Goal: Task Accomplishment & Management: Use online tool/utility

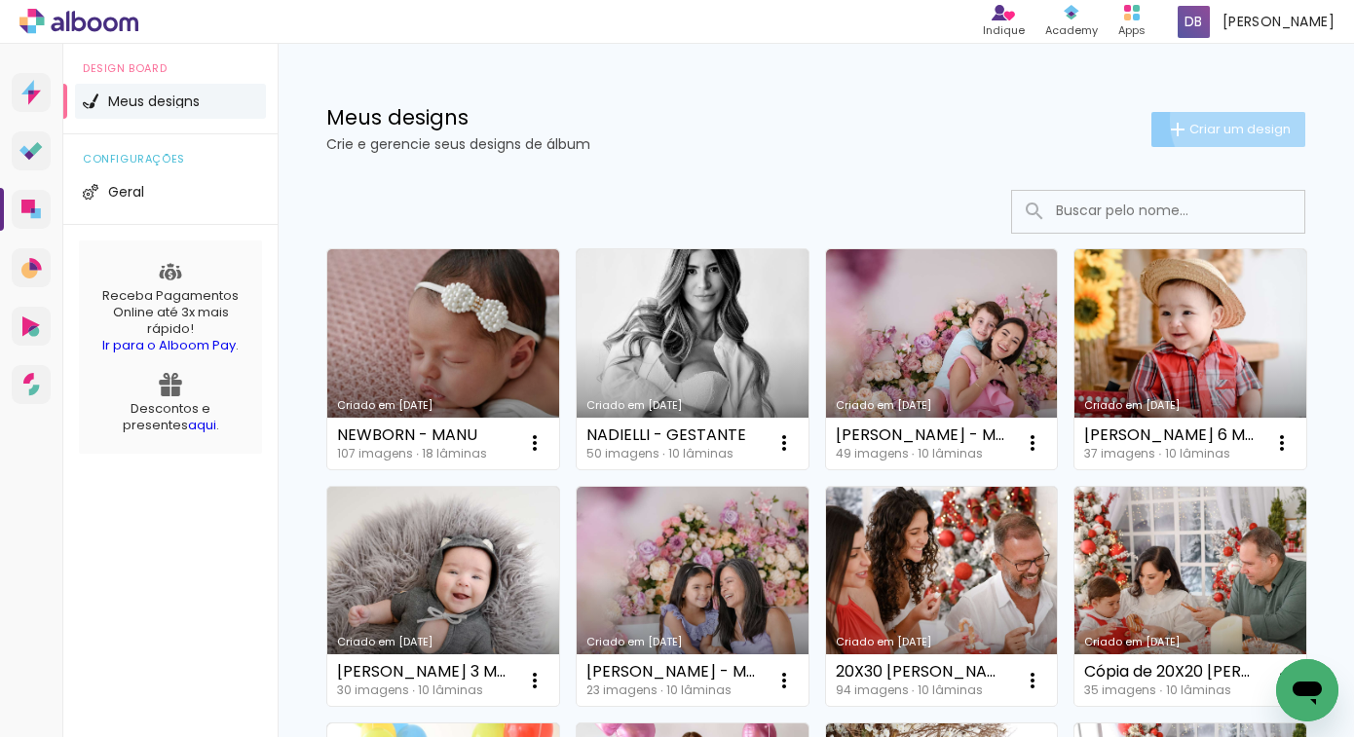
click at [1226, 119] on paper-button "Criar um design" at bounding box center [1228, 129] width 154 height 35
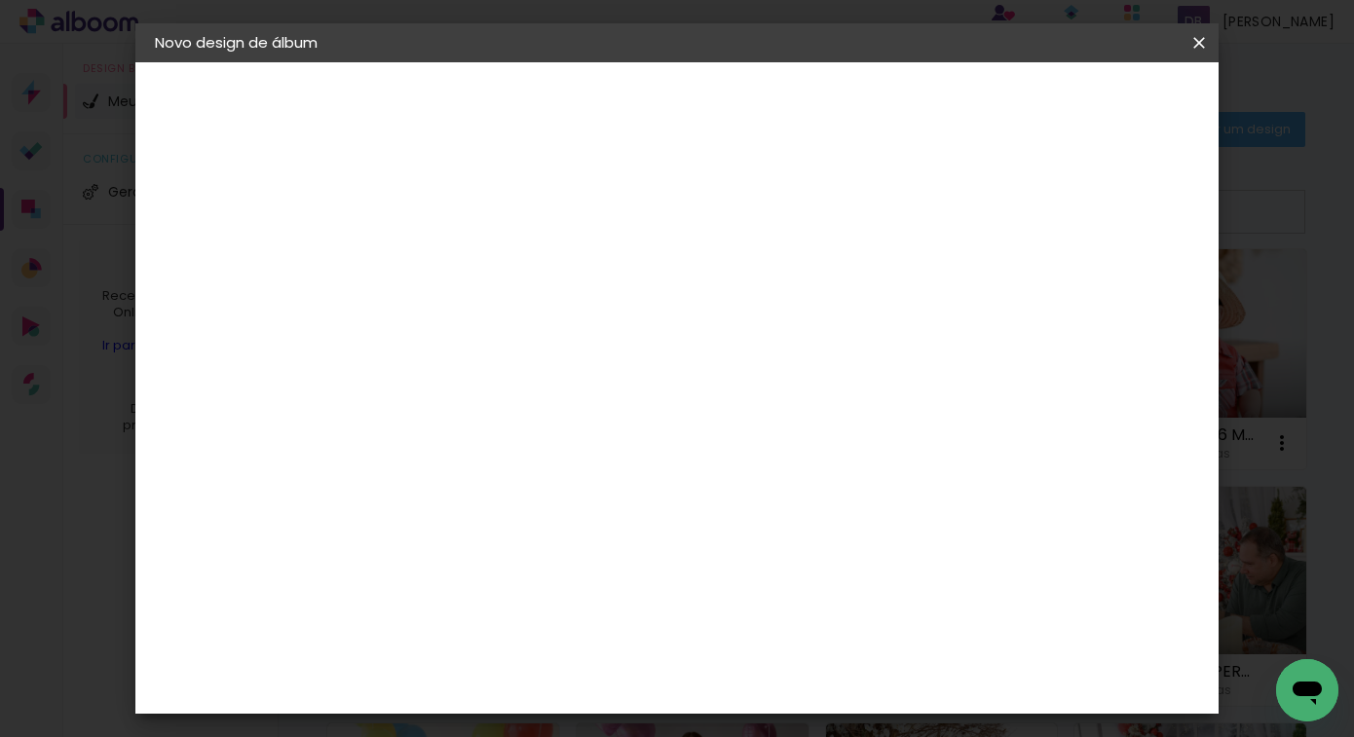
click at [473, 258] on input at bounding box center [473, 261] width 0 height 30
type input "m"
type input "NE"
type paper-input "NE"
type input "NEWBORN - MANU"
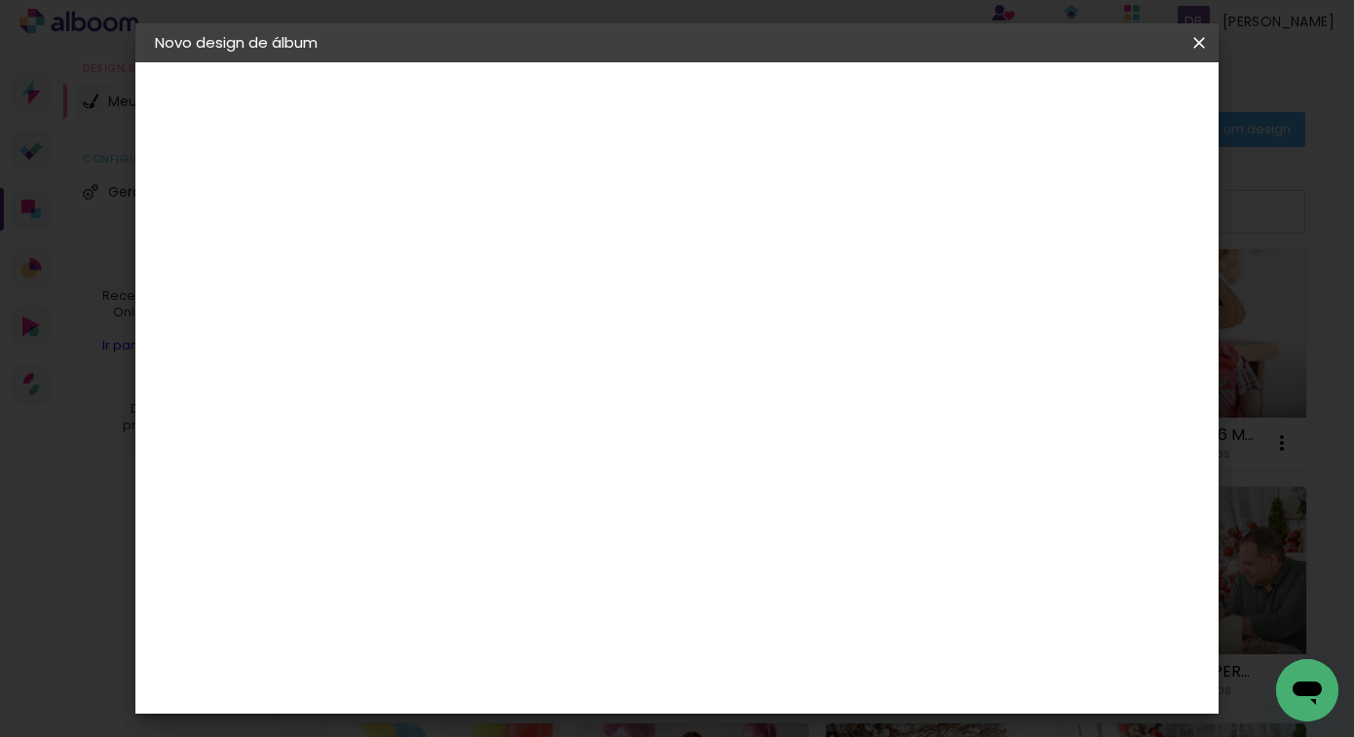
type paper-input "NEWBORN - MANU"
click at [0, 0] on slot "Avançar" at bounding box center [0, 0] width 0 height 0
click at [509, 556] on div "Grupo Foto Sul" at bounding box center [485, 579] width 49 height 47
click at [0, 0] on slot "Avançar" at bounding box center [0, 0] width 0 height 0
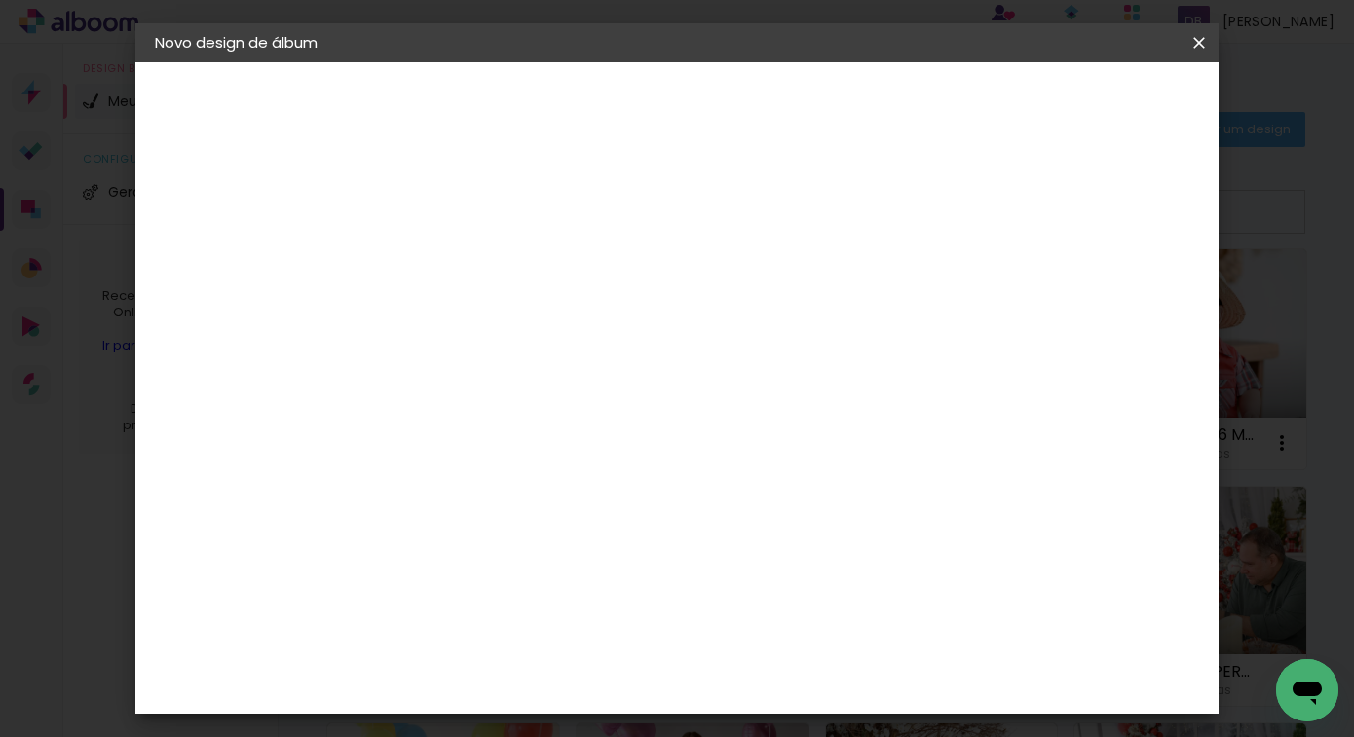
click at [605, 471] on span "20 × 30" at bounding box center [559, 497] width 91 height 52
click at [0, 0] on slot "Avançar" at bounding box center [0, 0] width 0 height 0
click at [503, 184] on div "mm Mostrar sangria 30.3 cm Largura da página 20.3 cm Altura 60.6 cm Largura da …" at bounding box center [757, 145] width 737 height 166
click at [506, 177] on div "mm Mostrar sangria 30.3 cm Largura da página 20.3 cm Altura 60.6 cm Largura da …" at bounding box center [757, 145] width 737 height 166
click at [1097, 113] on paper-button "Iniciar design" at bounding box center [1033, 103] width 128 height 33
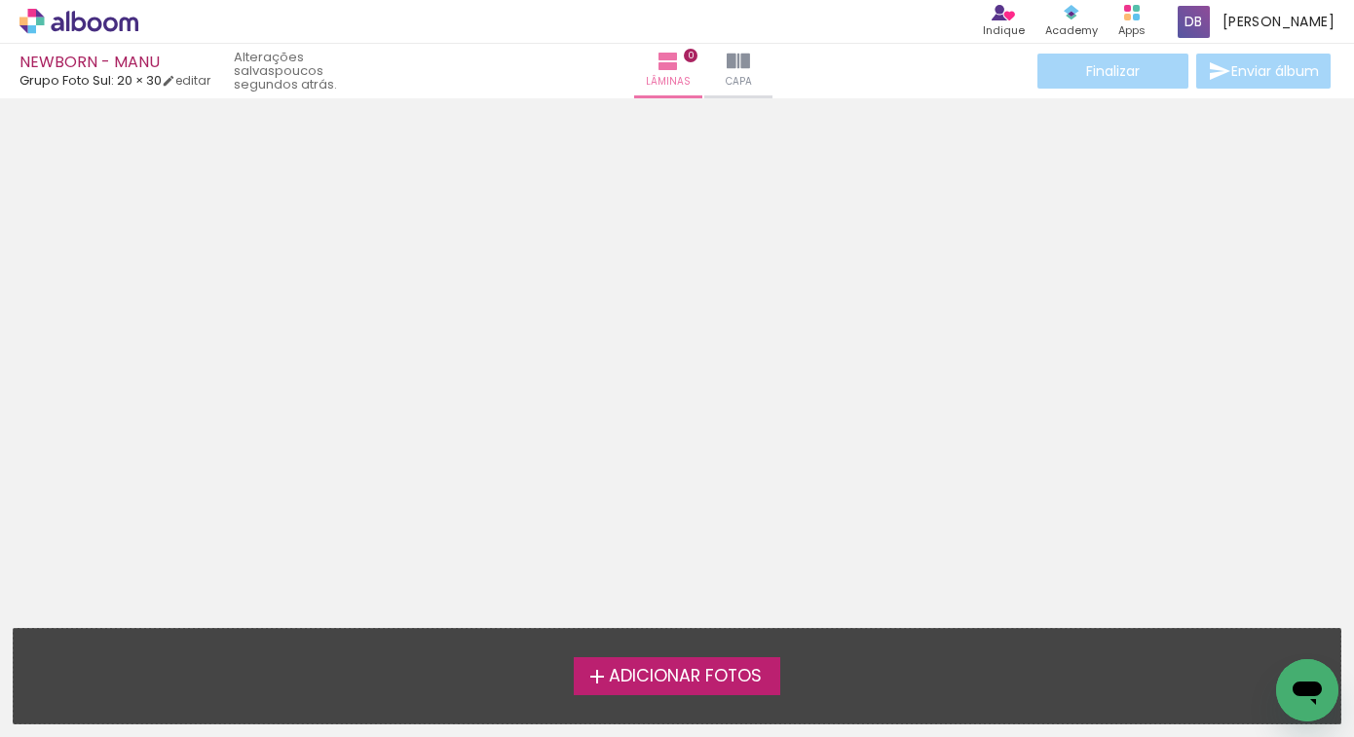
click at [668, 668] on span "Adicionar Fotos" at bounding box center [685, 677] width 153 height 18
click at [0, 0] on input "file" at bounding box center [0, 0] width 0 height 0
click at [686, 647] on div "Adicionar Fotos Solte suas fotos aqui..." at bounding box center [677, 676] width 1327 height 94
click at [677, 661] on label "Adicionar Fotos" at bounding box center [677, 676] width 207 height 37
click at [0, 0] on input "file" at bounding box center [0, 0] width 0 height 0
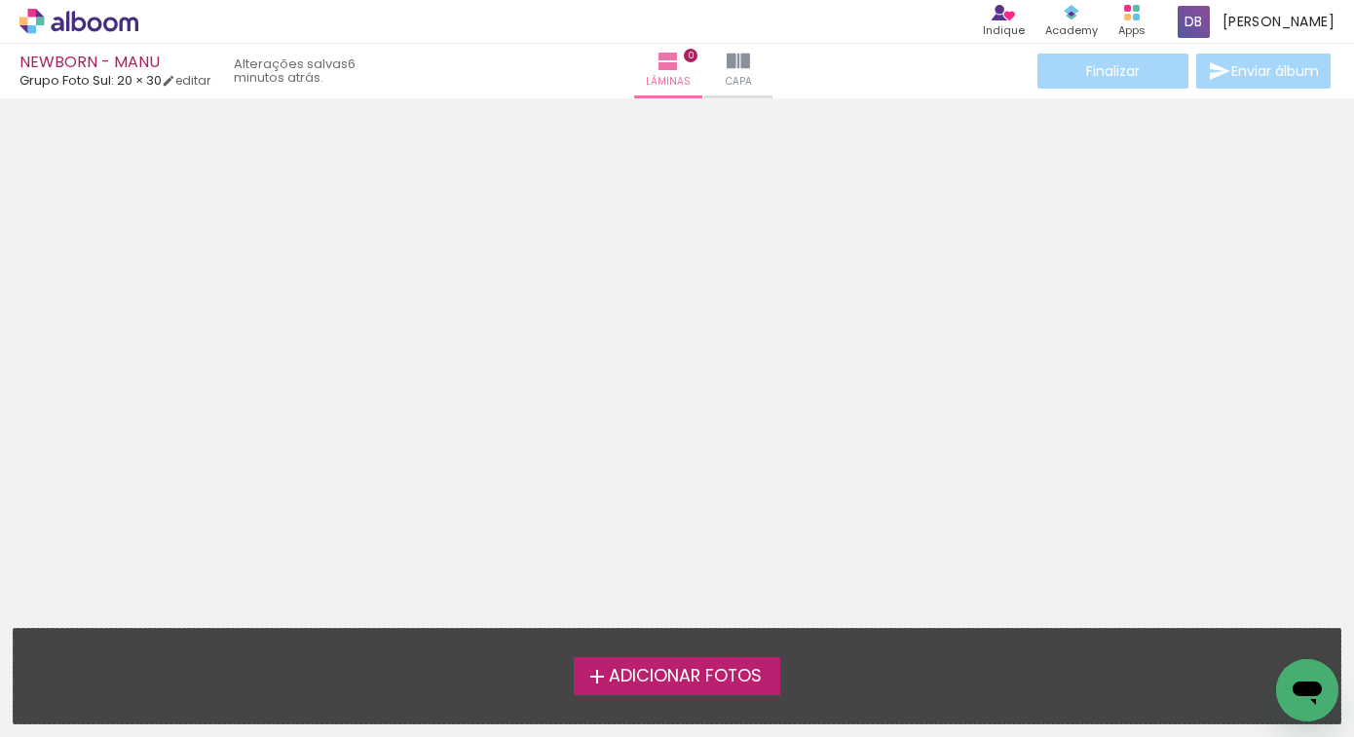
click at [699, 676] on span "Adicionar Fotos" at bounding box center [685, 677] width 153 height 18
click at [0, 0] on input "file" at bounding box center [0, 0] width 0 height 0
click at [673, 697] on div "Adicionar Fotos Solte suas fotos aqui..." at bounding box center [677, 676] width 1327 height 94
click at [673, 668] on span "Adicionar Fotos" at bounding box center [685, 677] width 153 height 18
click at [0, 0] on input "file" at bounding box center [0, 0] width 0 height 0
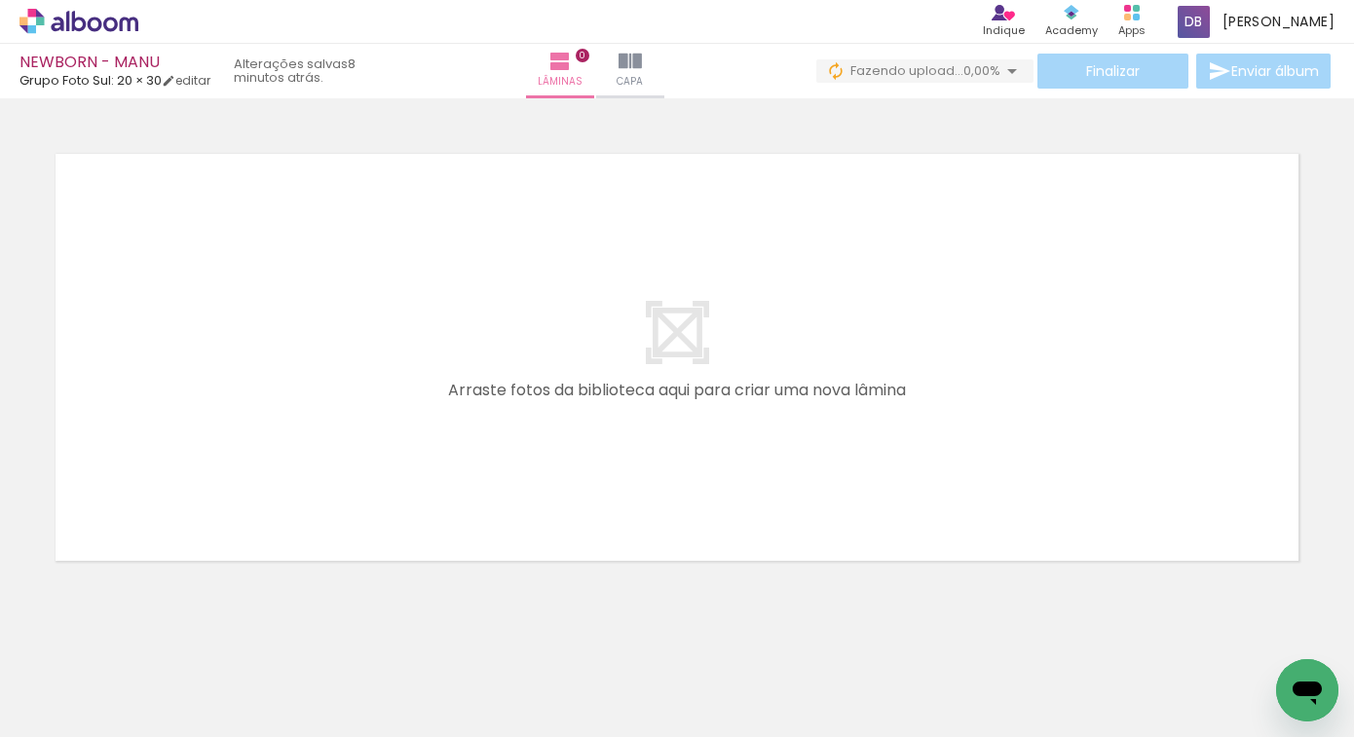
drag, startPoint x: 1174, startPoint y: 688, endPoint x: 1205, endPoint y: 681, distance: 31.9
click at [160, 681] on iron-horizontal-list at bounding box center [140, 677] width 39 height 122
click at [149, 640] on iron-icon at bounding box center [152, 632] width 20 height 20
click at [162, 637] on iron-icon at bounding box center [152, 632] width 20 height 20
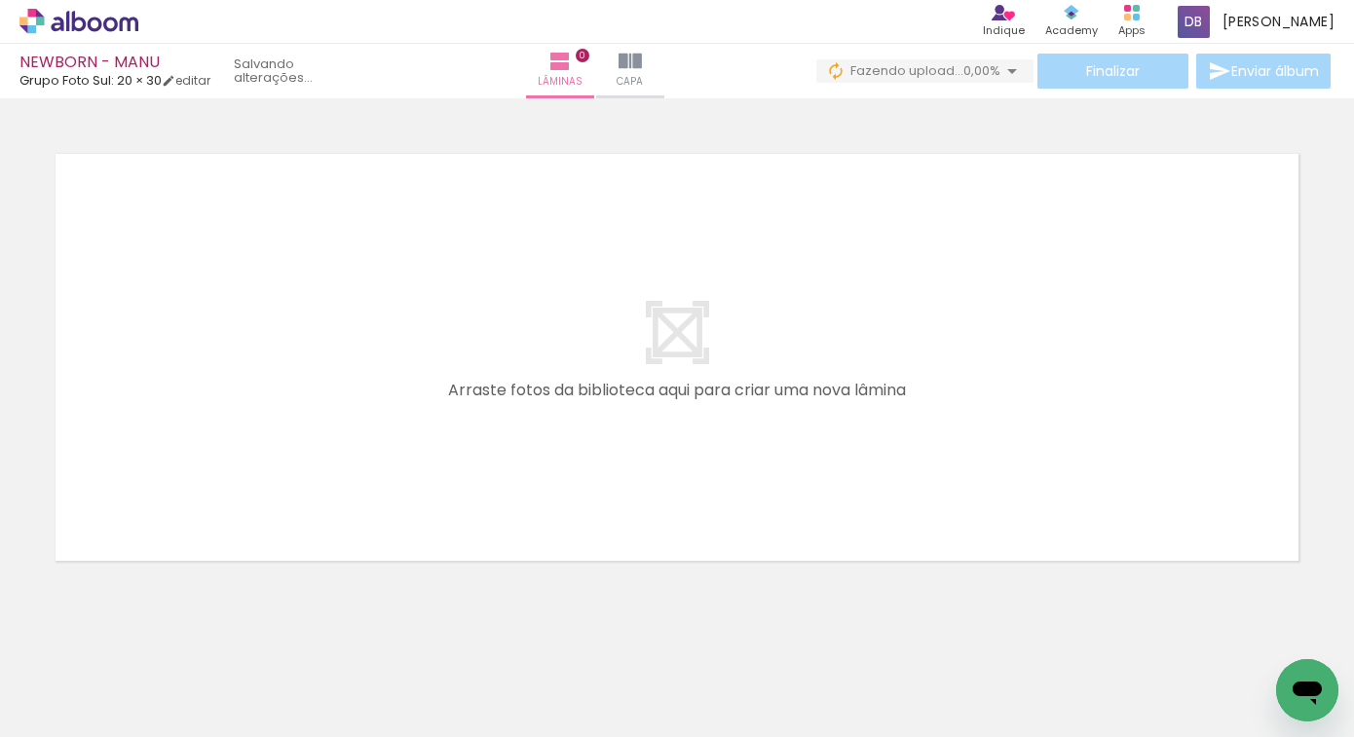
click at [162, 637] on iron-icon at bounding box center [152, 632] width 20 height 20
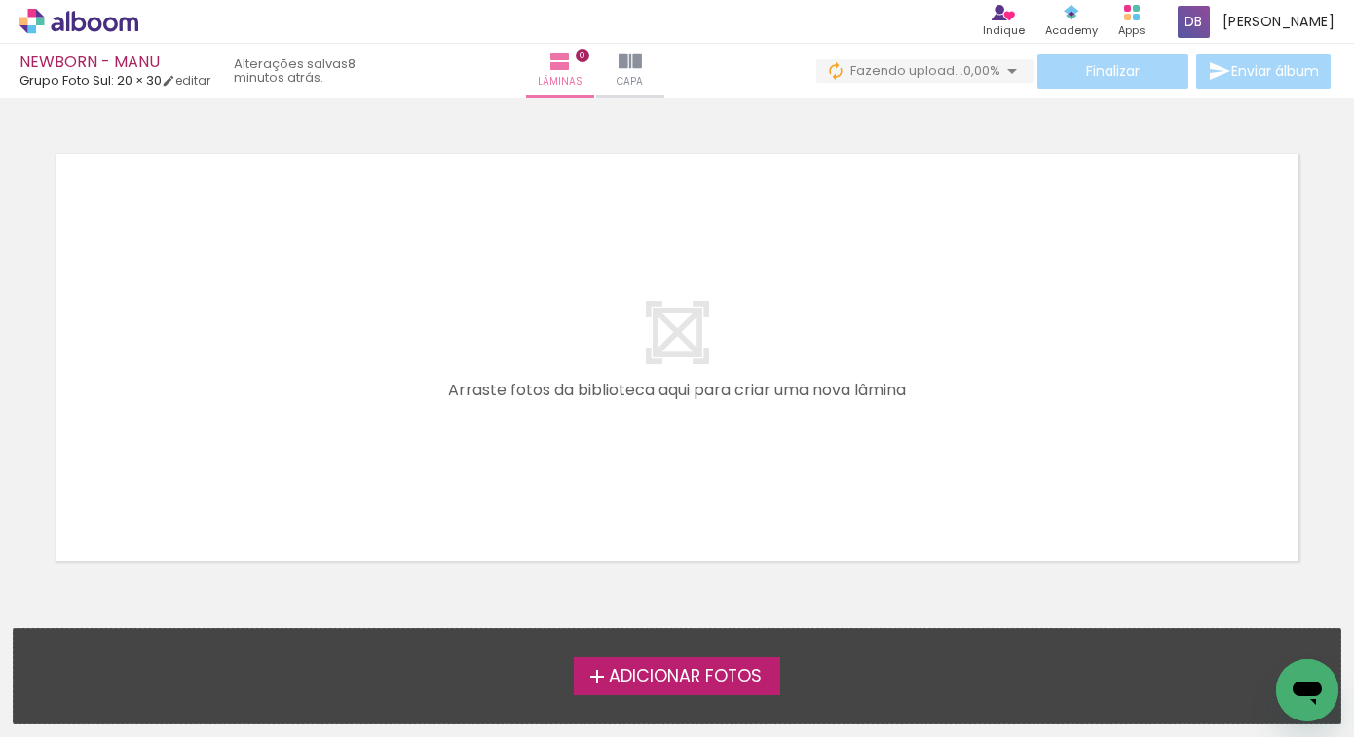
click at [547, 672] on div "Adicionar Fotos" at bounding box center [677, 676] width 1296 height 37
click at [576, 672] on label "Adicionar Fotos" at bounding box center [677, 676] width 207 height 37
click at [0, 0] on input "file" at bounding box center [0, 0] width 0 height 0
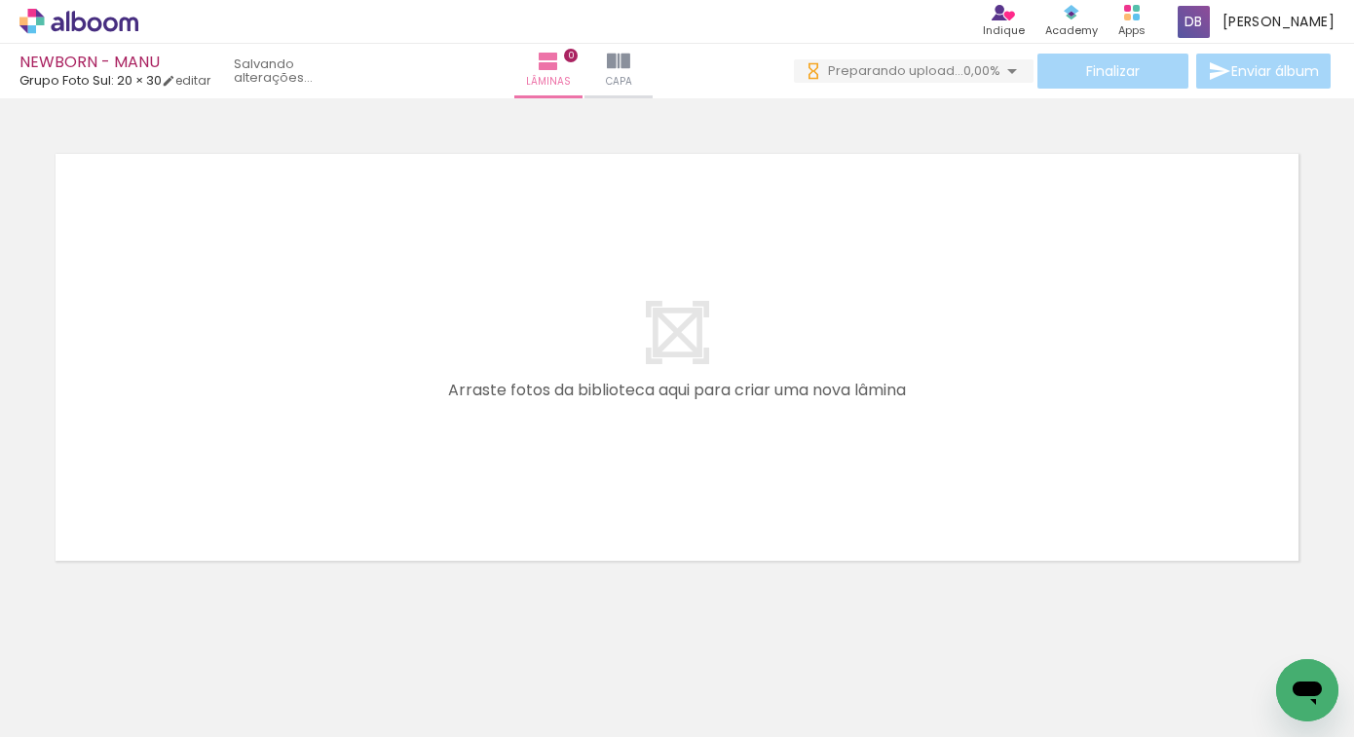
click at [81, 706] on span "Adicionar Fotos" at bounding box center [69, 710] width 58 height 21
click at [0, 0] on input "file" at bounding box center [0, 0] width 0 height 0
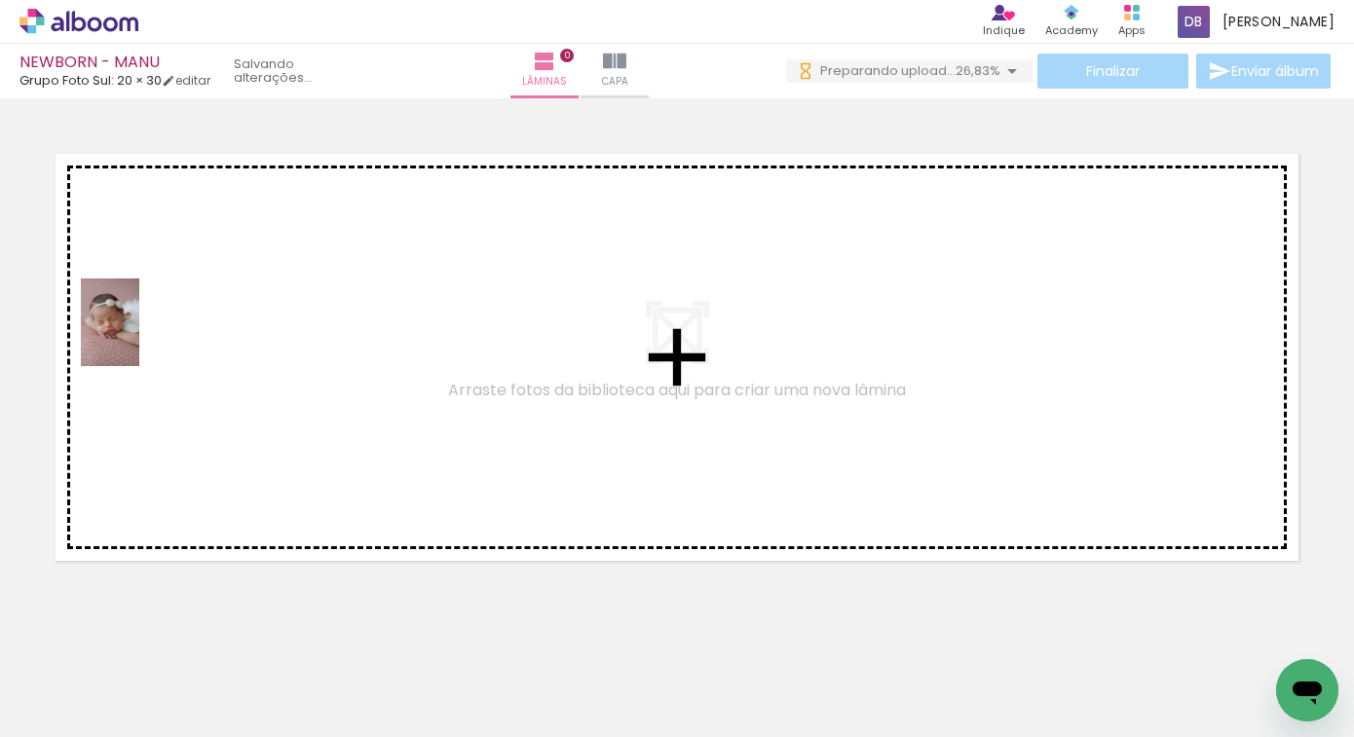
drag, startPoint x: 206, startPoint y: 682, endPoint x: 221, endPoint y: 372, distance: 310.2
click at [139, 338] on quentale-workspace at bounding box center [677, 368] width 1354 height 737
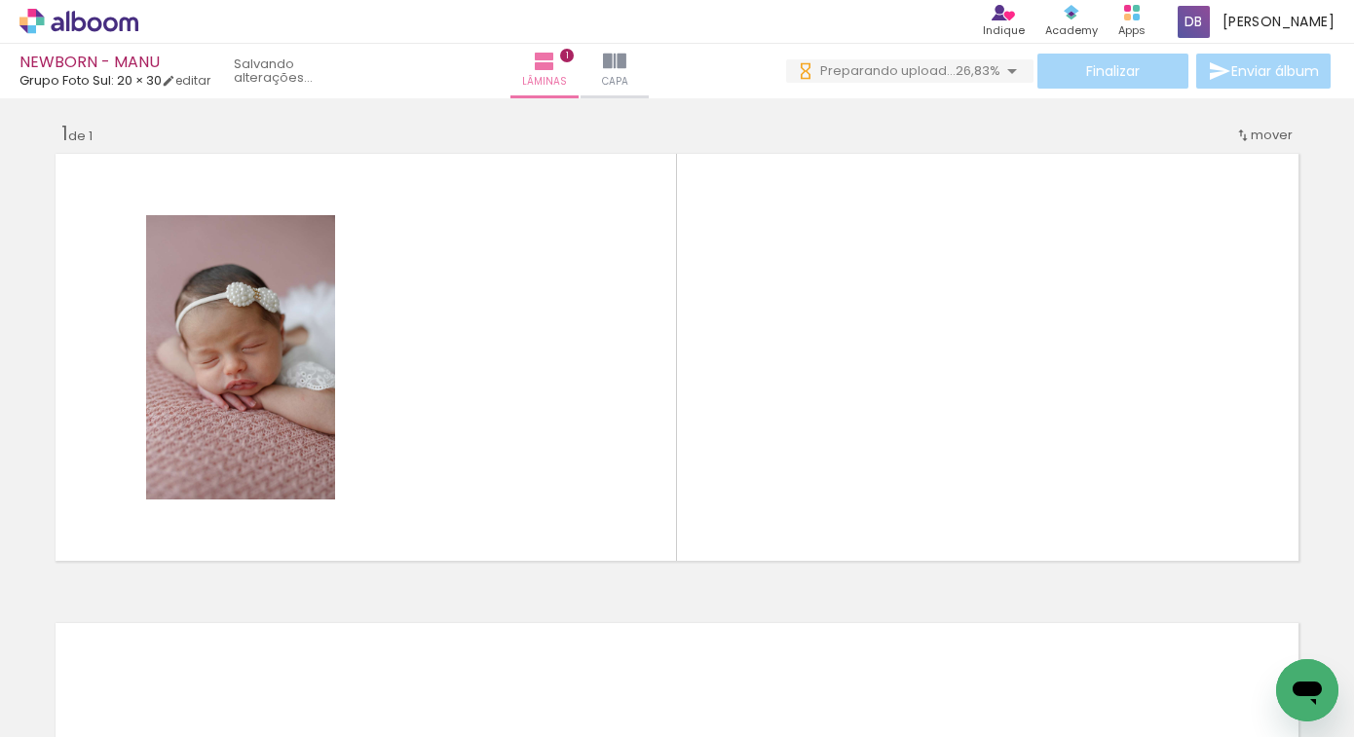
scroll to position [8, 0]
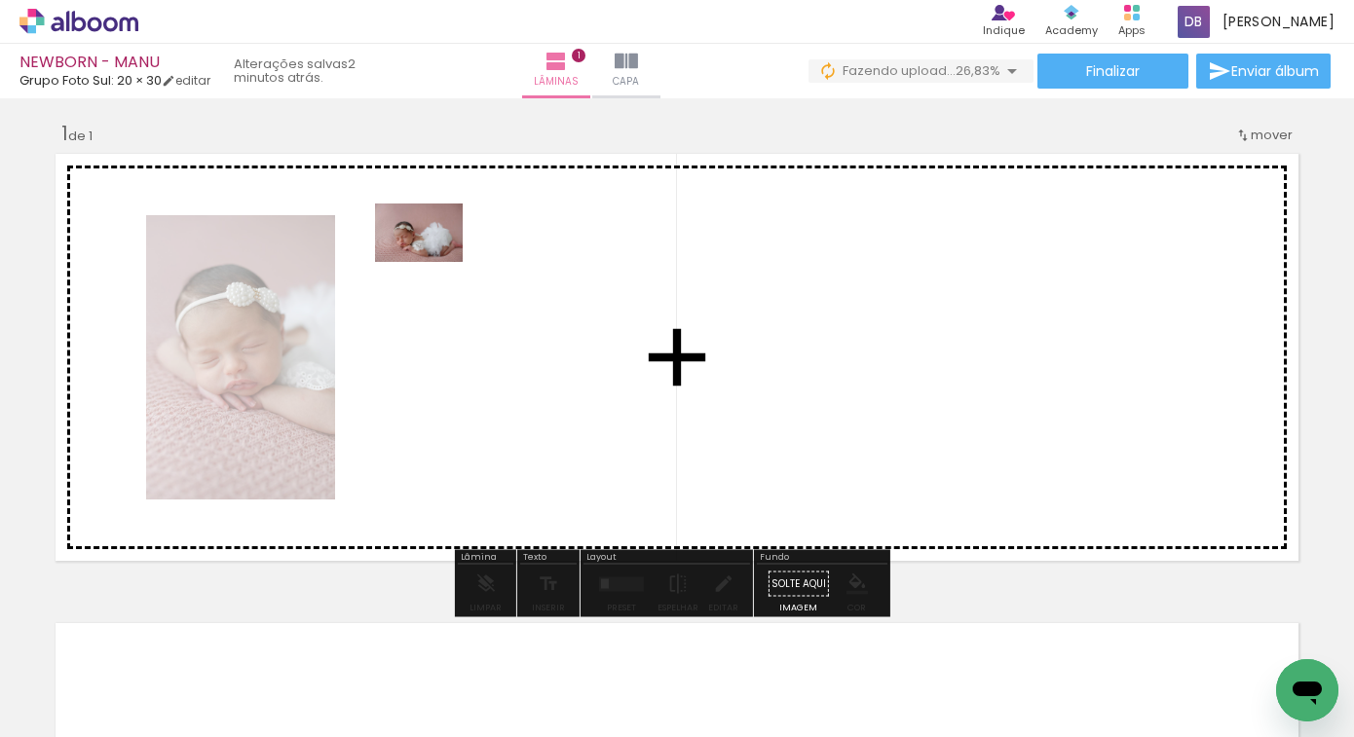
drag, startPoint x: 1182, startPoint y: 681, endPoint x: 458, endPoint y: 275, distance: 830.0
click at [433, 262] on quentale-workspace at bounding box center [677, 368] width 1354 height 737
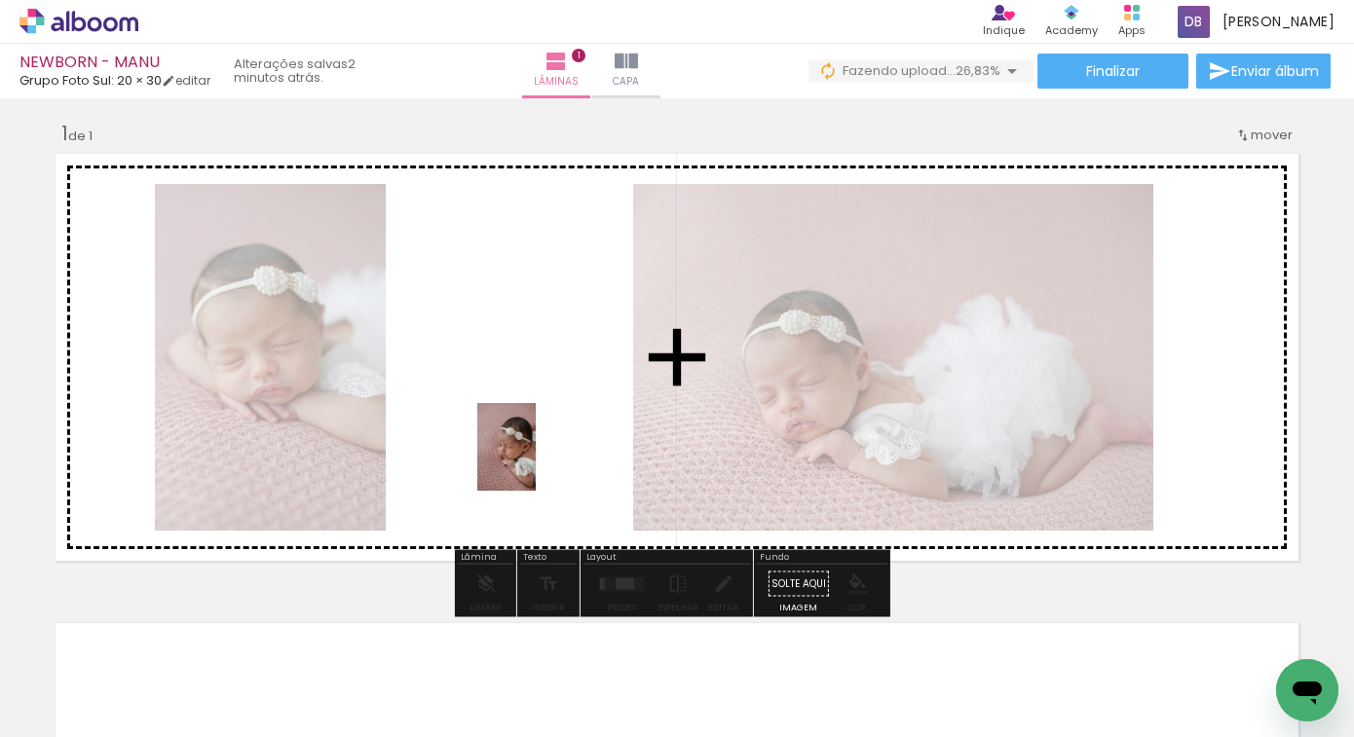
drag, startPoint x: 1076, startPoint y: 675, endPoint x: 536, endPoint y: 462, distance: 581.2
click at [536, 462] on quentale-workspace at bounding box center [677, 368] width 1354 height 737
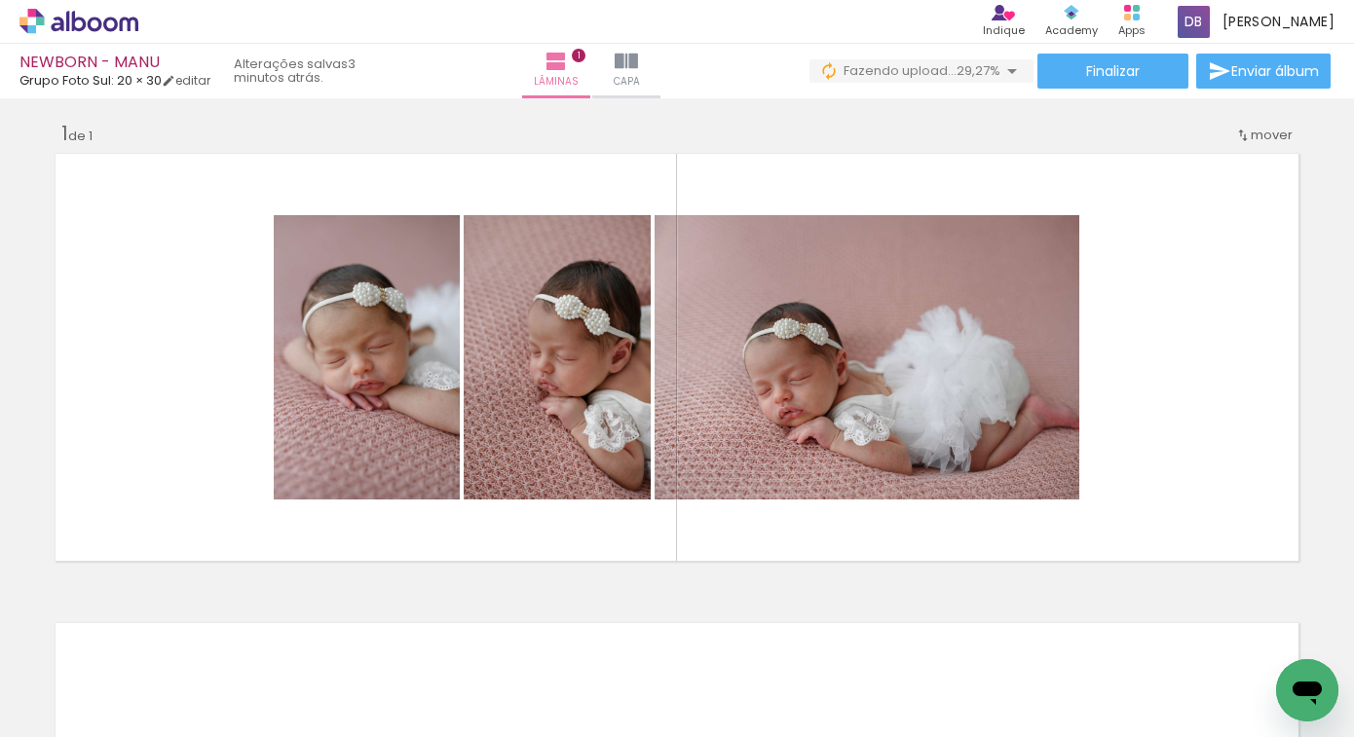
scroll to position [0, 308]
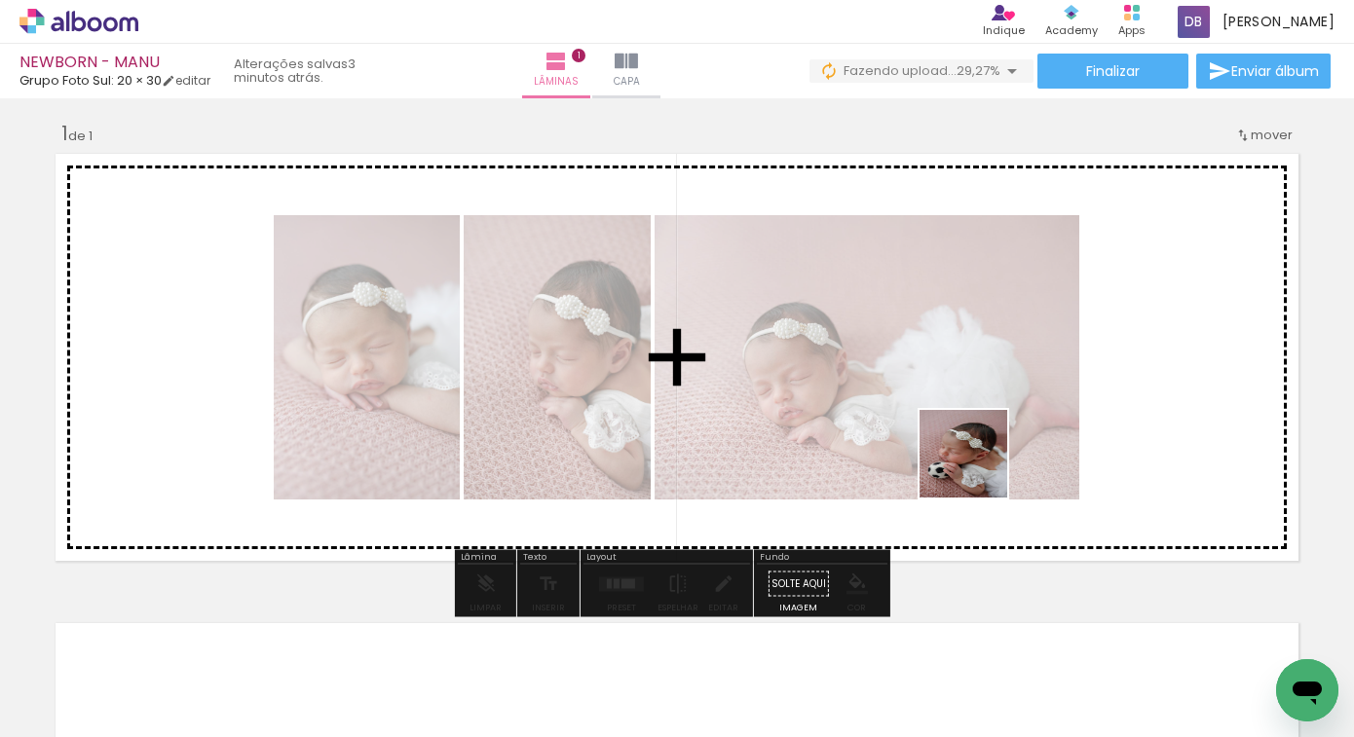
drag, startPoint x: 985, startPoint y: 683, endPoint x: 975, endPoint y: 495, distance: 188.3
click at [978, 459] on quentale-workspace at bounding box center [677, 368] width 1354 height 737
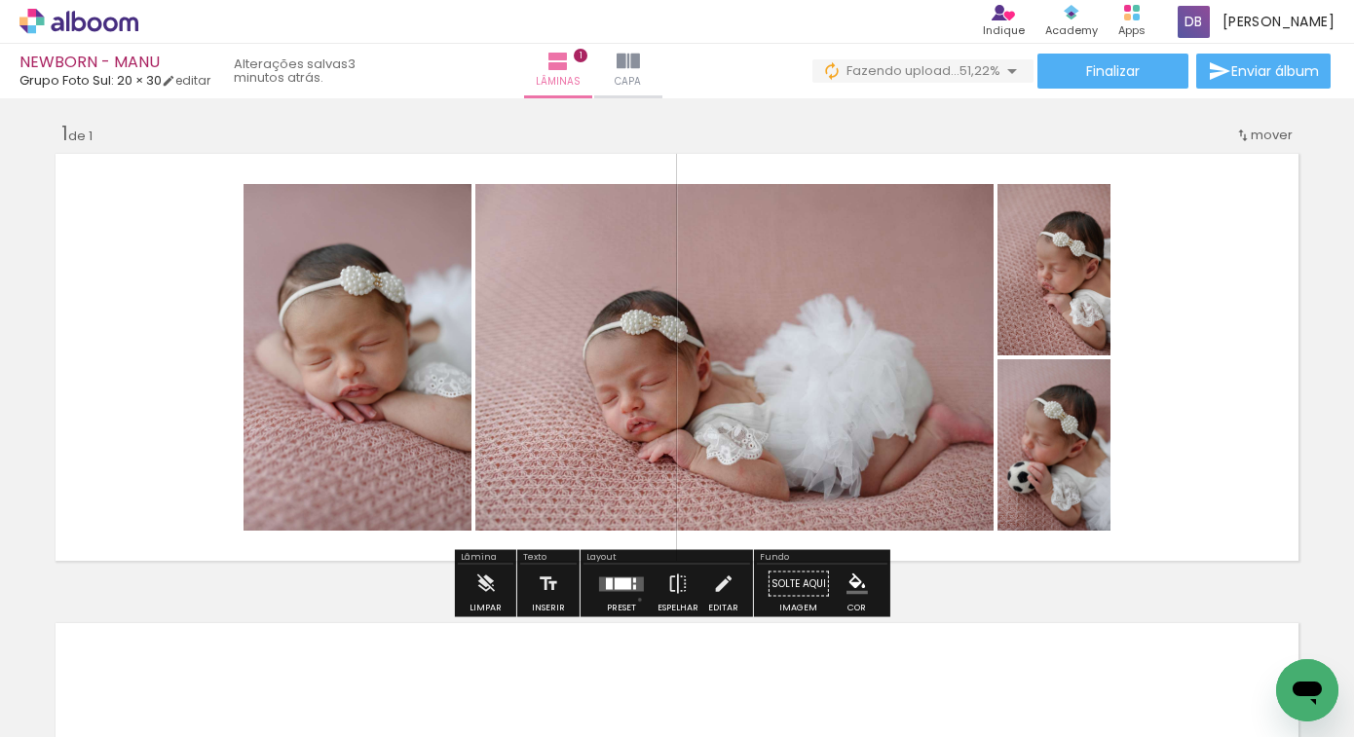
click at [635, 599] on div at bounding box center [621, 584] width 53 height 39
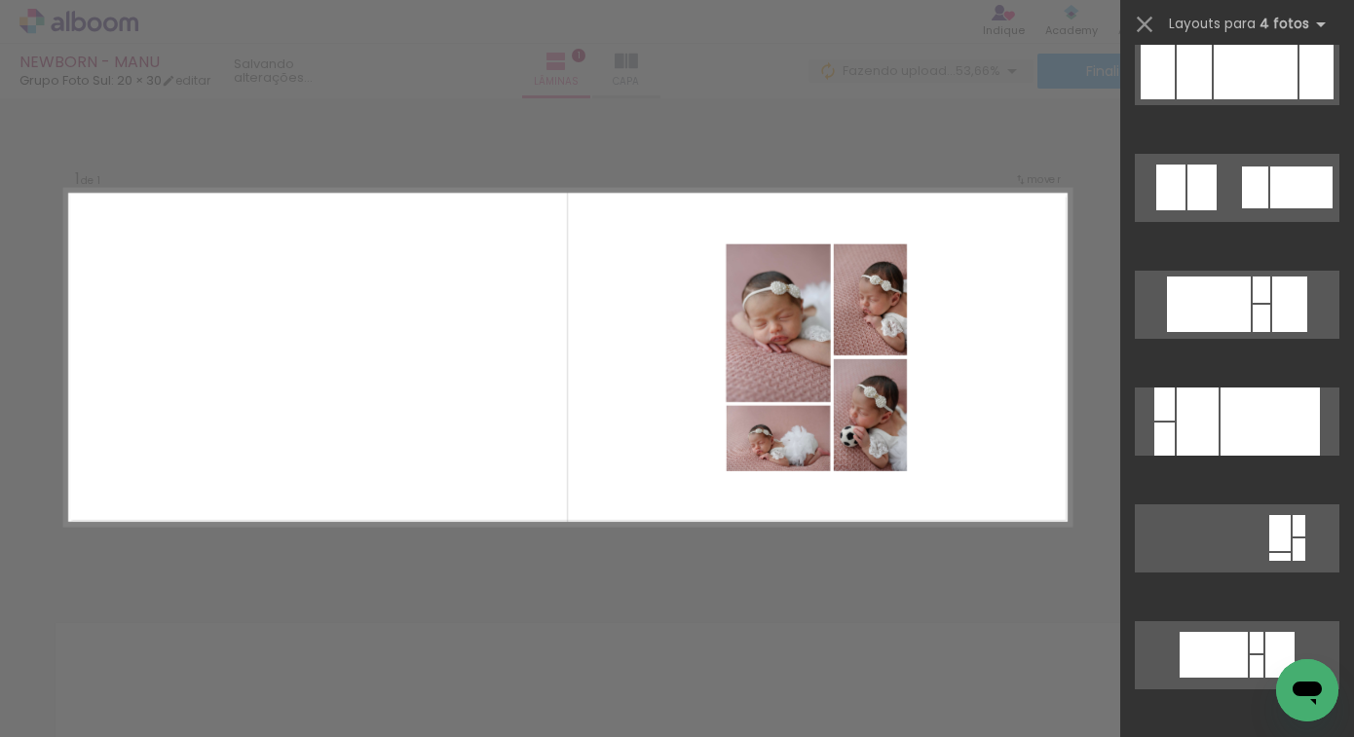
scroll to position [1921, 0]
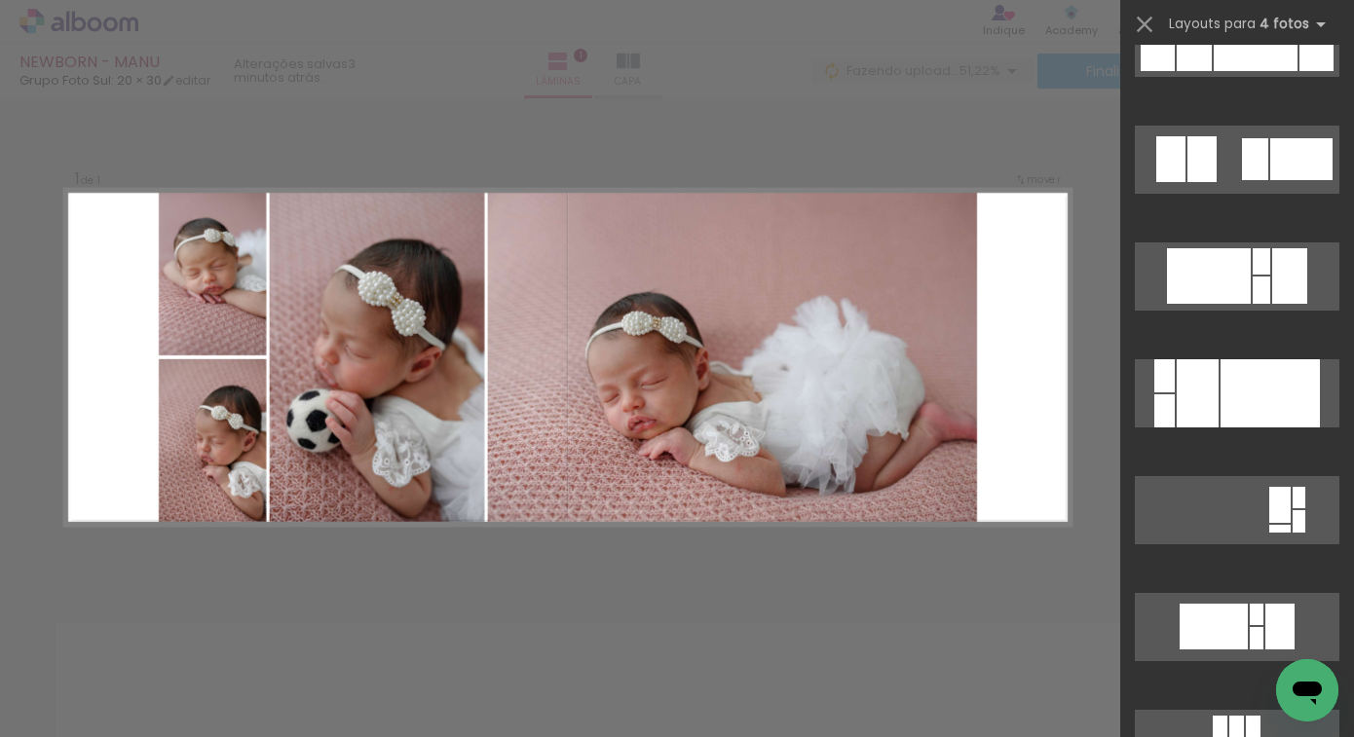
click at [1031, 405] on quentale-layouter at bounding box center [567, 357] width 1005 height 337
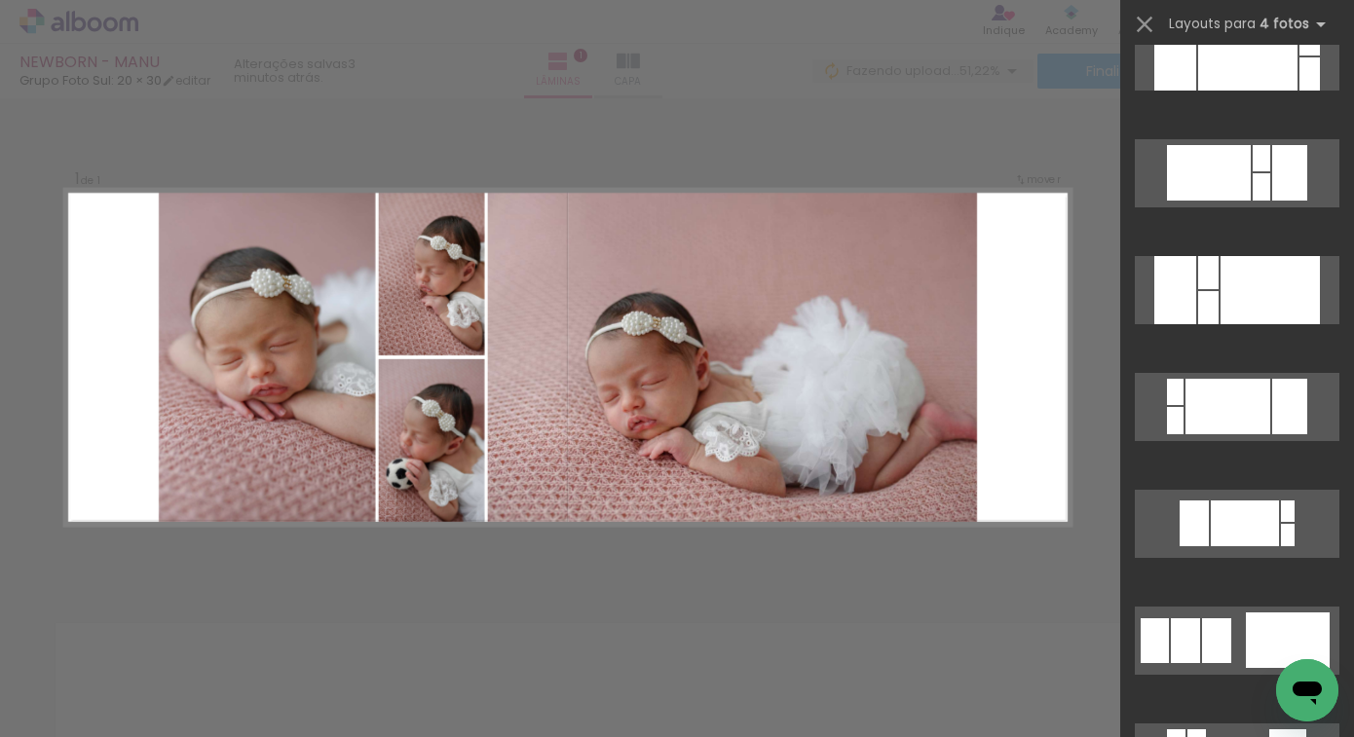
scroll to position [4289, 0]
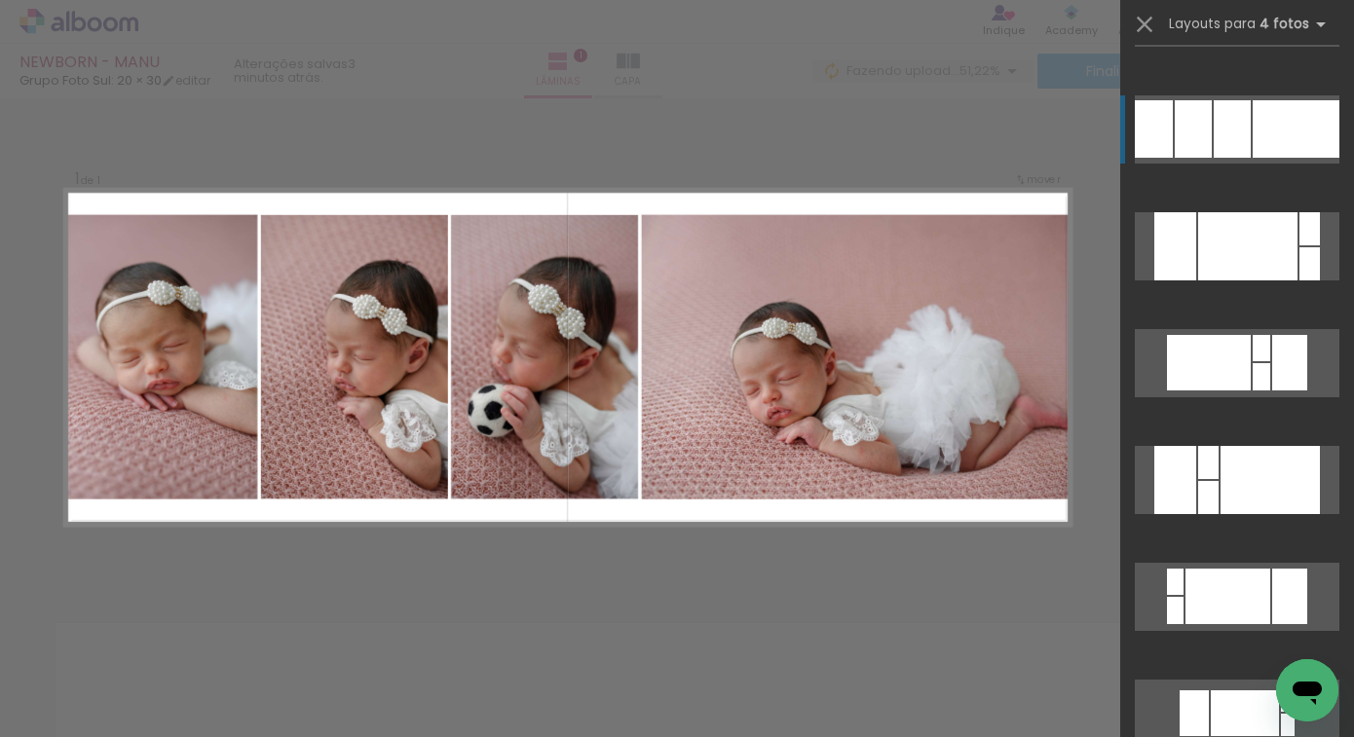
click at [1214, 151] on div at bounding box center [1232, 128] width 37 height 57
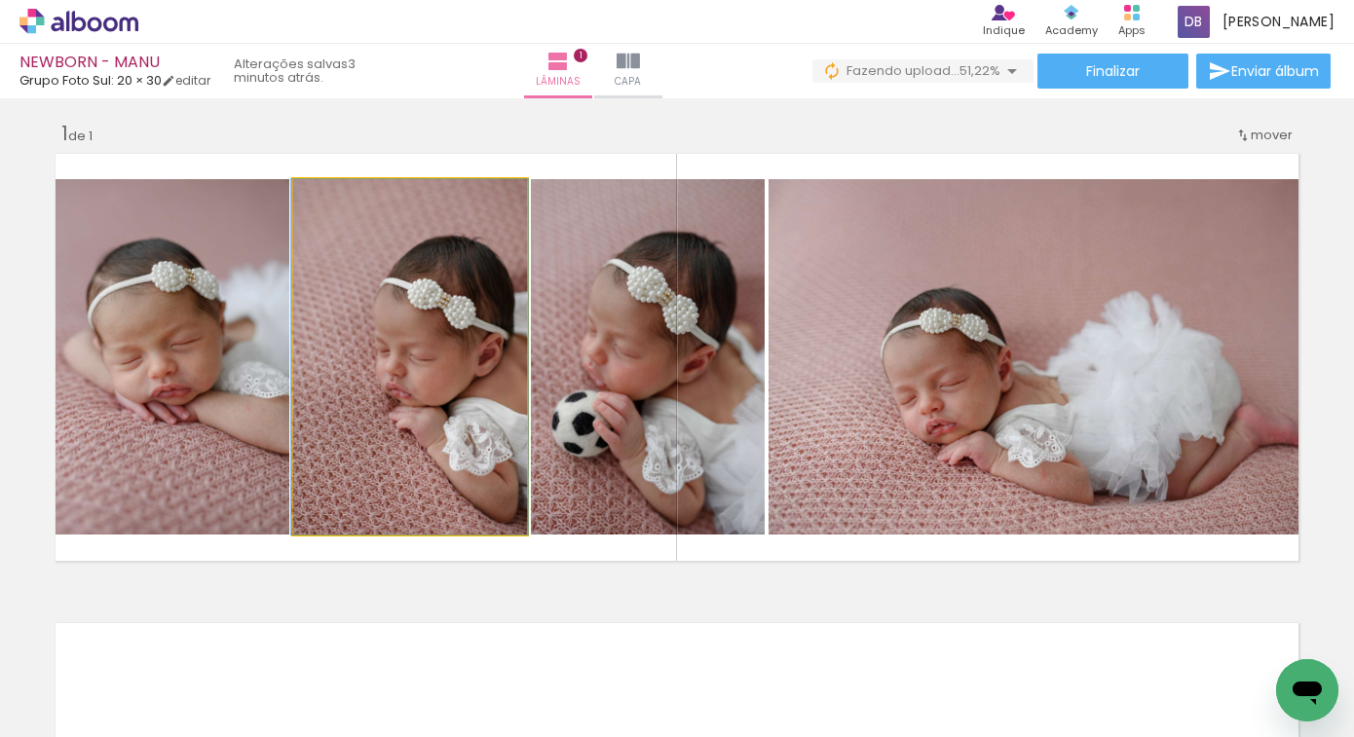
click at [408, 396] on quentale-photo at bounding box center [410, 357] width 234 height 356
click at [440, 411] on quentale-photo at bounding box center [410, 357] width 234 height 356
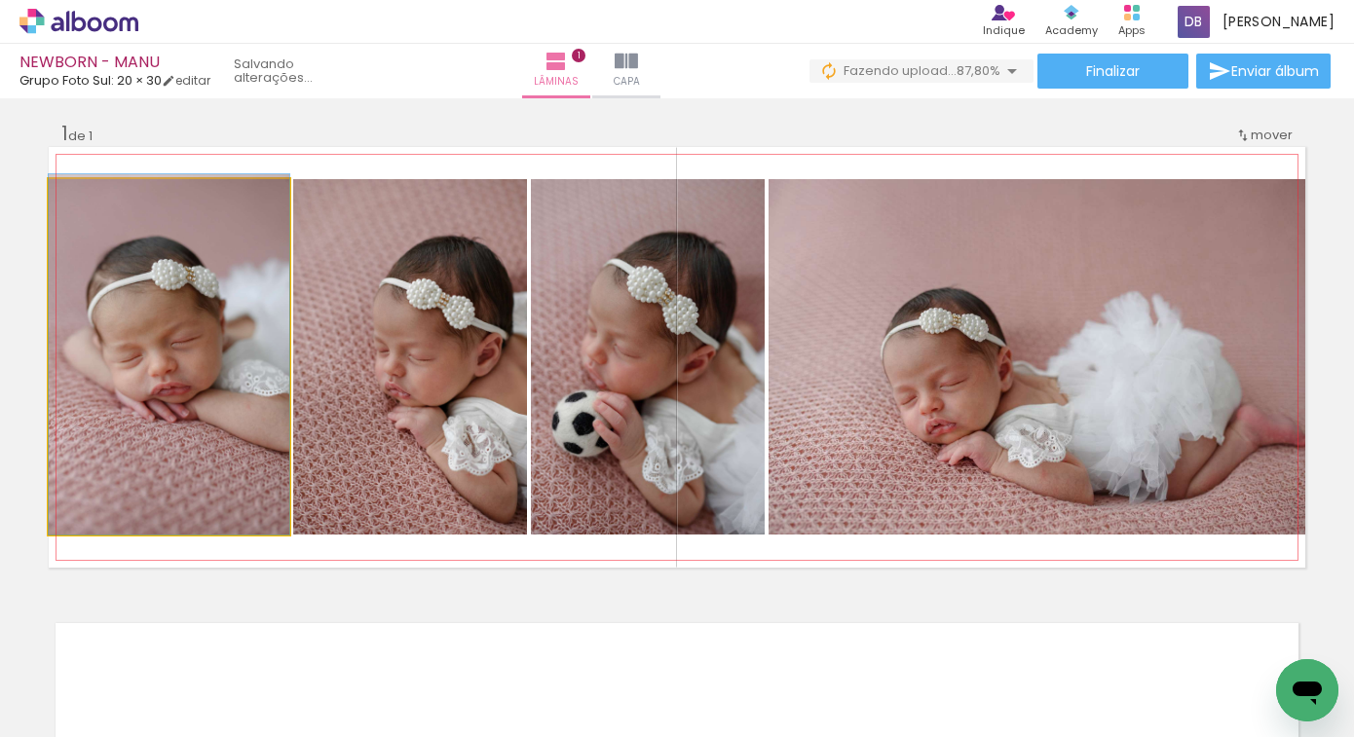
drag, startPoint x: 195, startPoint y: 408, endPoint x: 238, endPoint y: 400, distance: 43.6
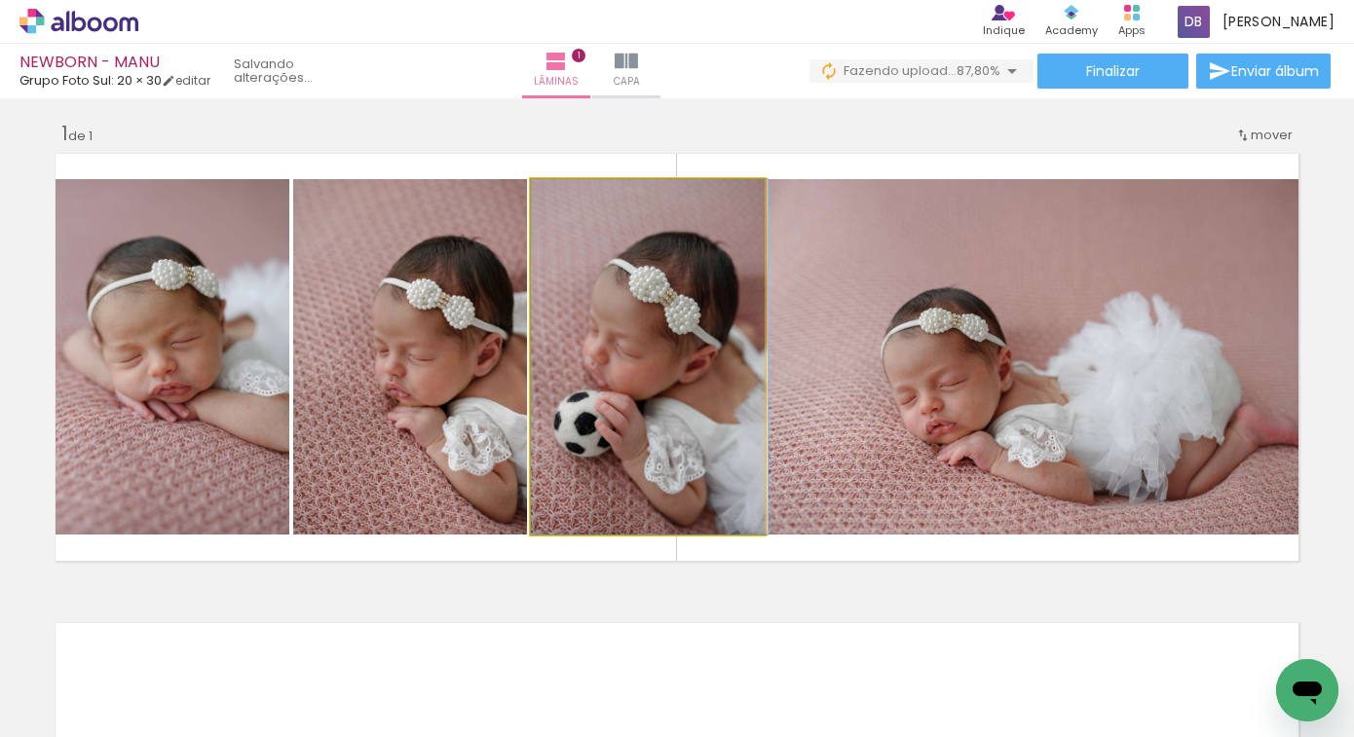
drag, startPoint x: 616, startPoint y: 408, endPoint x: 654, endPoint y: 406, distance: 38.0
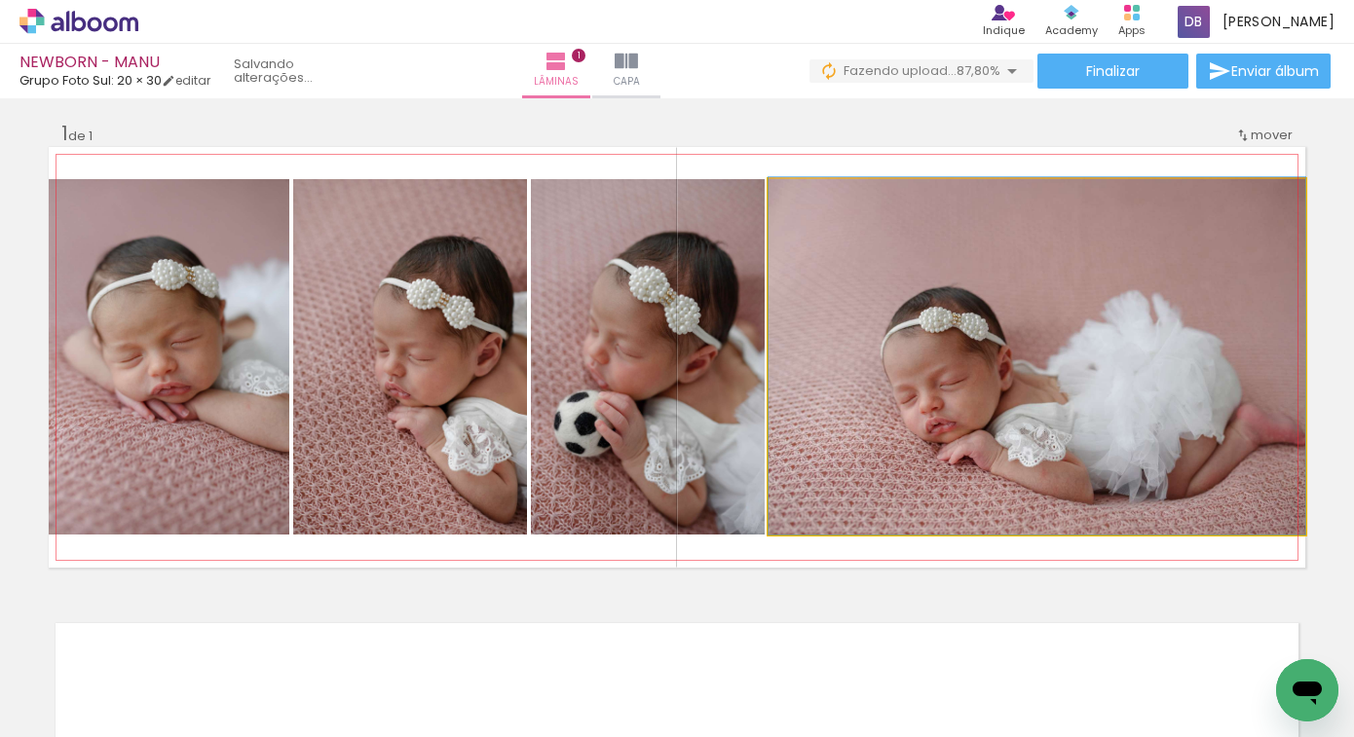
drag, startPoint x: 892, startPoint y: 411, endPoint x: 852, endPoint y: 403, distance: 40.7
click at [915, 402] on quentale-photo at bounding box center [1037, 357] width 537 height 356
drag, startPoint x: 916, startPoint y: 402, endPoint x: 939, endPoint y: 403, distance: 23.4
drag, startPoint x: 1047, startPoint y: 433, endPoint x: 885, endPoint y: 443, distance: 162.0
click at [907, 431] on quentale-photo at bounding box center [1037, 357] width 537 height 356
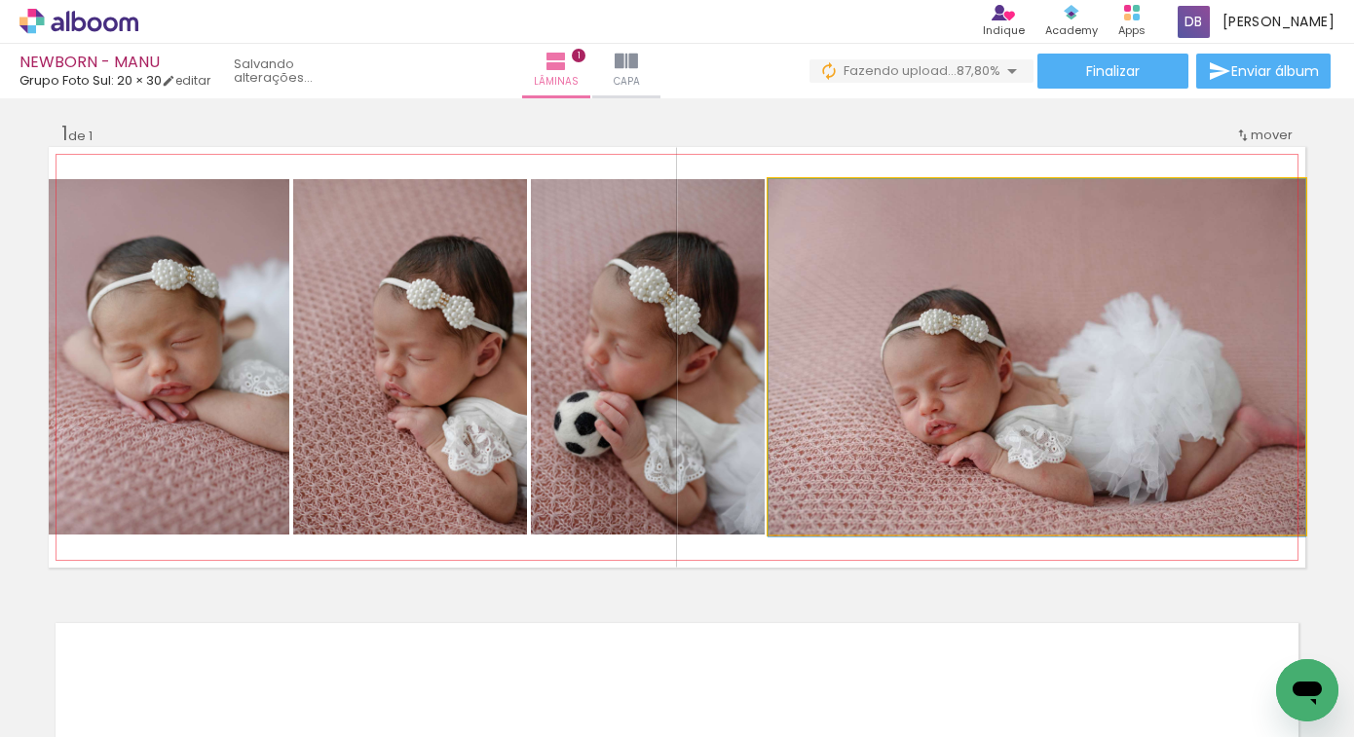
click at [907, 431] on quentale-photo at bounding box center [1037, 357] width 537 height 356
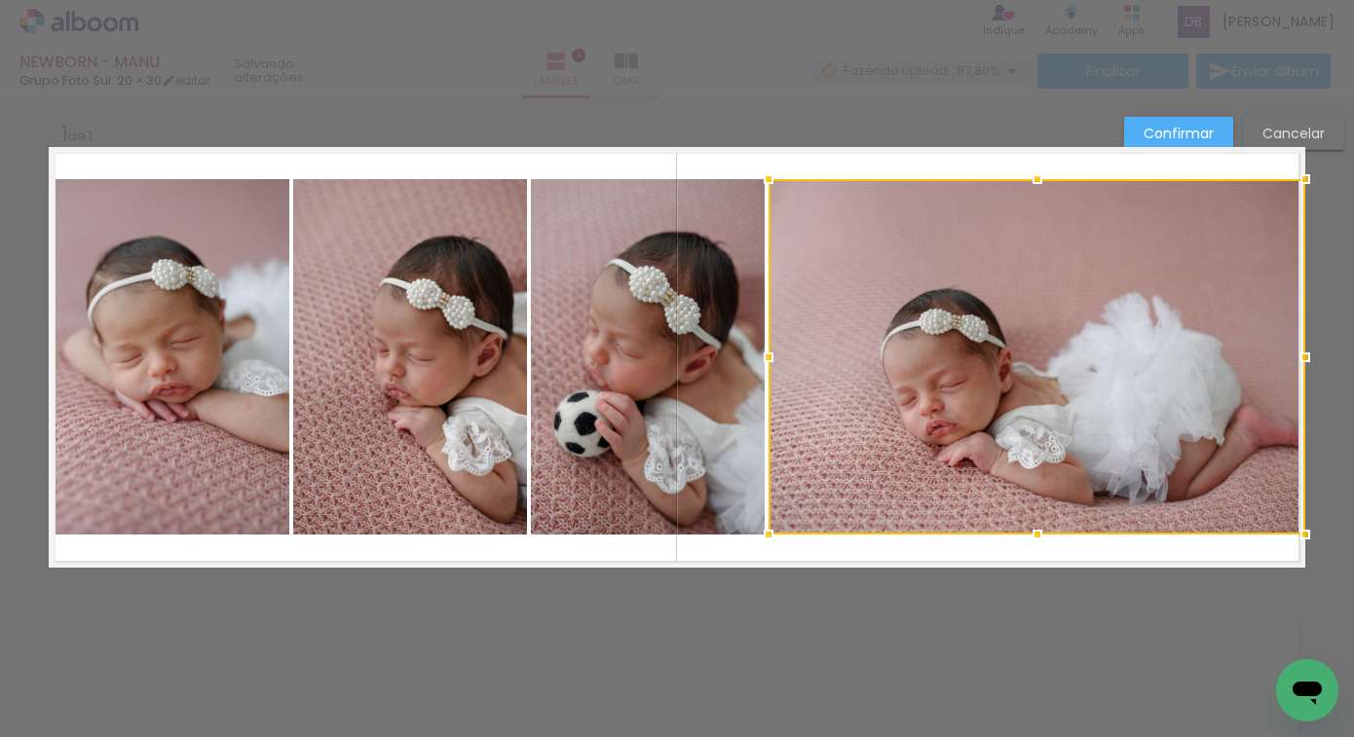
click at [911, 396] on div at bounding box center [1037, 357] width 537 height 356
click at [839, 578] on div "Confirmar Cancelar" at bounding box center [677, 584] width 1354 height 986
click at [890, 647] on div "Confirmar Cancelar" at bounding box center [677, 584] width 1354 height 986
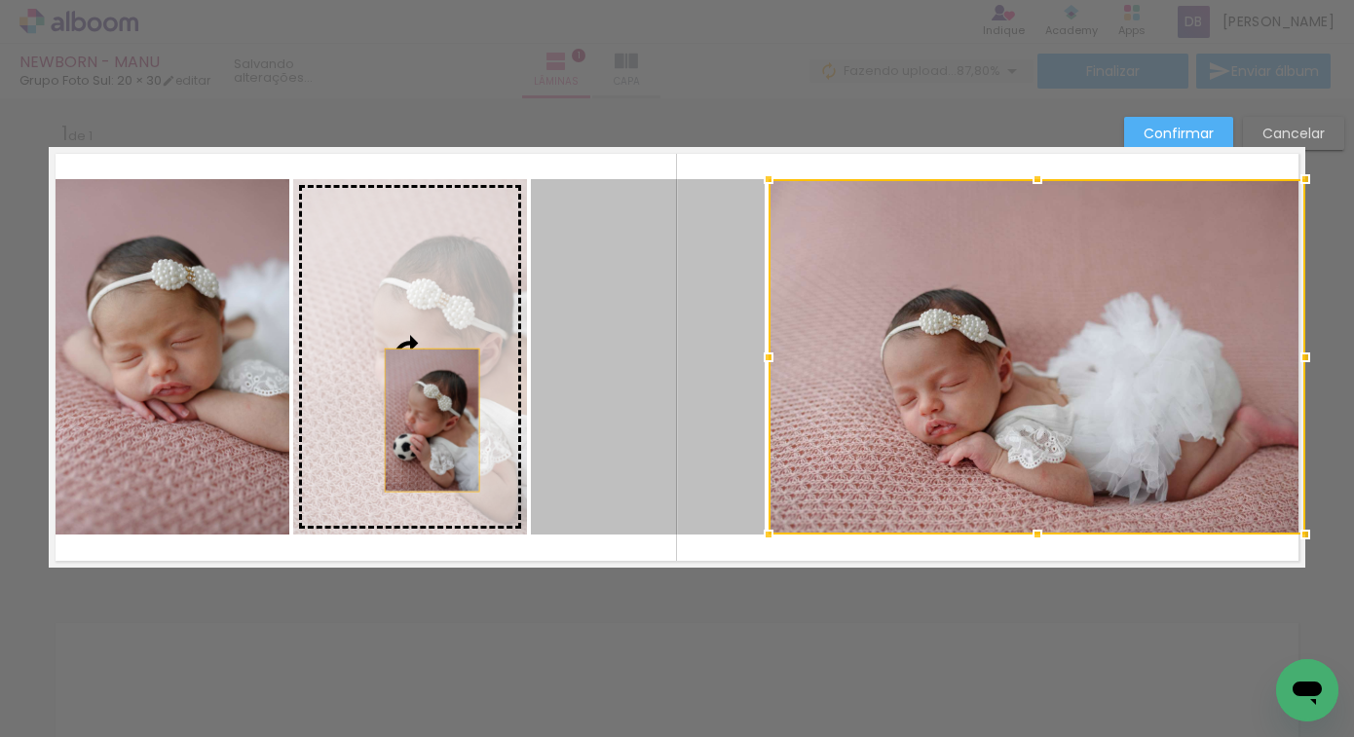
drag, startPoint x: 621, startPoint y: 428, endPoint x: 425, endPoint y: 420, distance: 196.0
click at [0, 0] on slot at bounding box center [0, 0] width 0 height 0
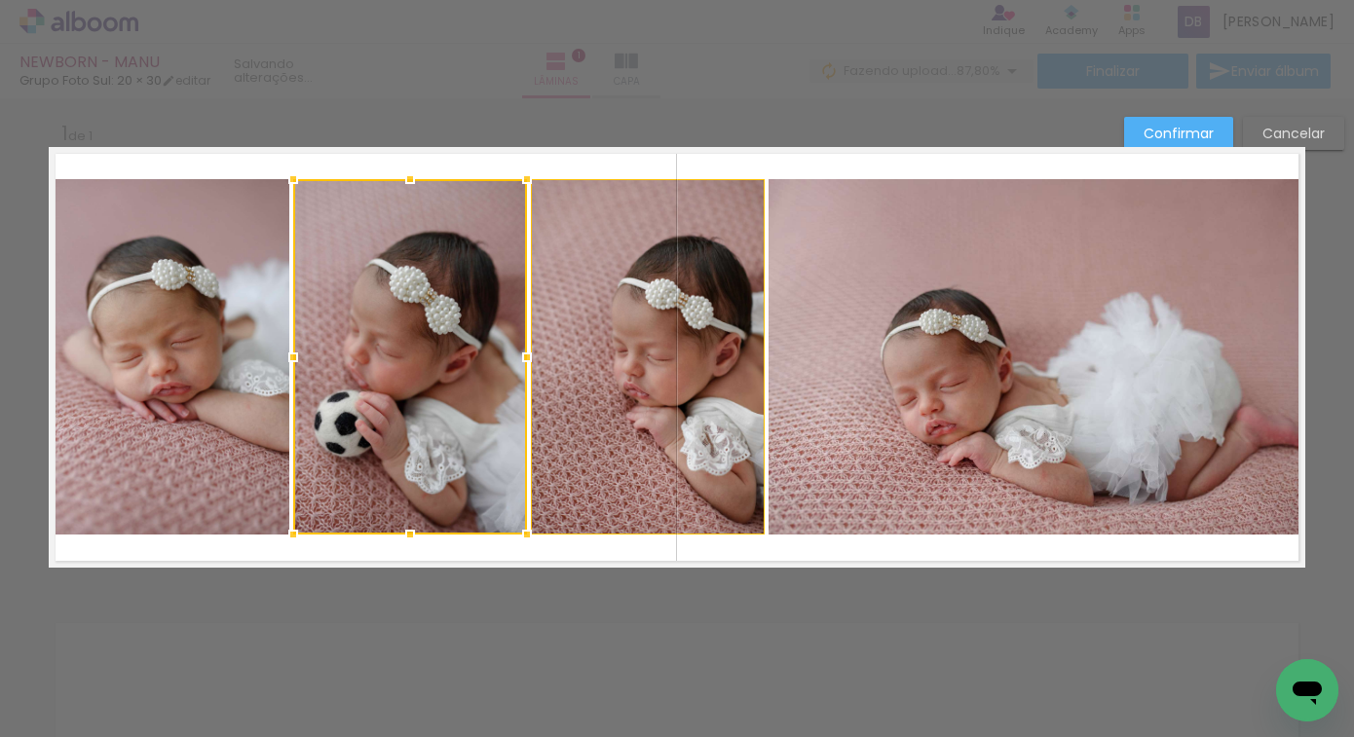
click at [561, 614] on div "Confirmar Cancelar" at bounding box center [677, 584] width 1354 height 986
click at [781, 641] on div "Confirmar Cancelar" at bounding box center [677, 584] width 1354 height 986
click at [900, 577] on div "Confirmar Cancelar" at bounding box center [677, 584] width 1354 height 986
click at [908, 618] on div "Confirmar Cancelar" at bounding box center [677, 584] width 1354 height 986
click at [738, 616] on div "Confirmar Cancelar" at bounding box center [677, 584] width 1354 height 986
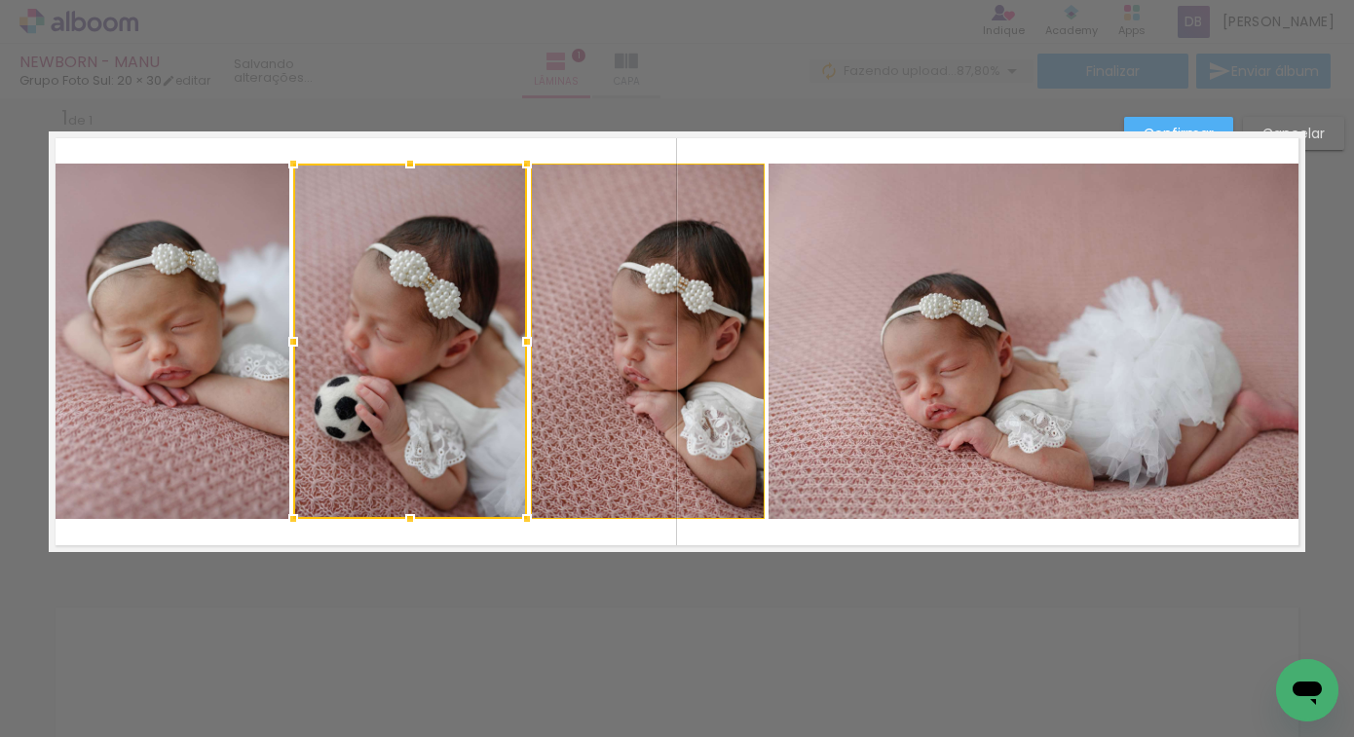
scroll to position [0, 0]
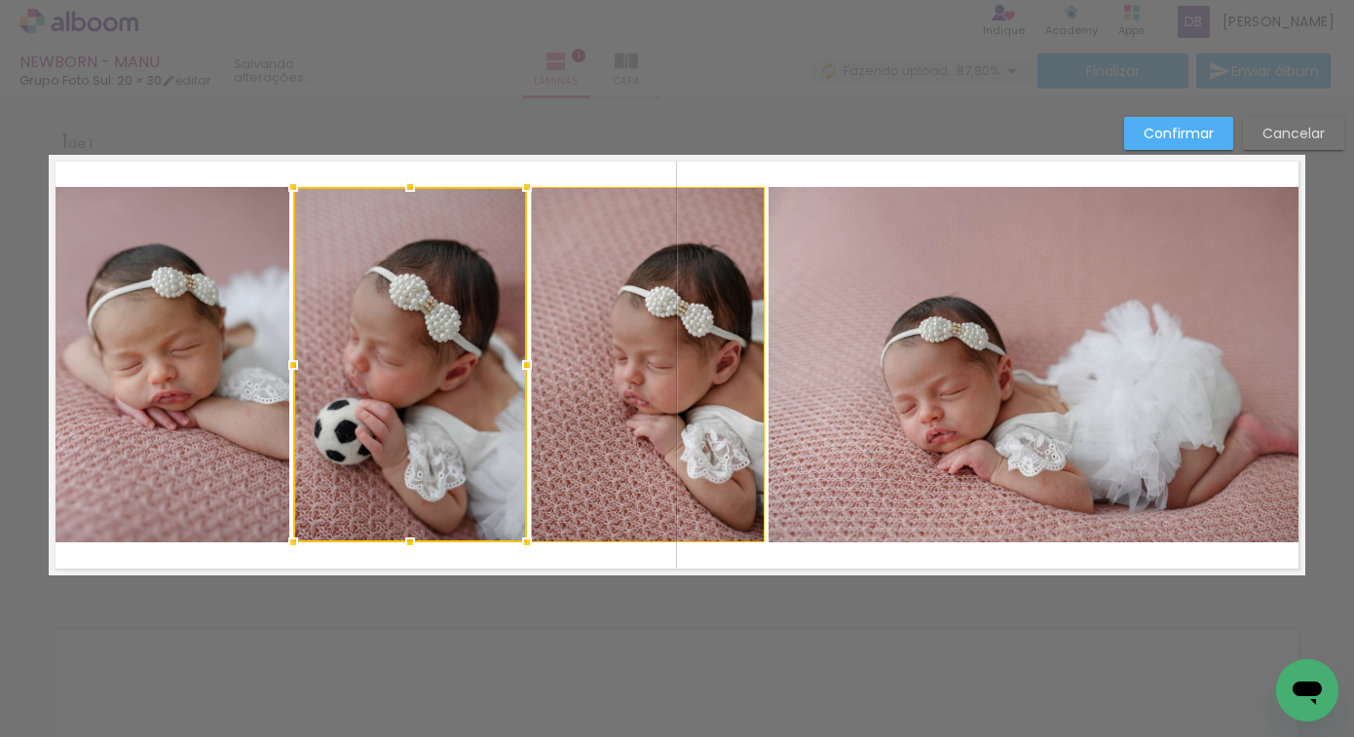
click at [1152, 635] on div "Confirmar Cancelar" at bounding box center [677, 591] width 1354 height 986
click at [0, 0] on slot "Confirmar" at bounding box center [0, 0] width 0 height 0
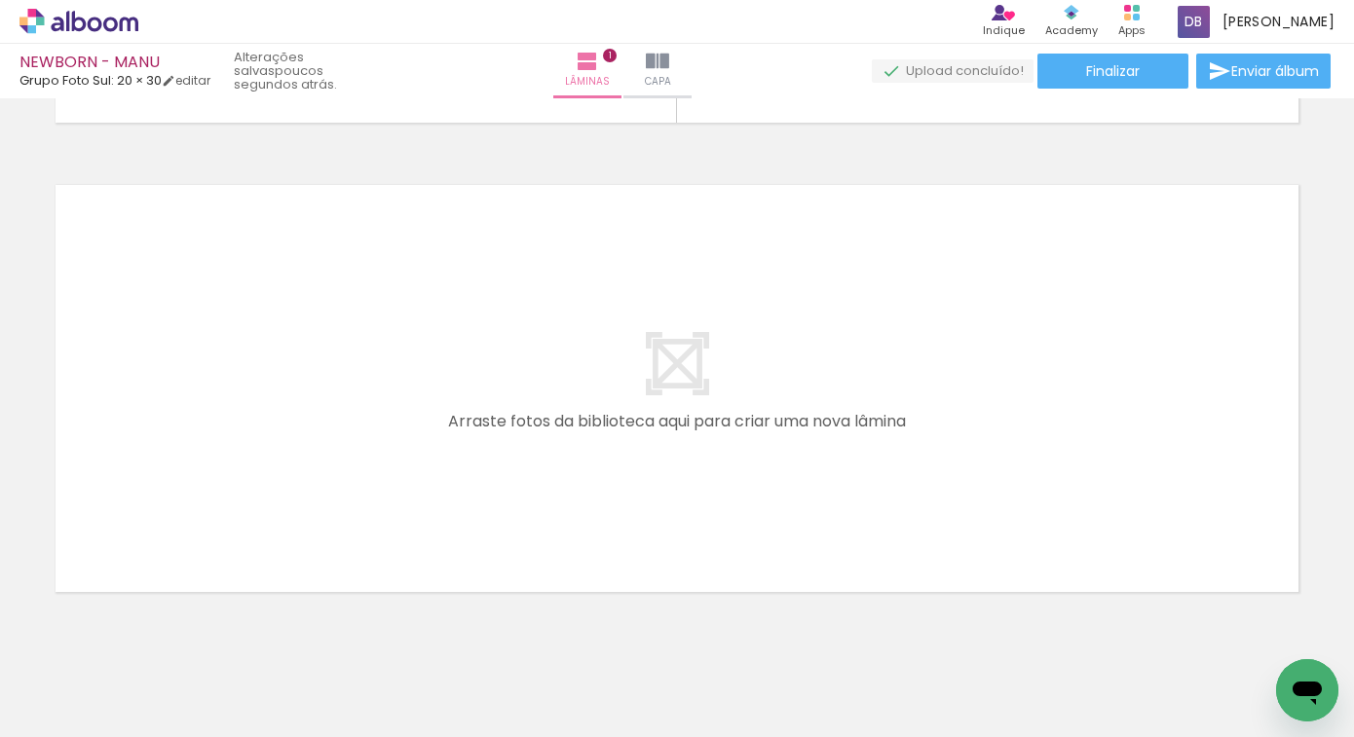
scroll to position [455, 0]
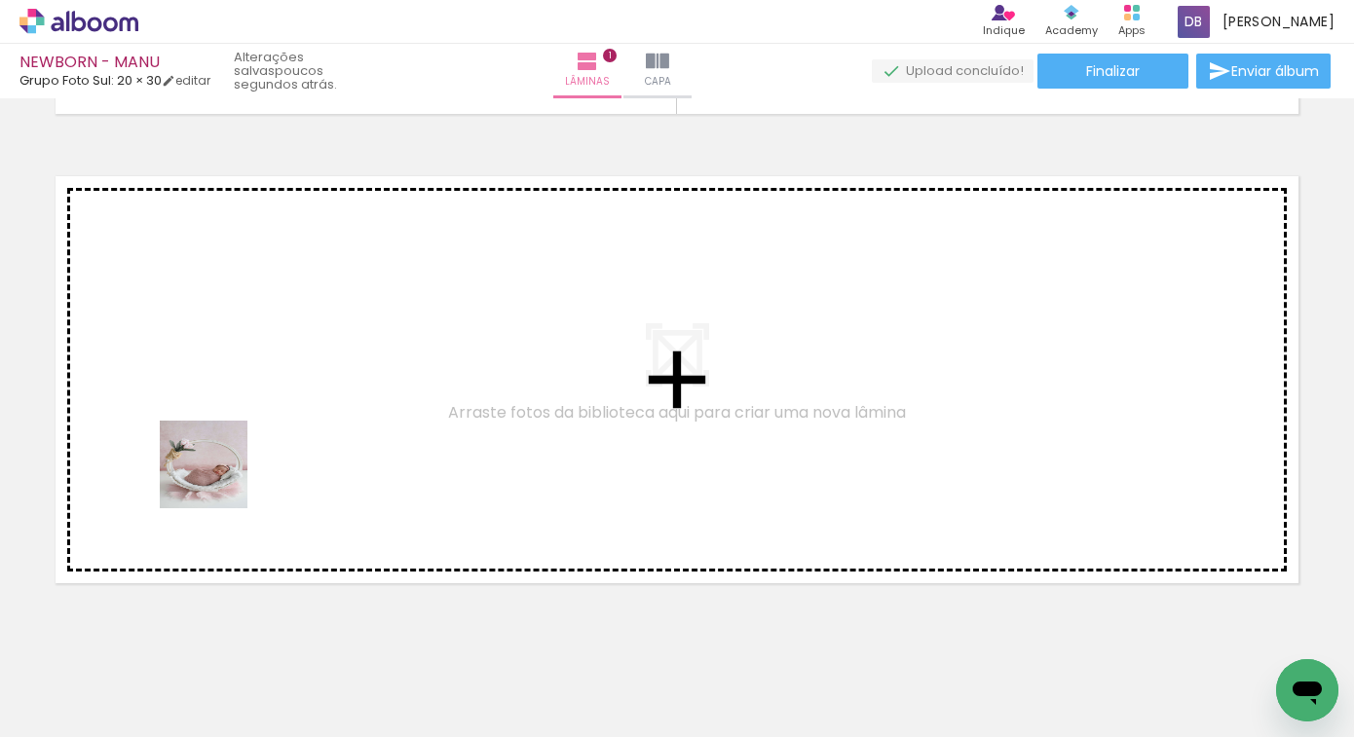
drag, startPoint x: 335, startPoint y: 683, endPoint x: 201, endPoint y: 412, distance: 302.3
click at [201, 412] on quentale-workspace at bounding box center [677, 368] width 1354 height 737
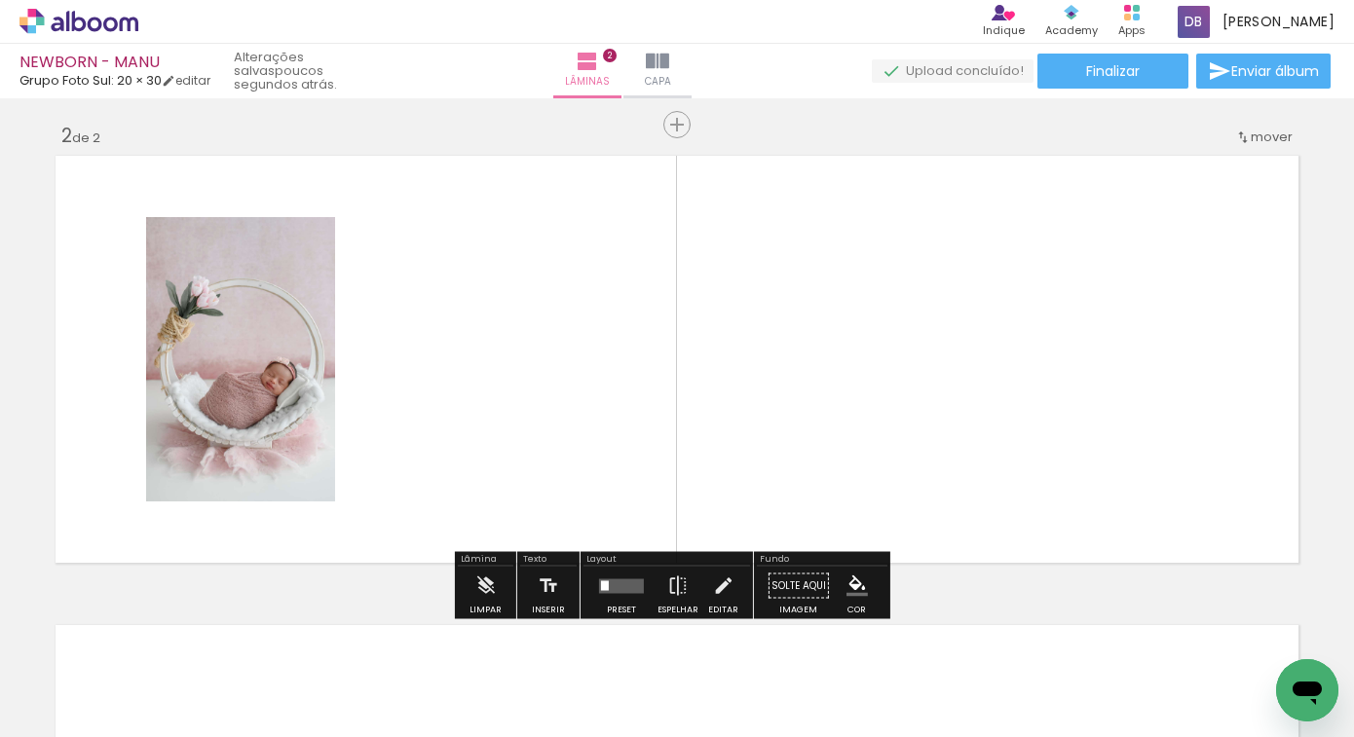
scroll to position [477, 0]
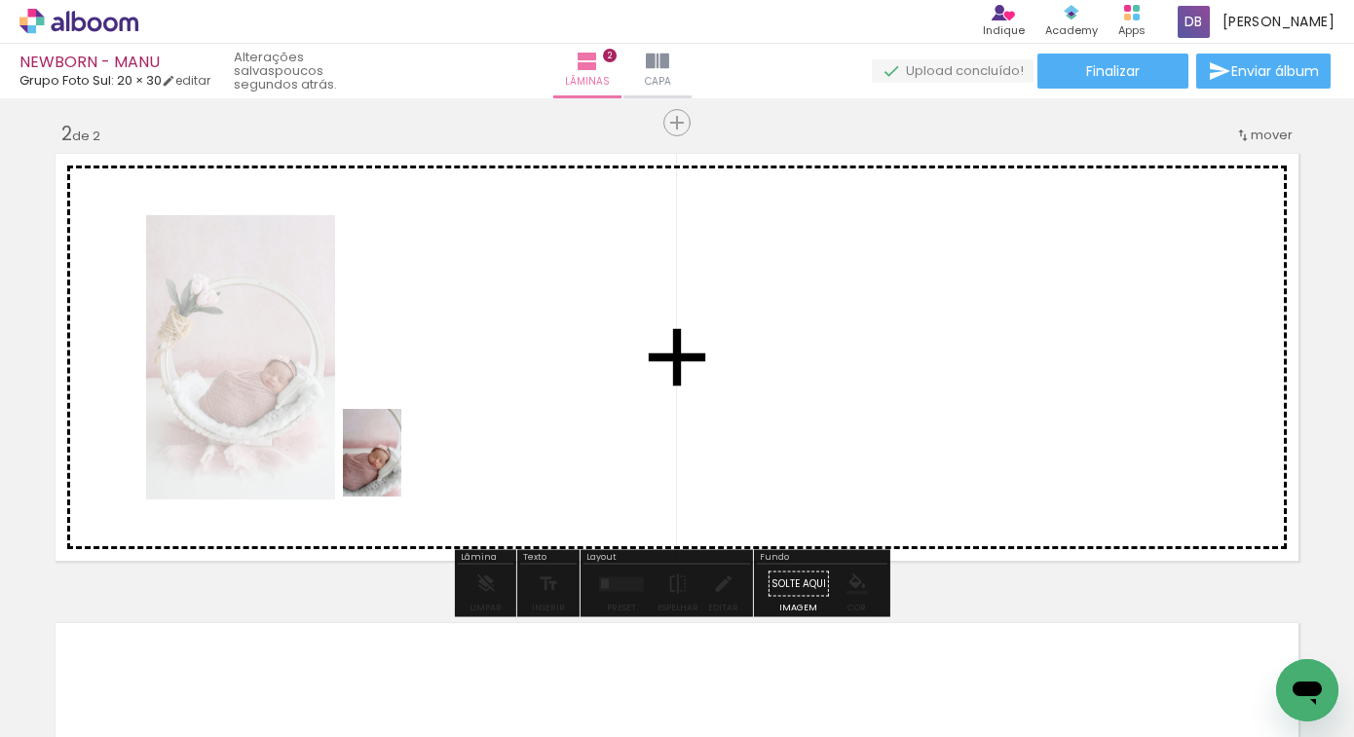
drag, startPoint x: 405, startPoint y: 683, endPoint x: 401, endPoint y: 468, distance: 215.3
click at [401, 468] on quentale-workspace at bounding box center [677, 368] width 1354 height 737
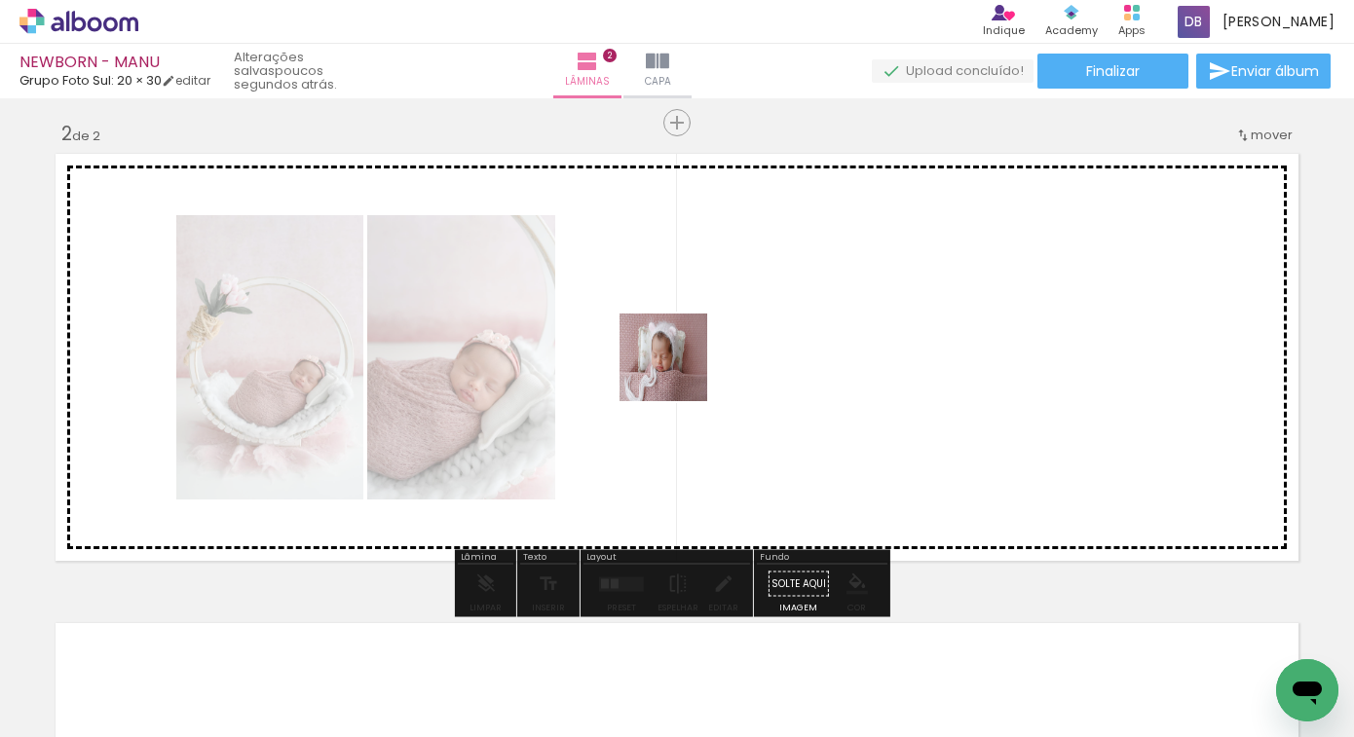
drag, startPoint x: 535, startPoint y: 685, endPoint x: 714, endPoint y: 261, distance: 460.1
click at [714, 261] on quentale-workspace at bounding box center [677, 368] width 1354 height 737
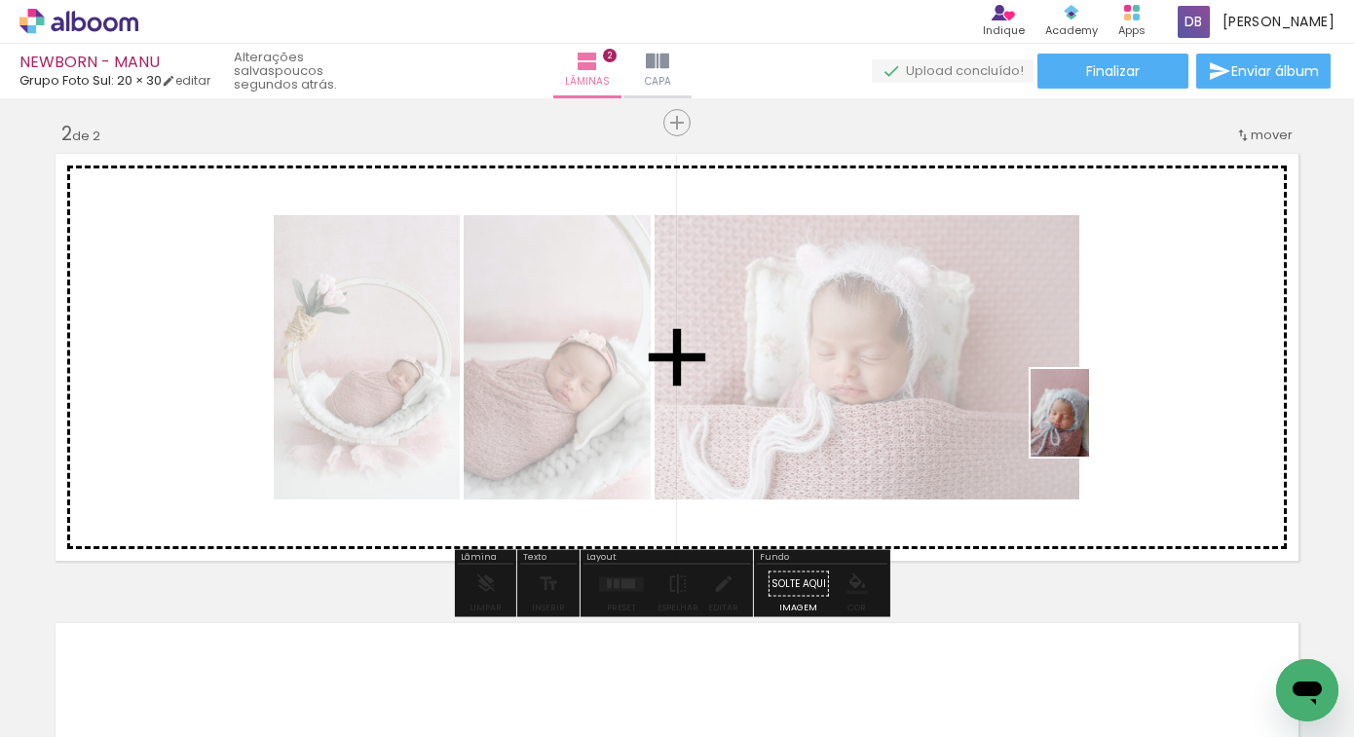
drag, startPoint x: 646, startPoint y: 705, endPoint x: 1089, endPoint y: 428, distance: 523.0
click at [1089, 428] on quentale-workspace at bounding box center [677, 368] width 1354 height 737
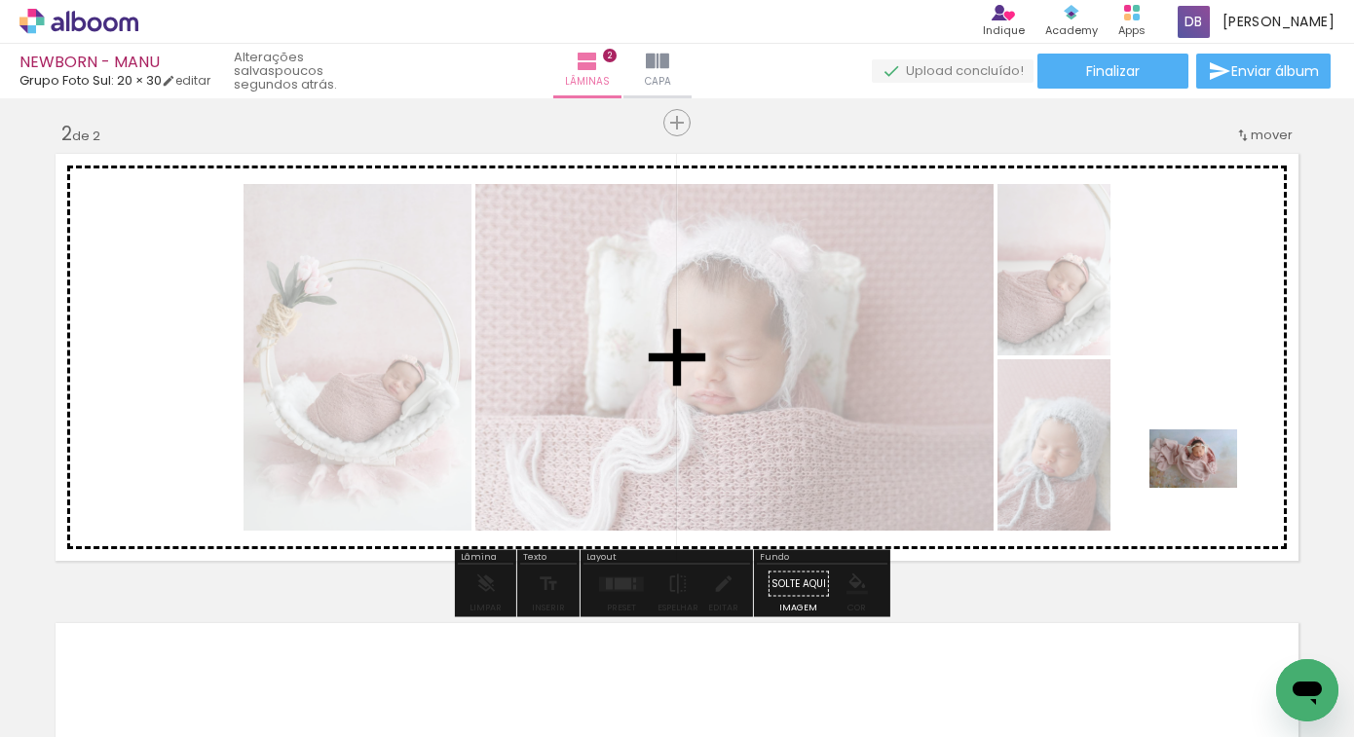
drag, startPoint x: 752, startPoint y: 685, endPoint x: 1188, endPoint y: 546, distance: 458.1
click at [1209, 487] on quentale-workspace at bounding box center [677, 368] width 1354 height 737
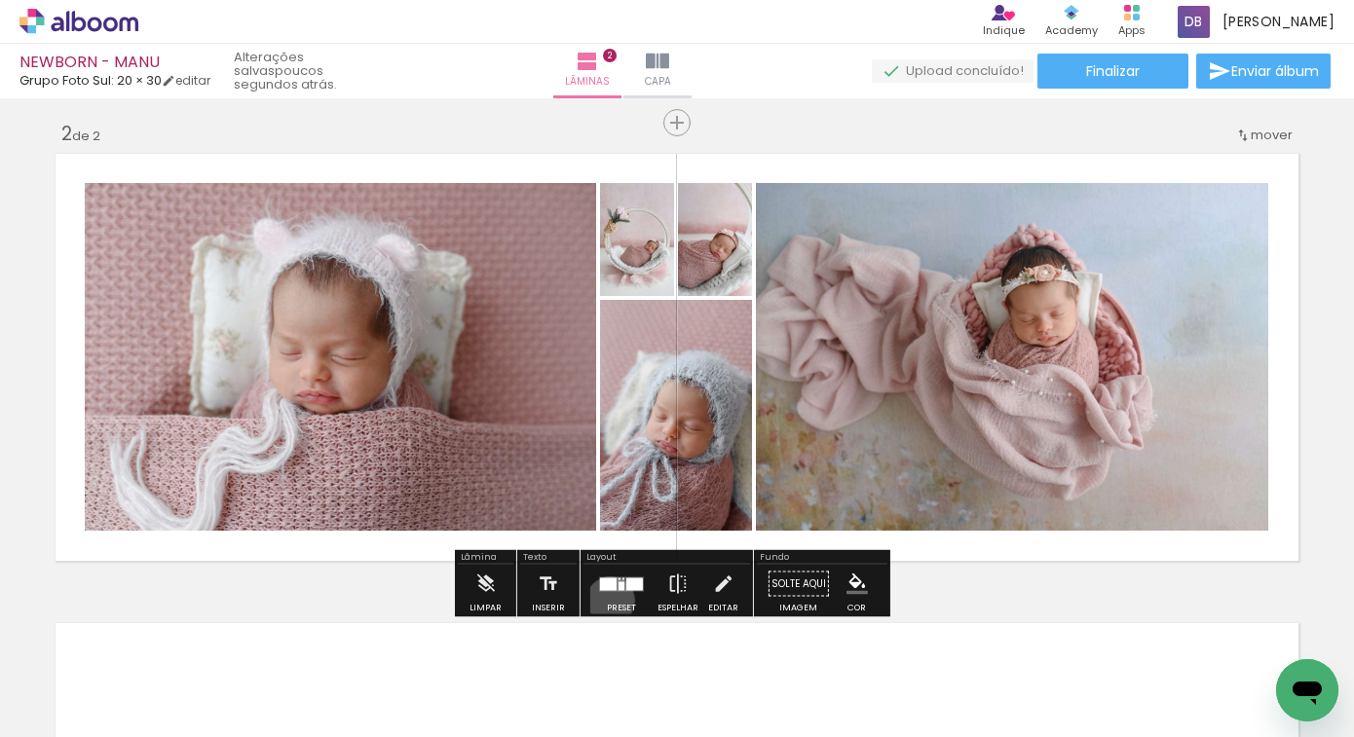
click at [606, 600] on div at bounding box center [621, 584] width 53 height 39
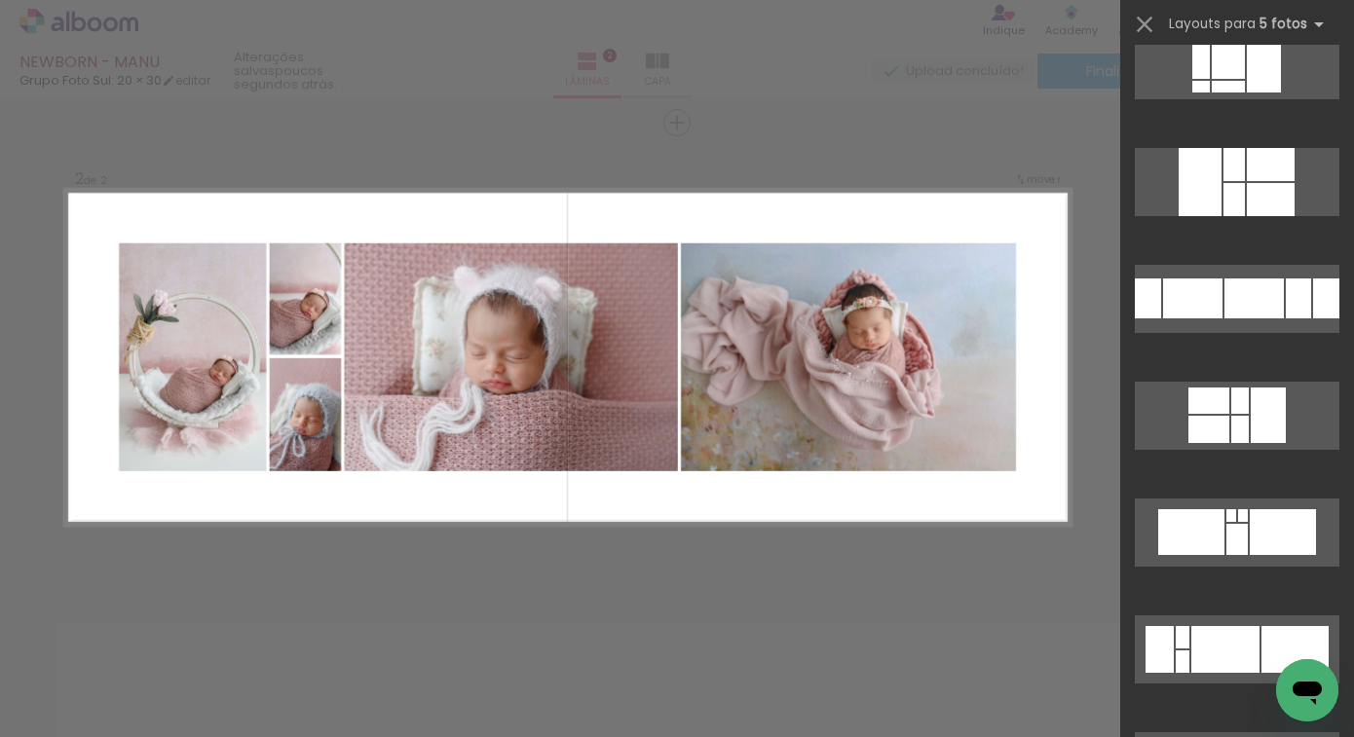
scroll to position [1442, 0]
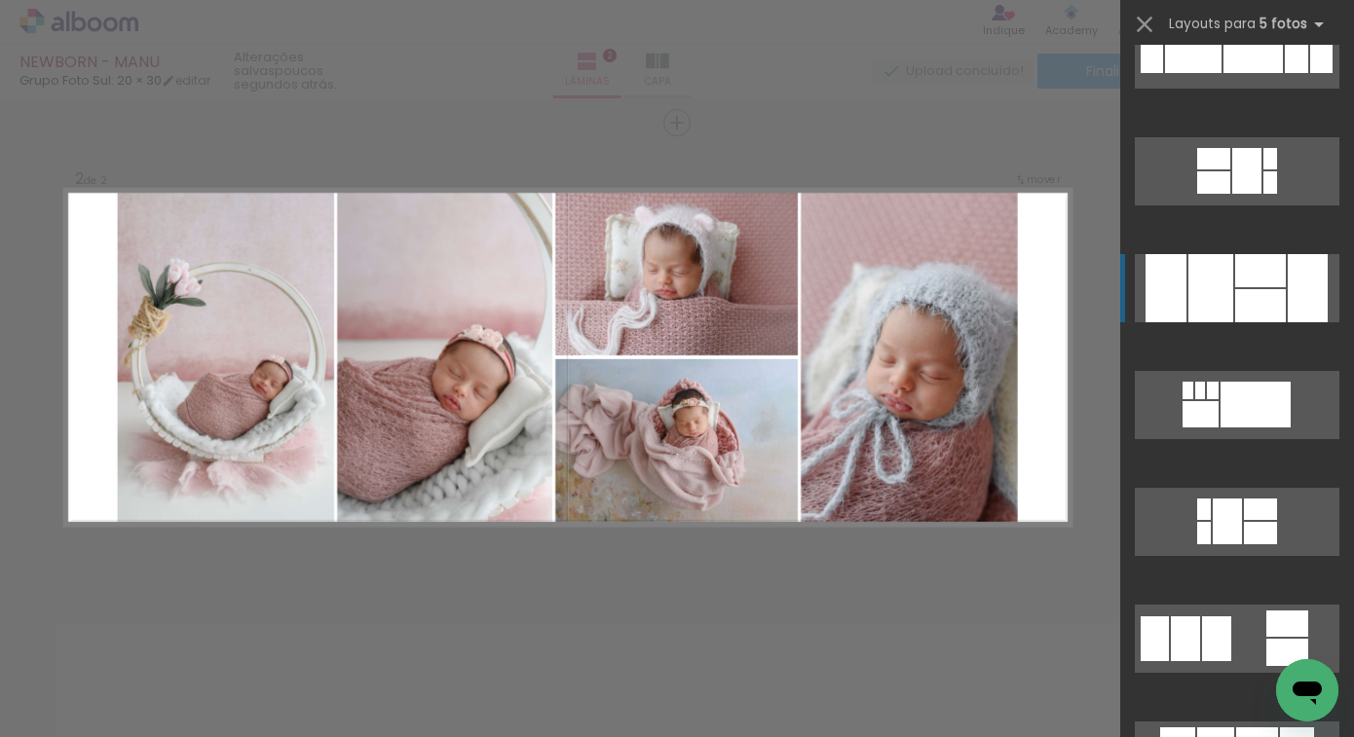
click at [1217, 317] on div at bounding box center [1210, 288] width 45 height 68
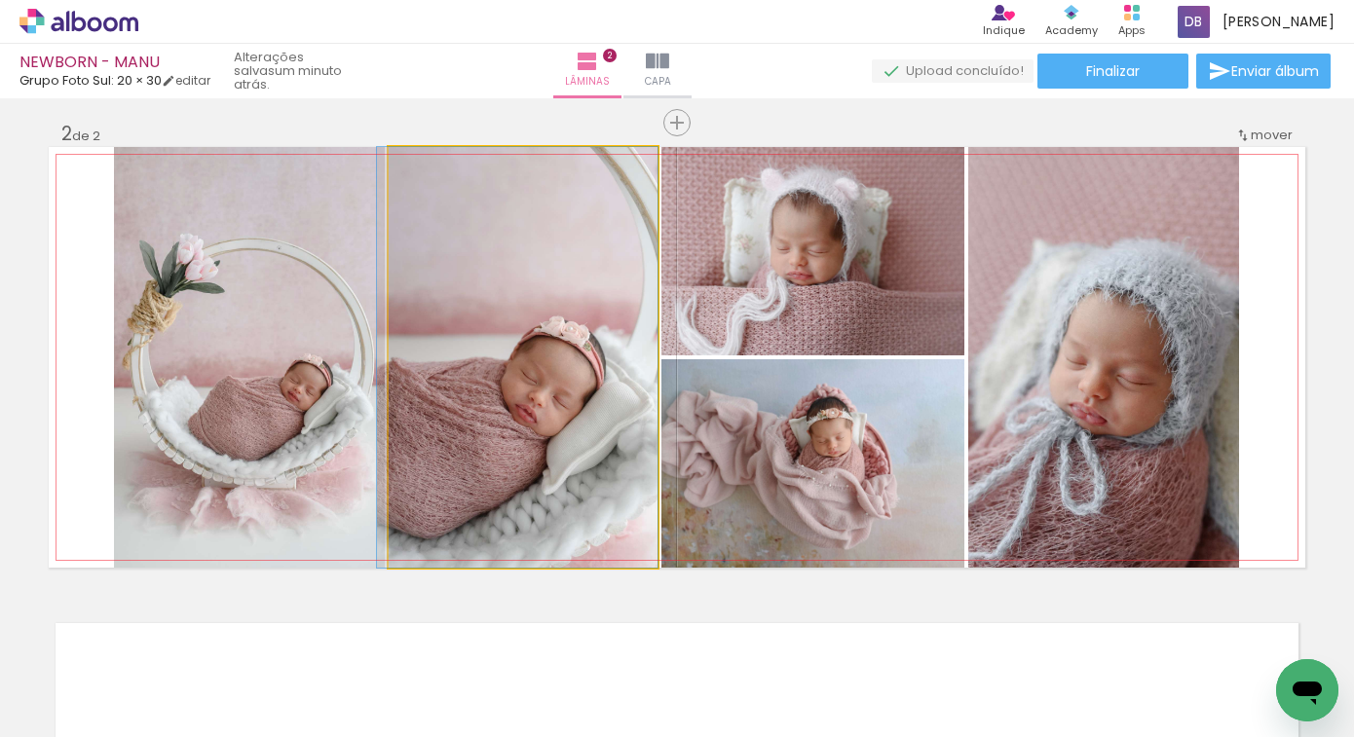
drag, startPoint x: 584, startPoint y: 437, endPoint x: 546, endPoint y: 412, distance: 45.7
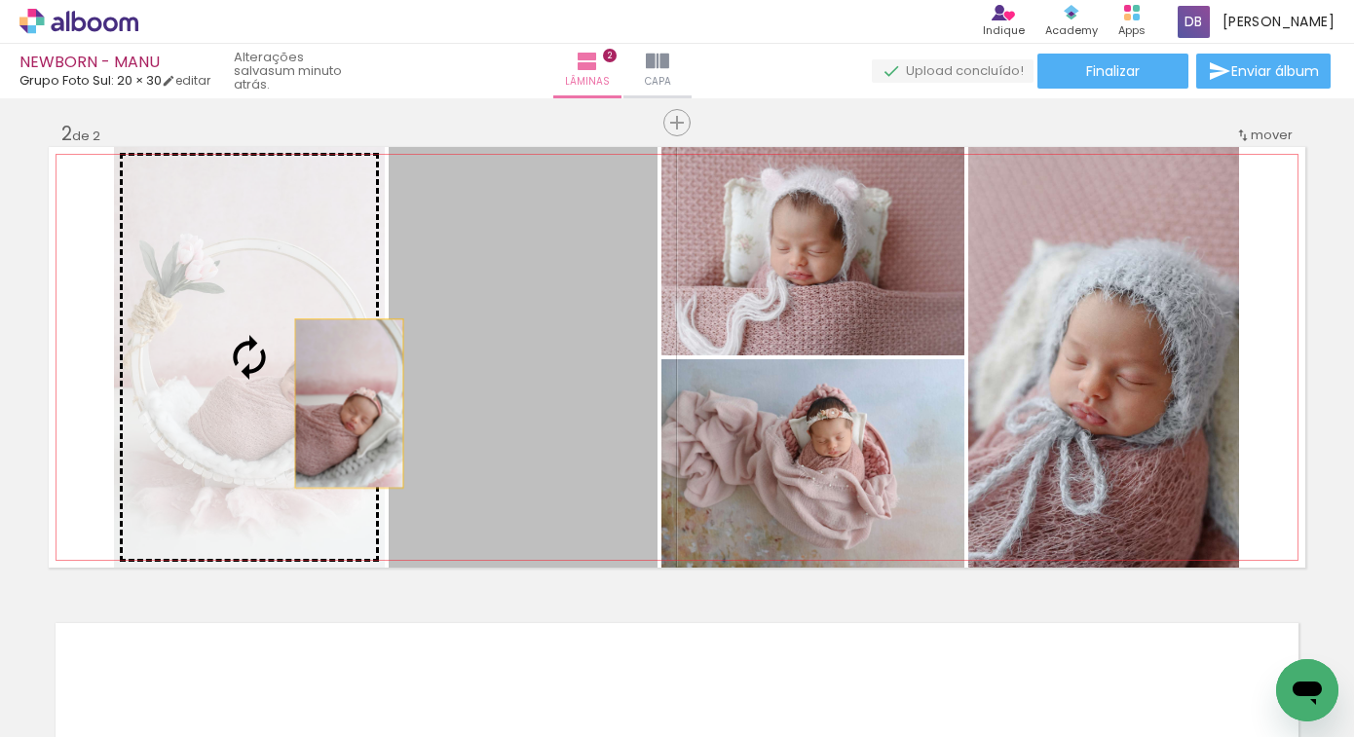
drag, startPoint x: 536, startPoint y: 413, endPoint x: 334, endPoint y: 402, distance: 201.9
click at [0, 0] on slot at bounding box center [0, 0] width 0 height 0
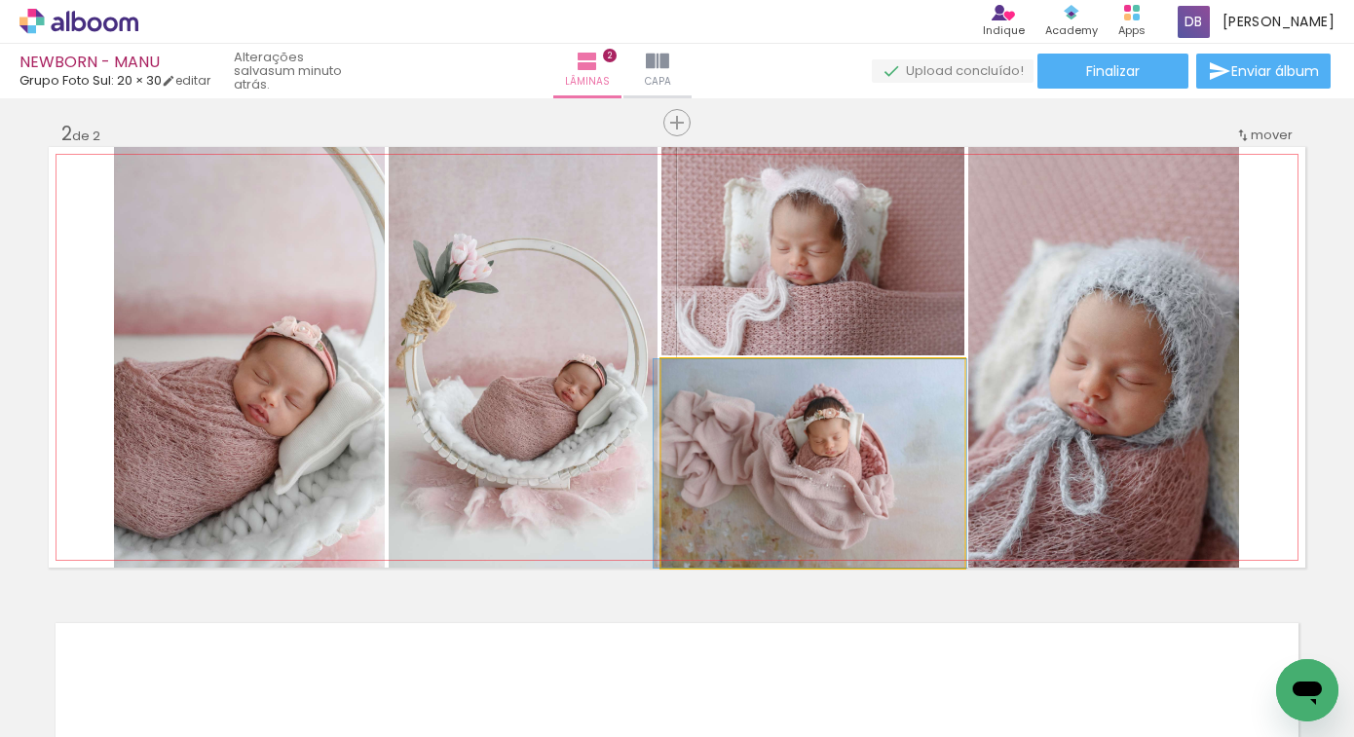
drag, startPoint x: 880, startPoint y: 474, endPoint x: 854, endPoint y: 253, distance: 222.6
click at [0, 0] on slot at bounding box center [0, 0] width 0 height 0
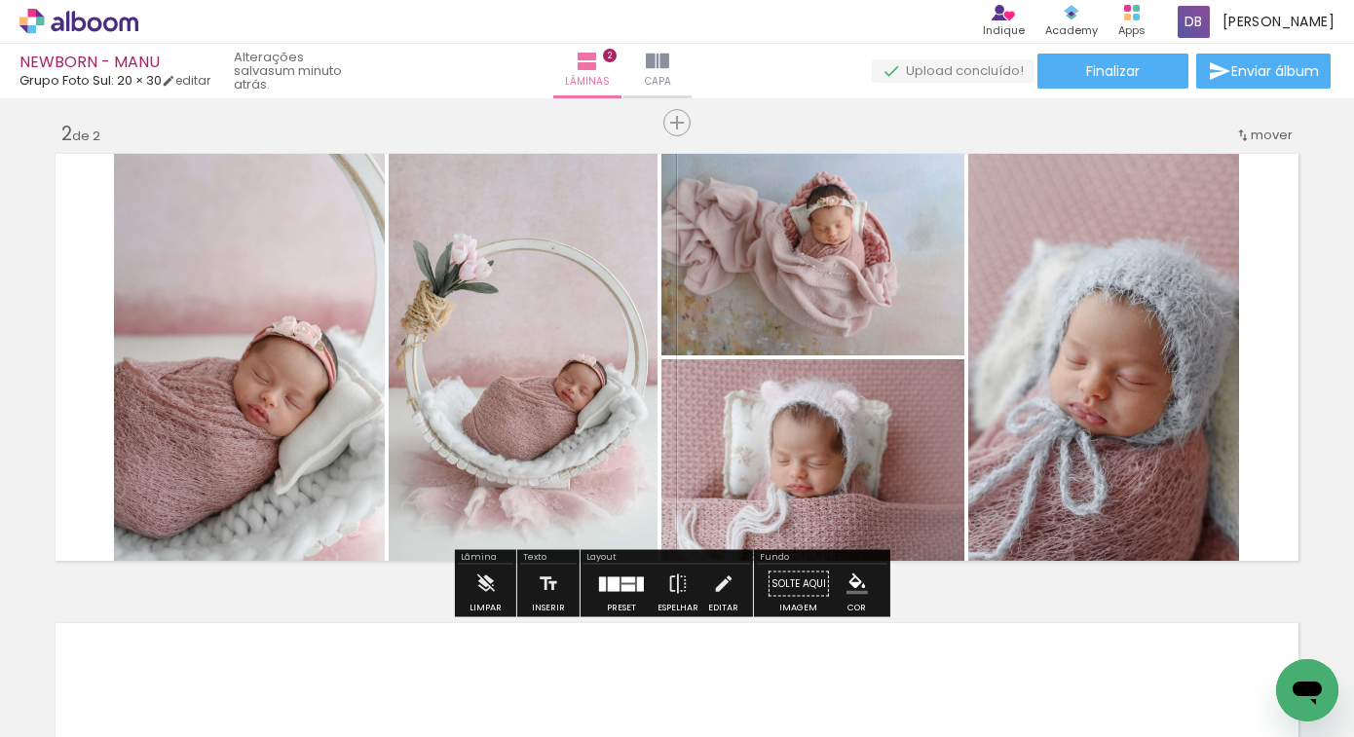
click at [49, 302] on quentale-layouter at bounding box center [677, 357] width 1257 height 421
click at [76, 295] on quentale-layouter at bounding box center [677, 357] width 1257 height 421
click at [712, 584] on iron-icon at bounding box center [722, 584] width 21 height 39
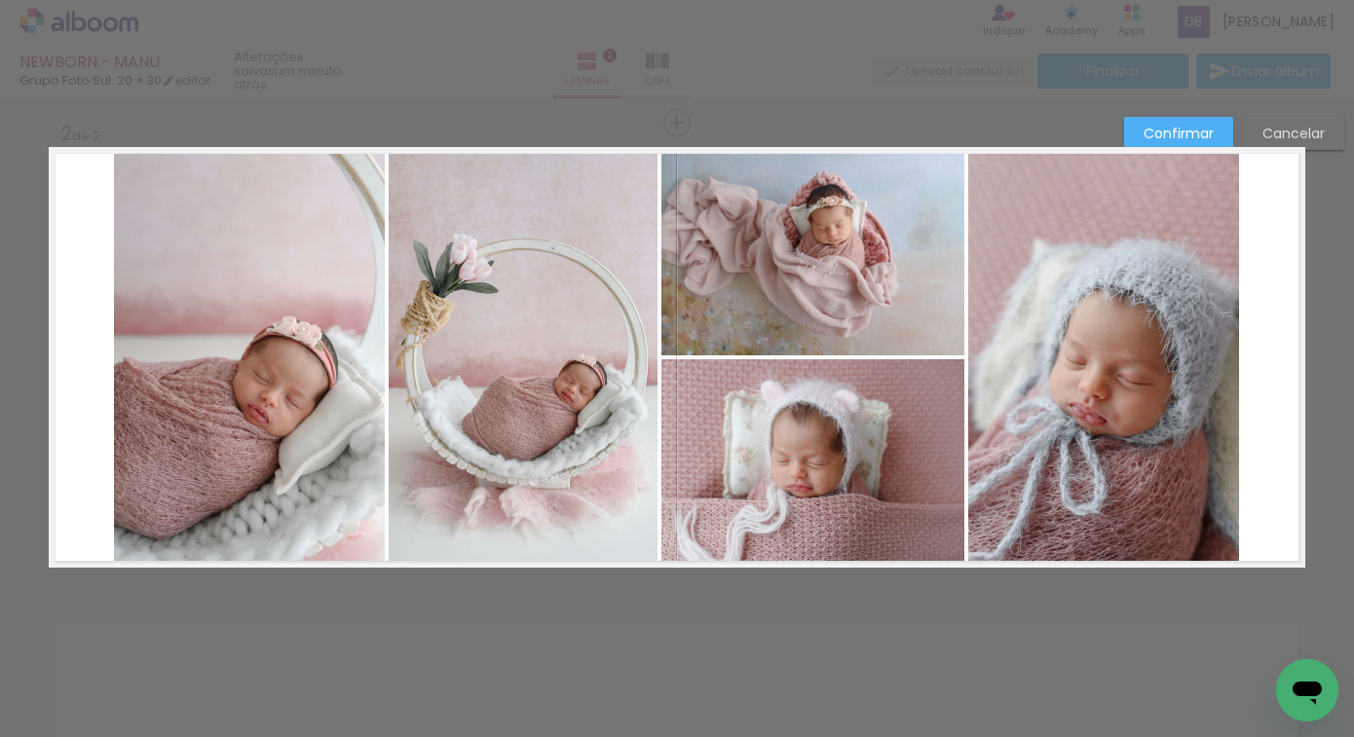
drag, startPoint x: 1299, startPoint y: 338, endPoint x: 1274, endPoint y: 345, distance: 25.3
click at [1274, 345] on div "Inserir lâmina 1 de 2 Inserir lâmina 2 de 2 Confirmar Cancelar" at bounding box center [677, 348] width 1354 height 1455
click at [1300, 339] on div "Inserir lâmina 1 de 2 Inserir lâmina 2 de 2 Confirmar Cancelar" at bounding box center [677, 348] width 1354 height 1455
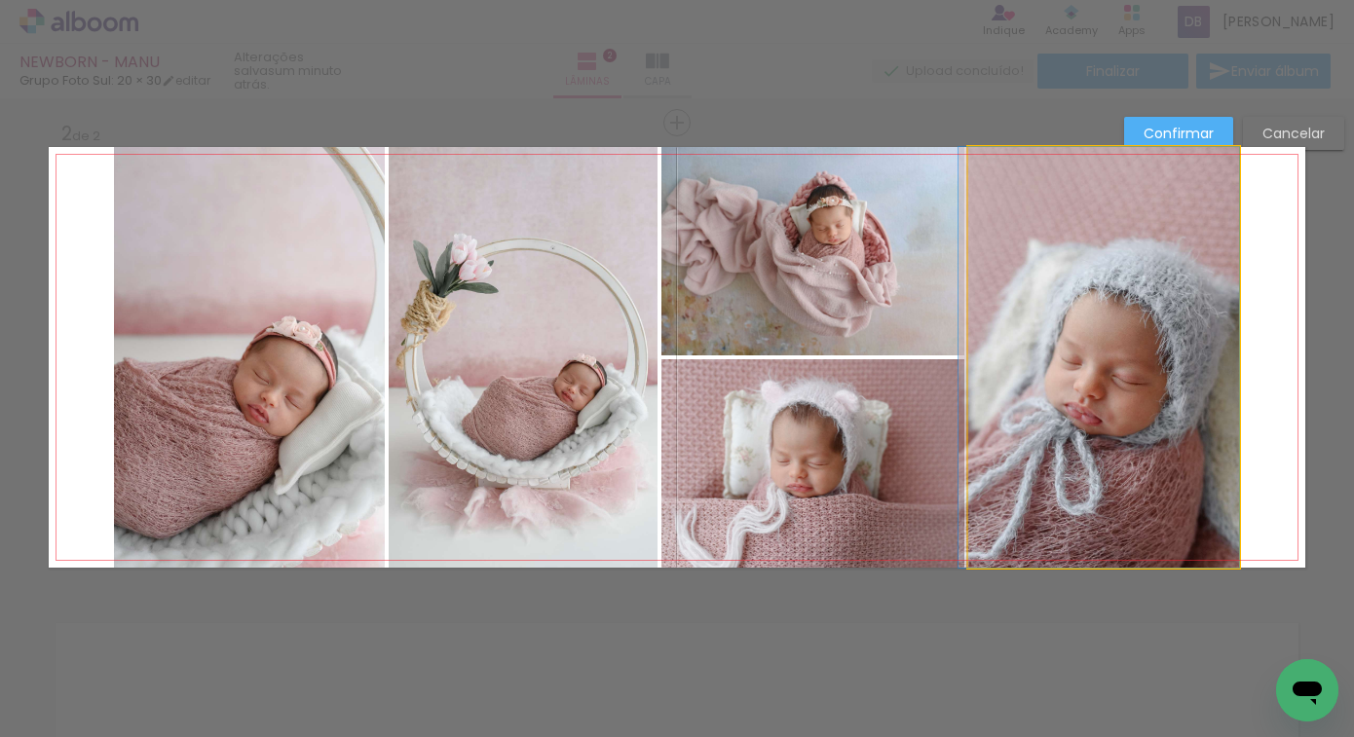
drag, startPoint x: 1228, startPoint y: 333, endPoint x: 1188, endPoint y: 334, distance: 40.0
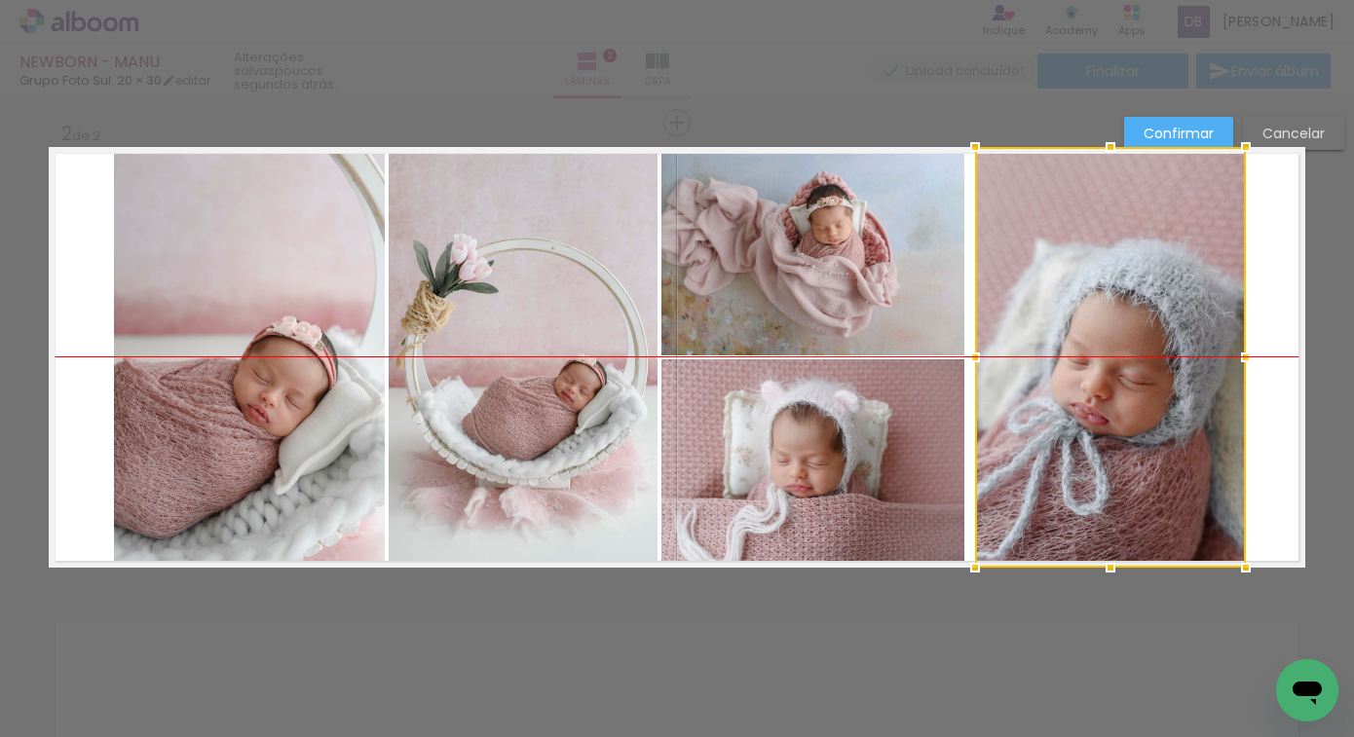
click at [1194, 339] on div at bounding box center [1110, 357] width 271 height 421
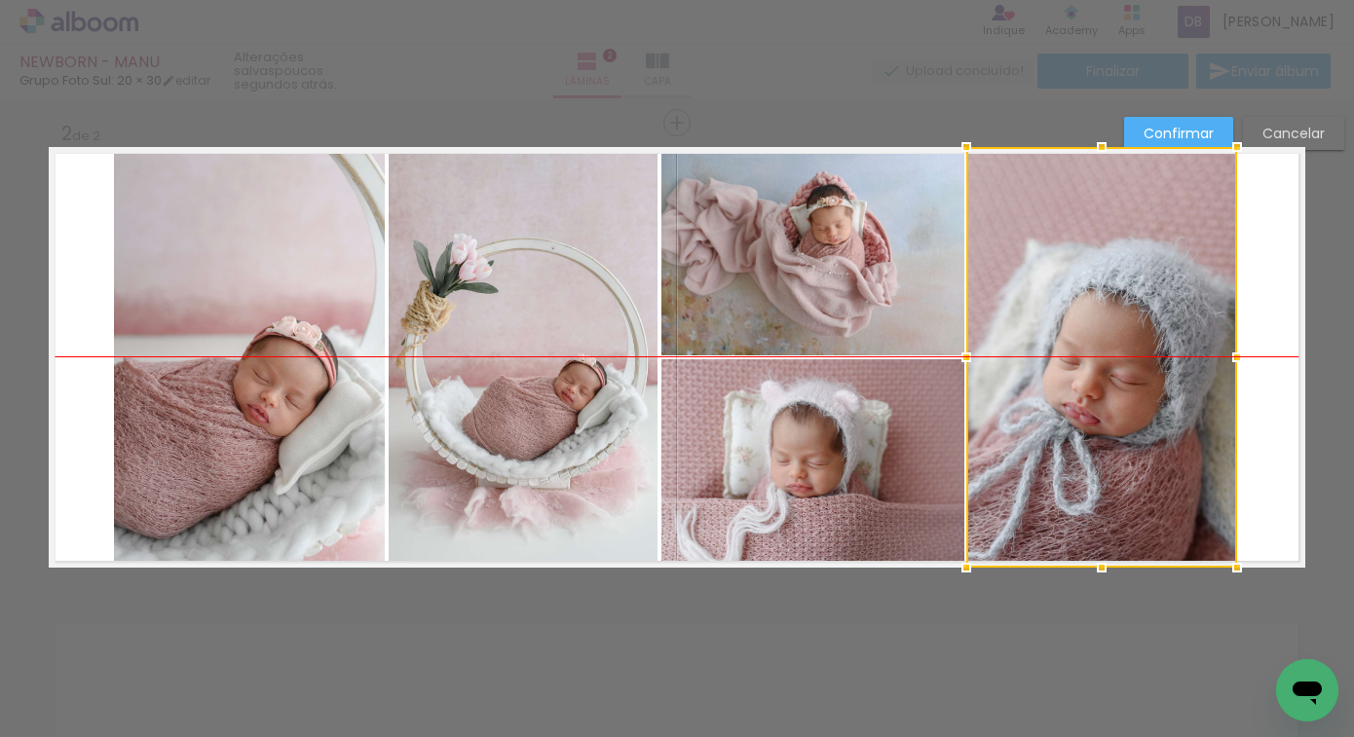
click at [1185, 338] on div at bounding box center [1101, 357] width 271 height 421
click at [1194, 144] on paper-button "Confirmar" at bounding box center [1178, 133] width 109 height 33
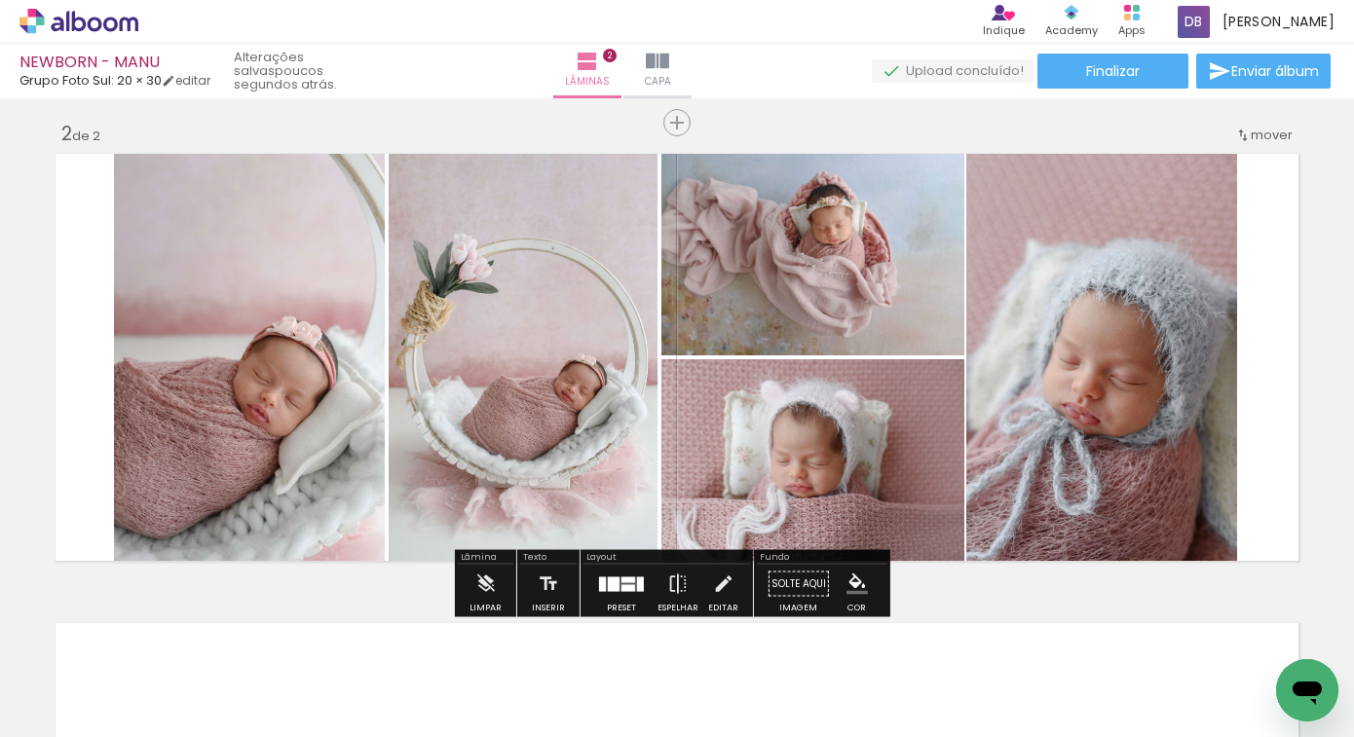
click at [1279, 355] on quentale-layouter at bounding box center [677, 357] width 1257 height 421
click at [1301, 363] on div "Inserir lâmina 1 de 2 Inserir lâmina 2 de 2" at bounding box center [677, 333] width 1354 height 1410
click at [1293, 369] on quentale-layouter at bounding box center [677, 357] width 1257 height 421
drag, startPoint x: 601, startPoint y: 584, endPoint x: 911, endPoint y: 491, distance: 323.6
click at [601, 585] on div at bounding box center [602, 584] width 7 height 15
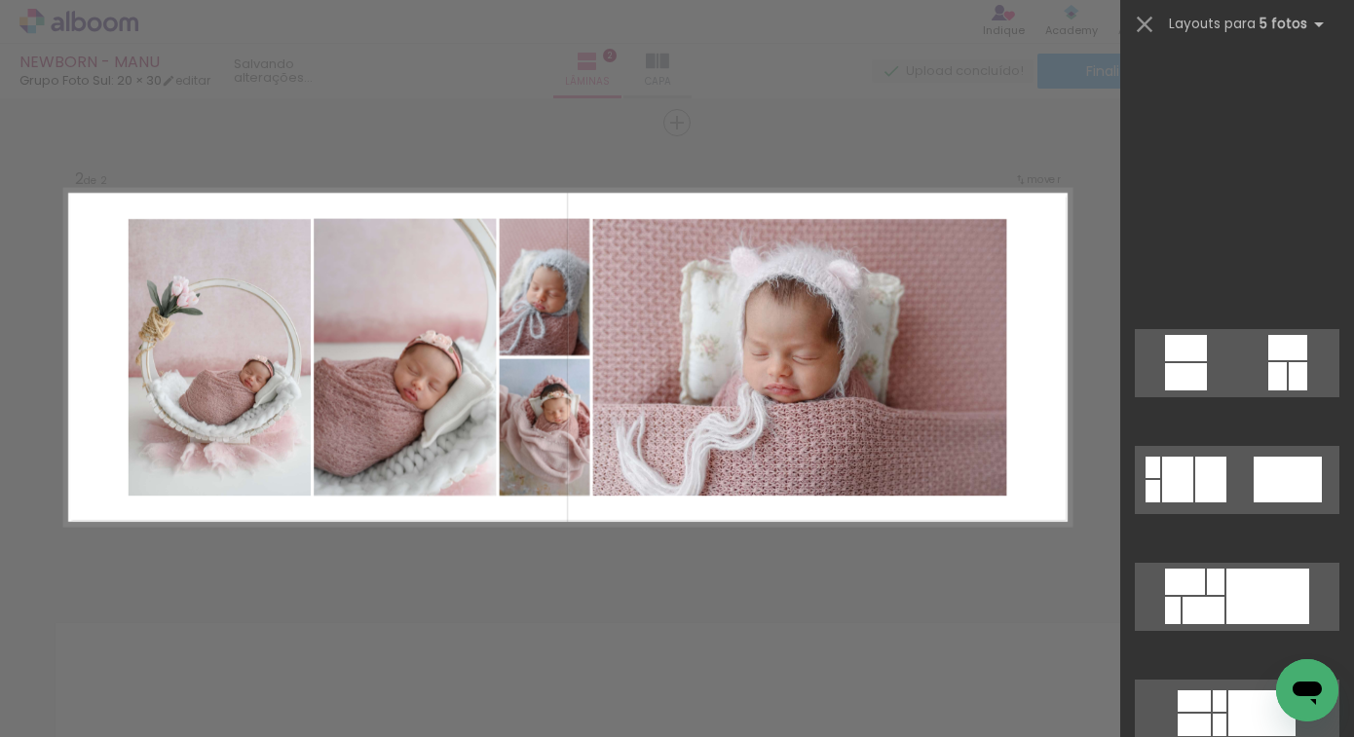
scroll to position [12081, 0]
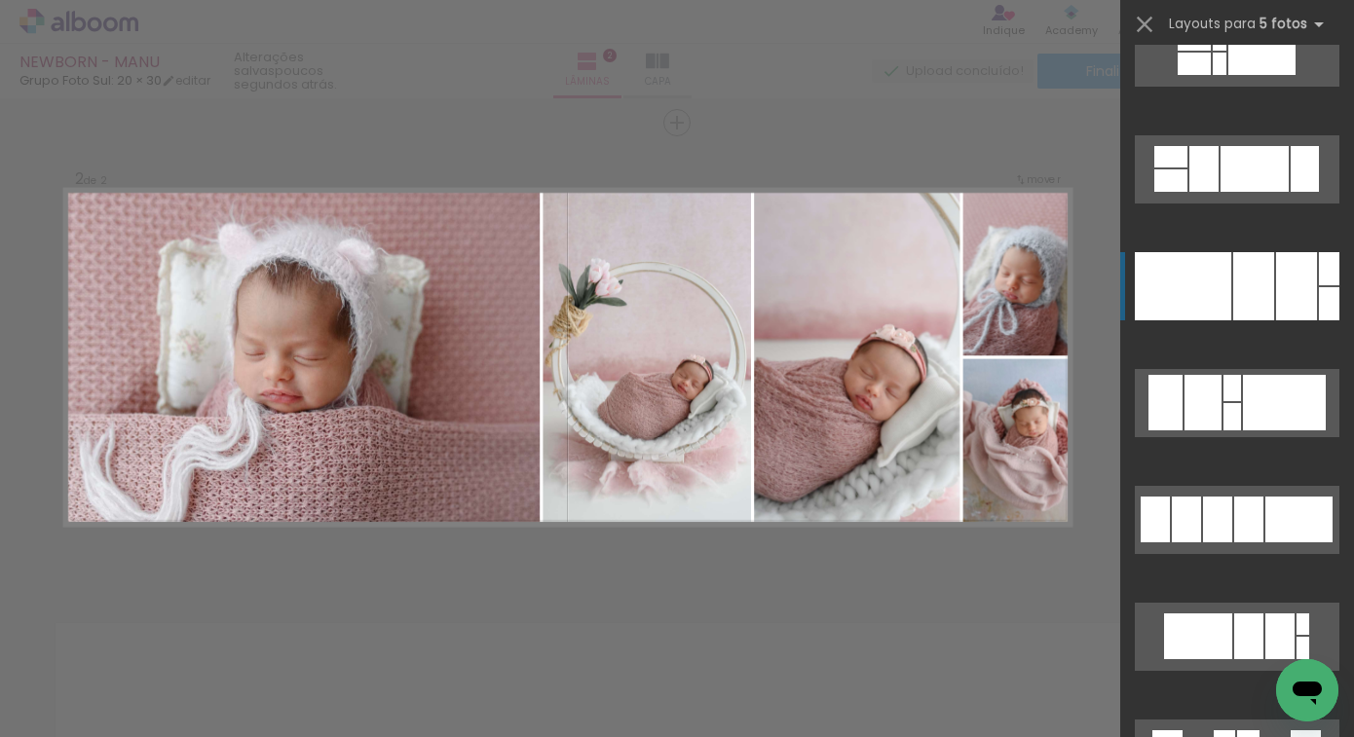
click at [1220, 283] on div at bounding box center [1183, 286] width 96 height 68
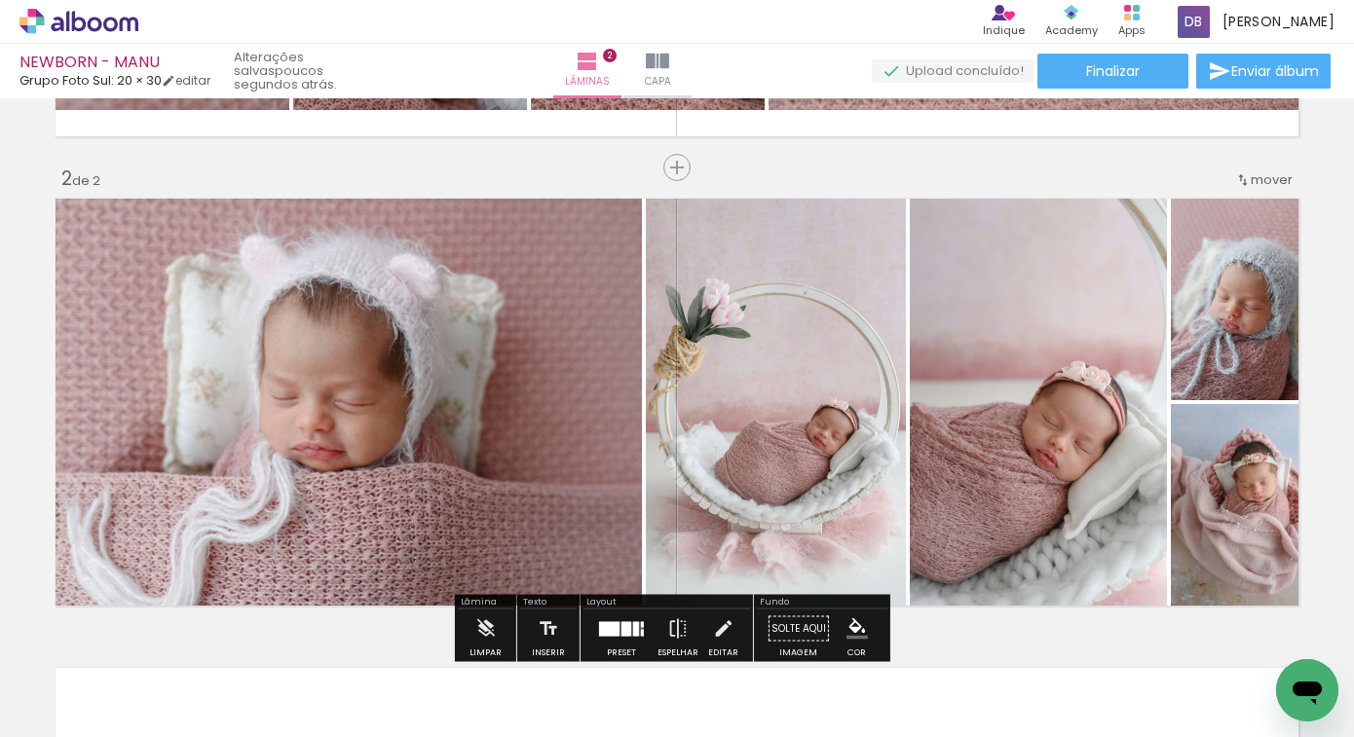
scroll to position [471, 0]
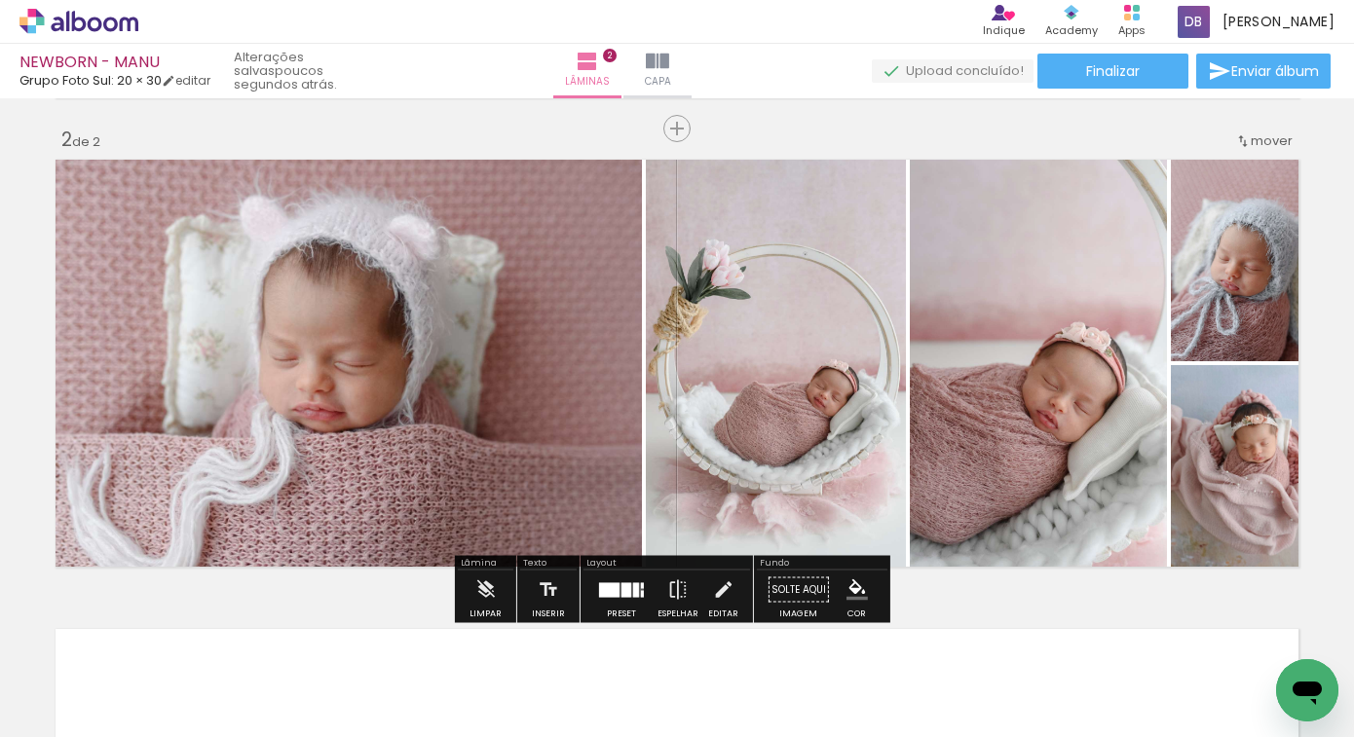
click at [624, 578] on div at bounding box center [621, 590] width 53 height 39
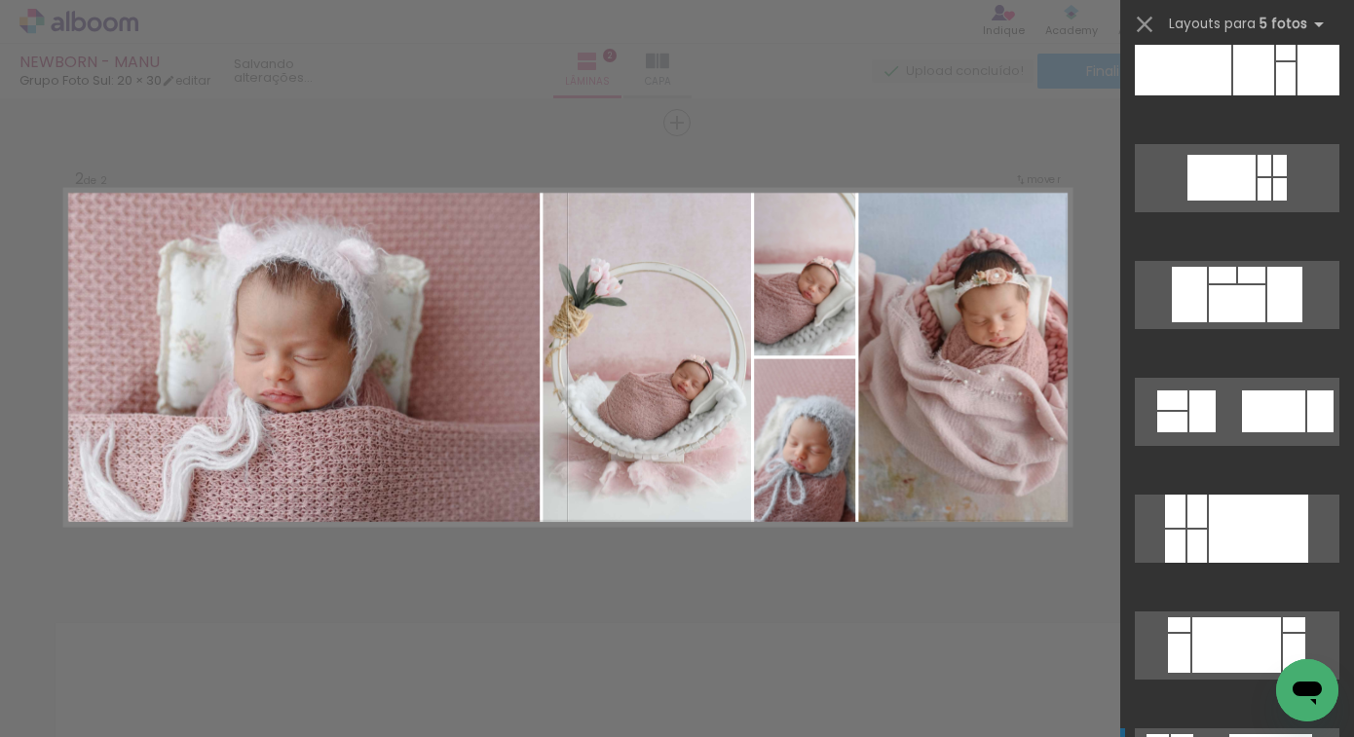
scroll to position [14057, 0]
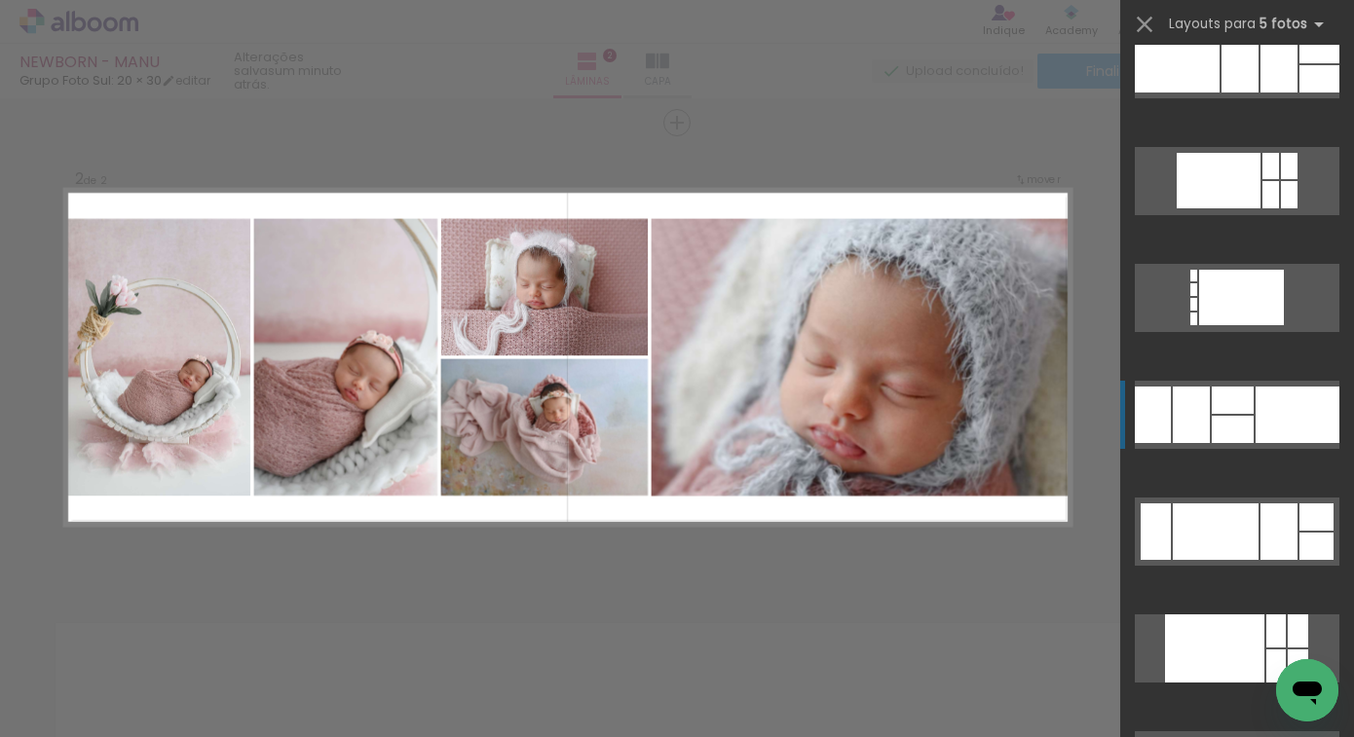
click at [1149, 395] on div at bounding box center [1153, 415] width 36 height 57
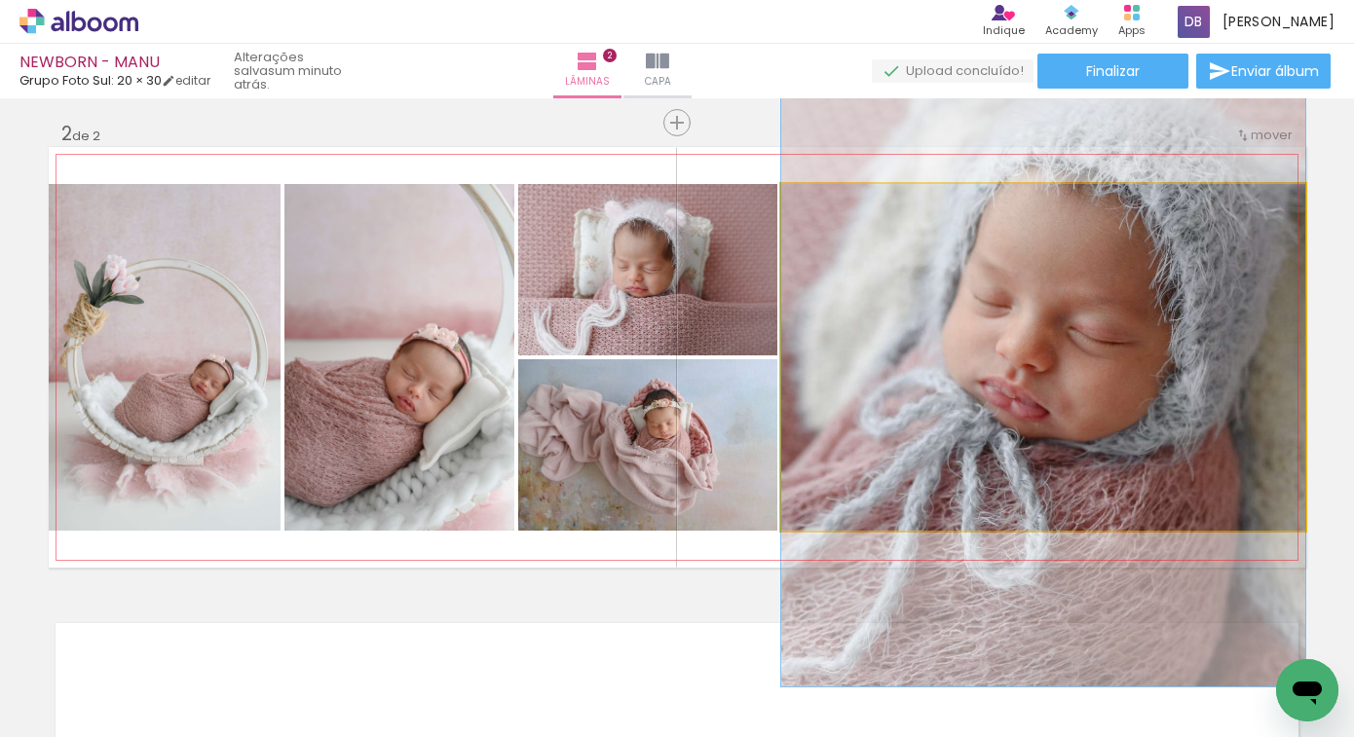
drag, startPoint x: 948, startPoint y: 376, endPoint x: 999, endPoint y: 313, distance: 81.7
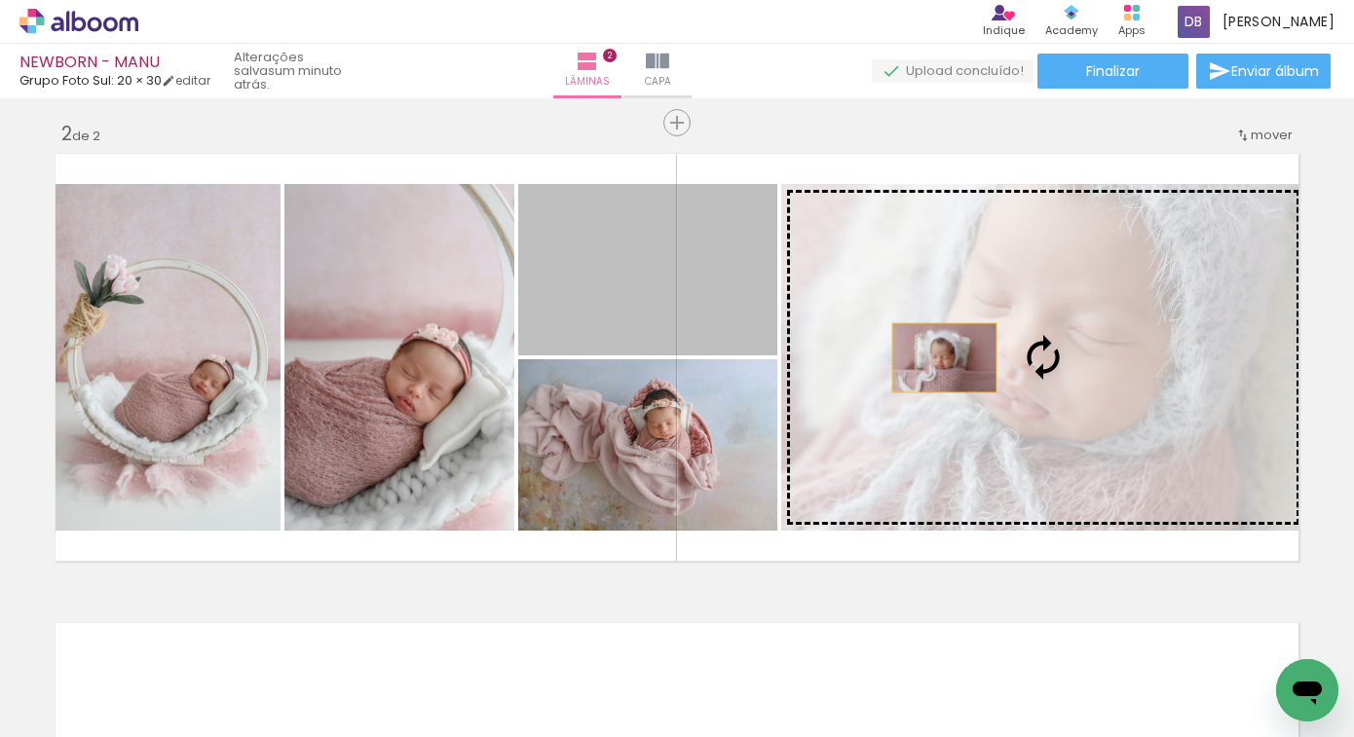
drag, startPoint x: 662, startPoint y: 285, endPoint x: 937, endPoint y: 358, distance: 284.0
click at [0, 0] on slot at bounding box center [0, 0] width 0 height 0
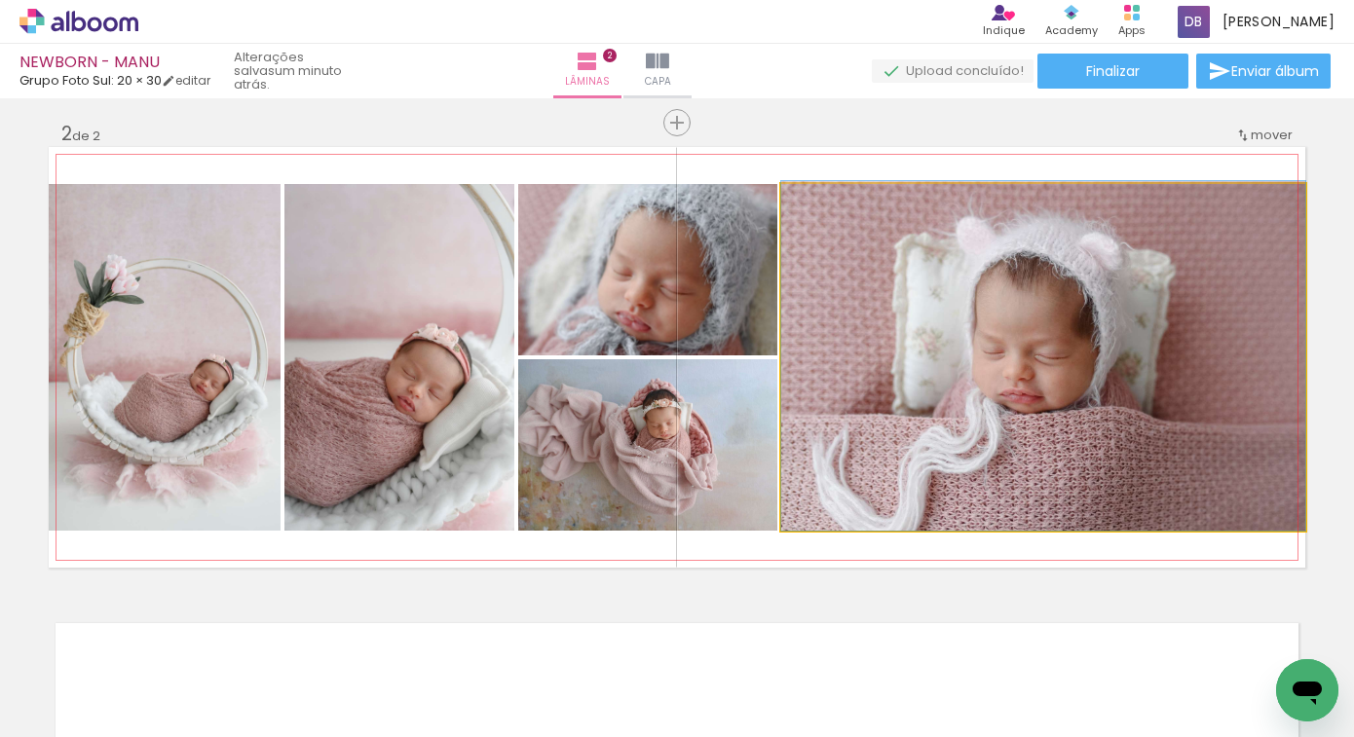
drag, startPoint x: 940, startPoint y: 380, endPoint x: 1046, endPoint y: 358, distance: 108.3
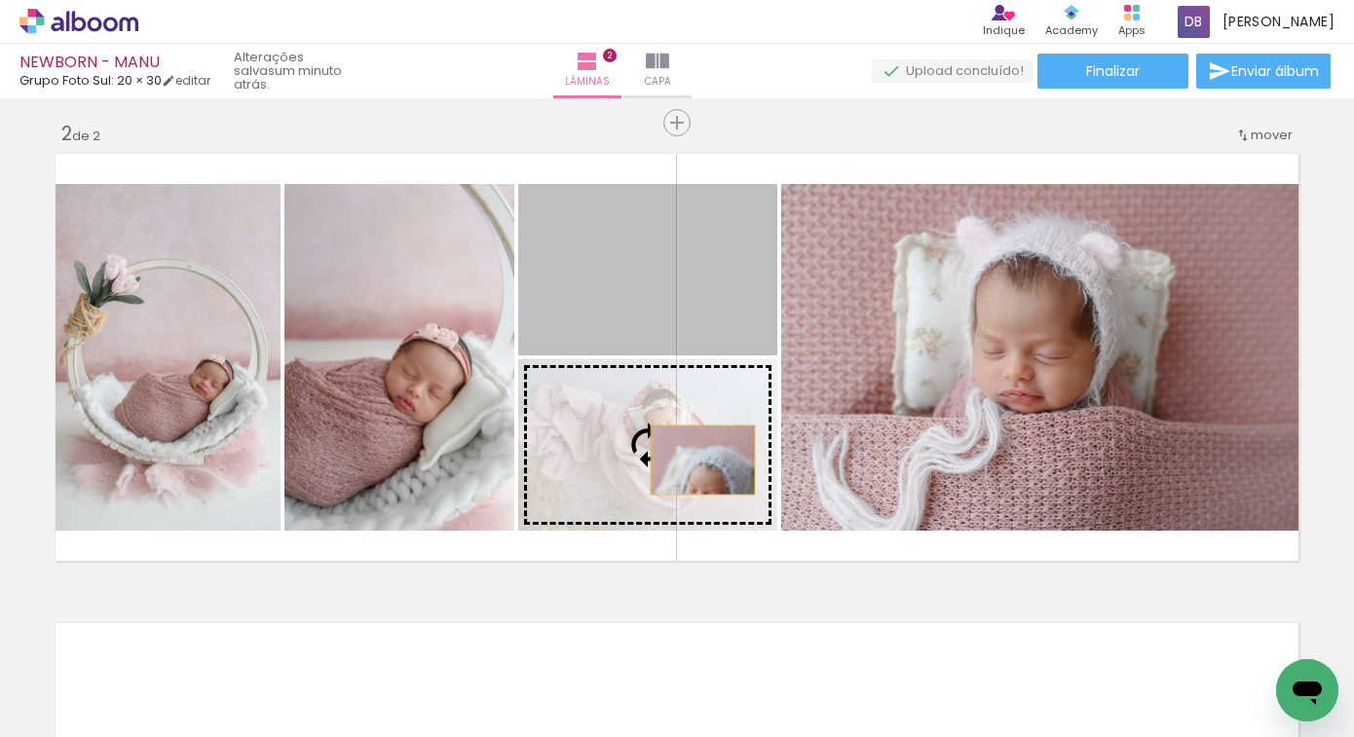
drag, startPoint x: 690, startPoint y: 284, endPoint x: 716, endPoint y: 453, distance: 170.6
click at [0, 0] on slot at bounding box center [0, 0] width 0 height 0
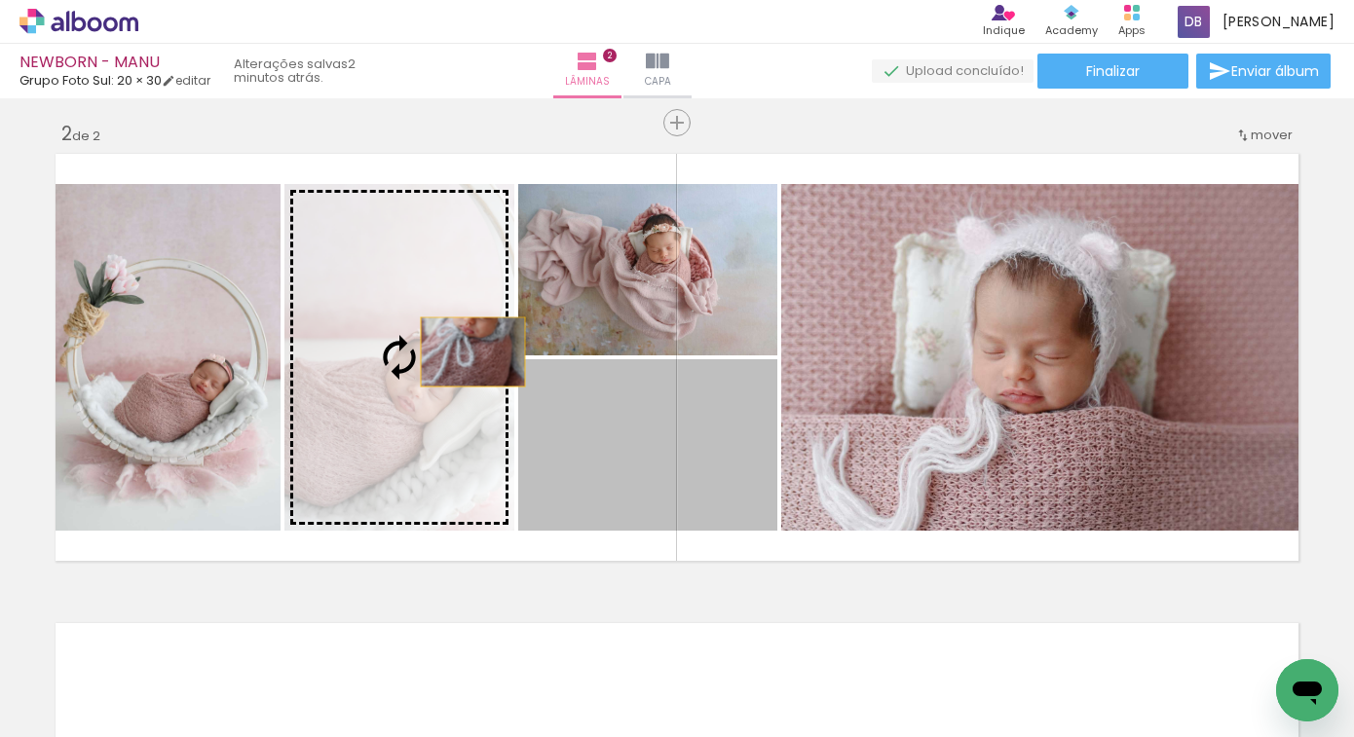
drag, startPoint x: 729, startPoint y: 490, endPoint x: 455, endPoint y: 350, distance: 307.6
click at [0, 0] on slot at bounding box center [0, 0] width 0 height 0
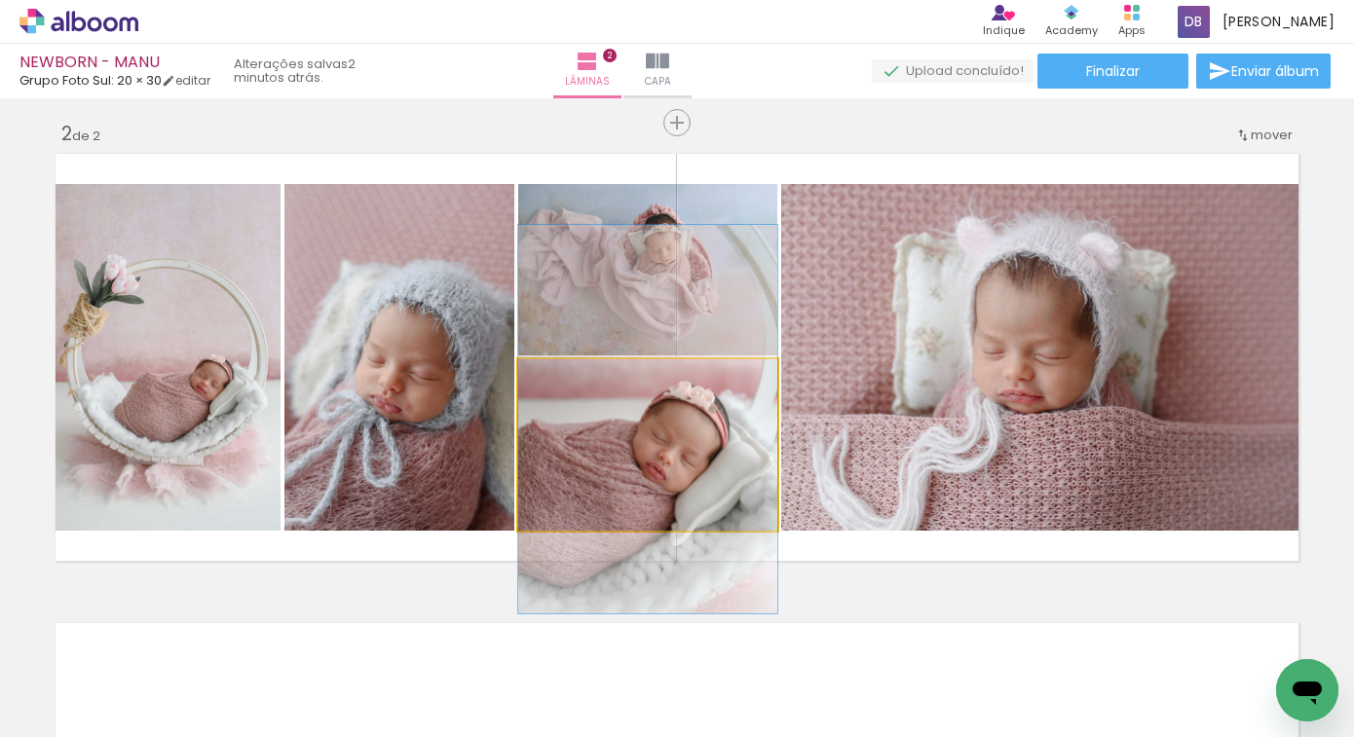
drag, startPoint x: 701, startPoint y: 471, endPoint x: 706, endPoint y: 450, distance: 22.0
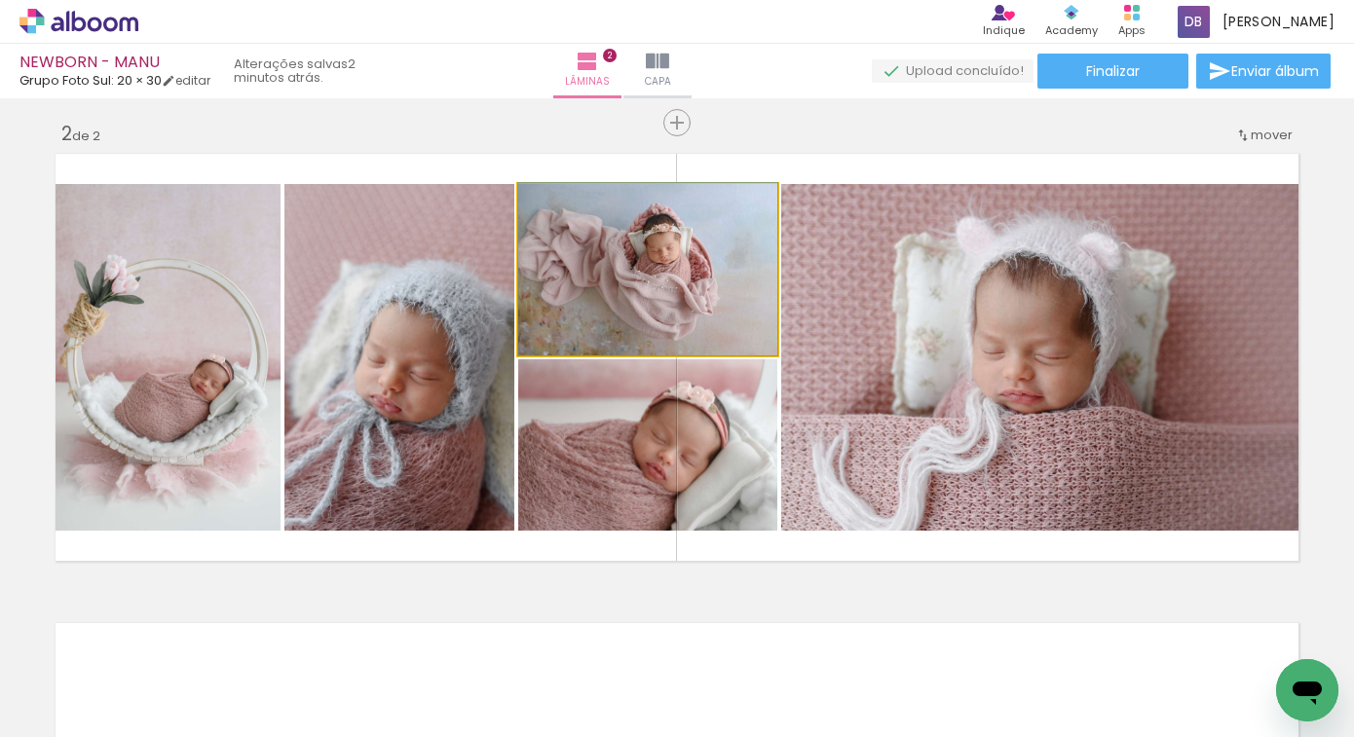
drag, startPoint x: 706, startPoint y: 339, endPoint x: 664, endPoint y: 337, distance: 41.9
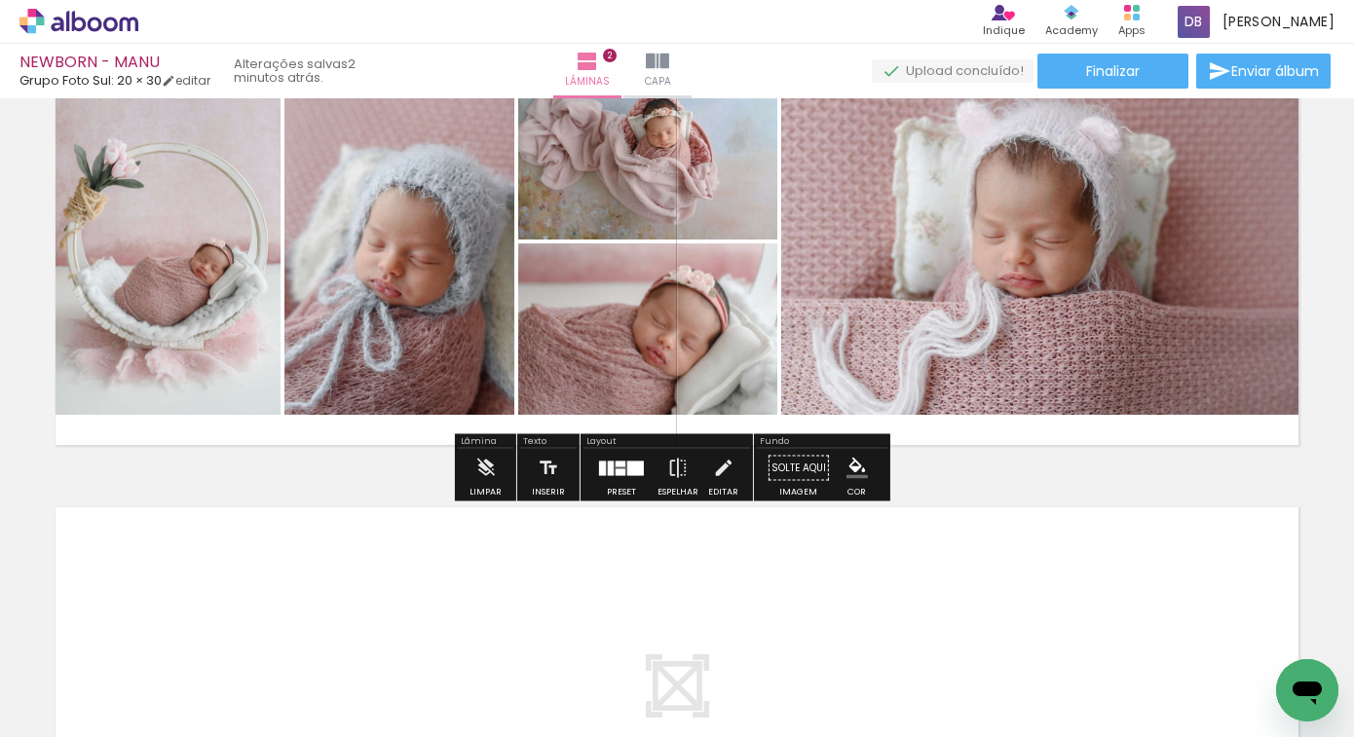
scroll to position [589, 0]
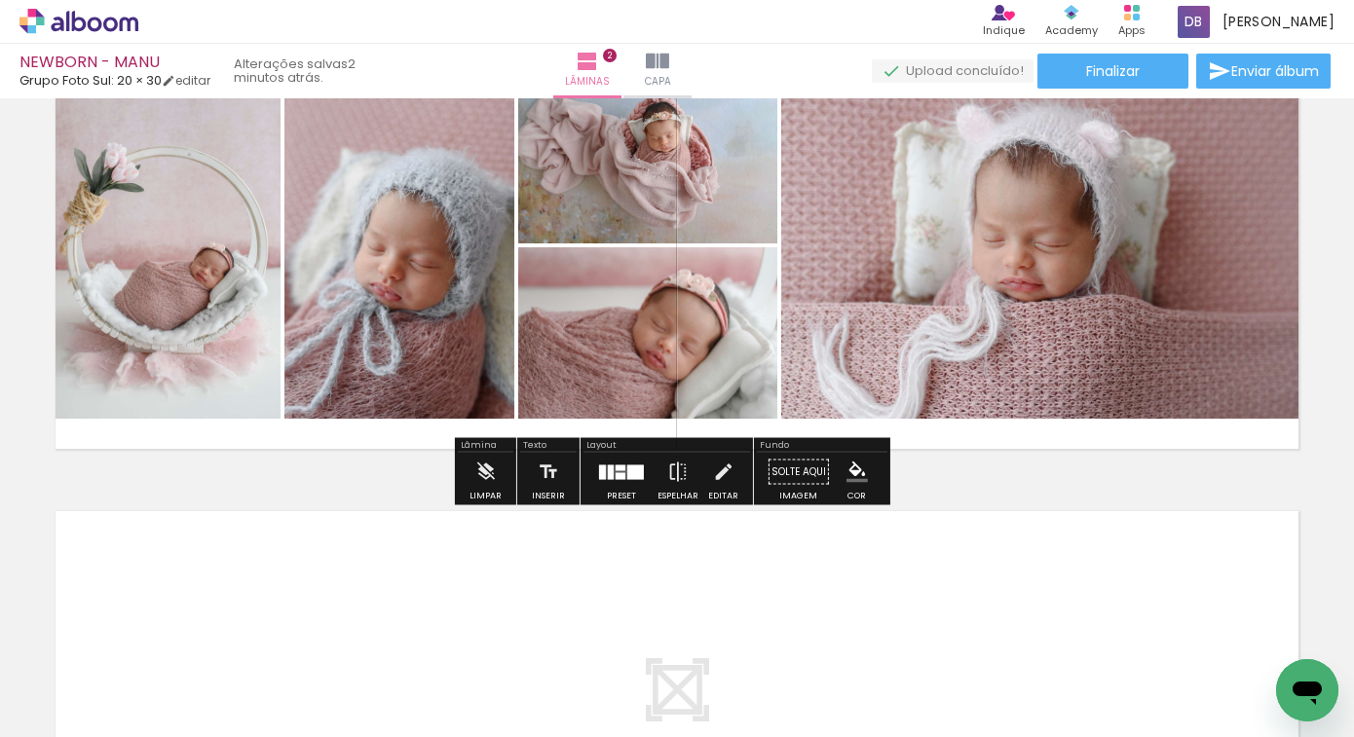
click at [611, 493] on div "Preset" at bounding box center [621, 496] width 29 height 9
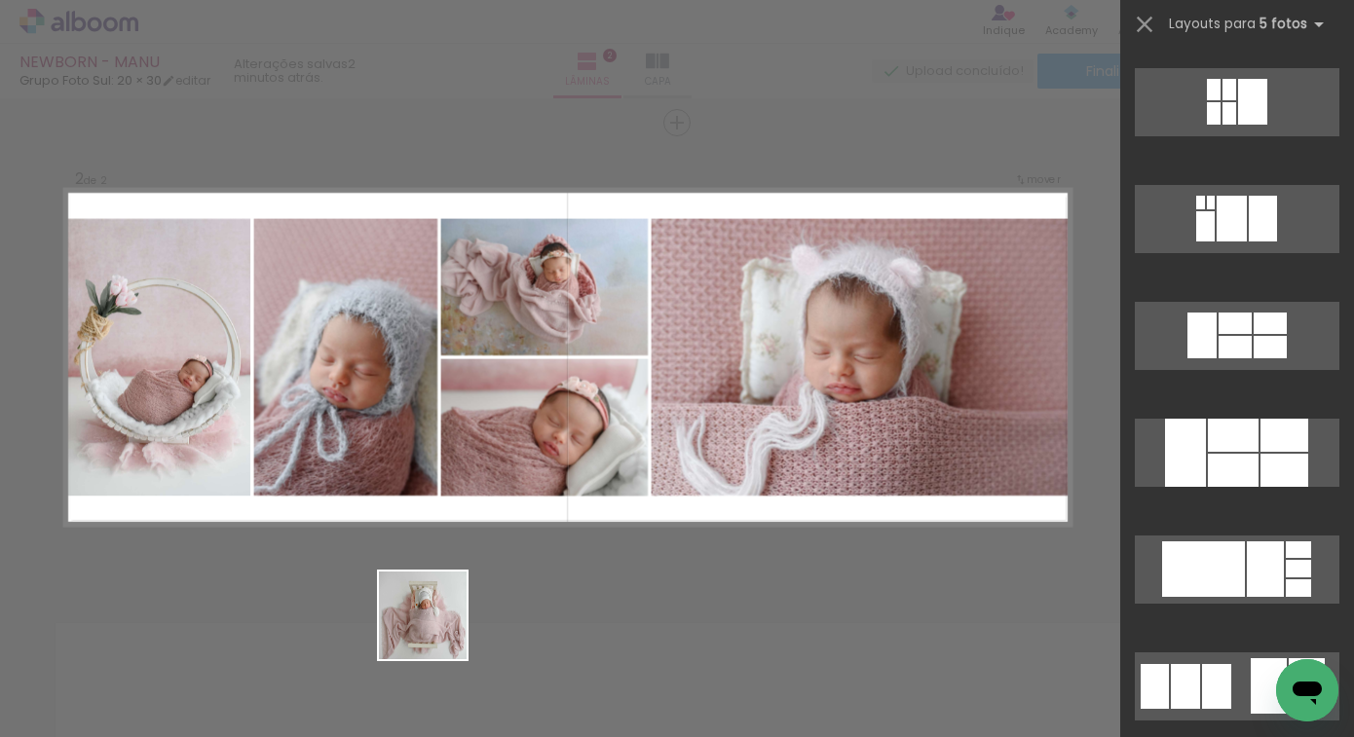
scroll to position [14378, 0]
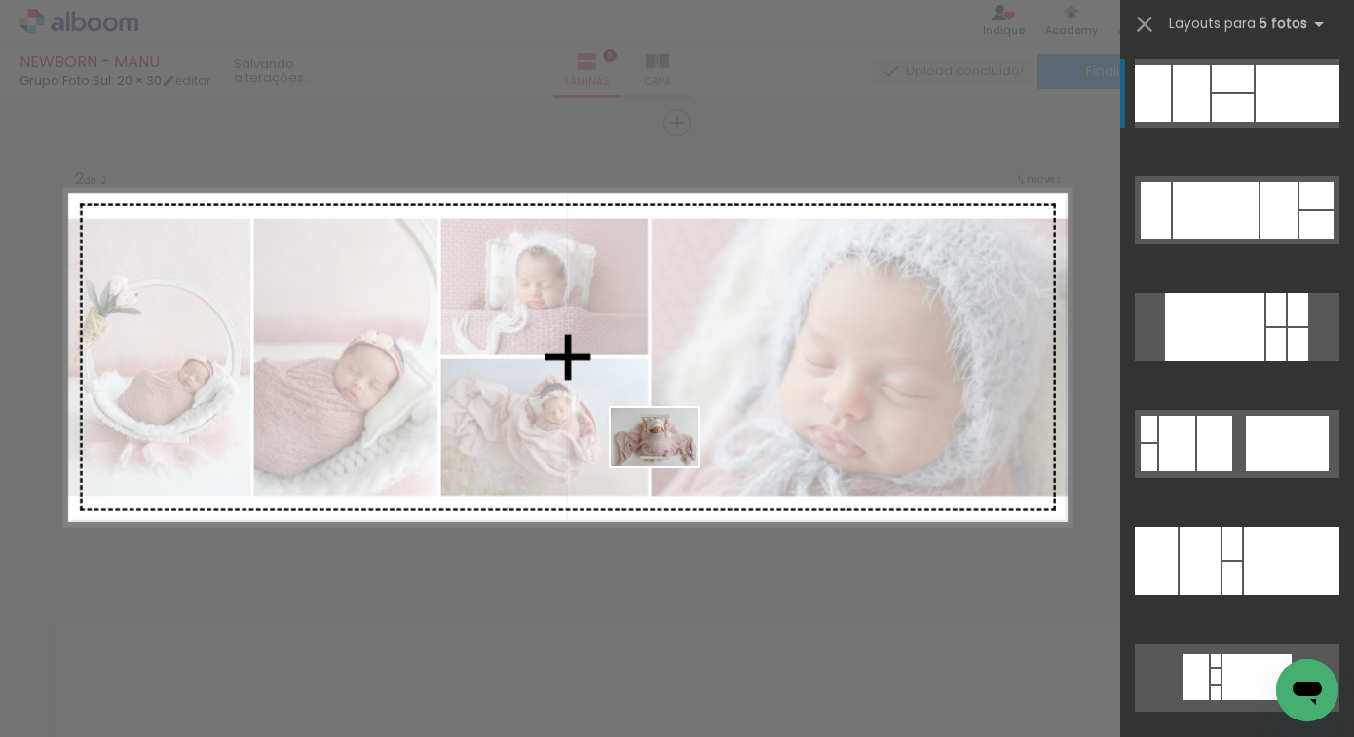
drag, startPoint x: 380, startPoint y: 646, endPoint x: 669, endPoint y: 467, distance: 340.3
click at [669, 467] on quentale-workspace at bounding box center [677, 368] width 1354 height 737
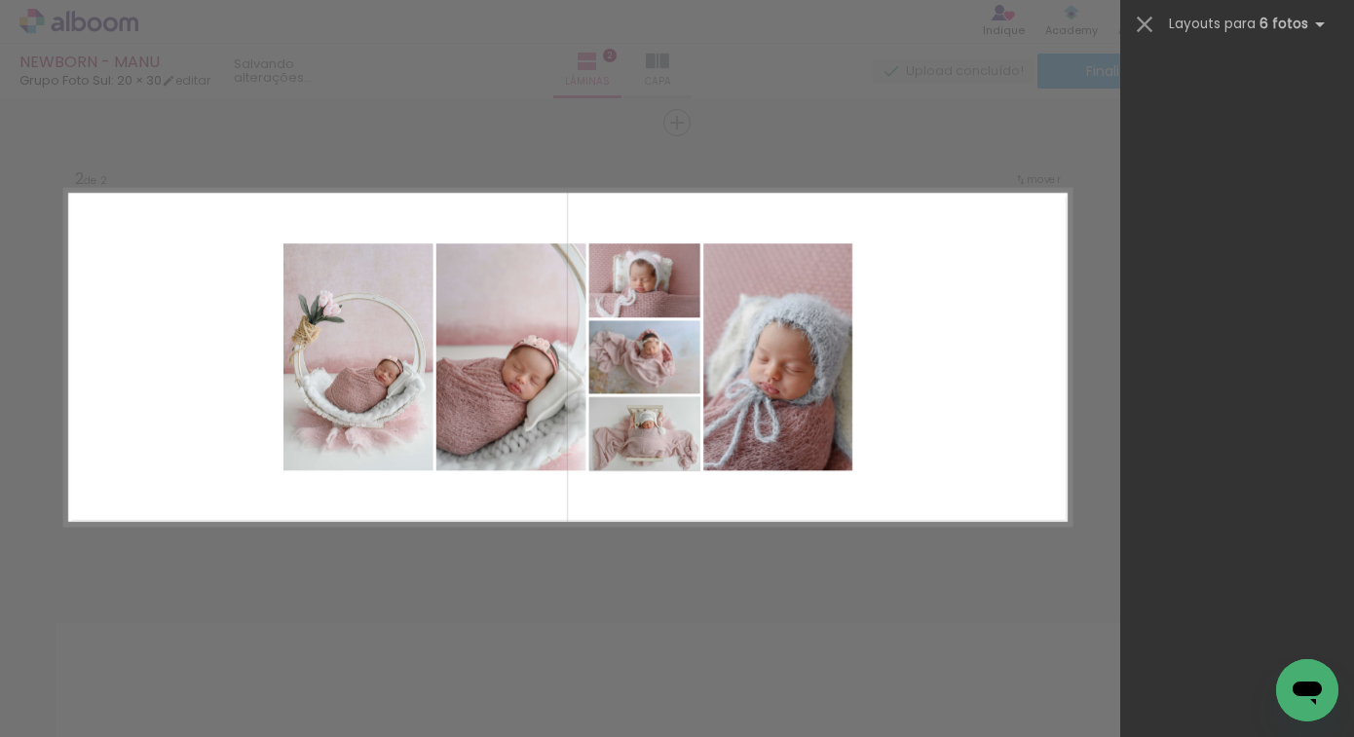
scroll to position [0, 0]
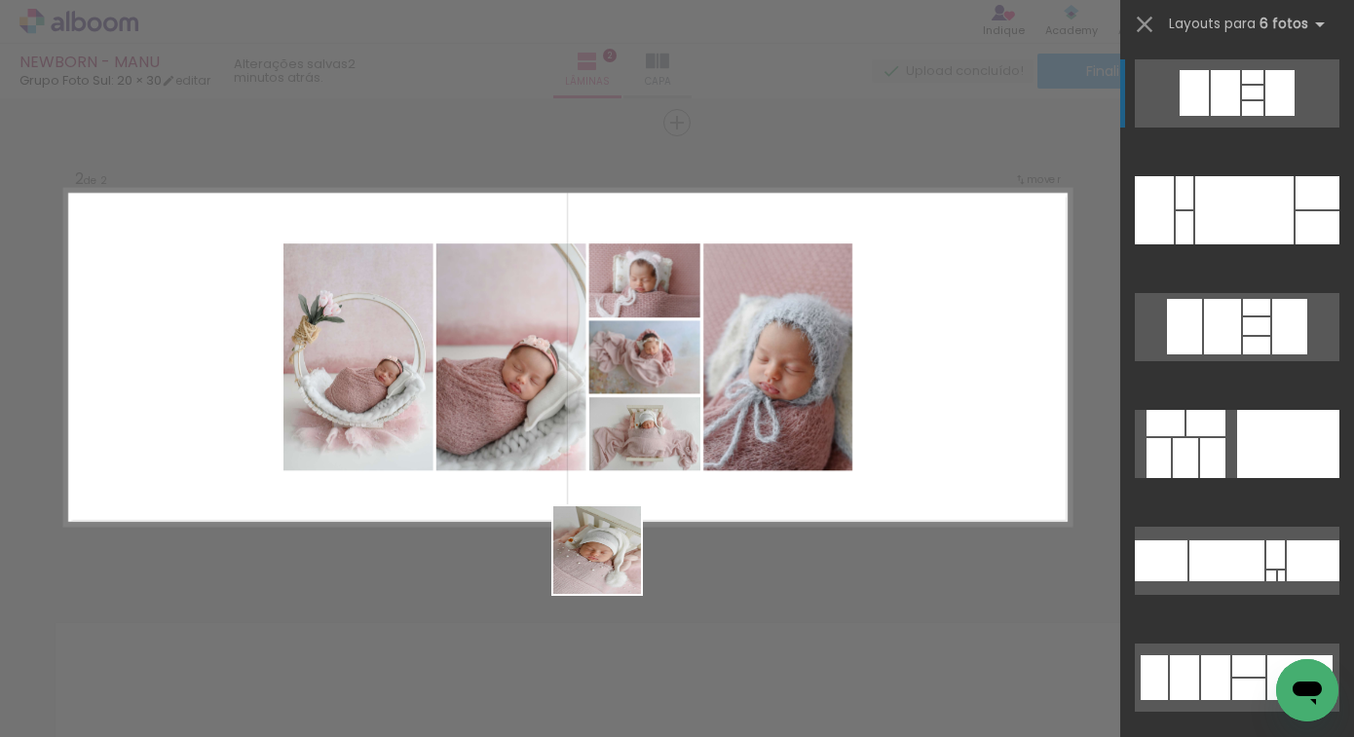
drag, startPoint x: 507, startPoint y: 668, endPoint x: 730, endPoint y: 495, distance: 282.5
click at [758, 472] on quentale-workspace at bounding box center [677, 368] width 1354 height 737
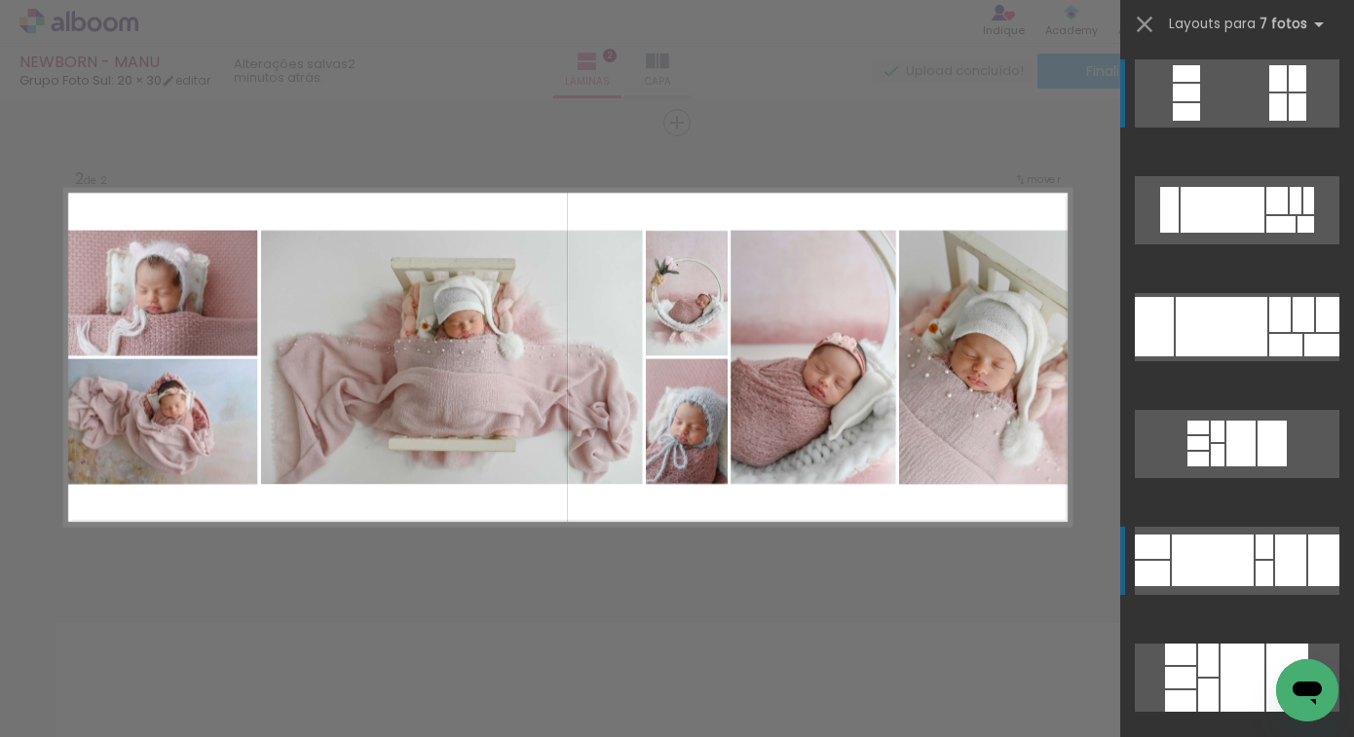
click at [1184, 561] on div at bounding box center [1213, 561] width 82 height 52
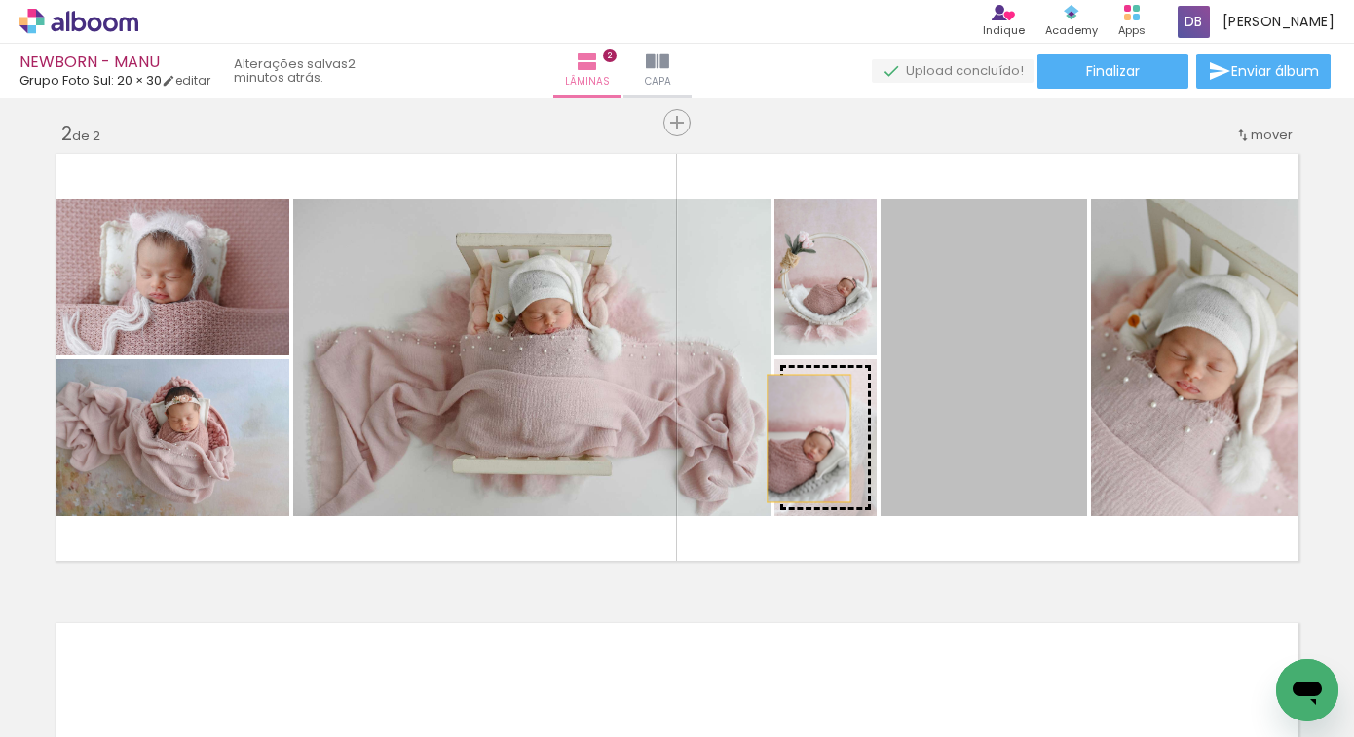
drag, startPoint x: 972, startPoint y: 412, endPoint x: 802, endPoint y: 438, distance: 172.5
click at [0, 0] on slot at bounding box center [0, 0] width 0 height 0
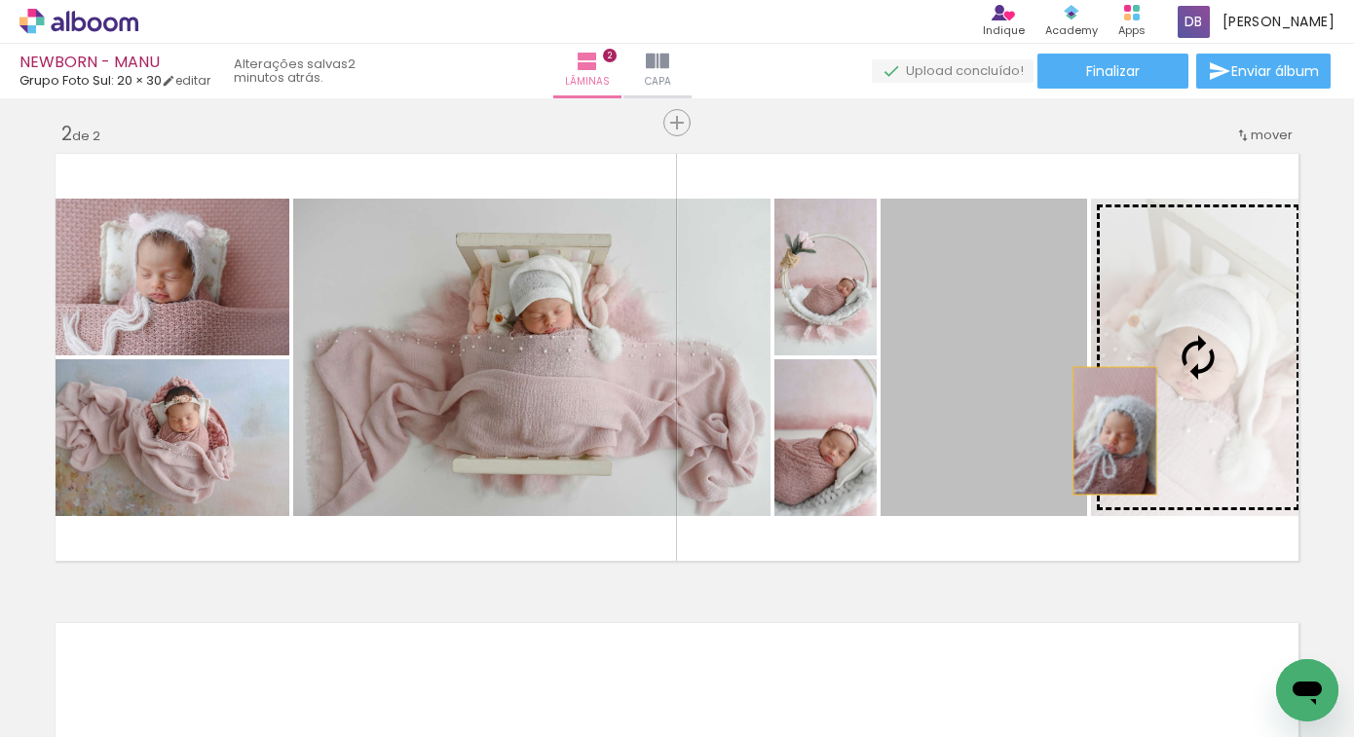
drag, startPoint x: 982, startPoint y: 470, endPoint x: 1110, endPoint y: 430, distance: 133.7
click at [0, 0] on slot at bounding box center [0, 0] width 0 height 0
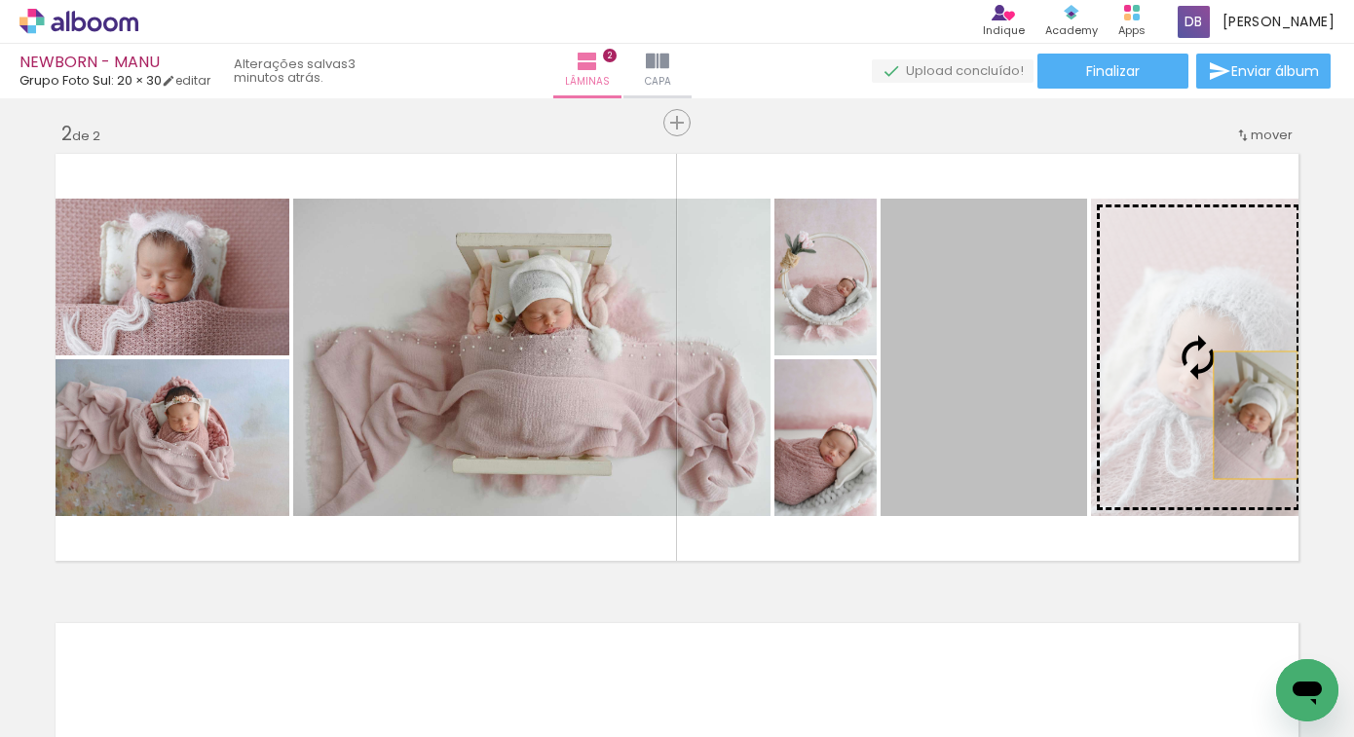
drag, startPoint x: 957, startPoint y: 440, endPoint x: 1246, endPoint y: 415, distance: 290.4
click at [0, 0] on slot at bounding box center [0, 0] width 0 height 0
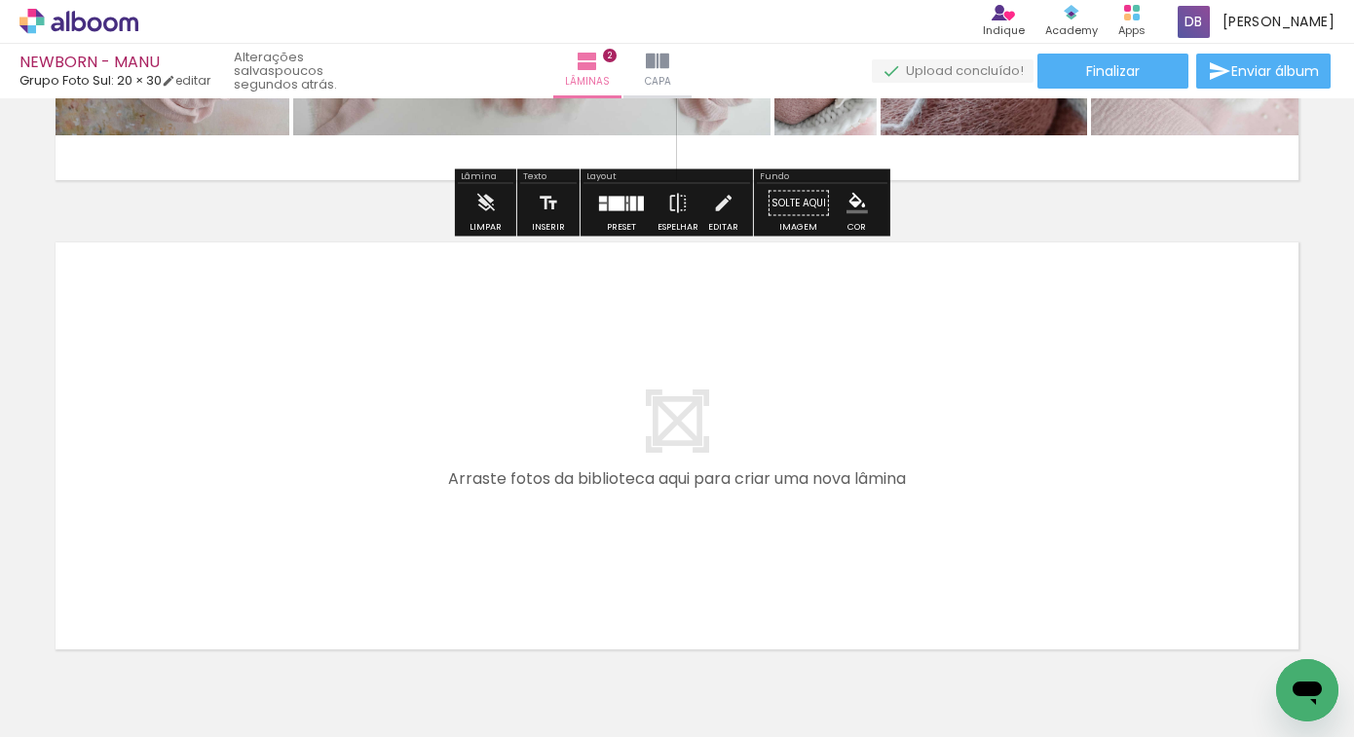
scroll to position [862, 0]
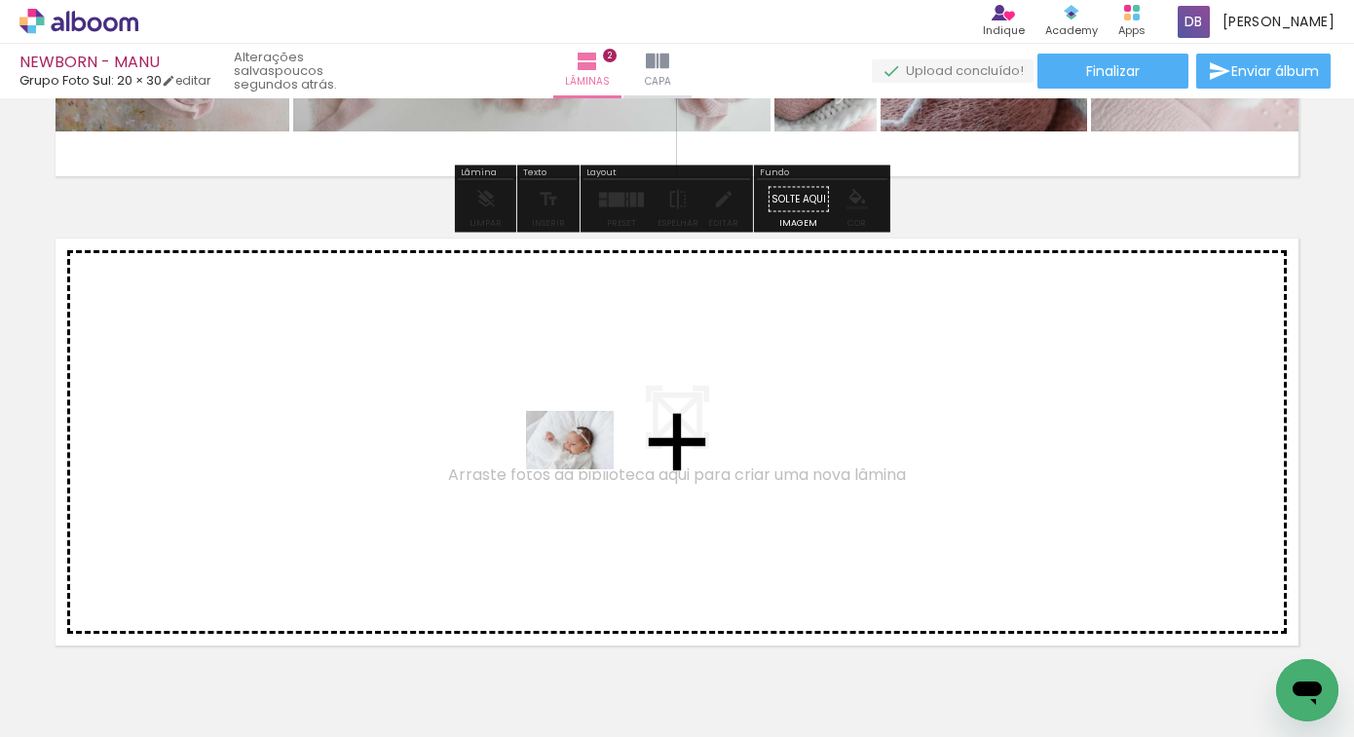
drag, startPoint x: 935, startPoint y: 671, endPoint x: 584, endPoint y: 470, distance: 404.5
click at [584, 470] on quentale-workspace at bounding box center [677, 368] width 1354 height 737
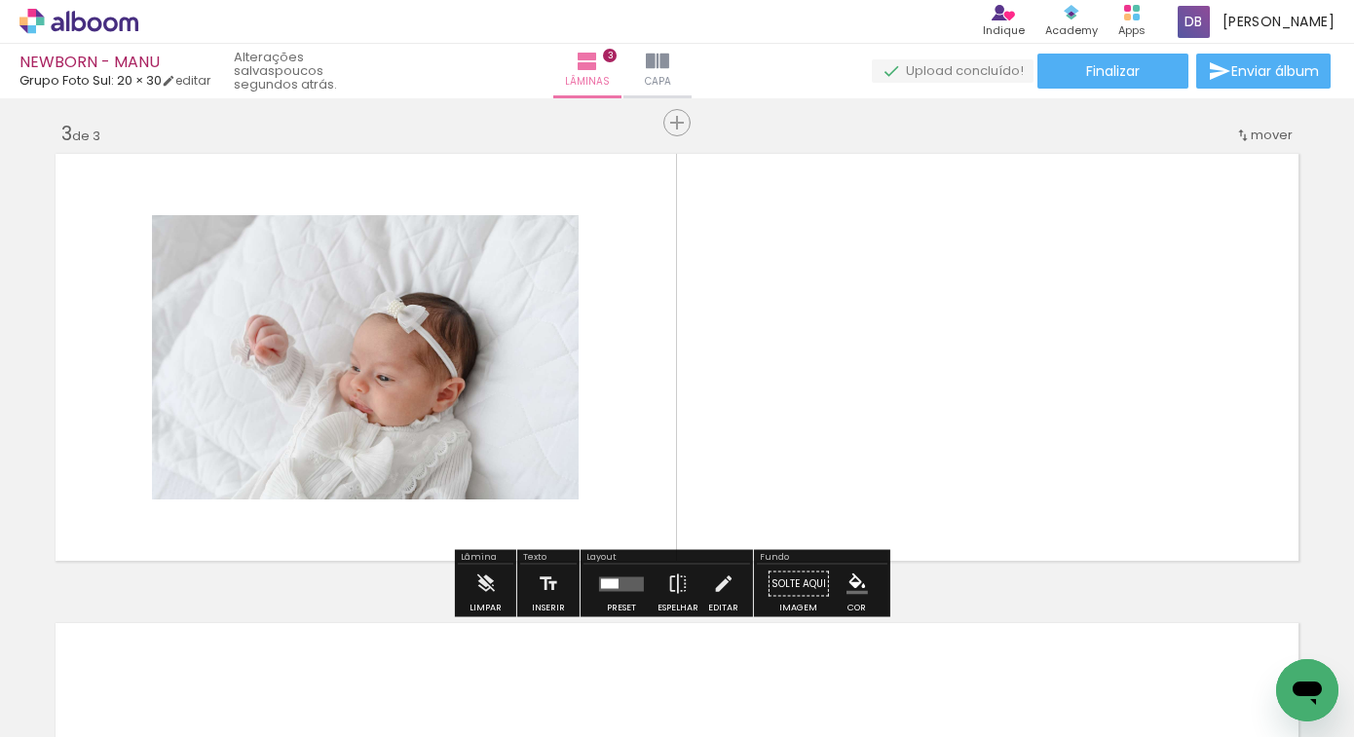
scroll to position [947, 0]
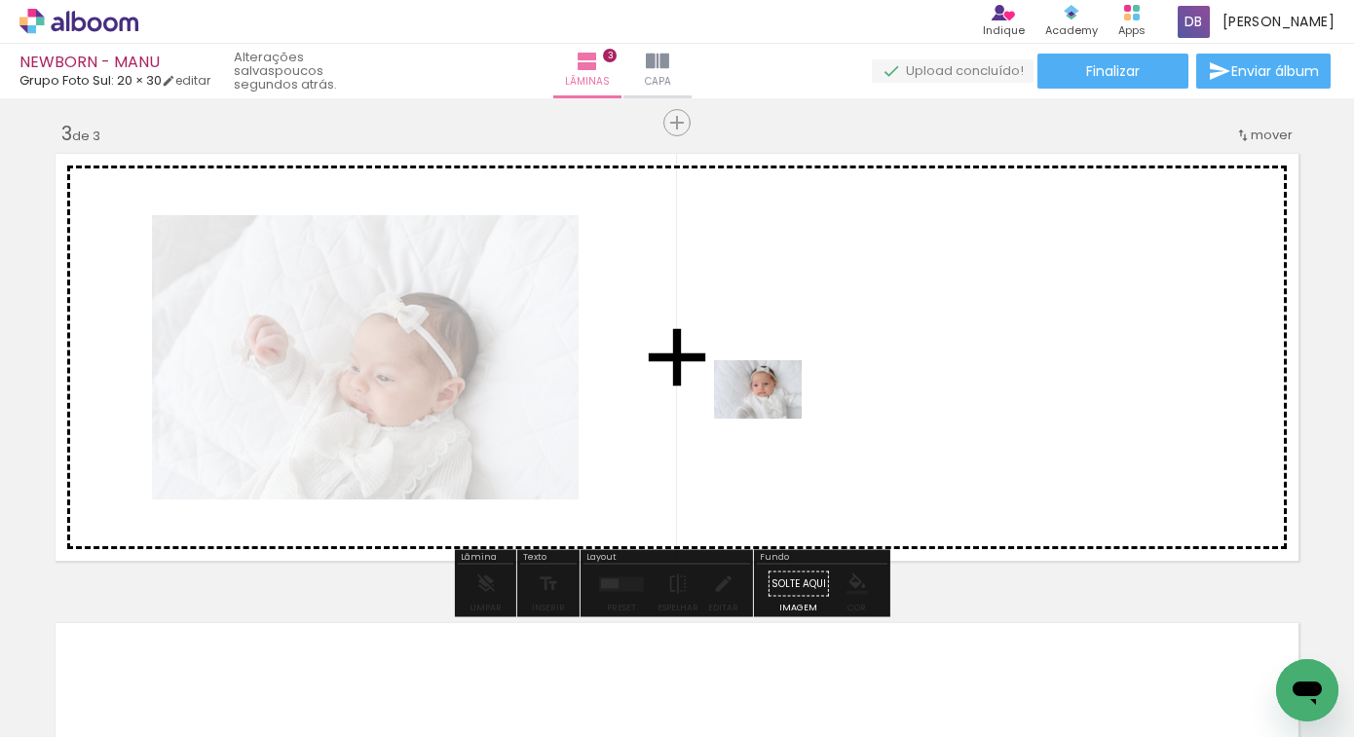
drag, startPoint x: 1035, startPoint y: 677, endPoint x: 772, endPoint y: 419, distance: 367.8
click at [772, 419] on quentale-workspace at bounding box center [677, 368] width 1354 height 737
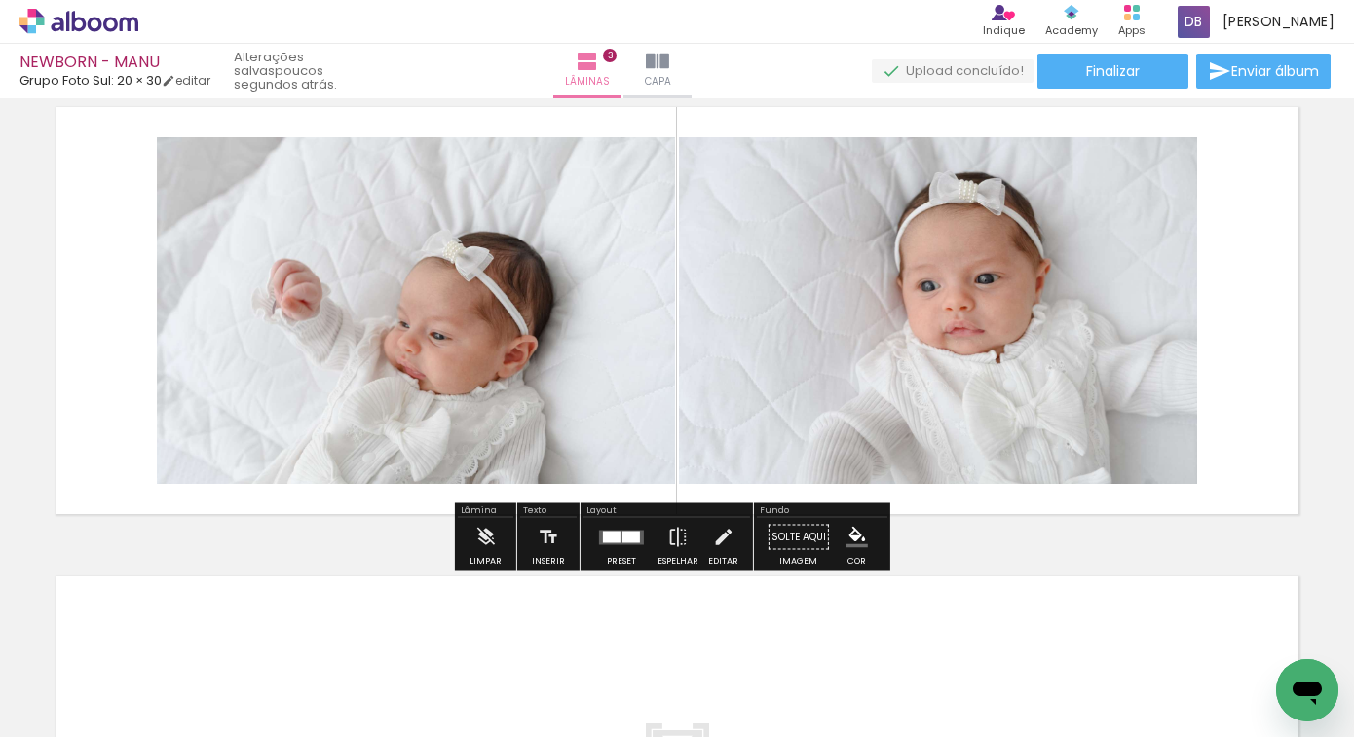
scroll to position [1017, 0]
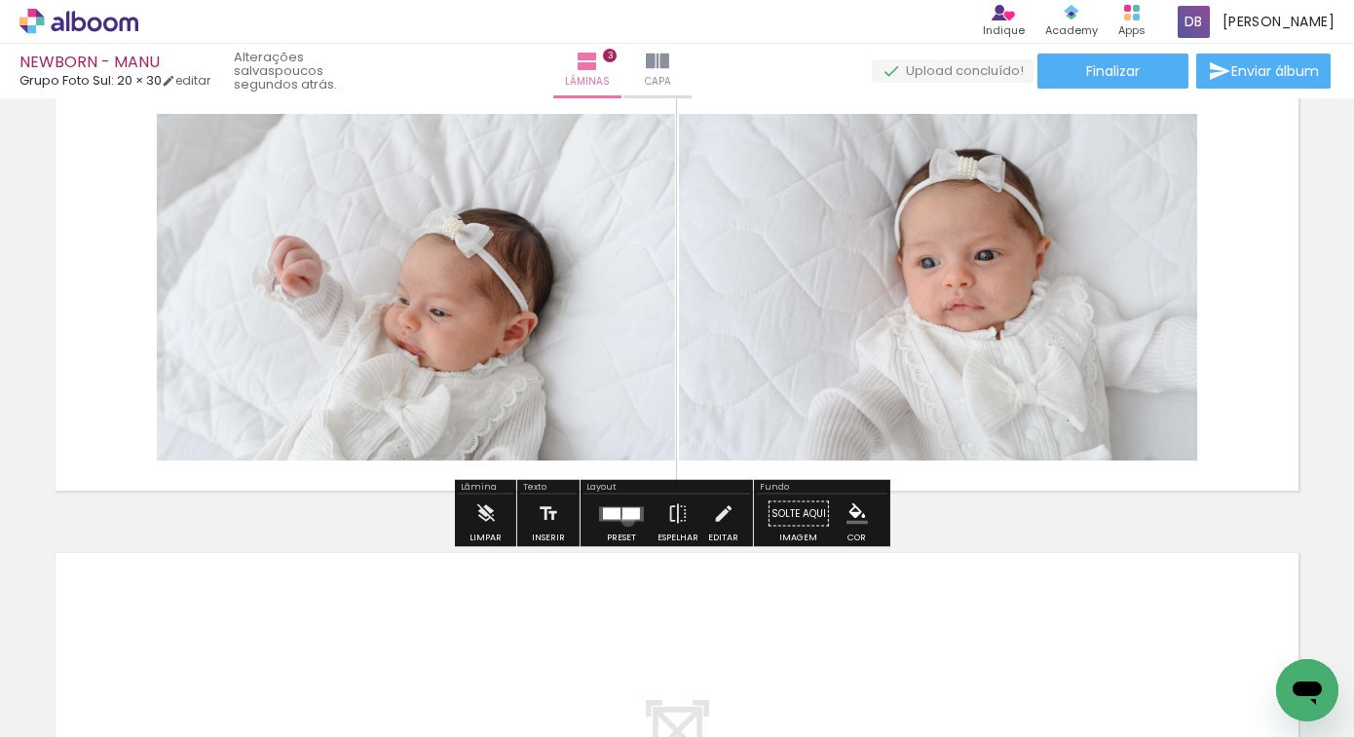
click at [623, 519] on quentale-layouter at bounding box center [621, 514] width 45 height 15
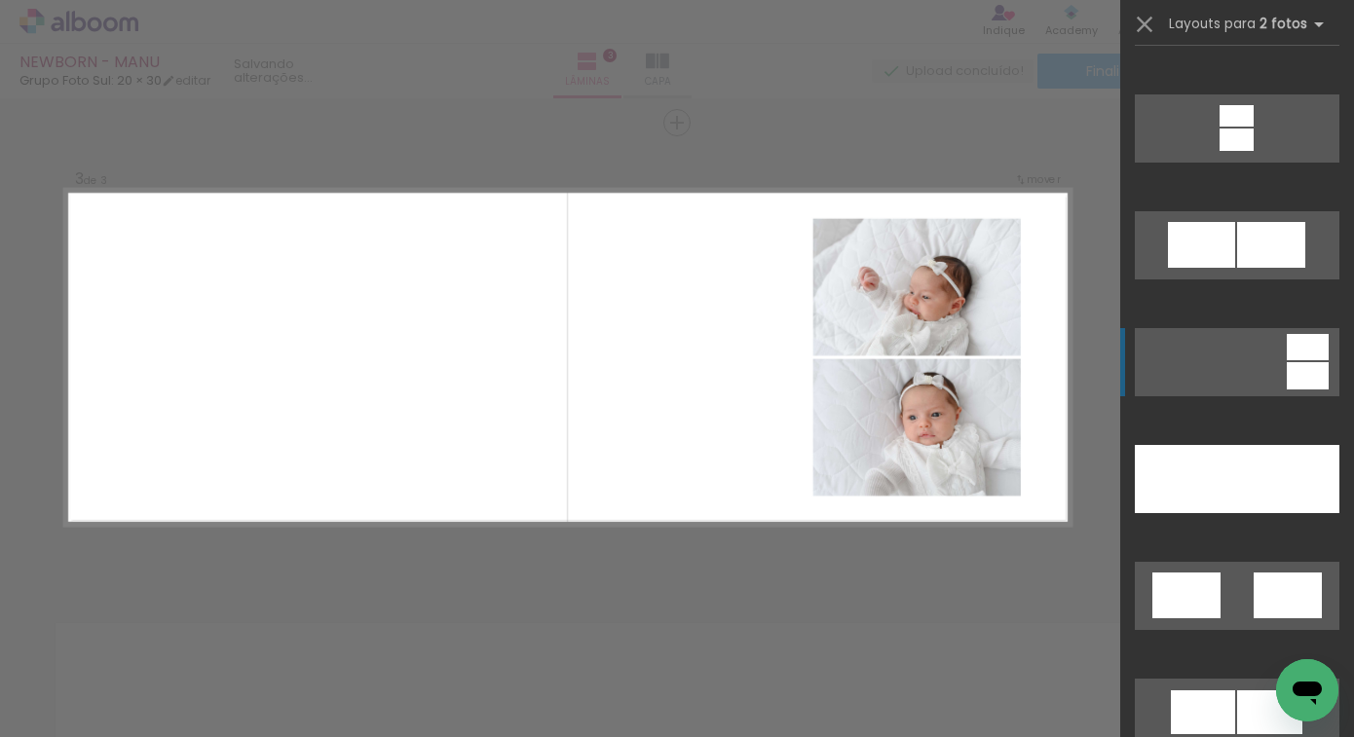
scroll to position [901, 0]
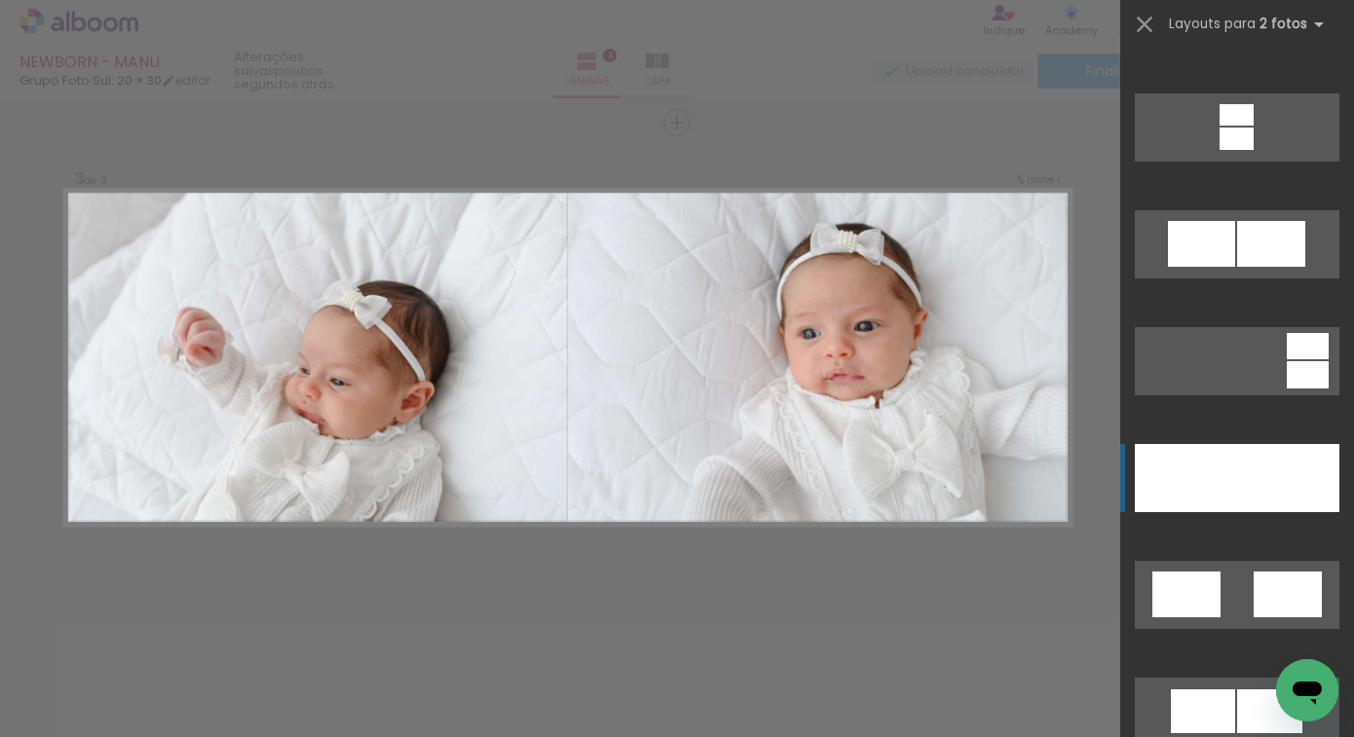
click at [1256, 458] on div at bounding box center [1288, 478] width 102 height 68
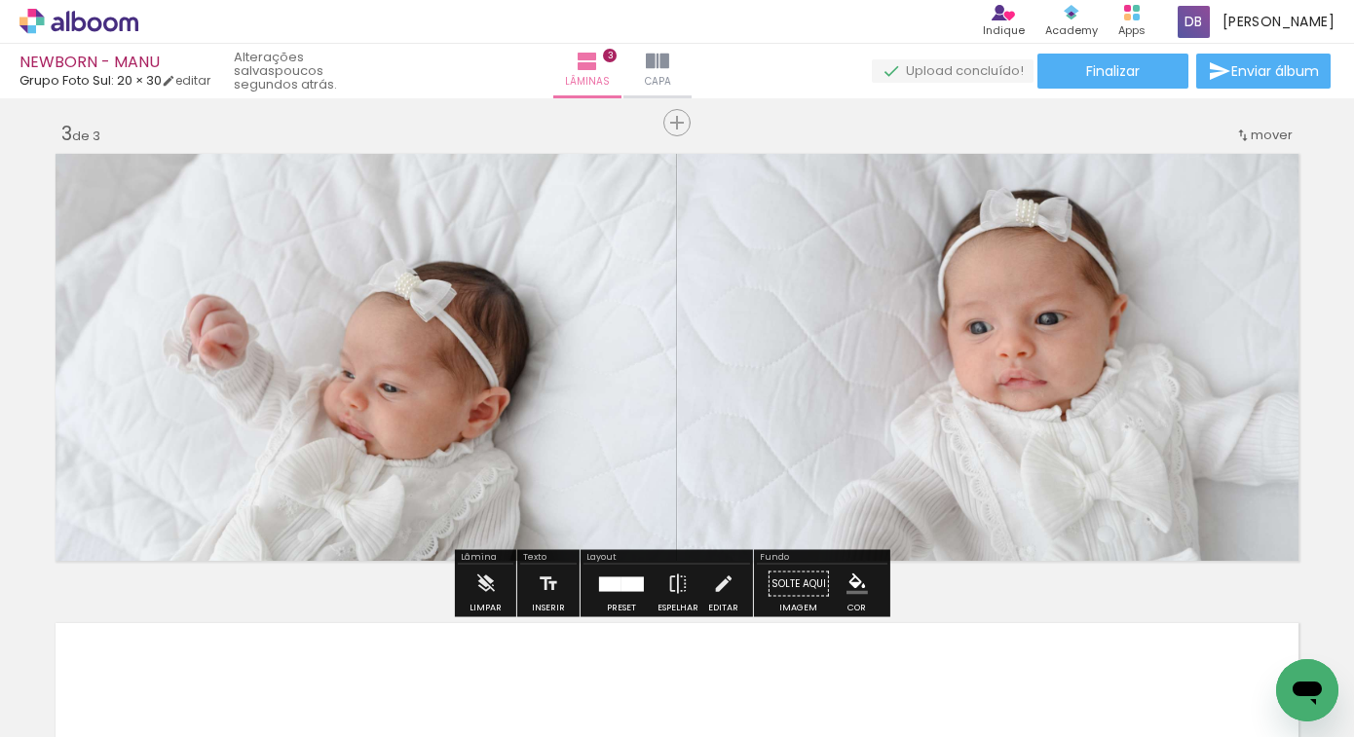
click at [622, 590] on div at bounding box center [633, 584] width 22 height 15
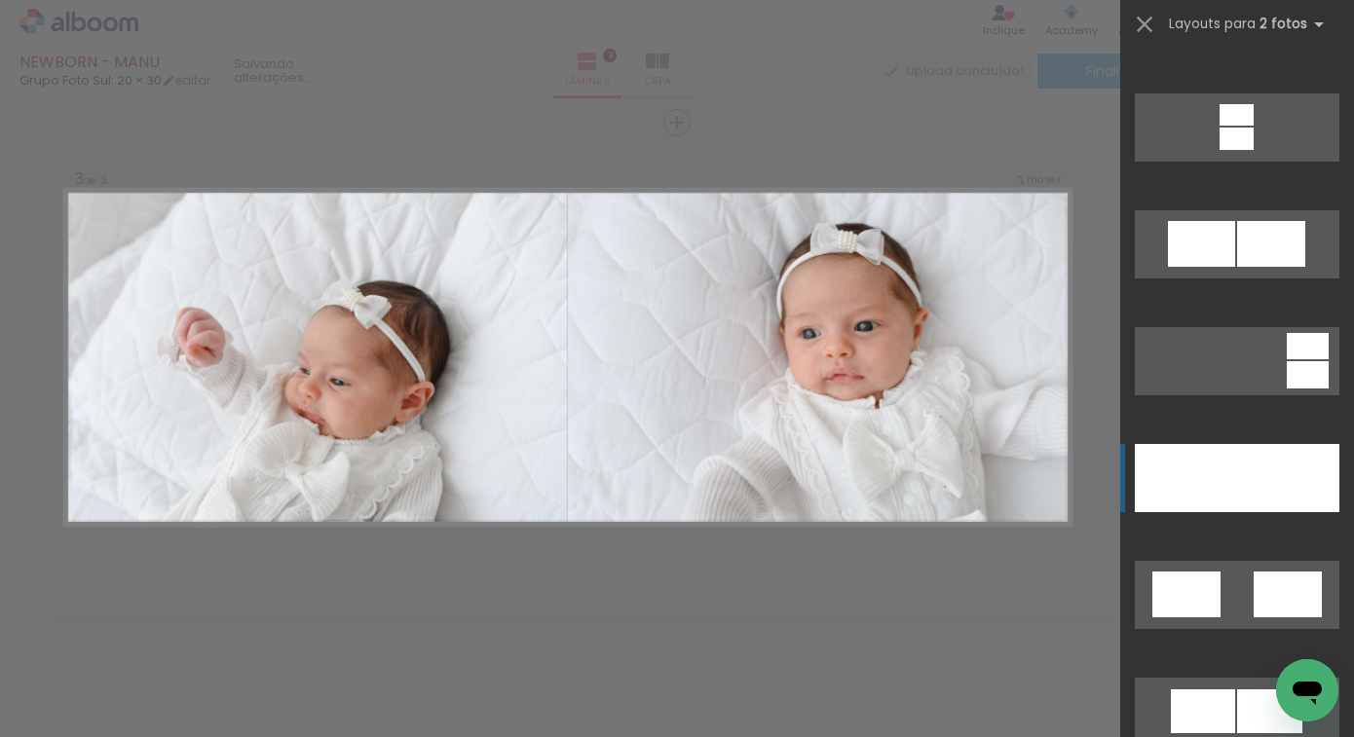
scroll to position [1286, 0]
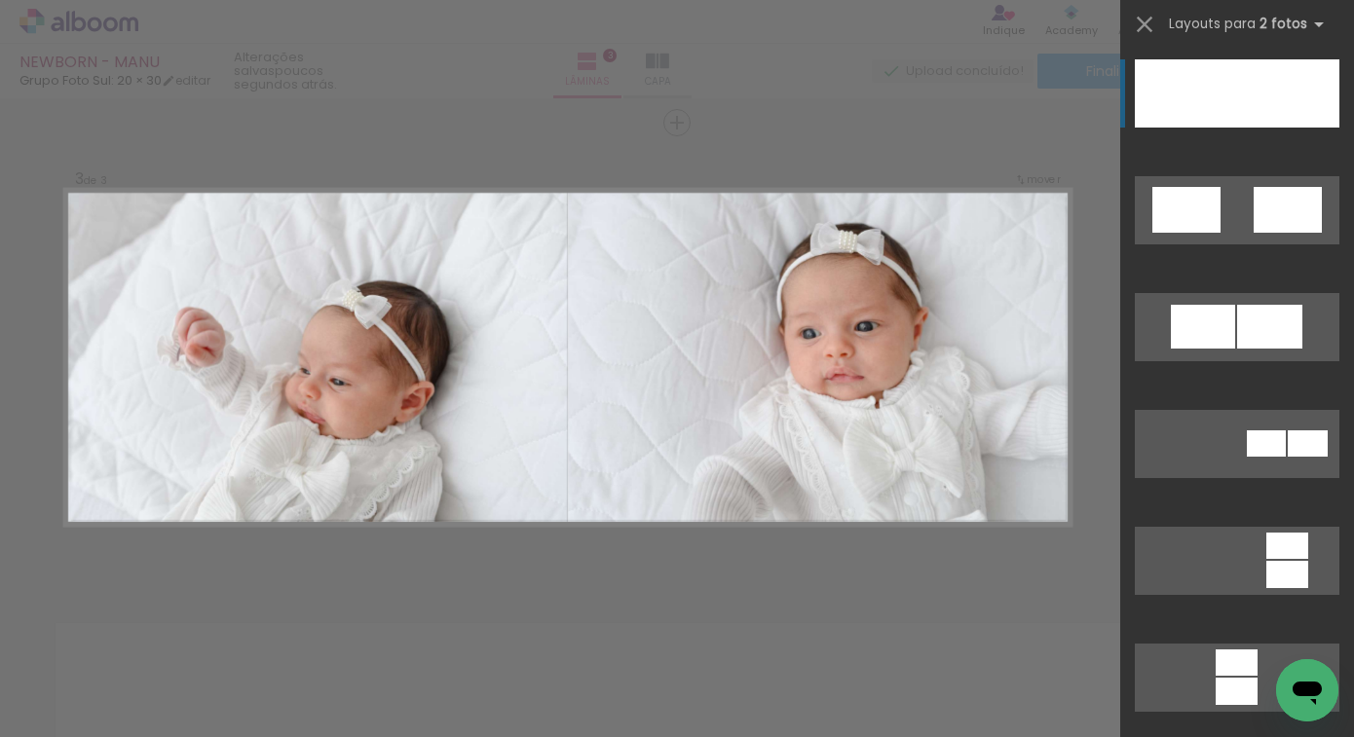
click at [660, 515] on quentale-photo at bounding box center [819, 357] width 503 height 337
click at [696, 562] on div "Confirmar Cancelar" at bounding box center [677, 114] width 1354 height 1925
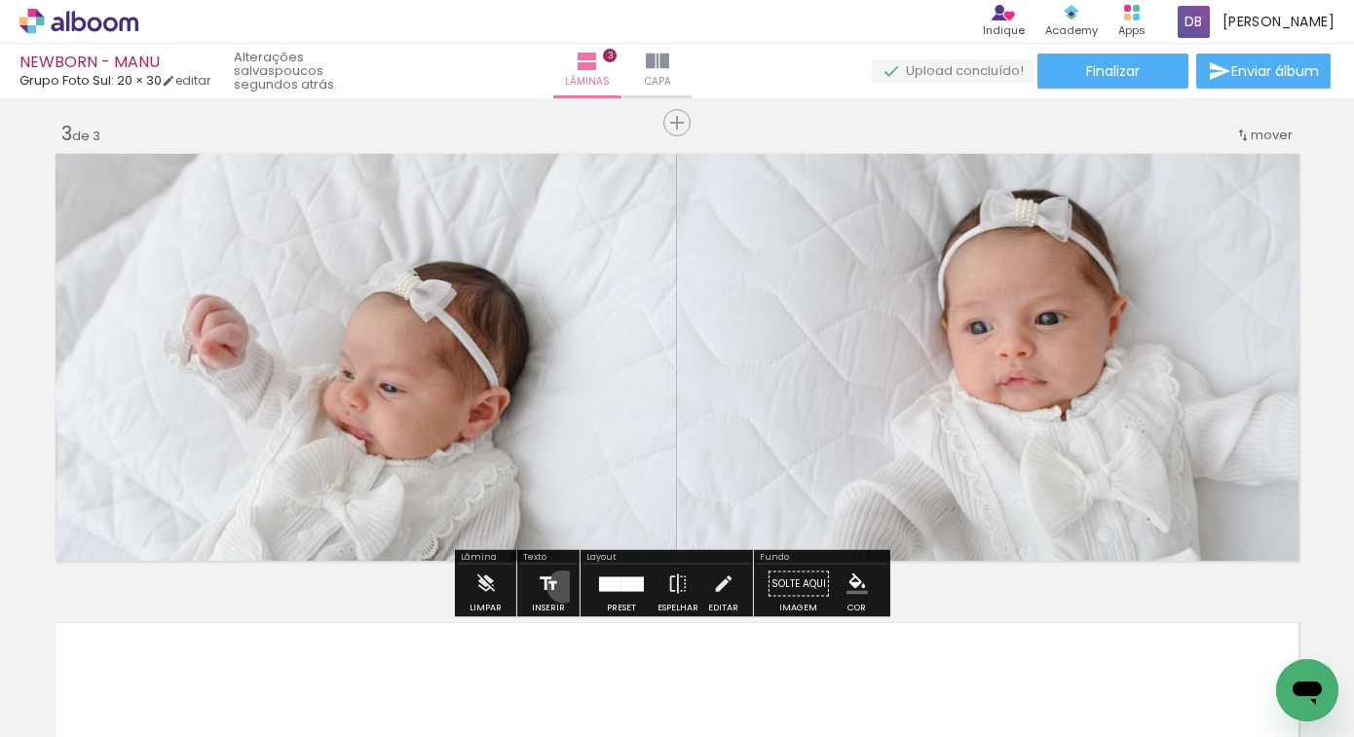
click at [561, 586] on paper-button "Inserir" at bounding box center [548, 590] width 43 height 50
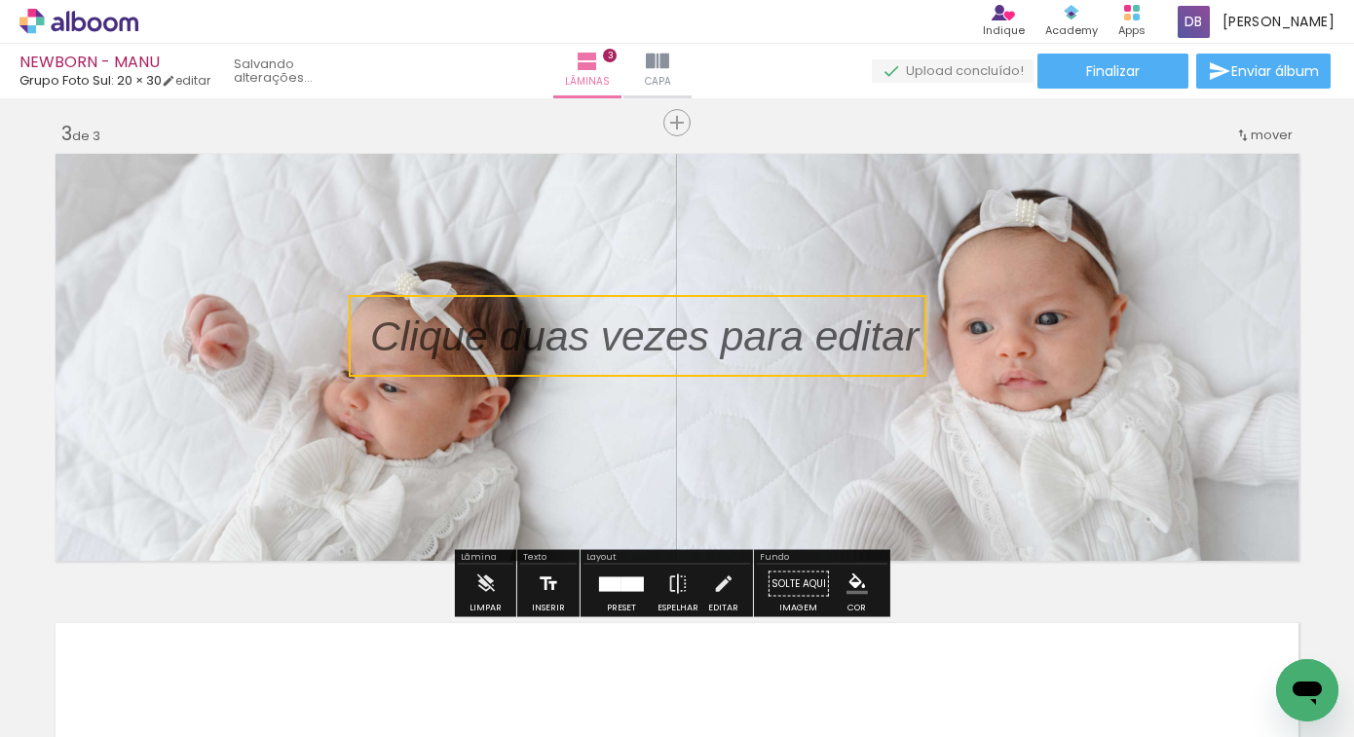
click at [561, 586] on paper-button "Inserir" at bounding box center [548, 590] width 43 height 50
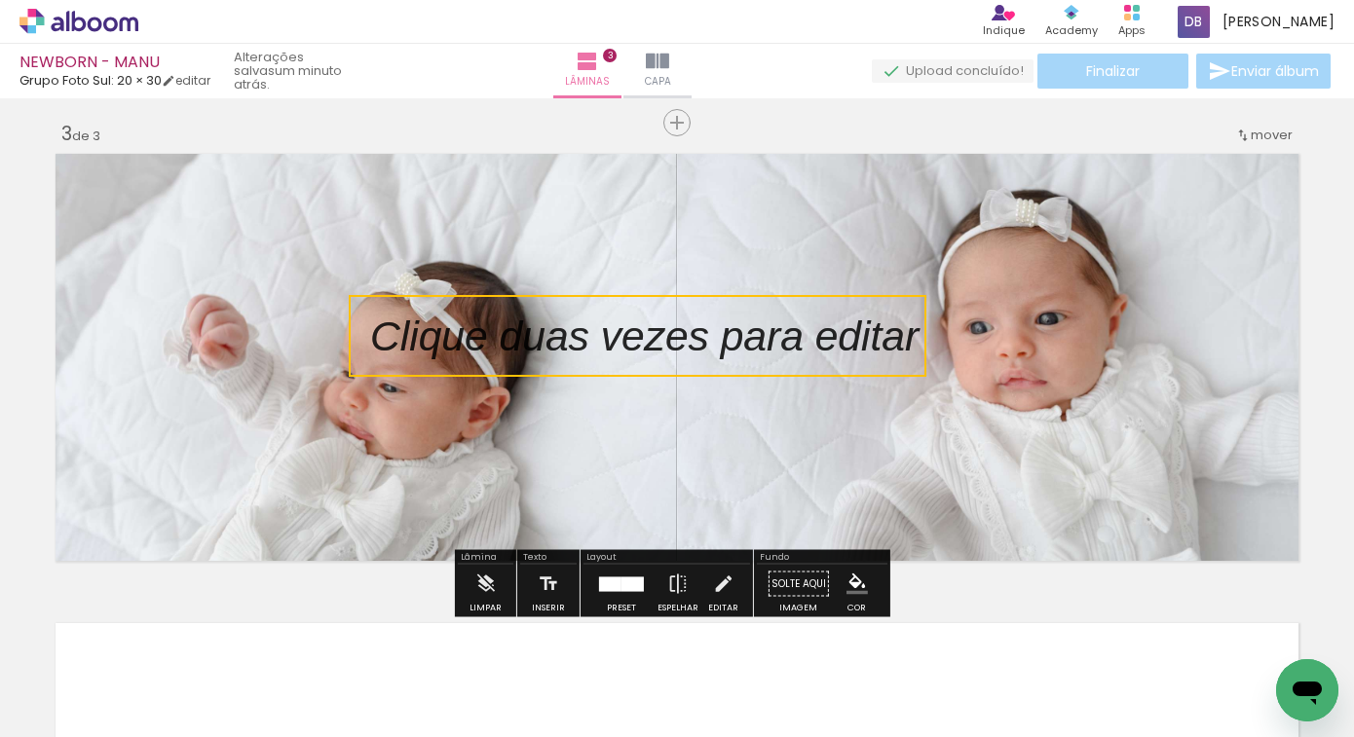
click at [588, 340] on quentale-selection at bounding box center [638, 336] width 578 height 82
type input "Sans Serif"
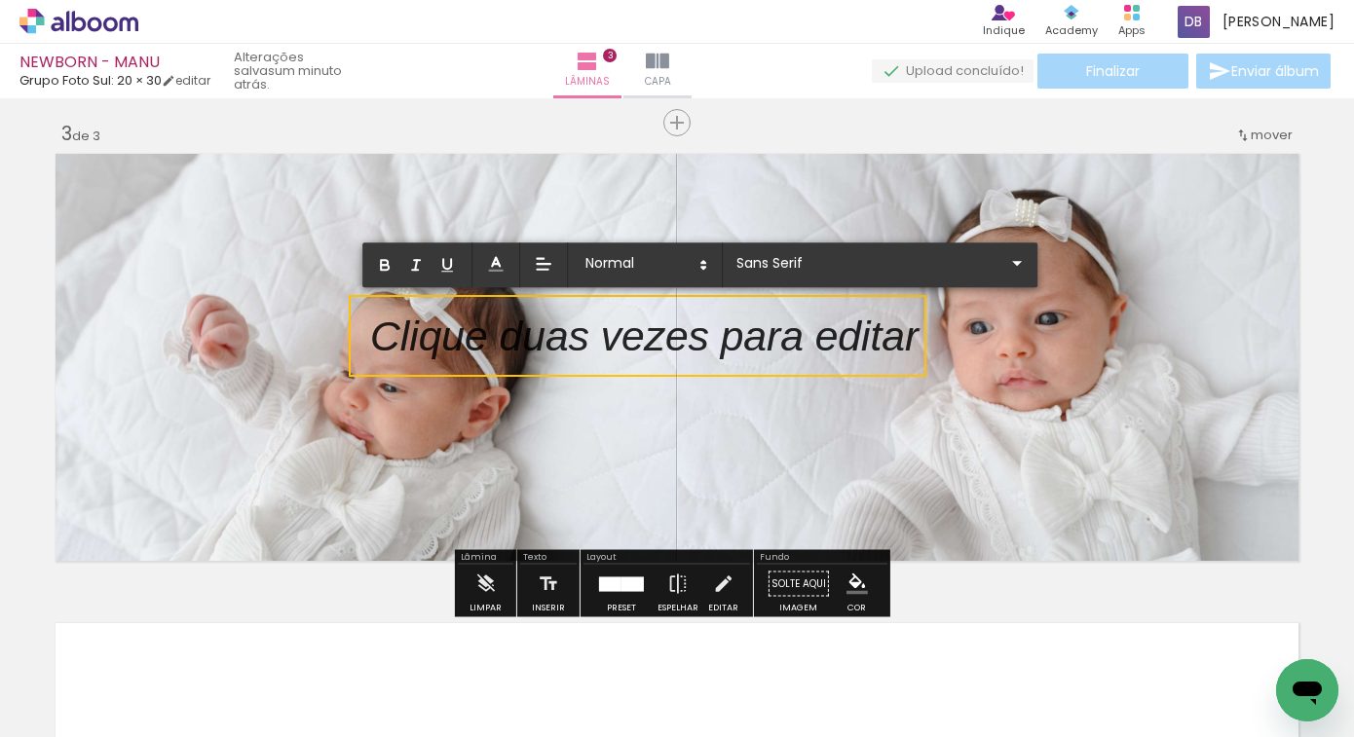
click at [655, 425] on quentale-layouter at bounding box center [677, 357] width 1257 height 421
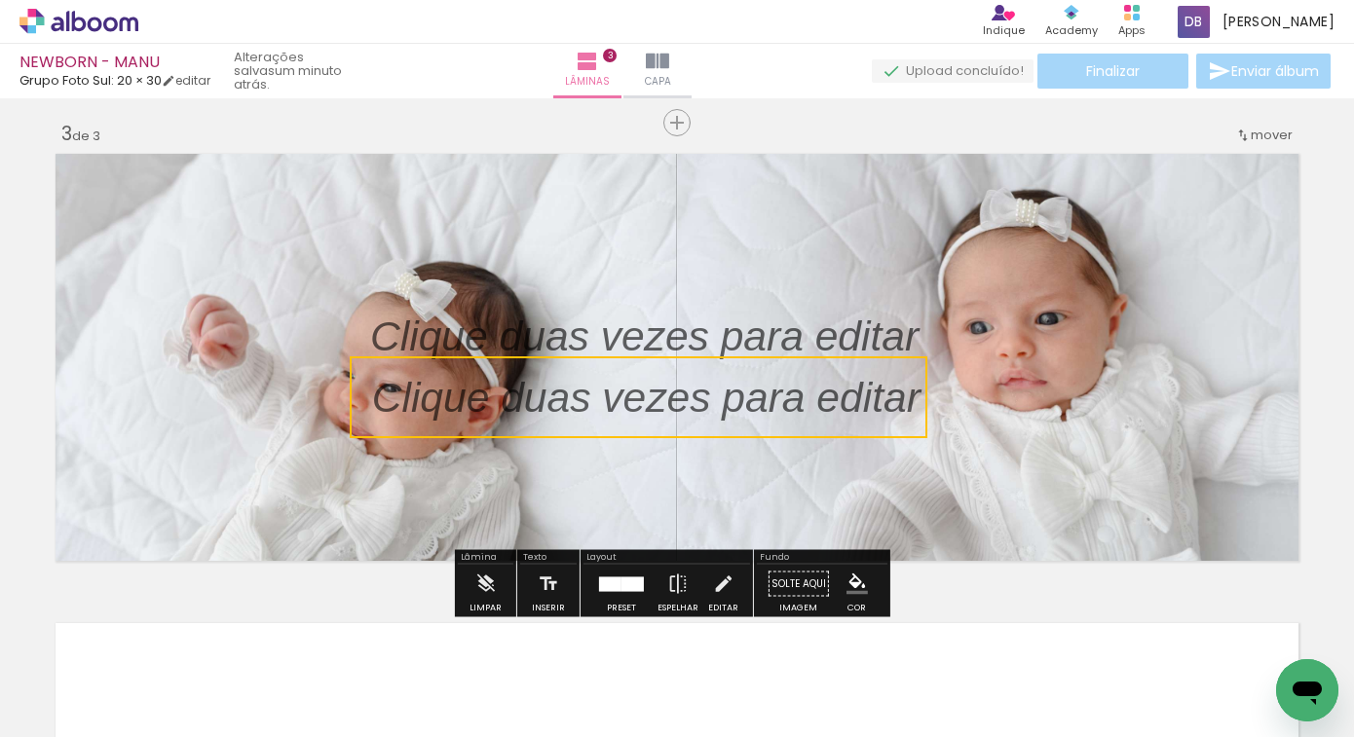
drag, startPoint x: 636, startPoint y: 344, endPoint x: 638, endPoint y: 383, distance: 39.0
click at [638, 382] on quentale-selection at bounding box center [639, 398] width 578 height 82
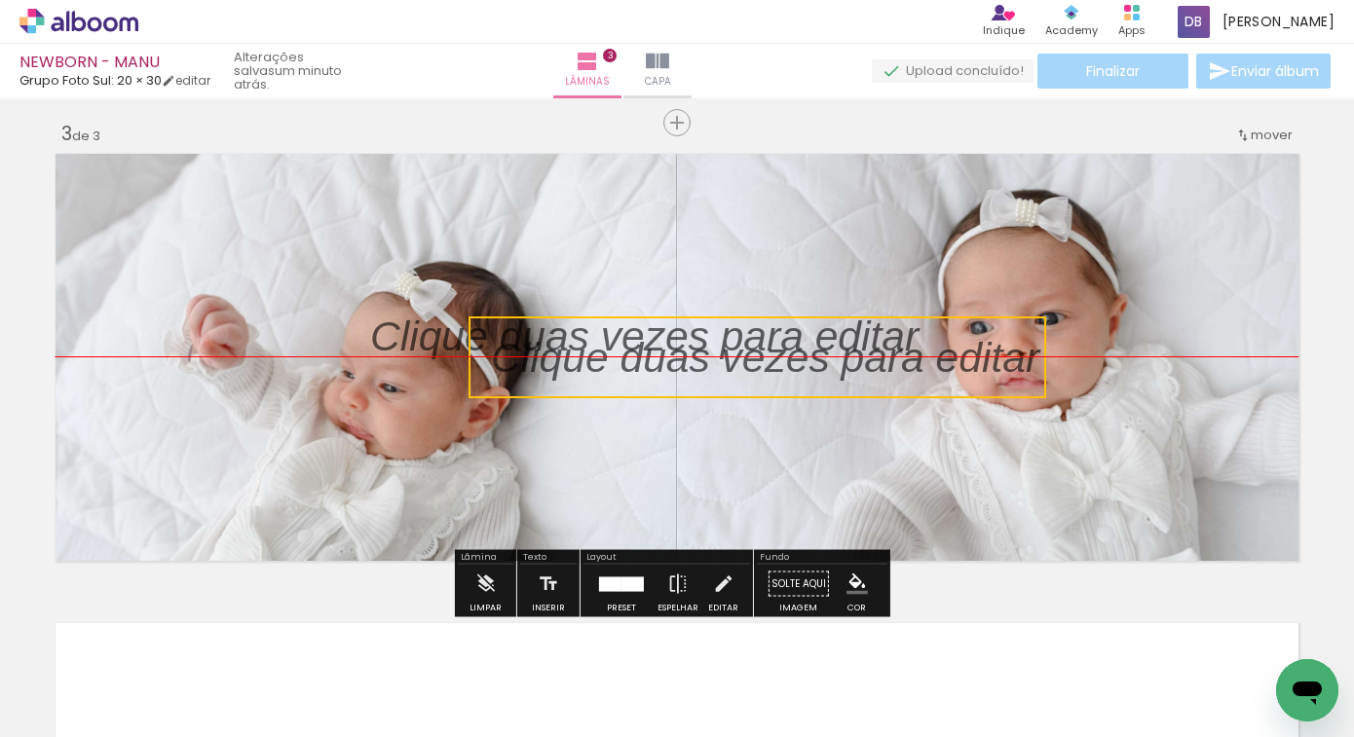
drag, startPoint x: 635, startPoint y: 390, endPoint x: 757, endPoint y: 361, distance: 125.0
click at [754, 358] on quentale-selection at bounding box center [758, 358] width 578 height 82
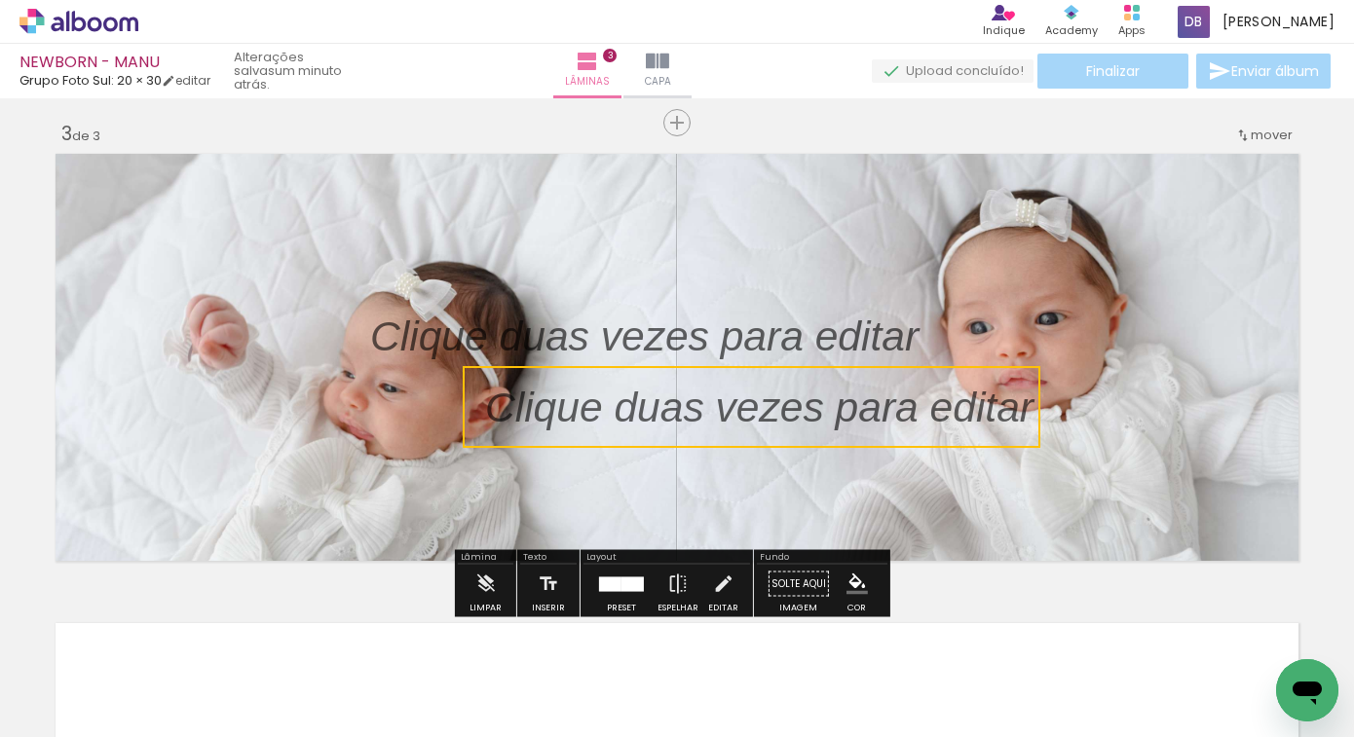
drag, startPoint x: 771, startPoint y: 385, endPoint x: 765, endPoint y: 415, distance: 30.8
click at [765, 415] on quentale-selection at bounding box center [752, 407] width 578 height 82
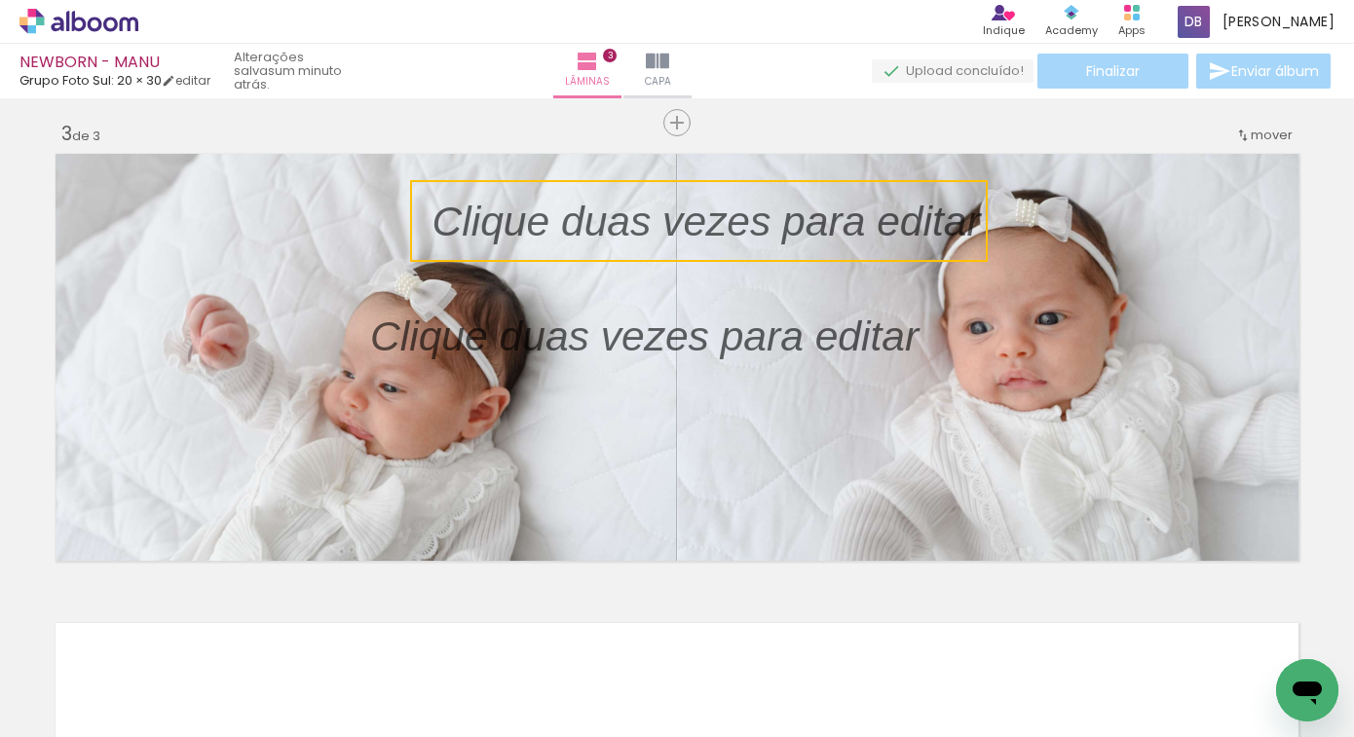
drag, startPoint x: 725, startPoint y: 408, endPoint x: 671, endPoint y: 213, distance: 202.1
click at [671, 213] on quentale-selection at bounding box center [699, 221] width 578 height 82
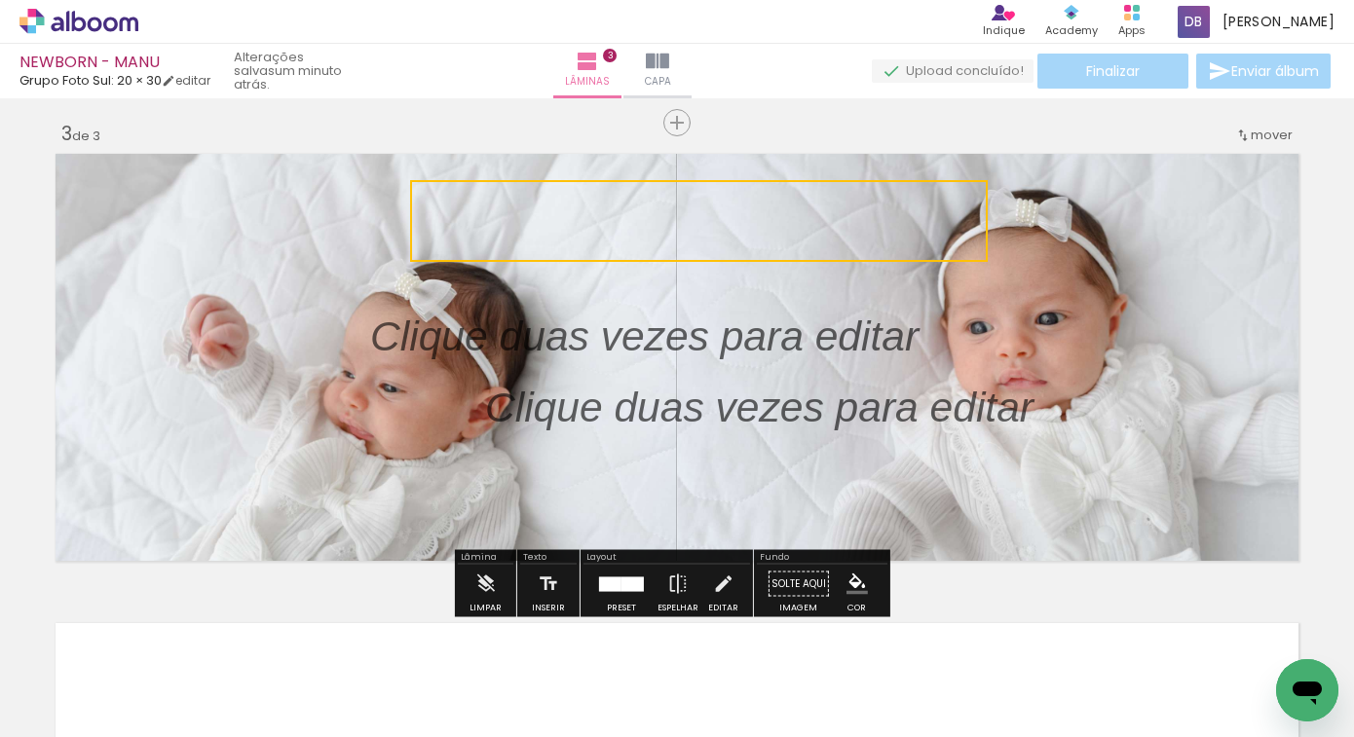
drag, startPoint x: 666, startPoint y: 353, endPoint x: 638, endPoint y: 483, distance: 133.6
click at [638, 483] on album-spread "3 de 3" at bounding box center [677, 357] width 1257 height 421
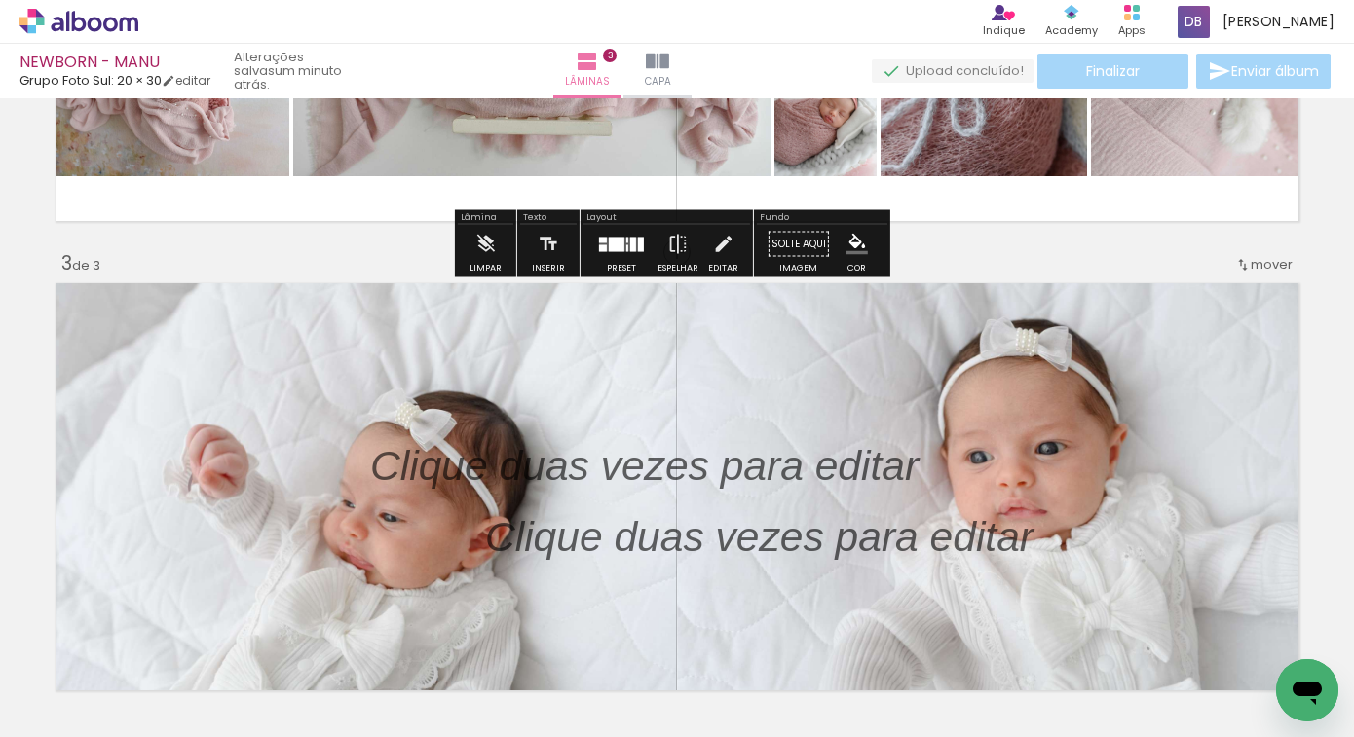
scroll to position [739, 0]
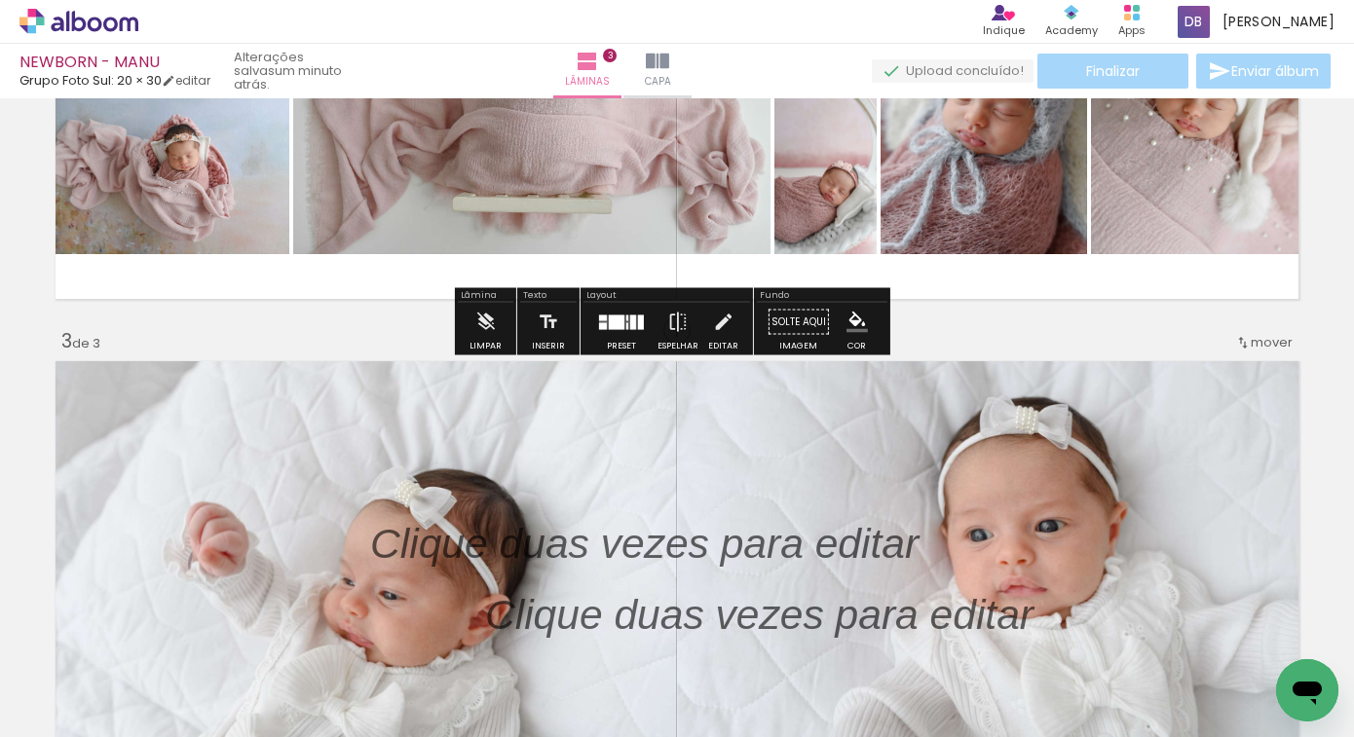
drag, startPoint x: 676, startPoint y: 324, endPoint x: 685, endPoint y: 100, distance: 224.2
click at [685, 100] on div "Inserir lâmina 1 de 3 Inserir lâmina 2 de 3 Inserir lâmina 3 de 3" at bounding box center [677, 305] width 1354 height 1879
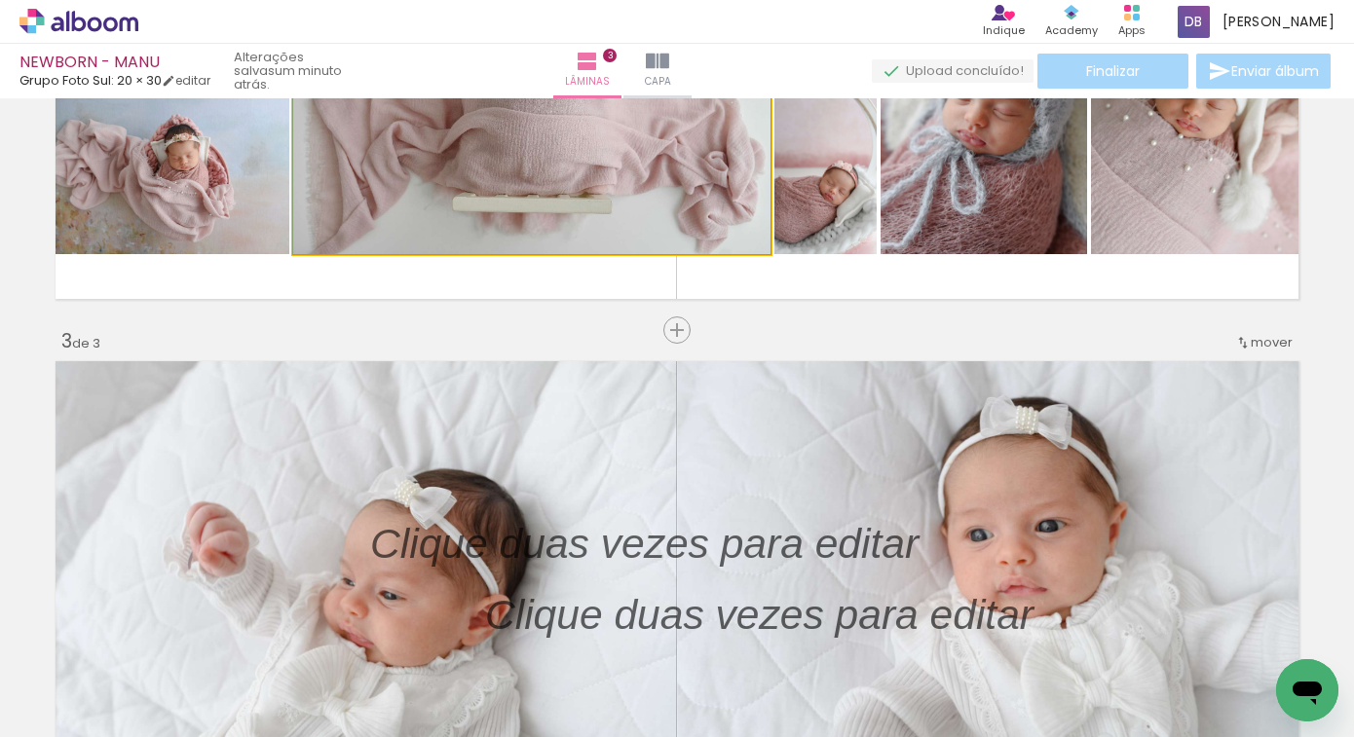
click at [685, 100] on quentale-photo at bounding box center [531, 96] width 477 height 318
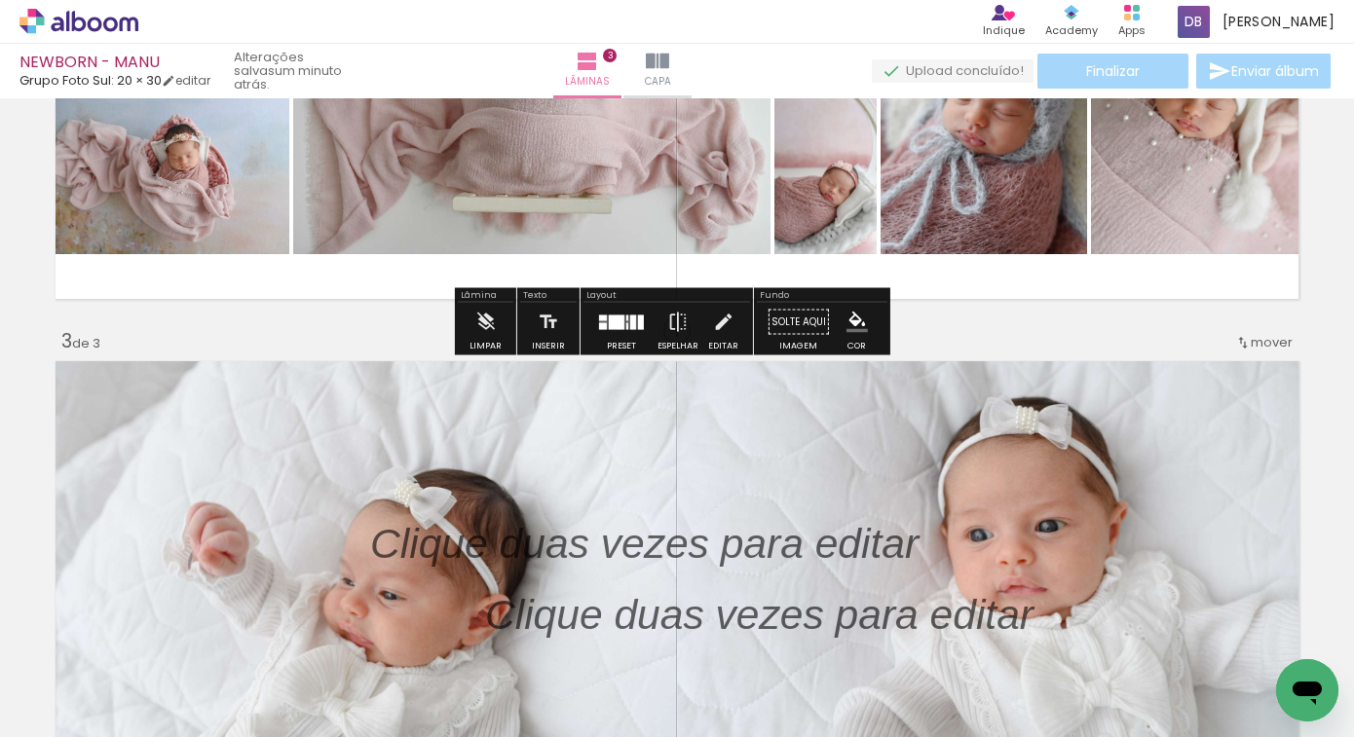
drag, startPoint x: 744, startPoint y: 444, endPoint x: 772, endPoint y: 280, distance: 167.0
click at [769, 277] on div "Inserir lâmina 1 de 3 Inserir lâmina 2 de 3 Inserir lâmina 3 de 3" at bounding box center [677, 305] width 1354 height 1879
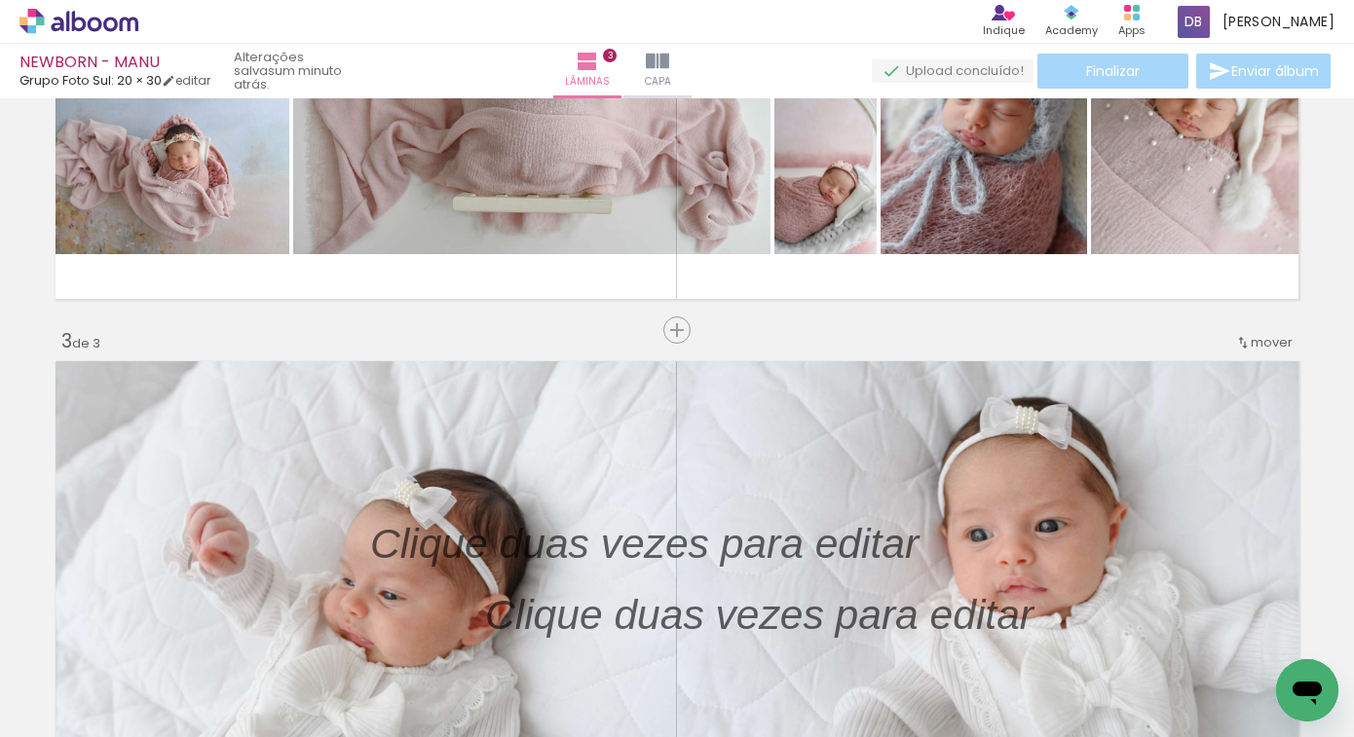
drag, startPoint x: 749, startPoint y: 542, endPoint x: 869, endPoint y: 338, distance: 236.2
click at [869, 338] on div "Inserir lâmina 1 de 3 Inserir lâmina 2 de 3 Inserir lâmina 3 de 3" at bounding box center [677, 305] width 1354 height 1879
drag, startPoint x: 847, startPoint y: 546, endPoint x: 848, endPoint y: 510, distance: 36.1
click at [848, 509] on div at bounding box center [645, 544] width 578 height 82
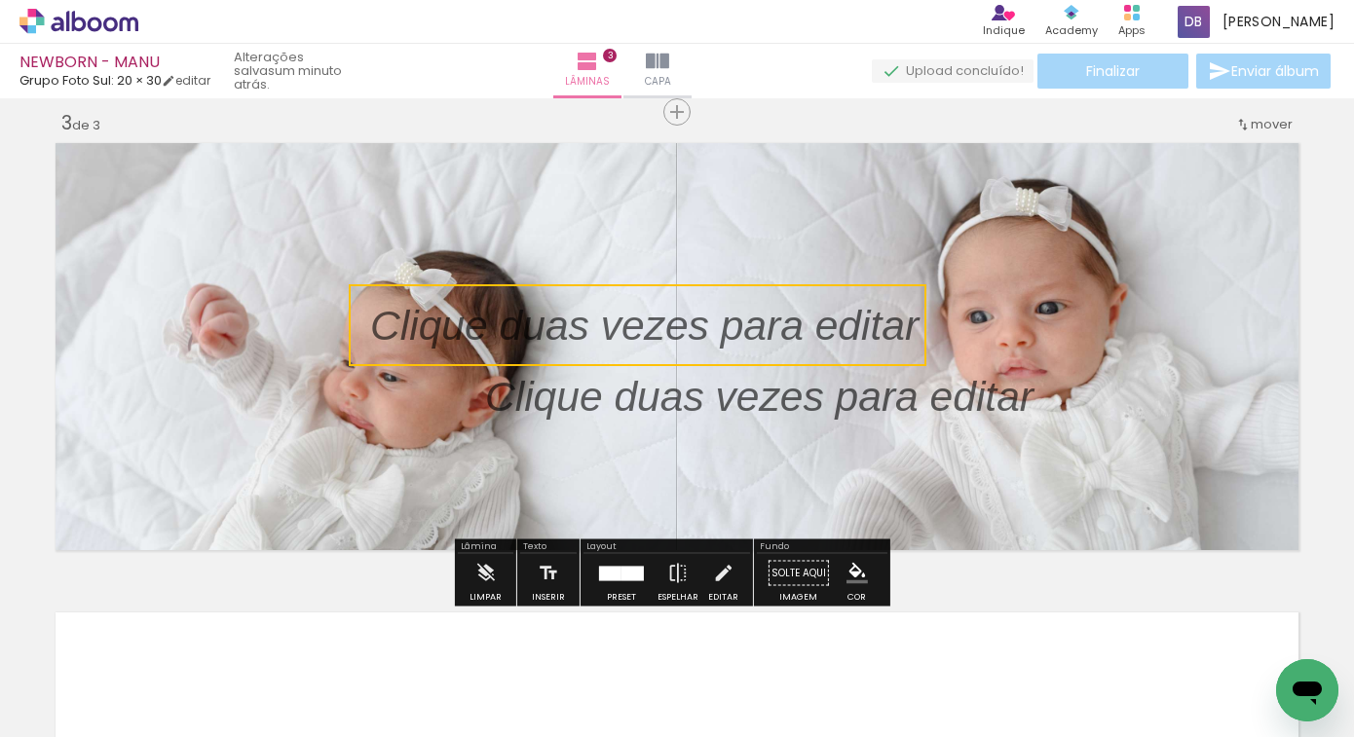
scroll to position [961, 0]
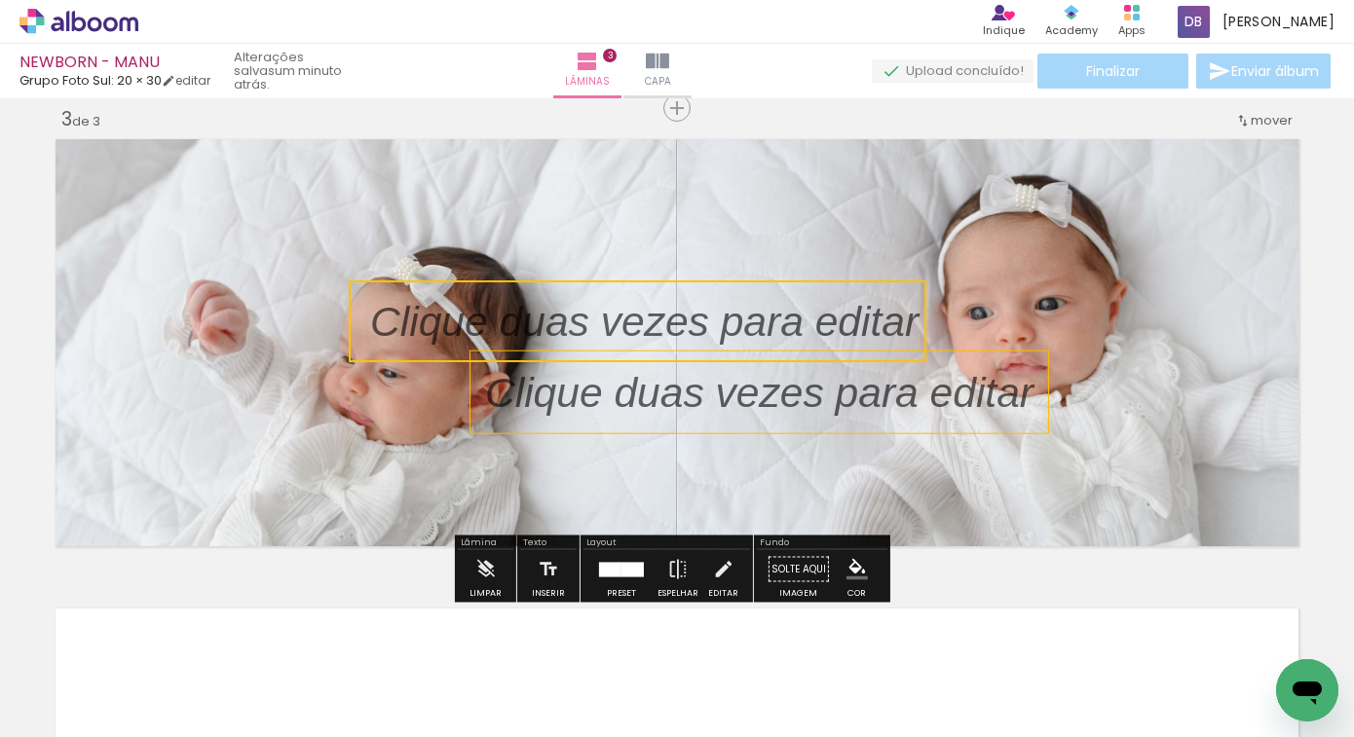
click at [907, 399] on p at bounding box center [774, 392] width 578 height 58
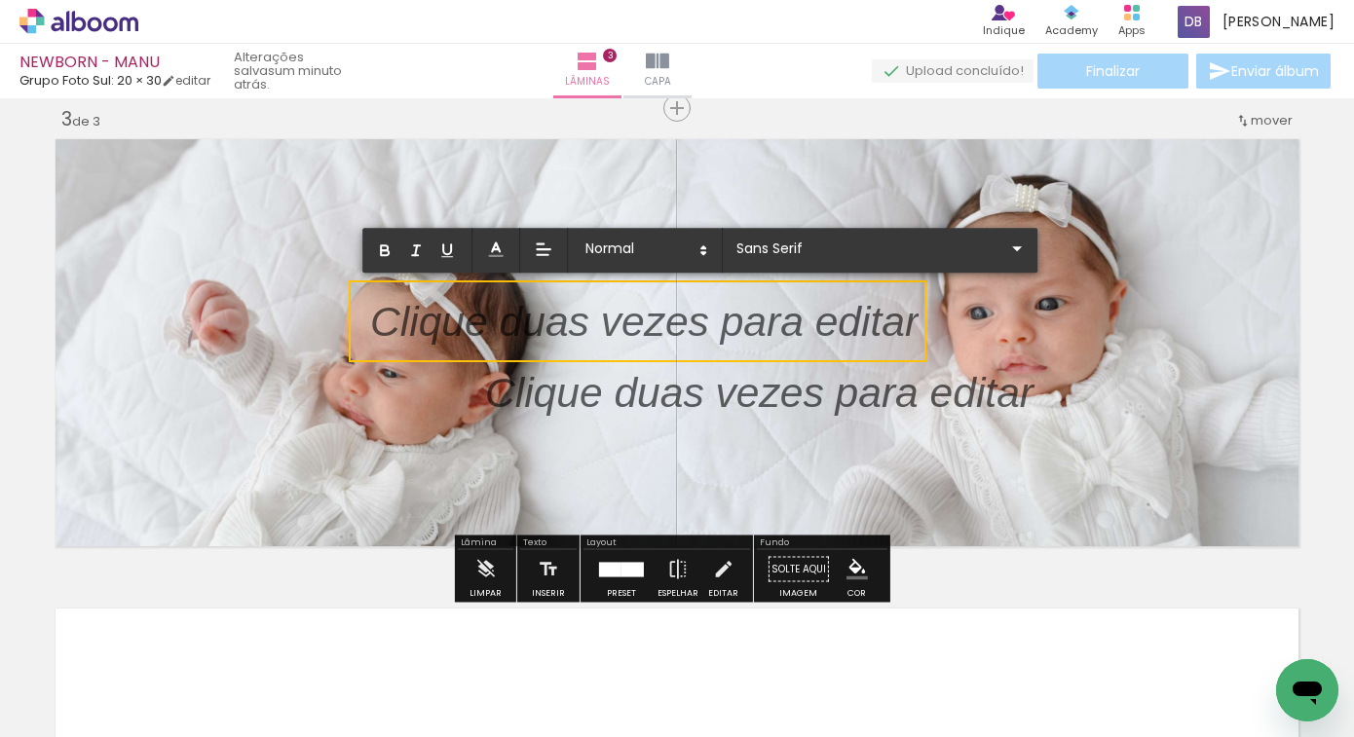
click at [814, 328] on p at bounding box center [644, 333] width 548 height 58
click at [820, 333] on p at bounding box center [644, 333] width 548 height 58
drag, startPoint x: 882, startPoint y: 324, endPoint x: 426, endPoint y: 317, distance: 456.0
click at [426, 317] on p at bounding box center [644, 333] width 548 height 58
drag, startPoint x: 385, startPoint y: 333, endPoint x: 421, endPoint y: 328, distance: 36.4
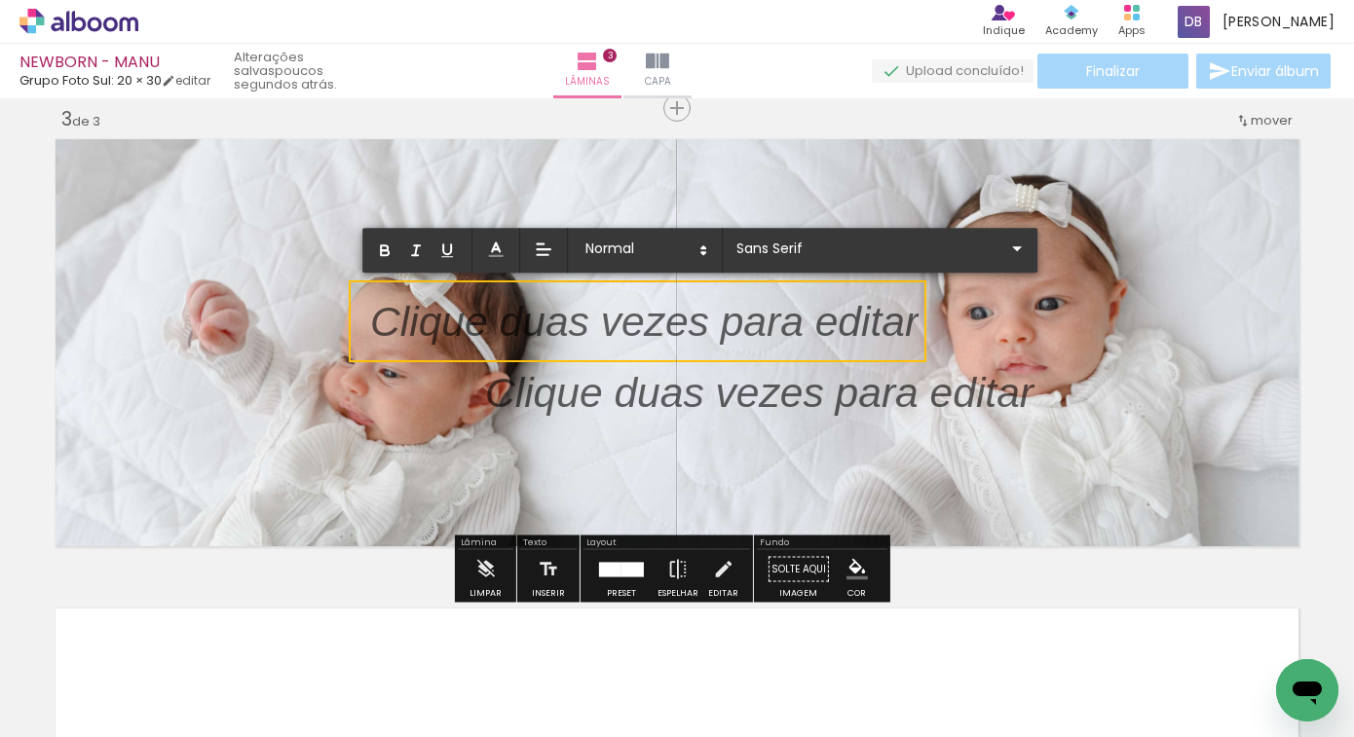
click at [421, 328] on p at bounding box center [644, 333] width 548 height 58
drag, startPoint x: 365, startPoint y: 314, endPoint x: 664, endPoint y: 327, distance: 299.4
click at [664, 327] on p at bounding box center [644, 333] width 548 height 58
click at [593, 412] on p at bounding box center [774, 392] width 578 height 58
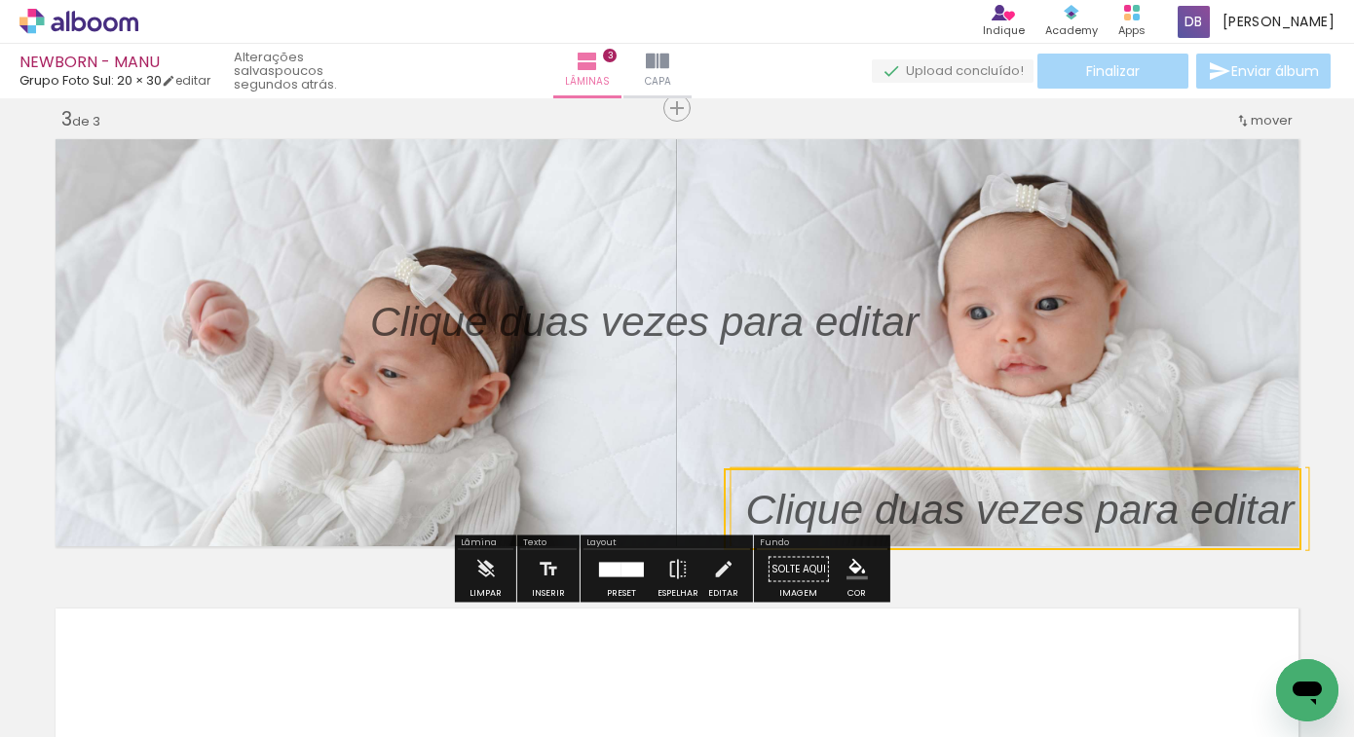
drag, startPoint x: 475, startPoint y: 392, endPoint x: 1346, endPoint y: 652, distance: 908.9
click at [1349, 653] on quentale-workspace at bounding box center [677, 368] width 1354 height 737
click at [881, 485] on quentale-selection at bounding box center [1013, 510] width 578 height 82
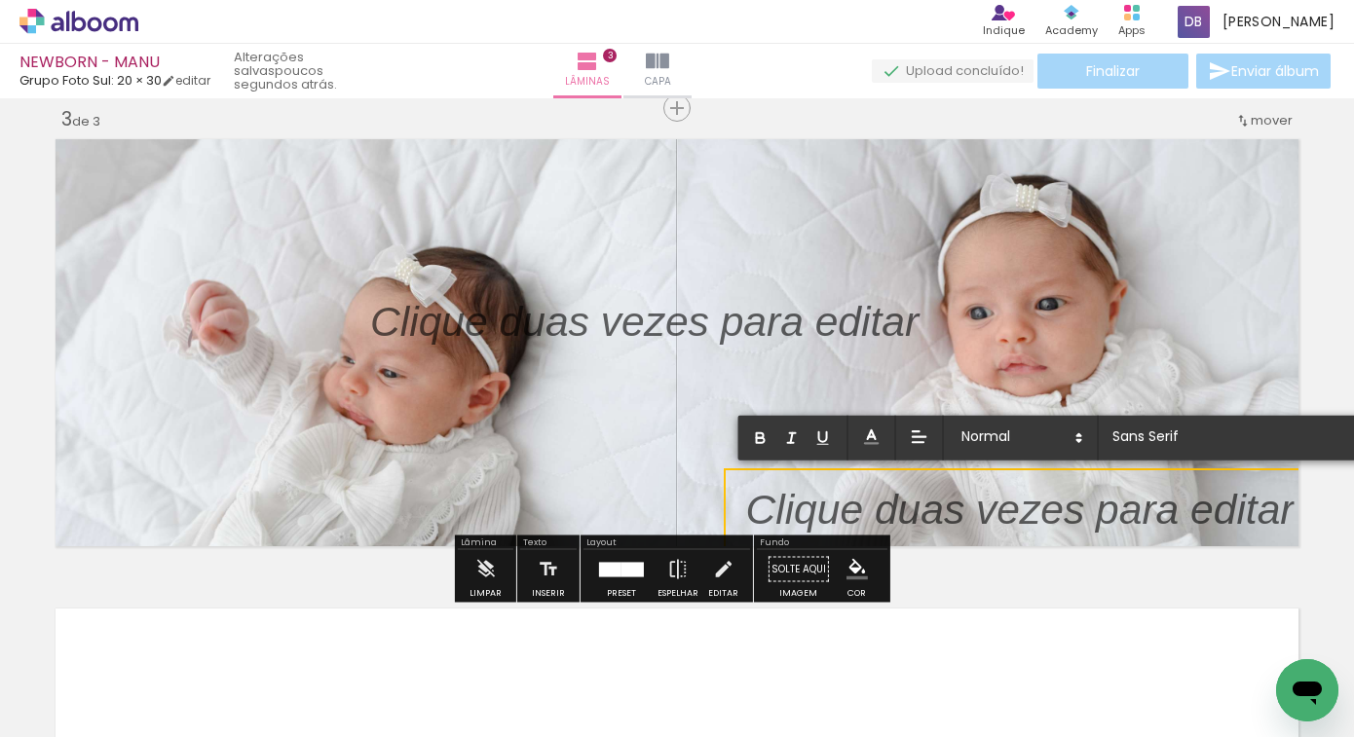
click at [624, 572] on div at bounding box center [633, 569] width 22 height 15
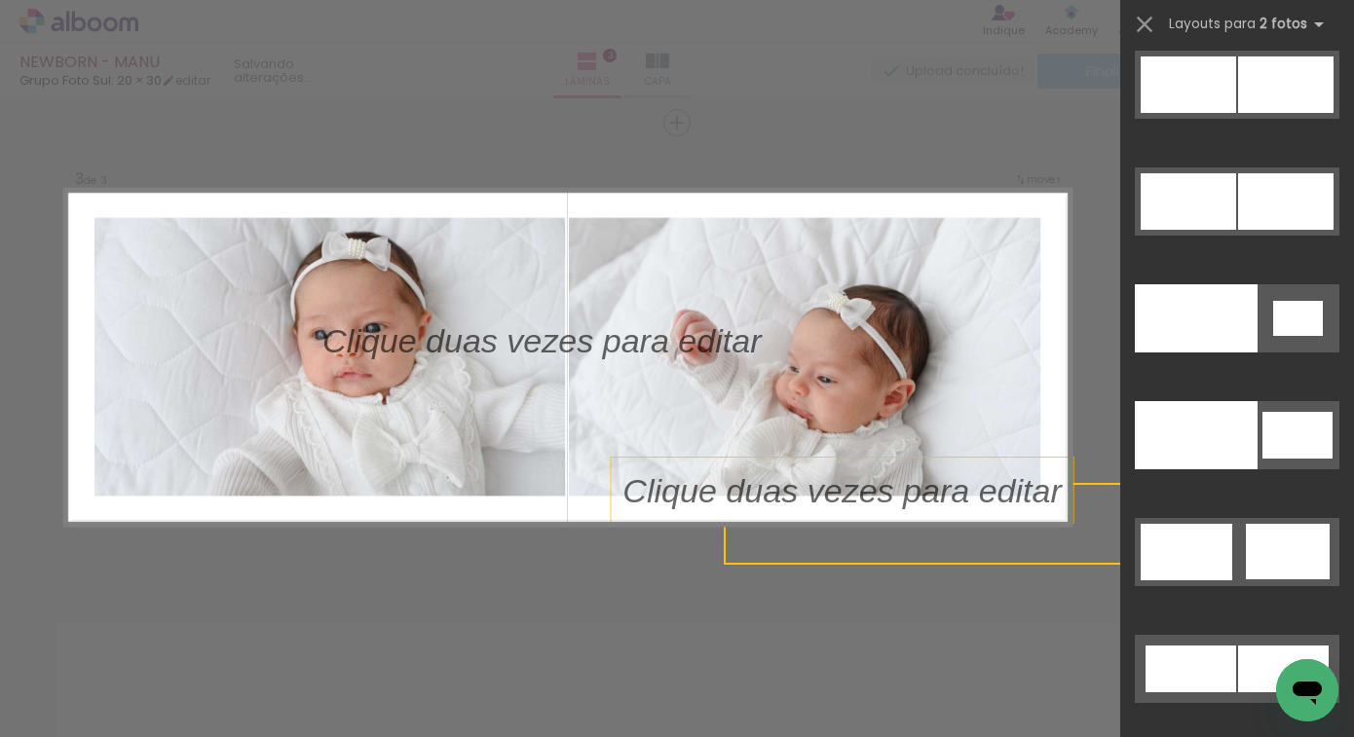
scroll to position [10373, 0]
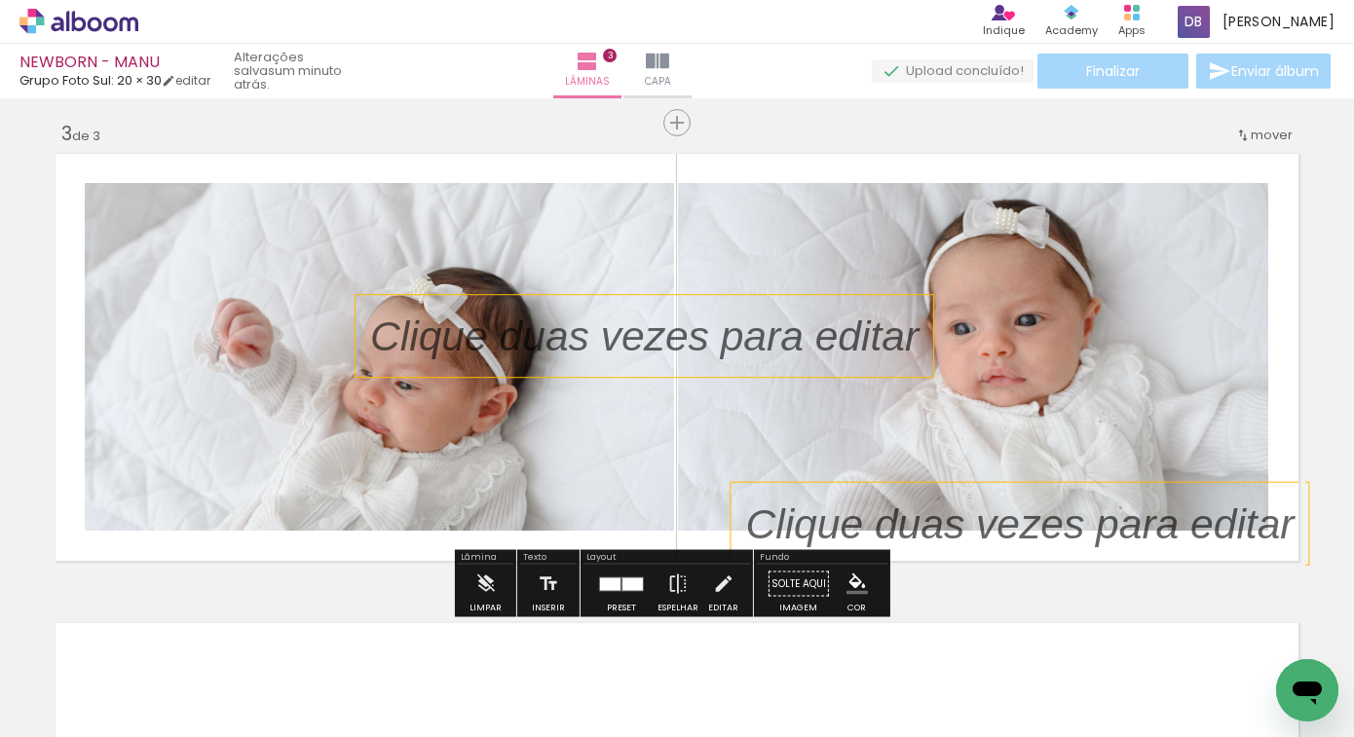
click at [697, 350] on p at bounding box center [659, 336] width 578 height 58
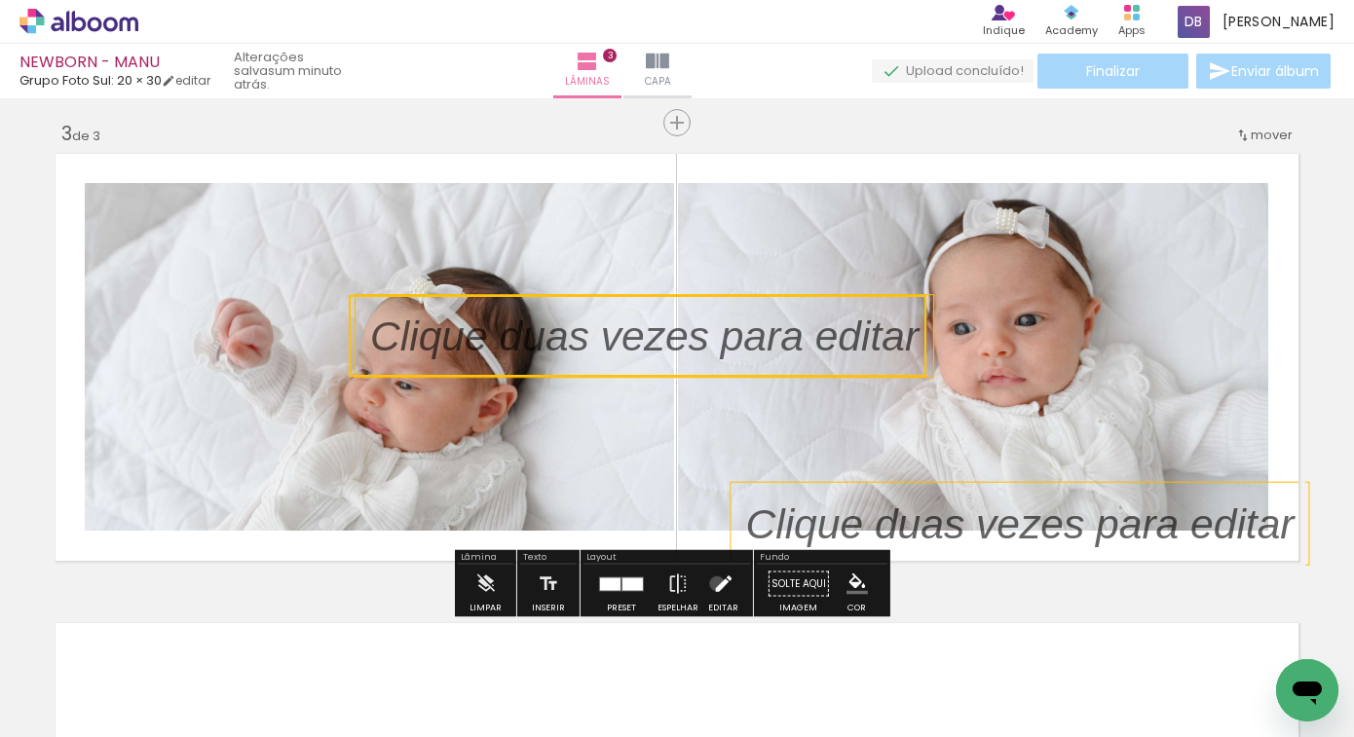
click at [712, 584] on iron-icon at bounding box center [722, 584] width 21 height 39
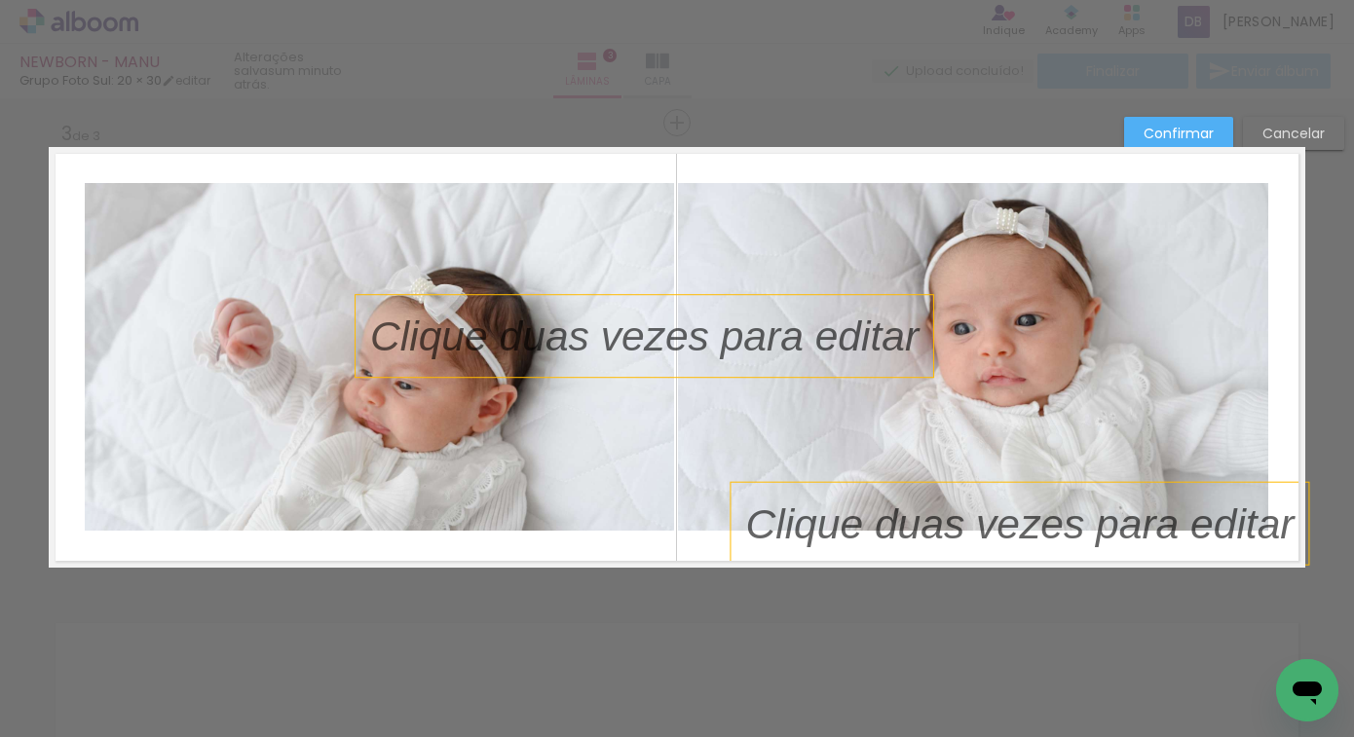
click at [673, 321] on p at bounding box center [659, 336] width 578 height 58
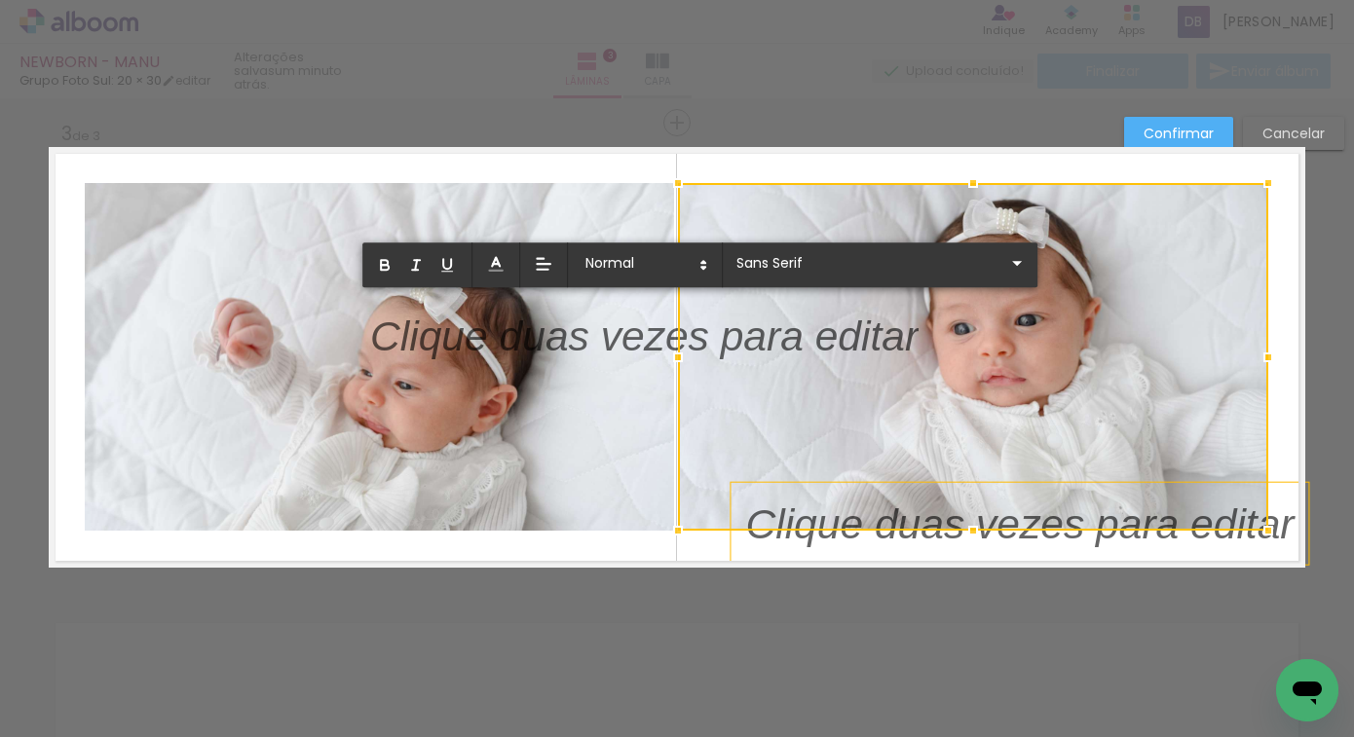
click at [552, 327] on p at bounding box center [644, 348] width 548 height 58
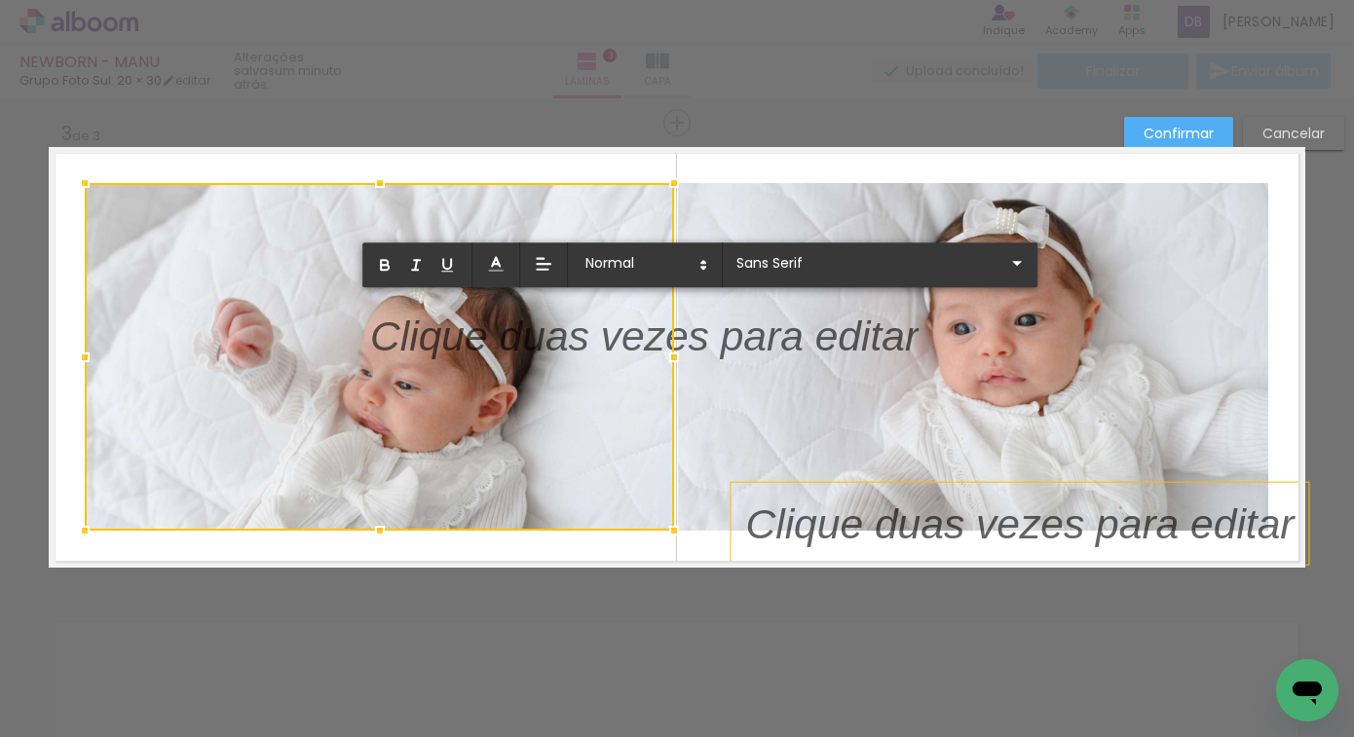
click at [558, 334] on div at bounding box center [379, 357] width 589 height 348
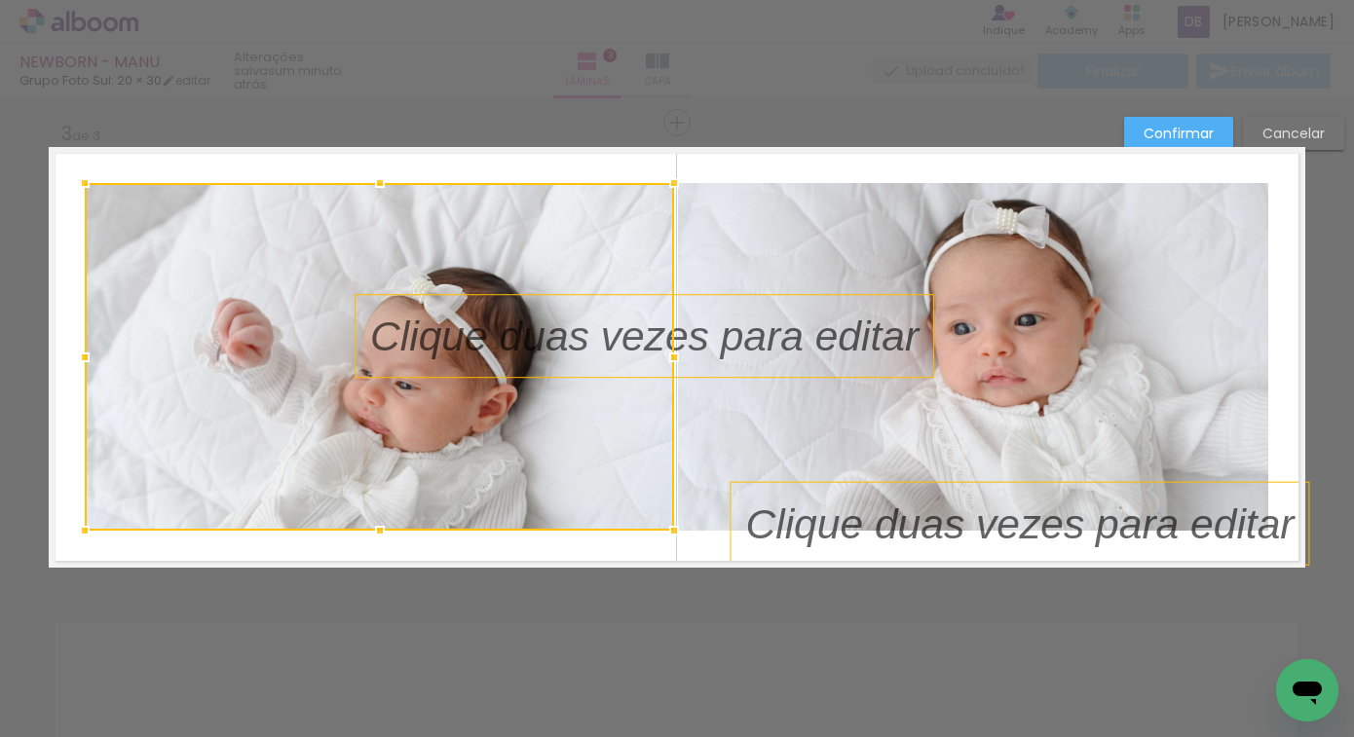
click at [678, 327] on p at bounding box center [659, 336] width 578 height 58
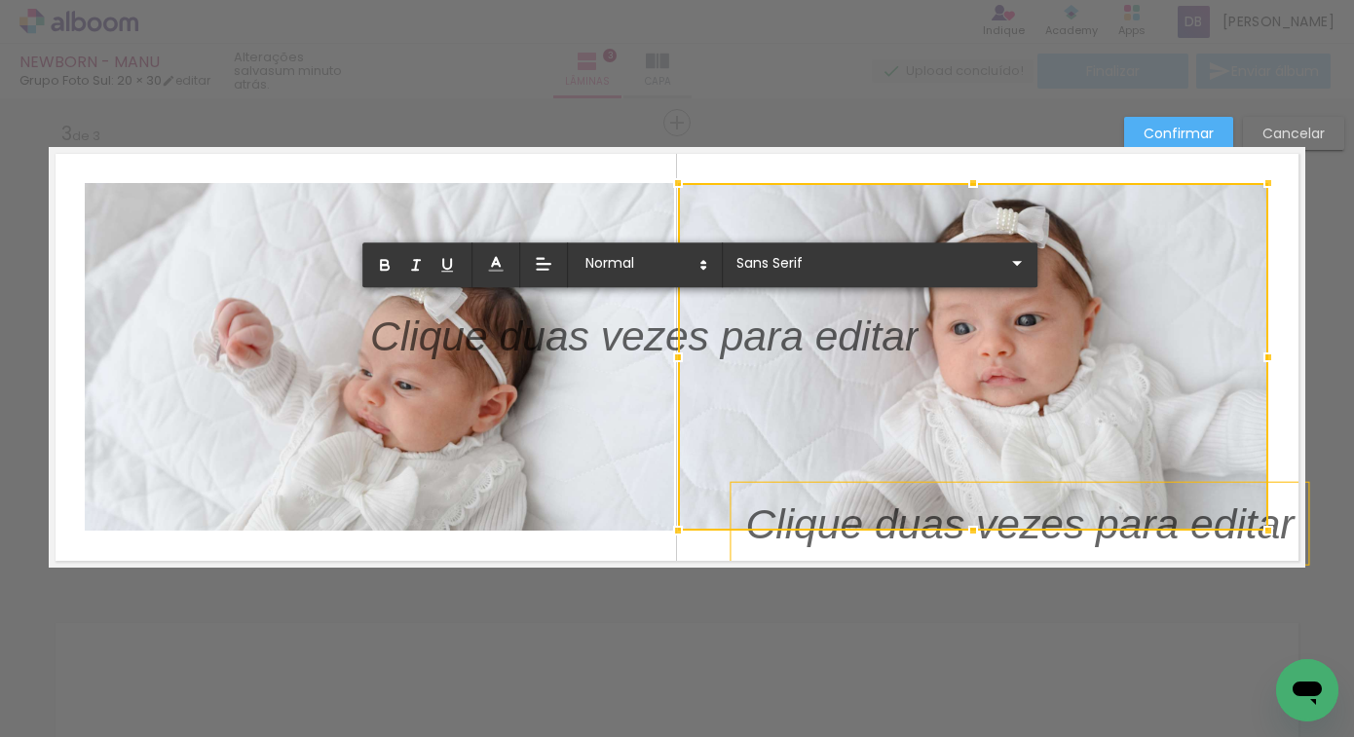
click at [631, 326] on p at bounding box center [644, 348] width 548 height 58
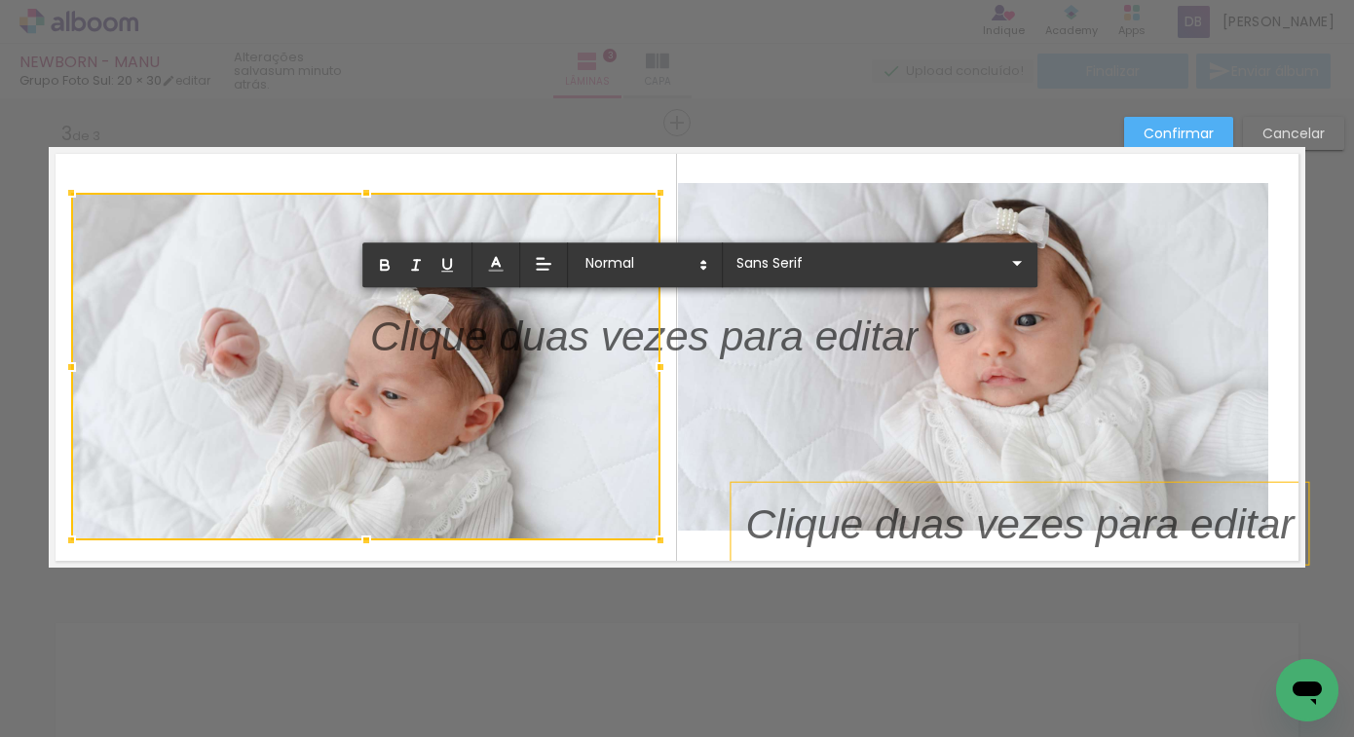
drag, startPoint x: 632, startPoint y: 333, endPoint x: 621, endPoint y: 342, distance: 14.6
click at [621, 342] on div at bounding box center [365, 367] width 589 height 348
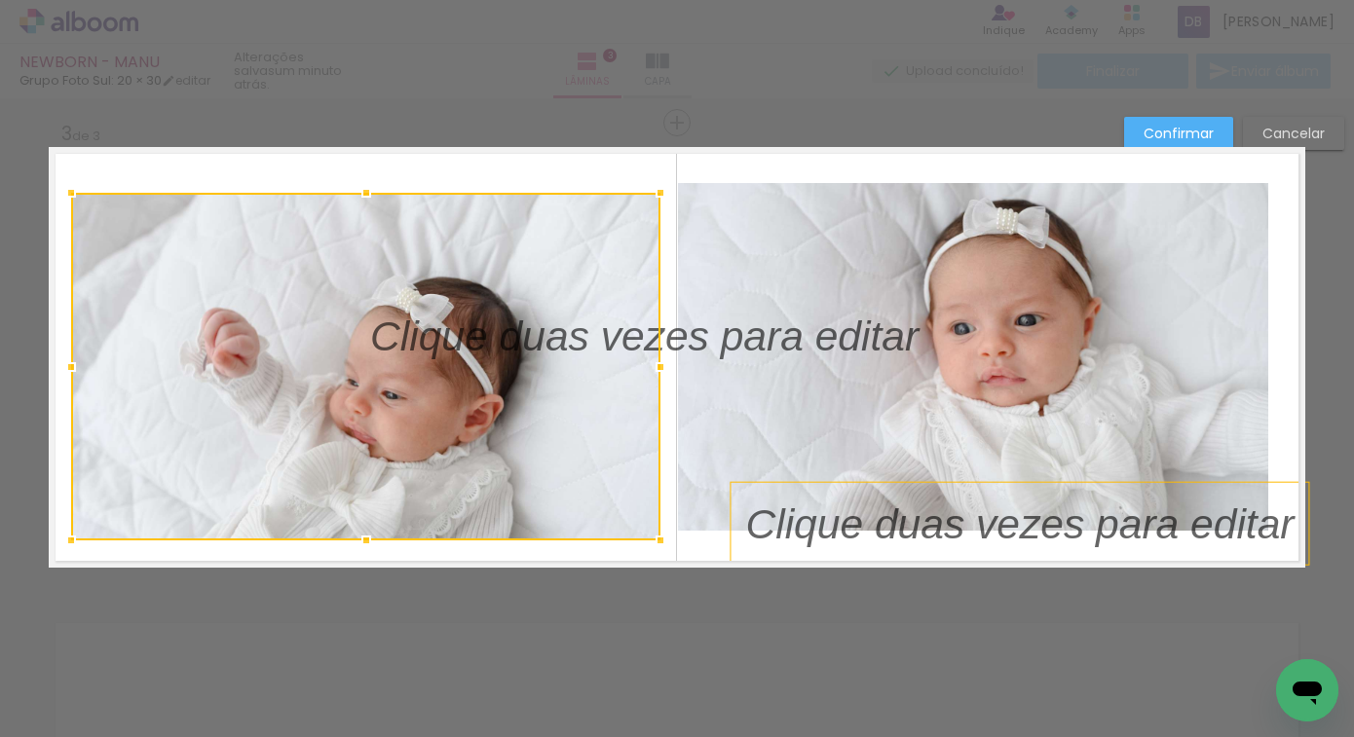
click at [0, 0] on slot "Cancelar" at bounding box center [0, 0] width 0 height 0
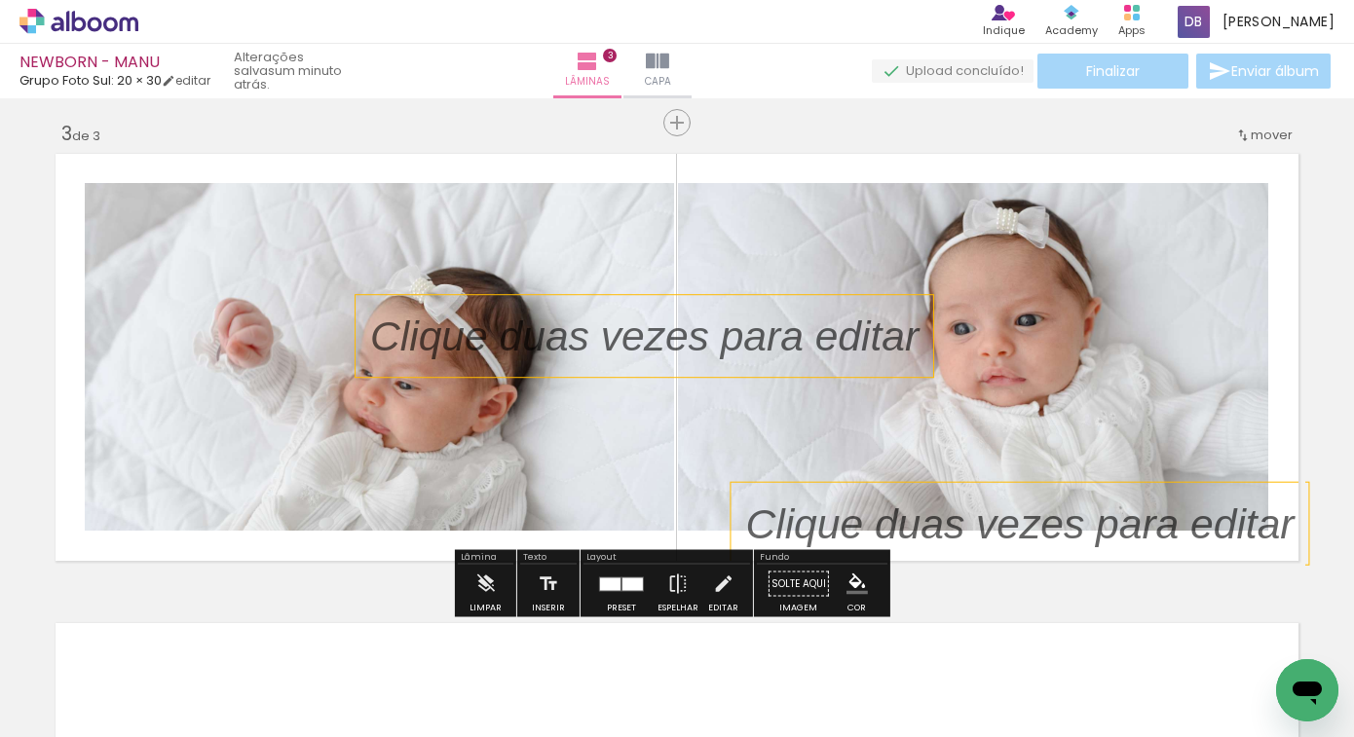
click at [752, 326] on p at bounding box center [659, 336] width 578 height 58
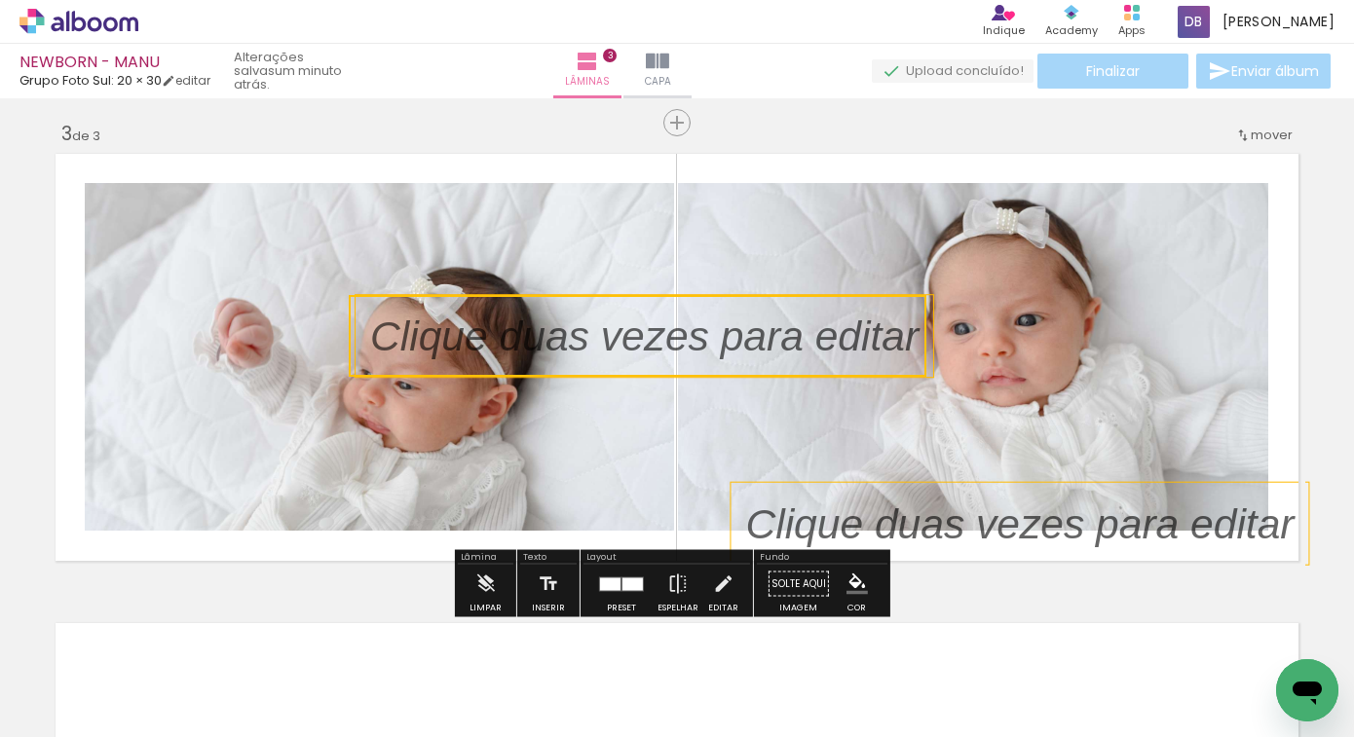
click at [917, 301] on div "Inserir lâmina 1 de 3 Inserir lâmina 2 de 3 Inserir lâmina 3 de 3" at bounding box center [677, 97] width 1354 height 1879
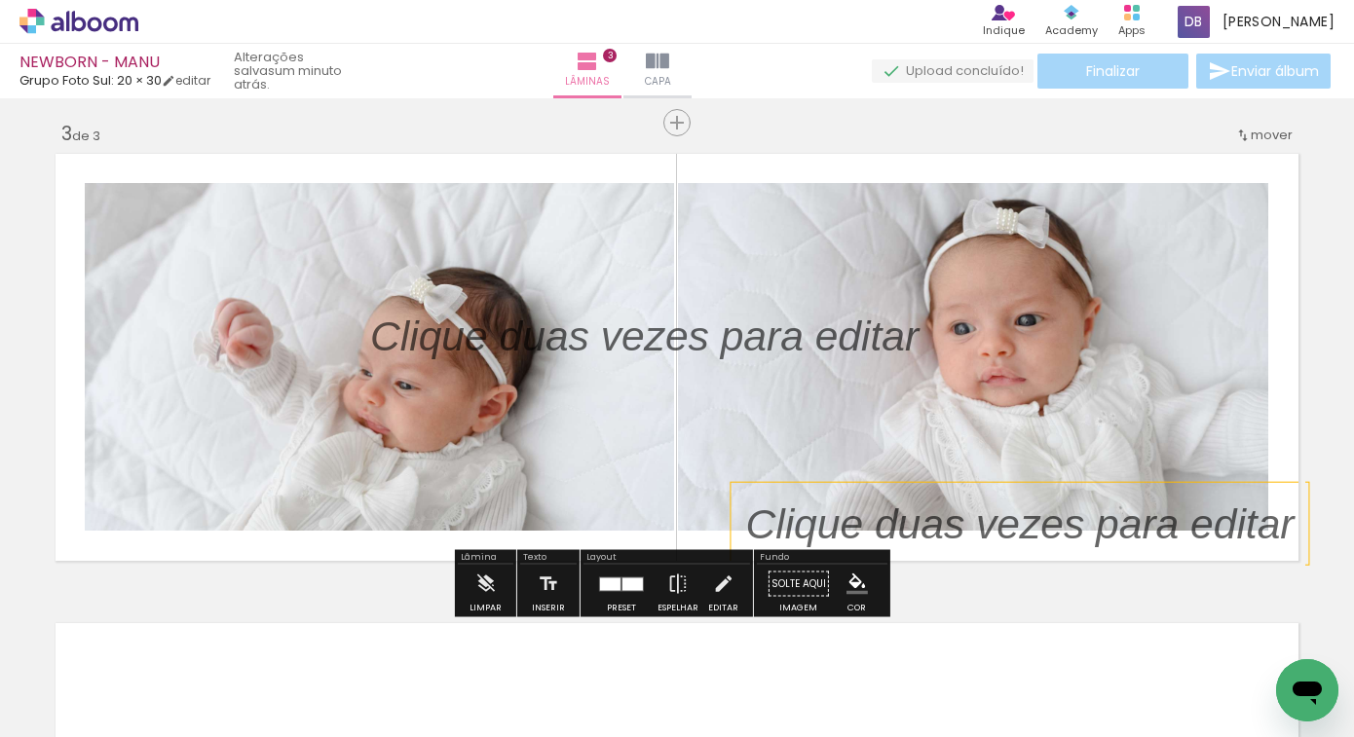
drag, startPoint x: 923, startPoint y: 298, endPoint x: 904, endPoint y: 319, distance: 28.3
click at [916, 311] on div at bounding box center [645, 336] width 578 height 82
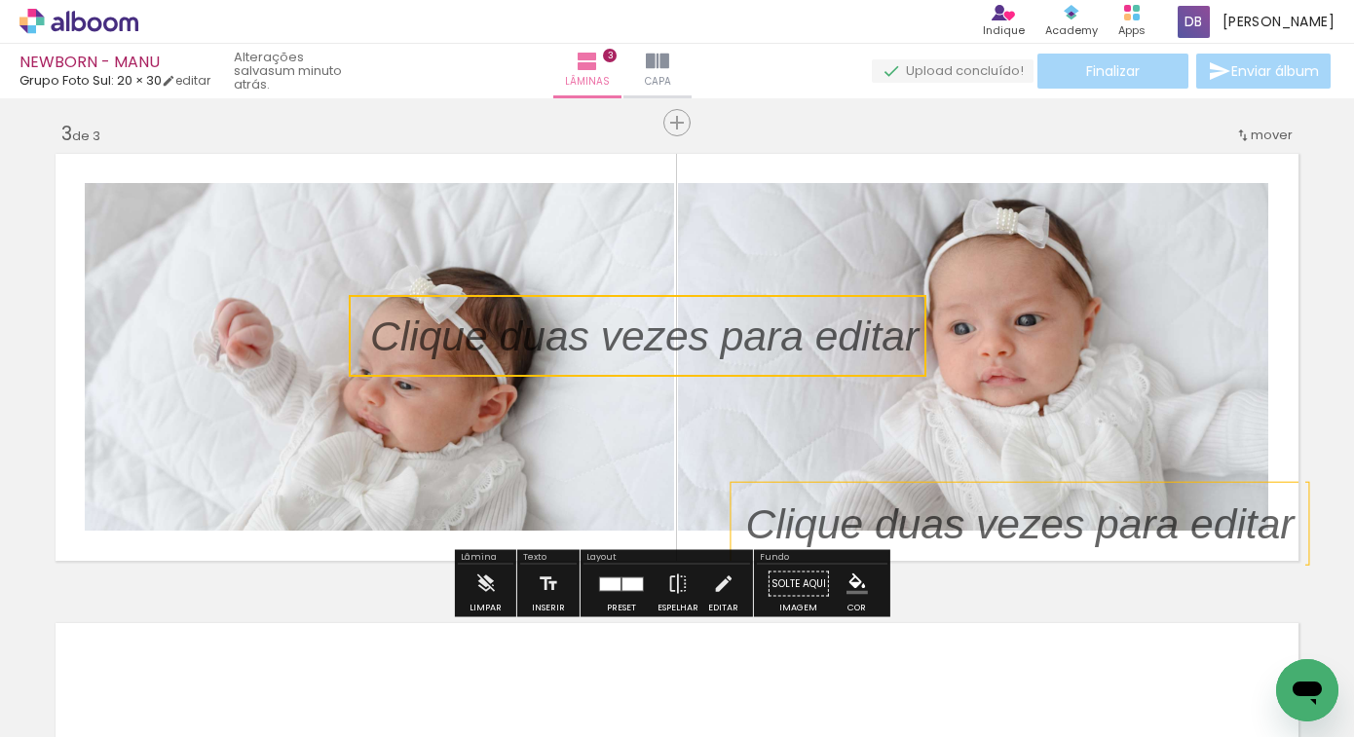
click at [904, 319] on quentale-selection at bounding box center [638, 336] width 578 height 82
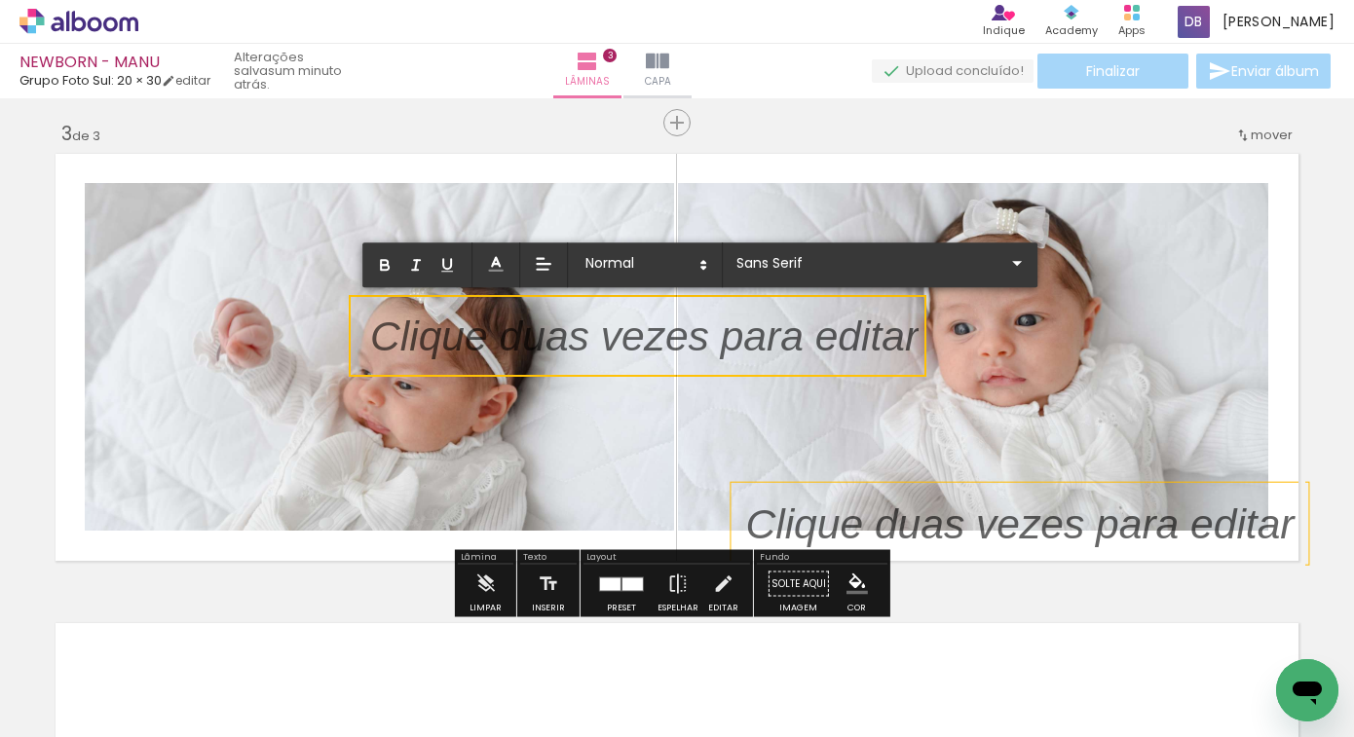
drag, startPoint x: 888, startPoint y: 321, endPoint x: 727, endPoint y: 319, distance: 161.7
click at [727, 320] on p at bounding box center [644, 348] width 548 height 58
click at [488, 597] on iron-icon at bounding box center [484, 584] width 21 height 39
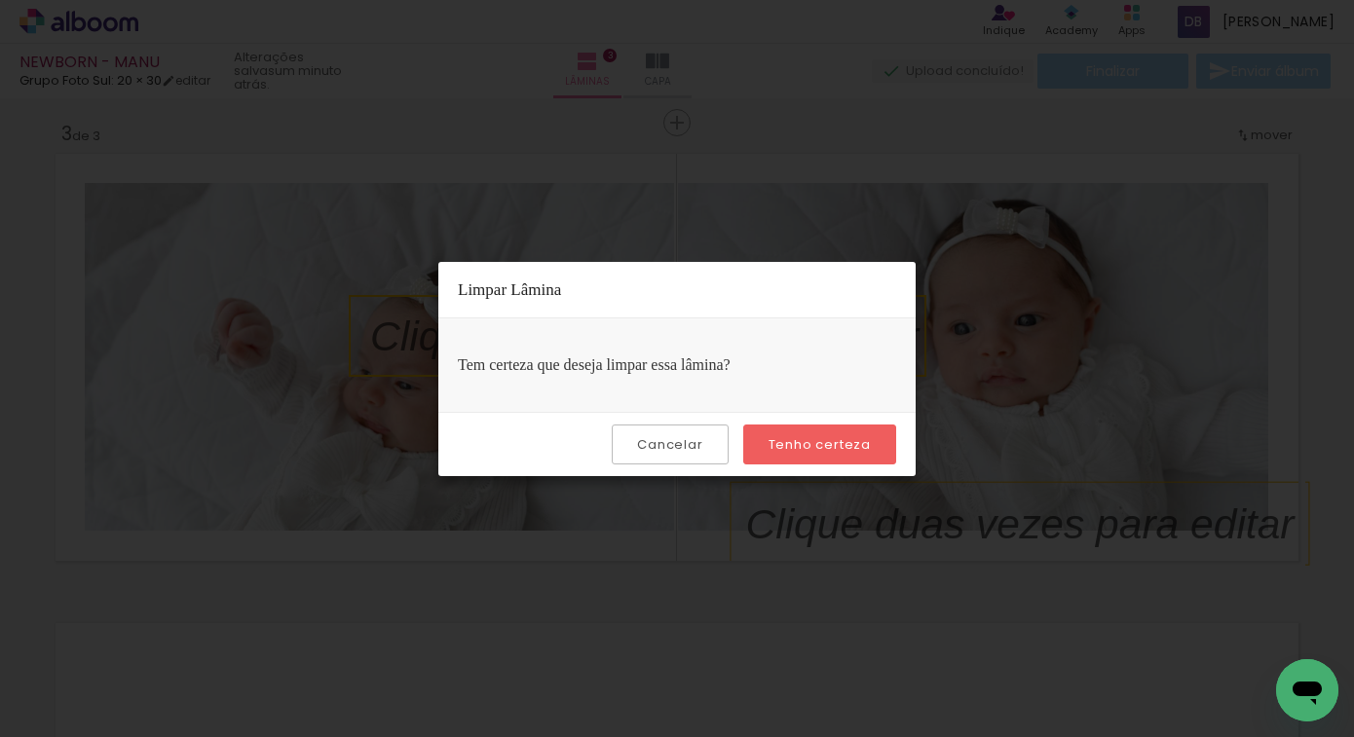
click at [0, 0] on slot "Tenho certeza" at bounding box center [0, 0] width 0 height 0
click at [0, 0] on slot "Cancelar" at bounding box center [0, 0] width 0 height 0
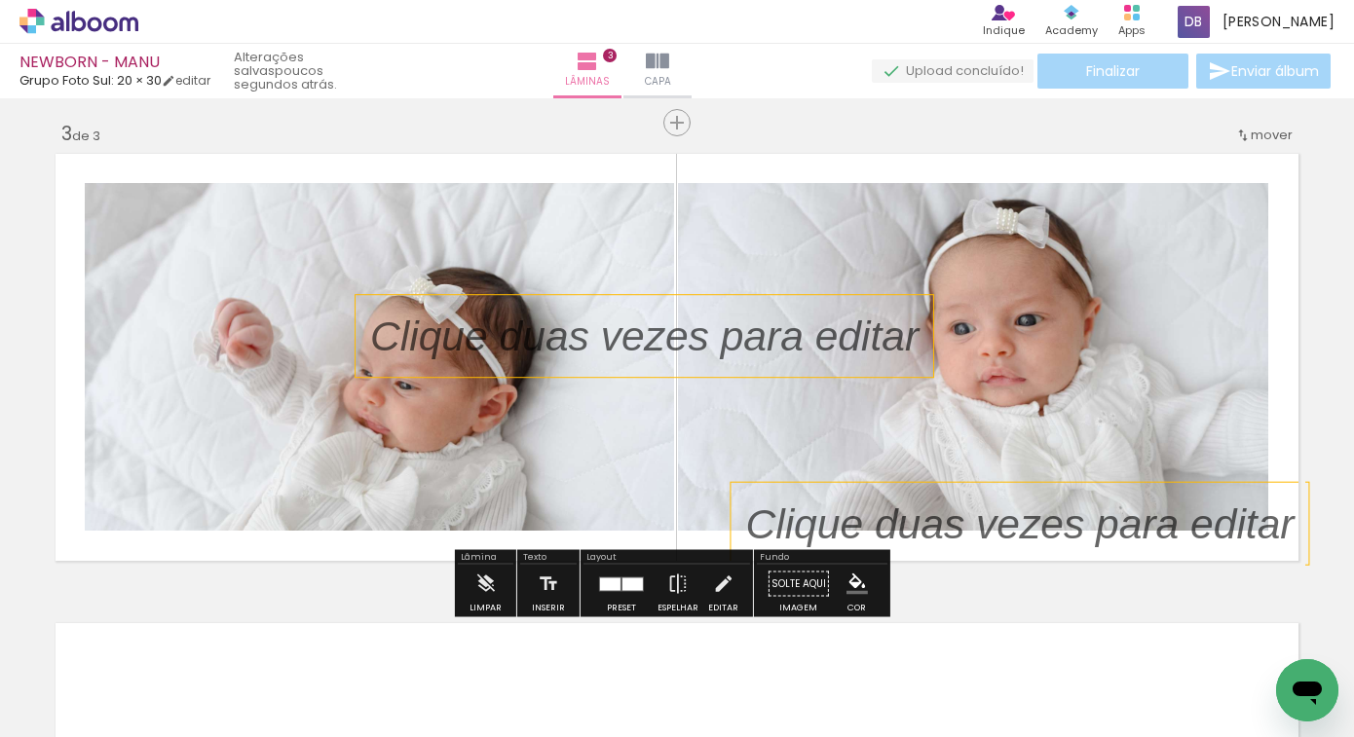
click at [718, 346] on p at bounding box center [659, 336] width 578 height 58
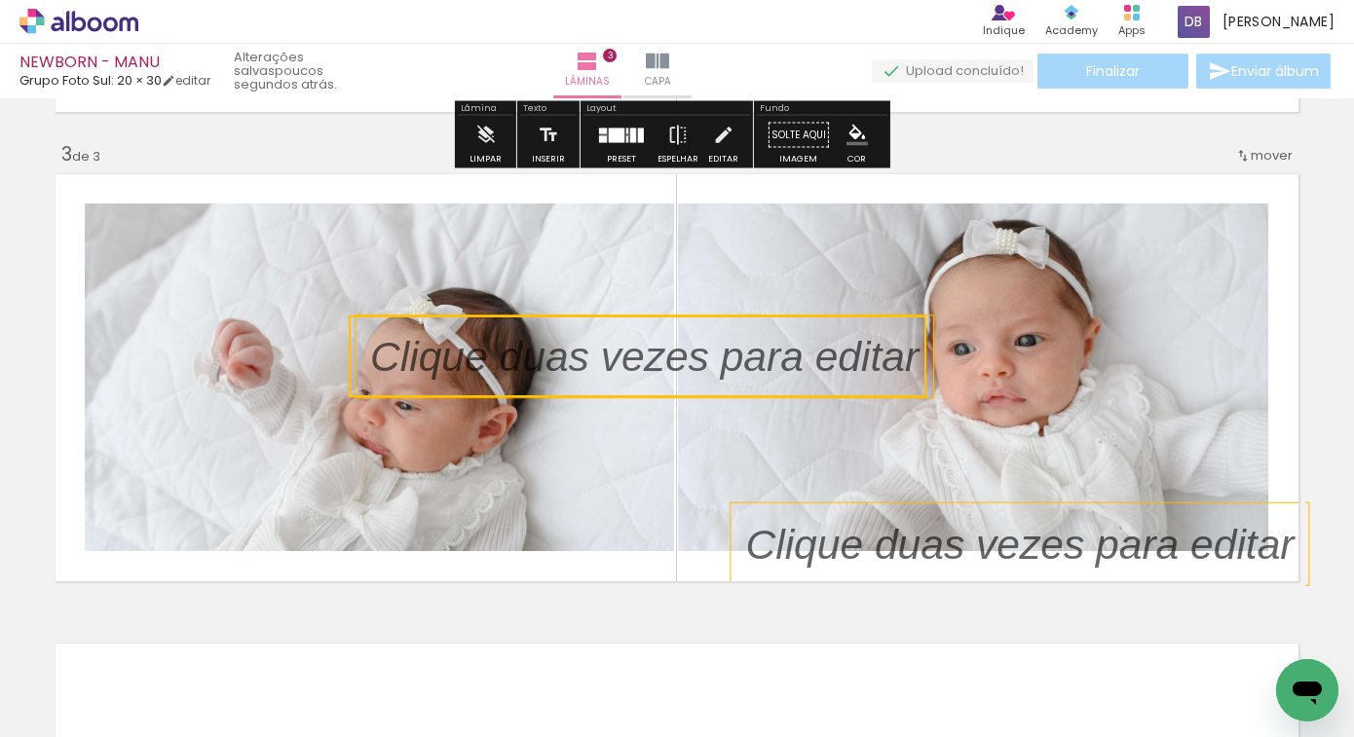
scroll to position [931, 0]
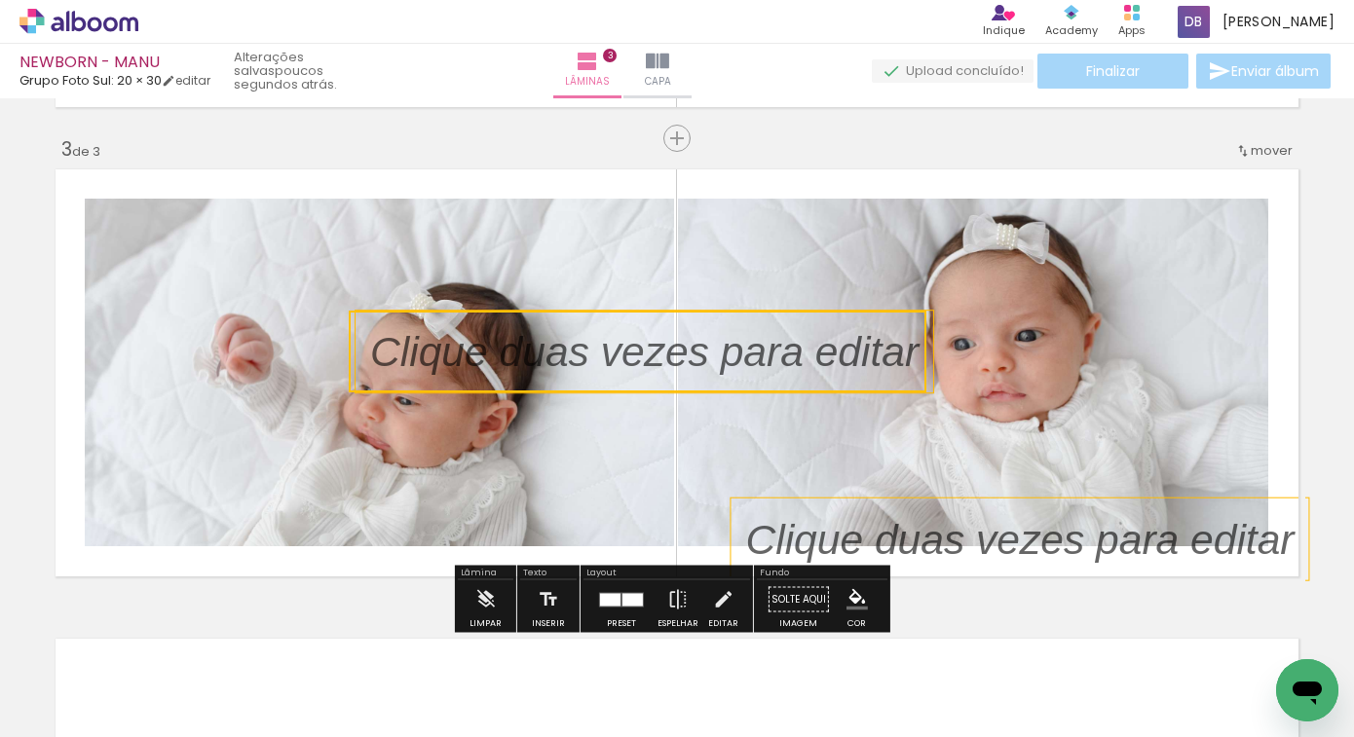
click at [675, 186] on quentale-layouter at bounding box center [677, 373] width 1257 height 421
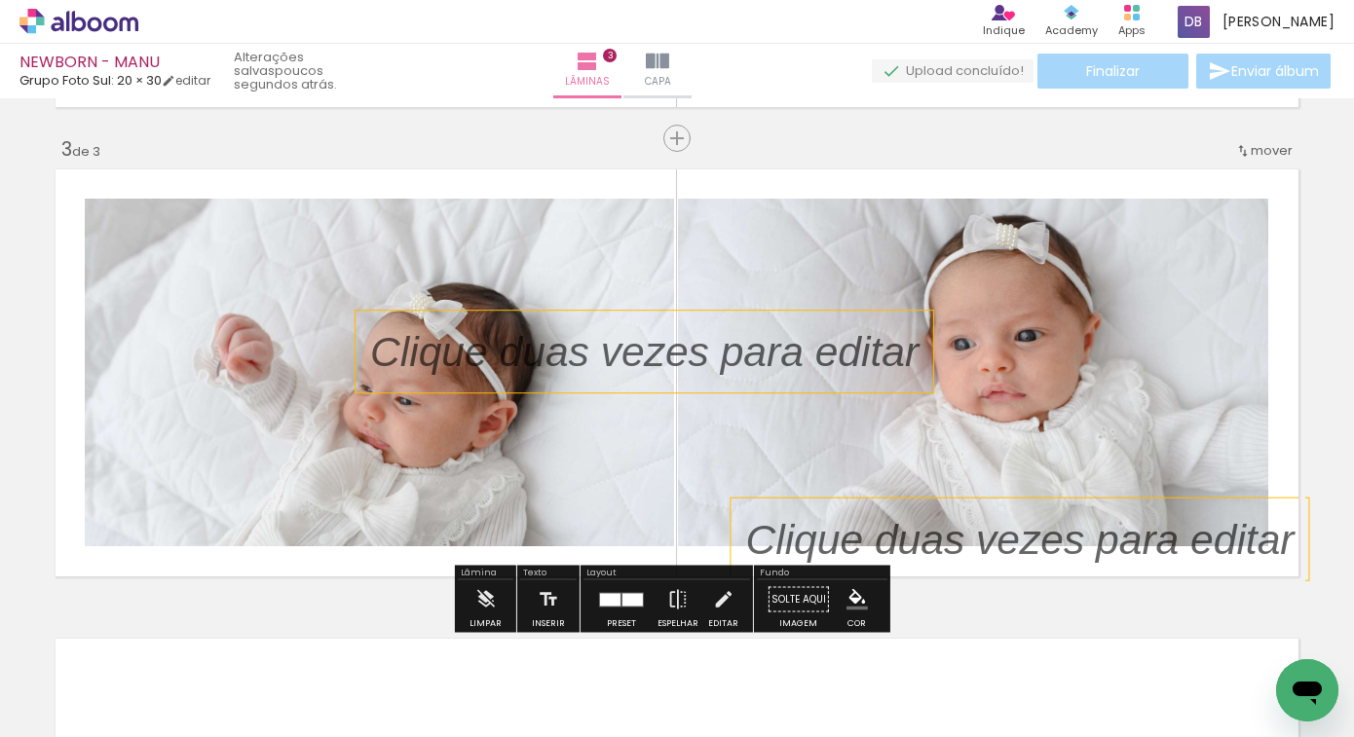
click at [697, 350] on p at bounding box center [659, 351] width 578 height 58
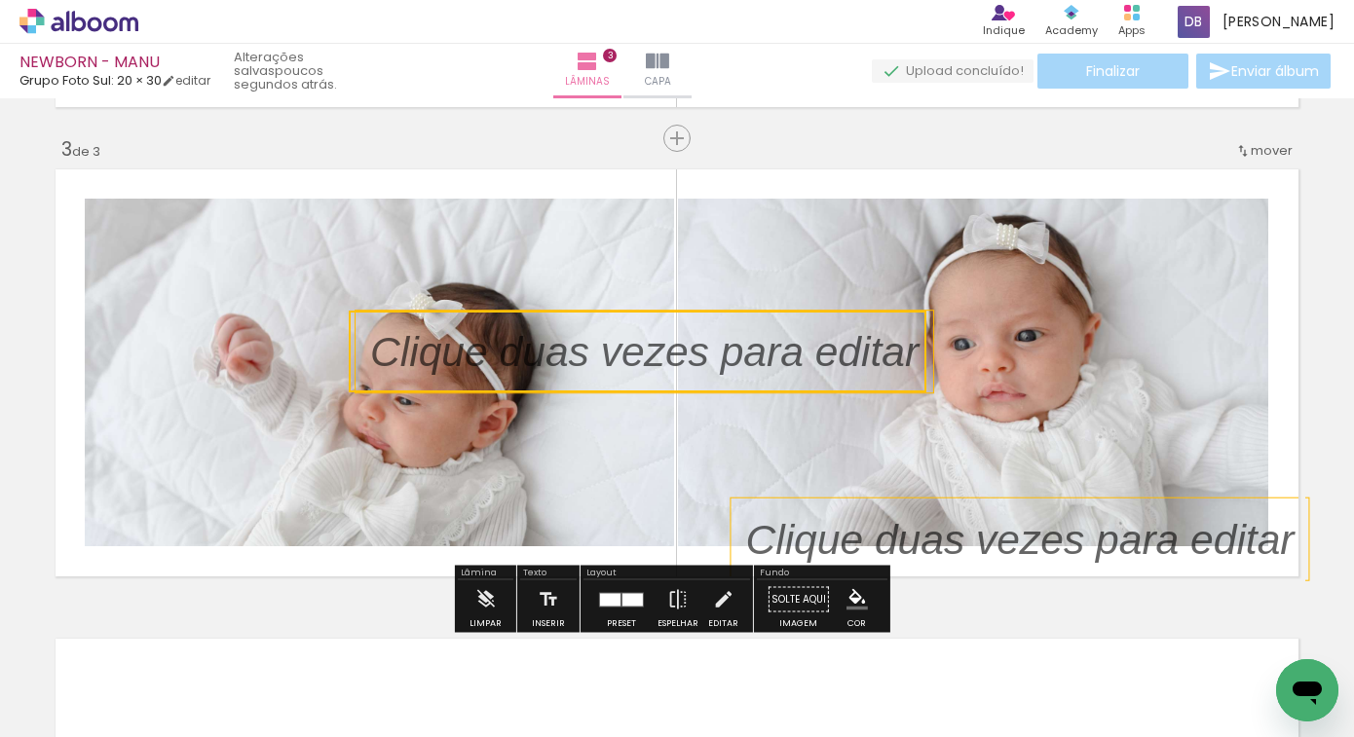
click at [713, 278] on quentale-layouter at bounding box center [677, 373] width 1257 height 421
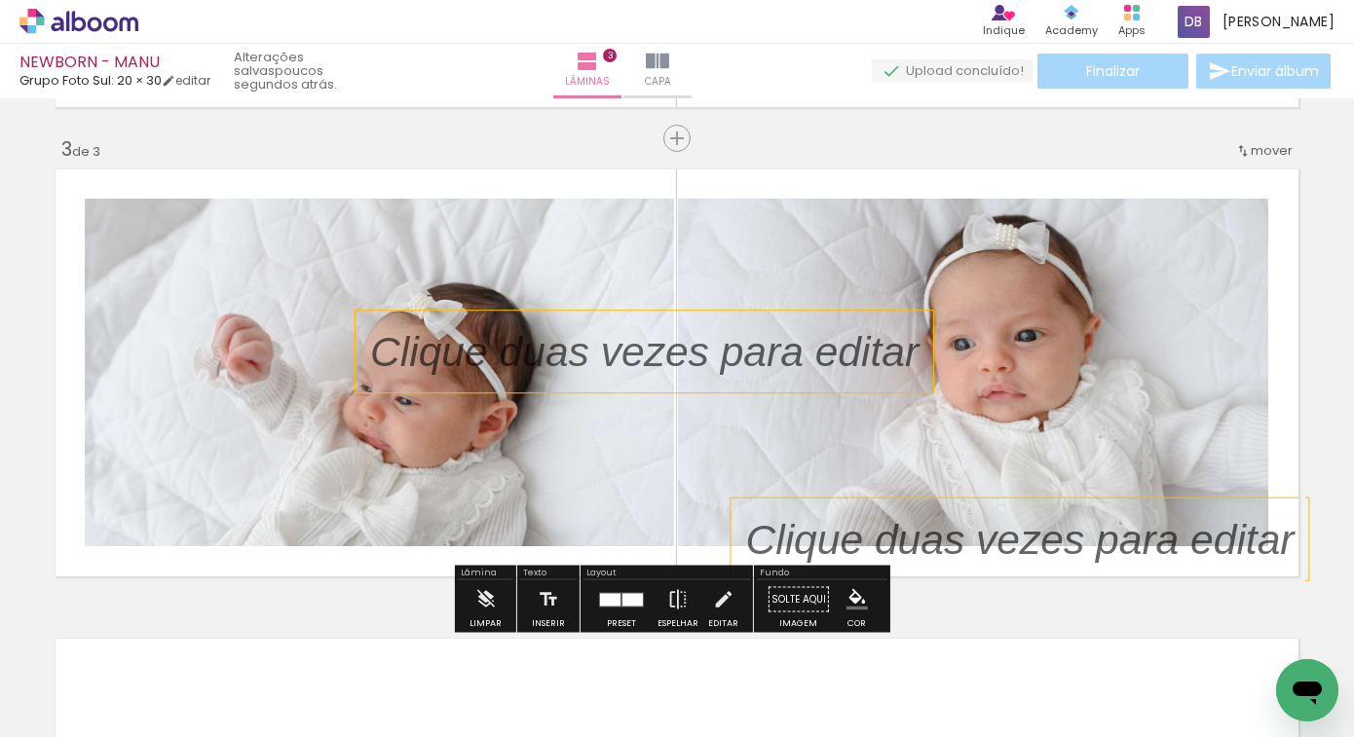
click at [654, 176] on quentale-layouter at bounding box center [677, 373] width 1257 height 421
click at [647, 205] on quentale-photo at bounding box center [379, 373] width 589 height 348
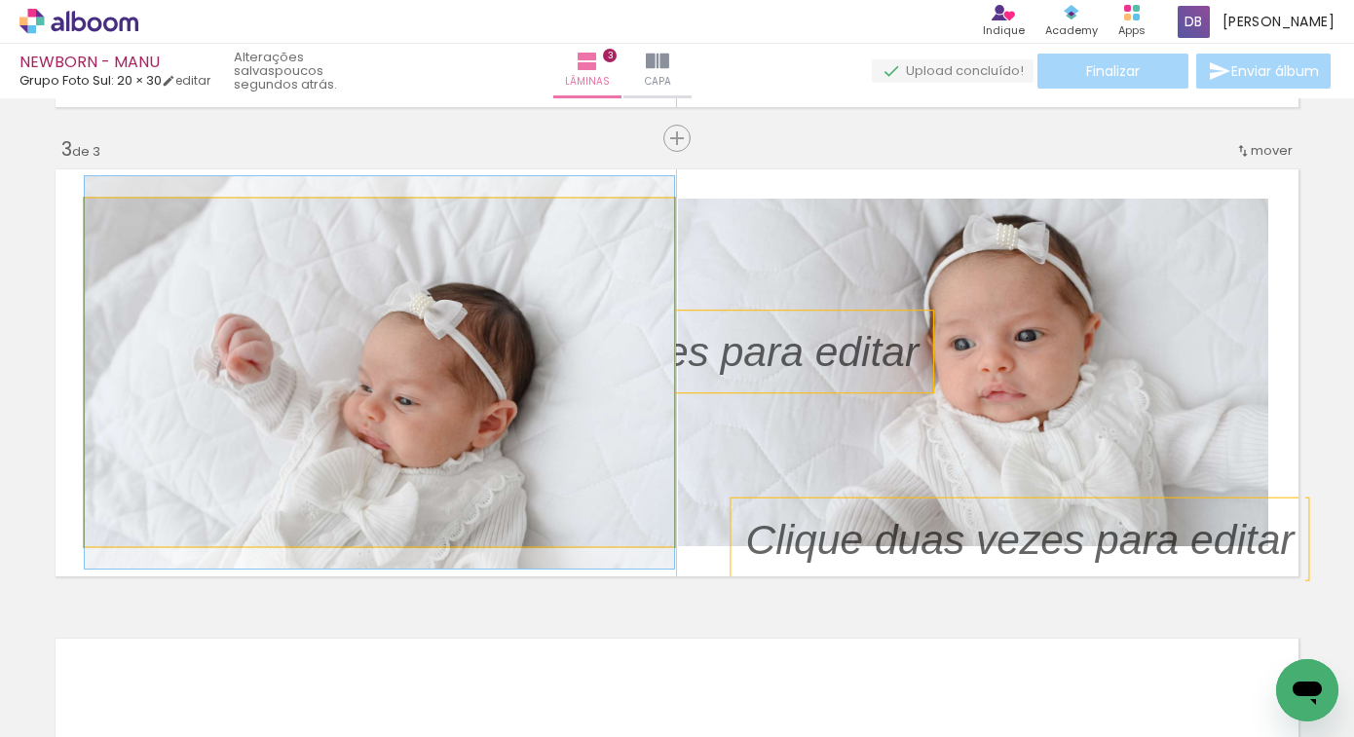
click at [644, 208] on quentale-photo at bounding box center [379, 373] width 589 height 348
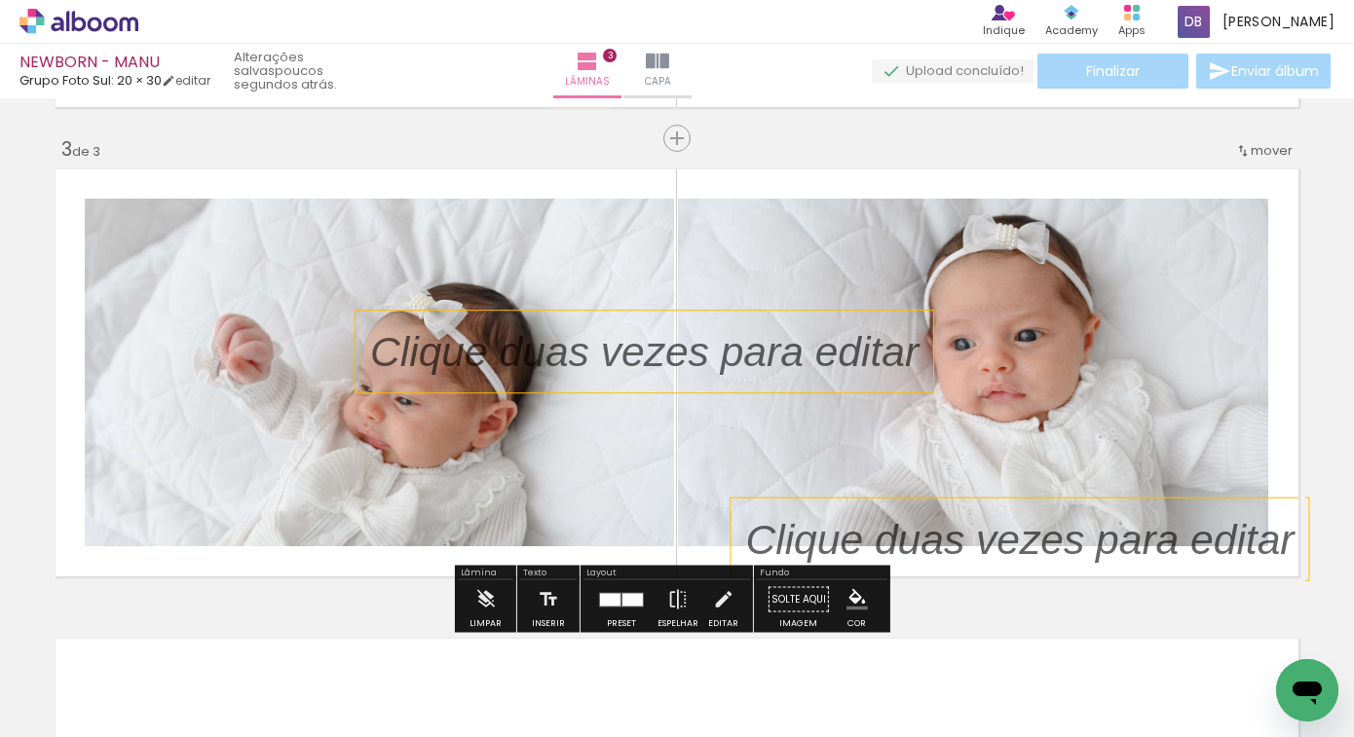
click at [607, 331] on p at bounding box center [659, 351] width 578 height 58
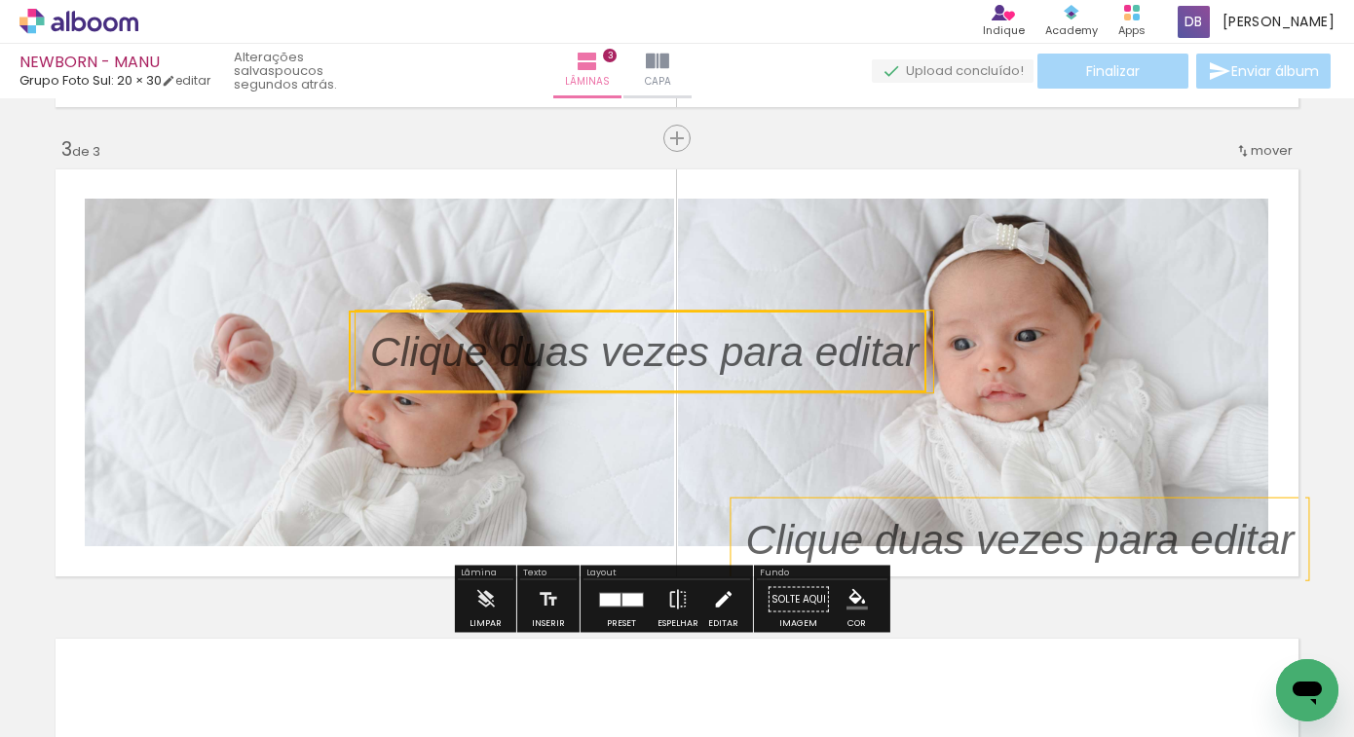
click at [704, 604] on paper-button "Editar" at bounding box center [723, 606] width 40 height 50
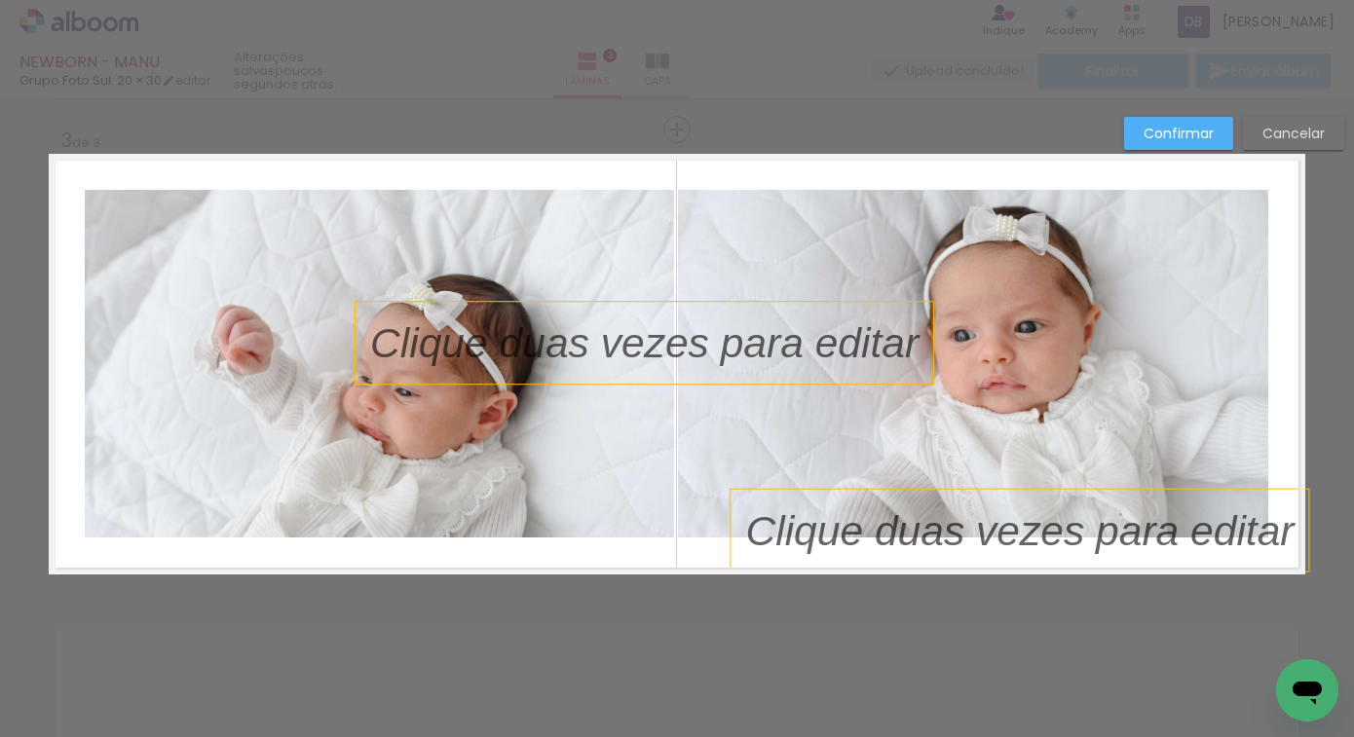
scroll to position [947, 0]
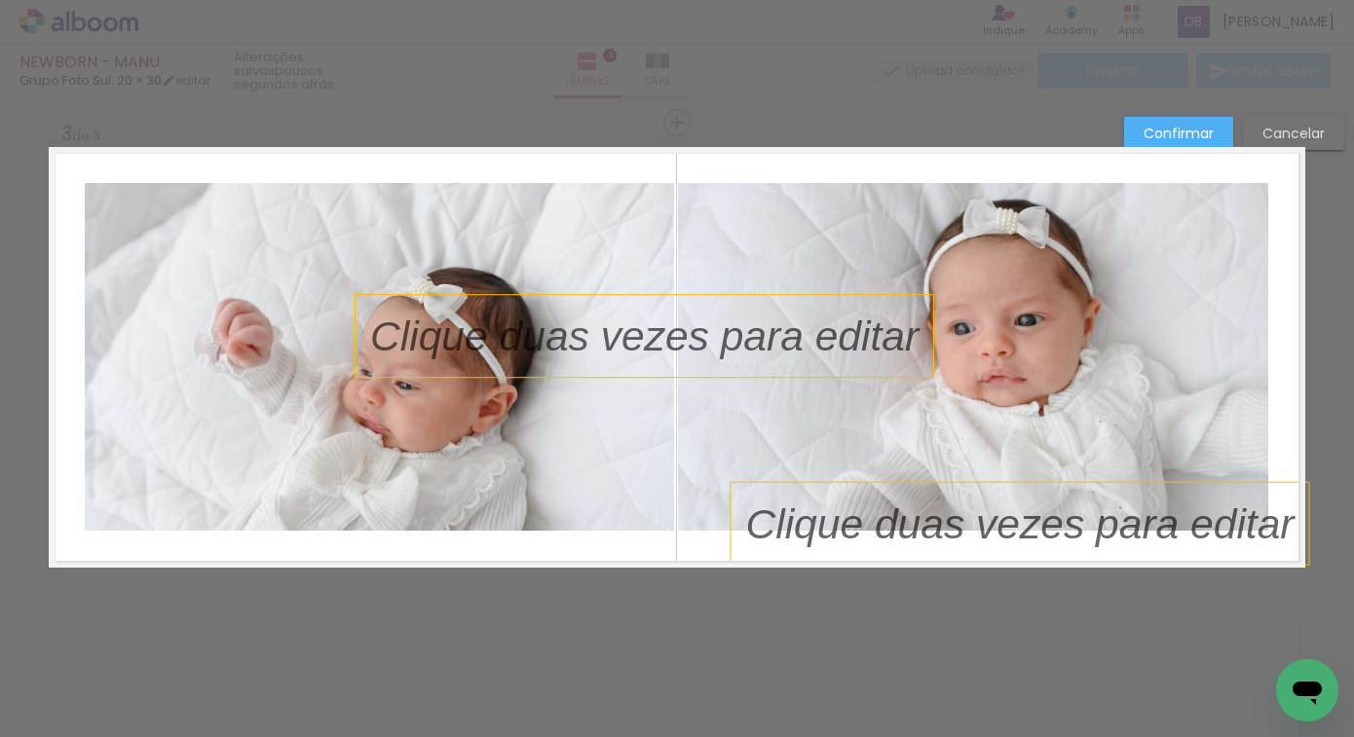
click at [592, 302] on div at bounding box center [645, 336] width 578 height 82
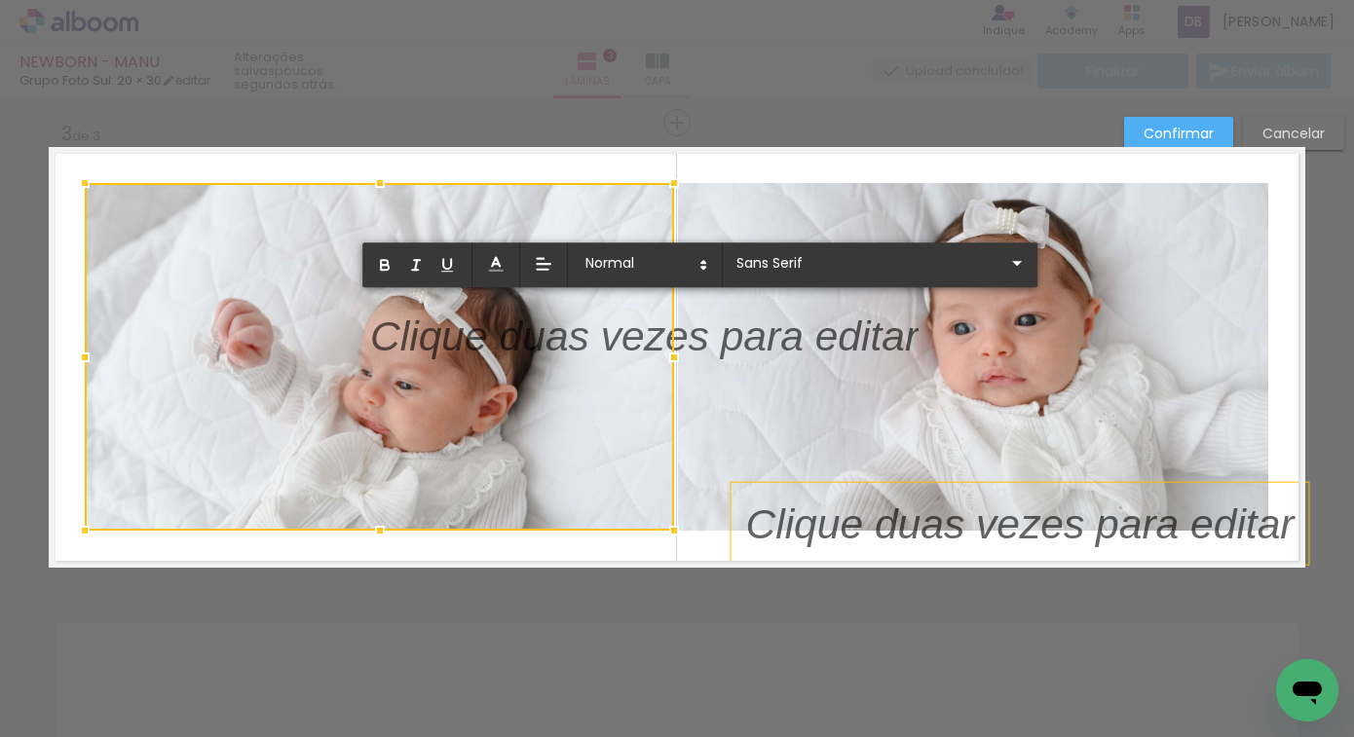
click at [772, 340] on p at bounding box center [644, 348] width 548 height 58
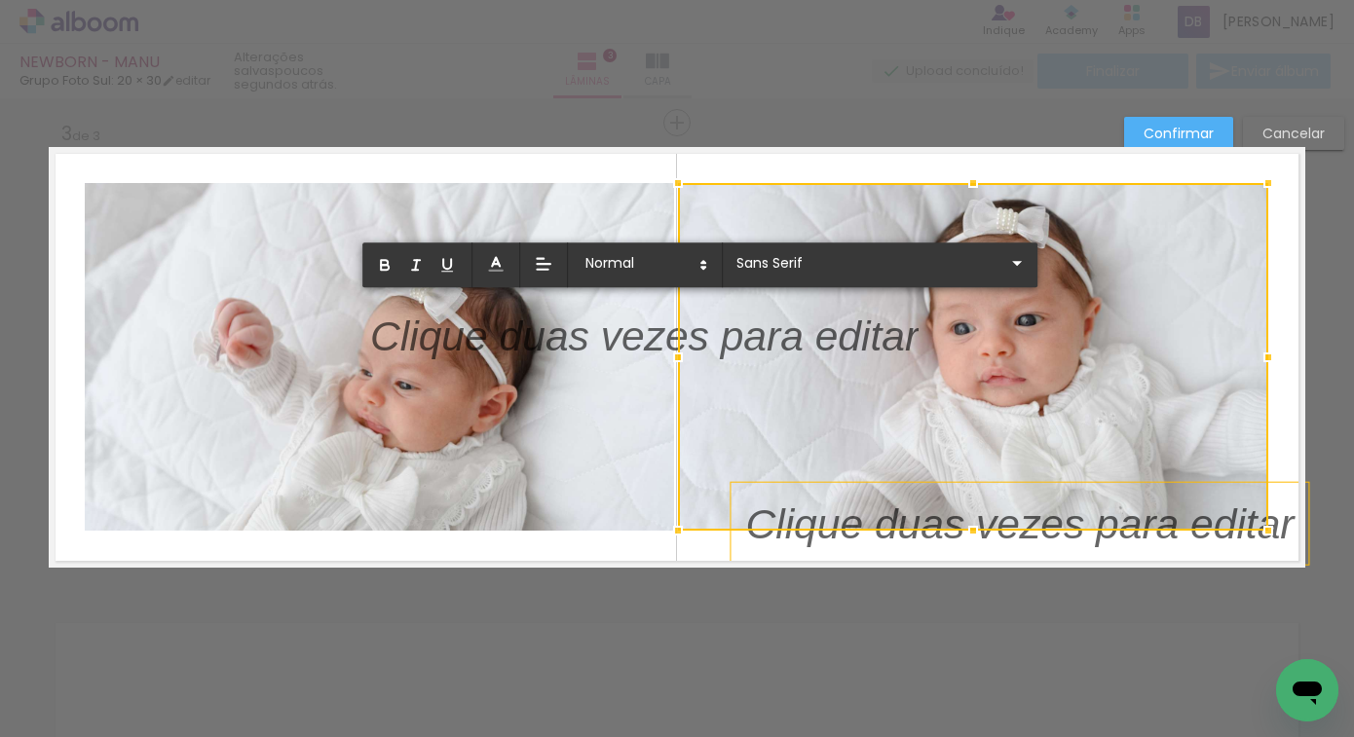
drag, startPoint x: 777, startPoint y: 346, endPoint x: 672, endPoint y: 325, distance: 107.2
click at [769, 342] on div at bounding box center [973, 357] width 590 height 348
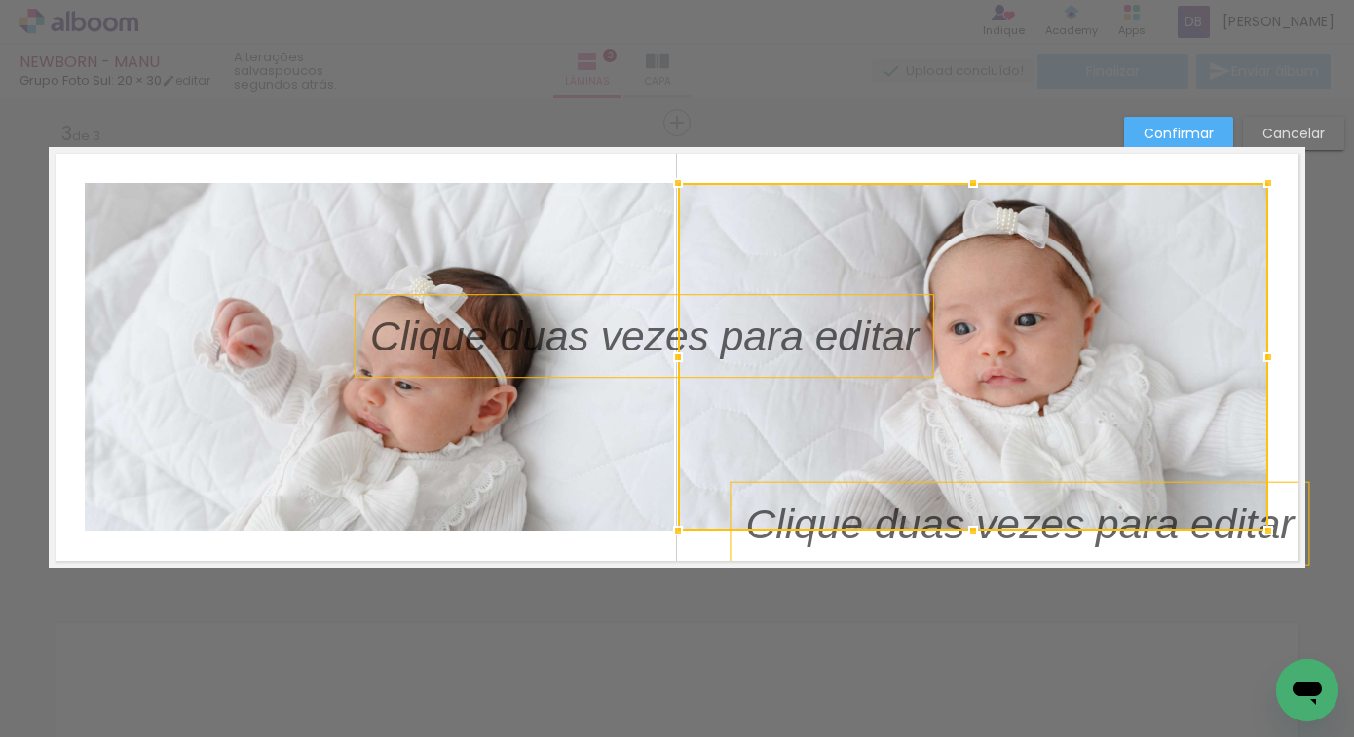
click at [637, 326] on p at bounding box center [659, 336] width 578 height 58
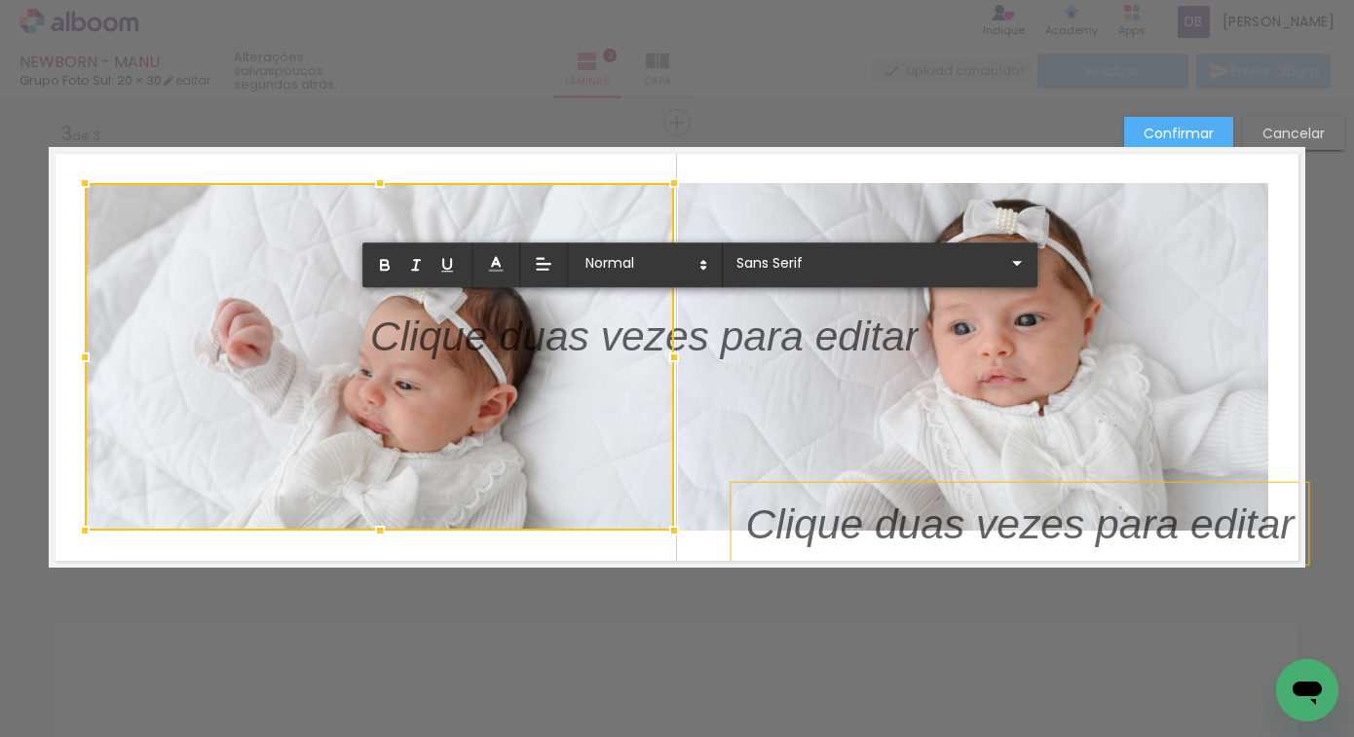
click at [1036, 138] on div "Confirmar Cancelar" at bounding box center [677, 114] width 1354 height 1925
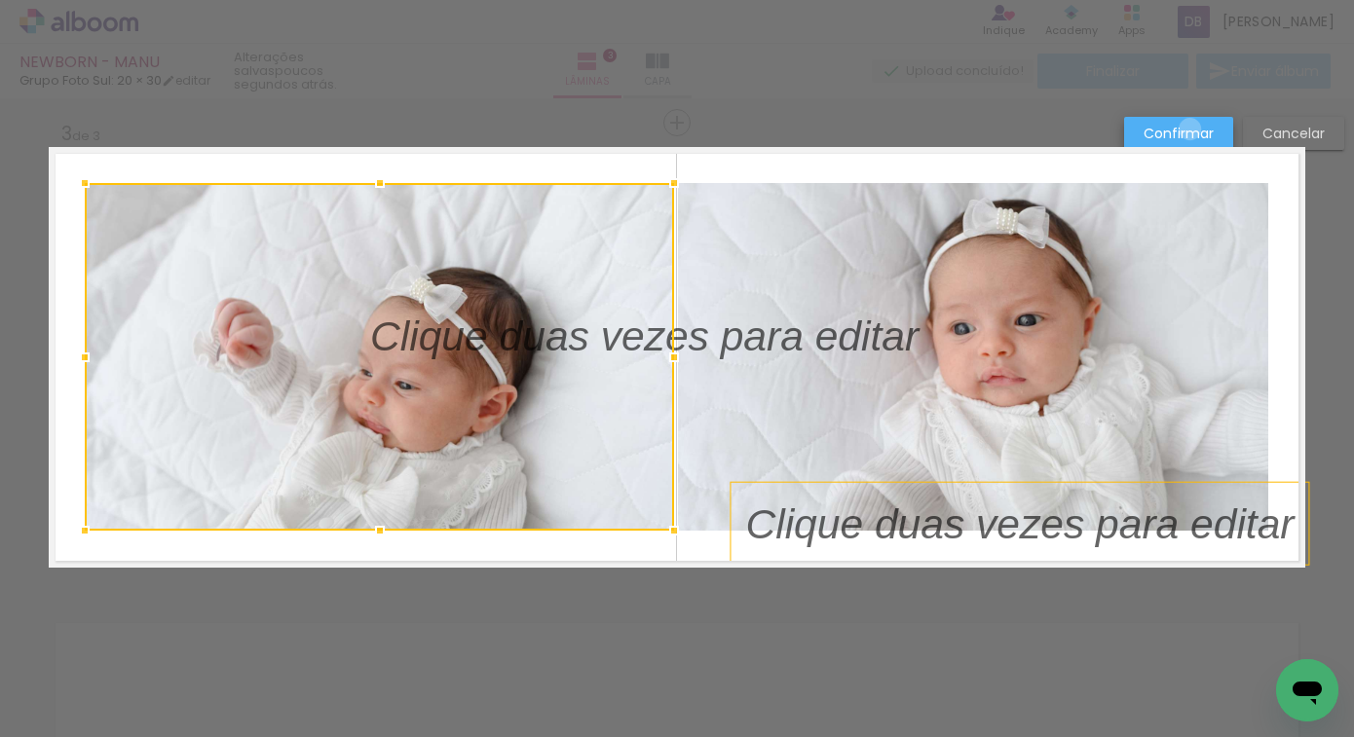
click at [0, 0] on slot "Confirmar" at bounding box center [0, 0] width 0 height 0
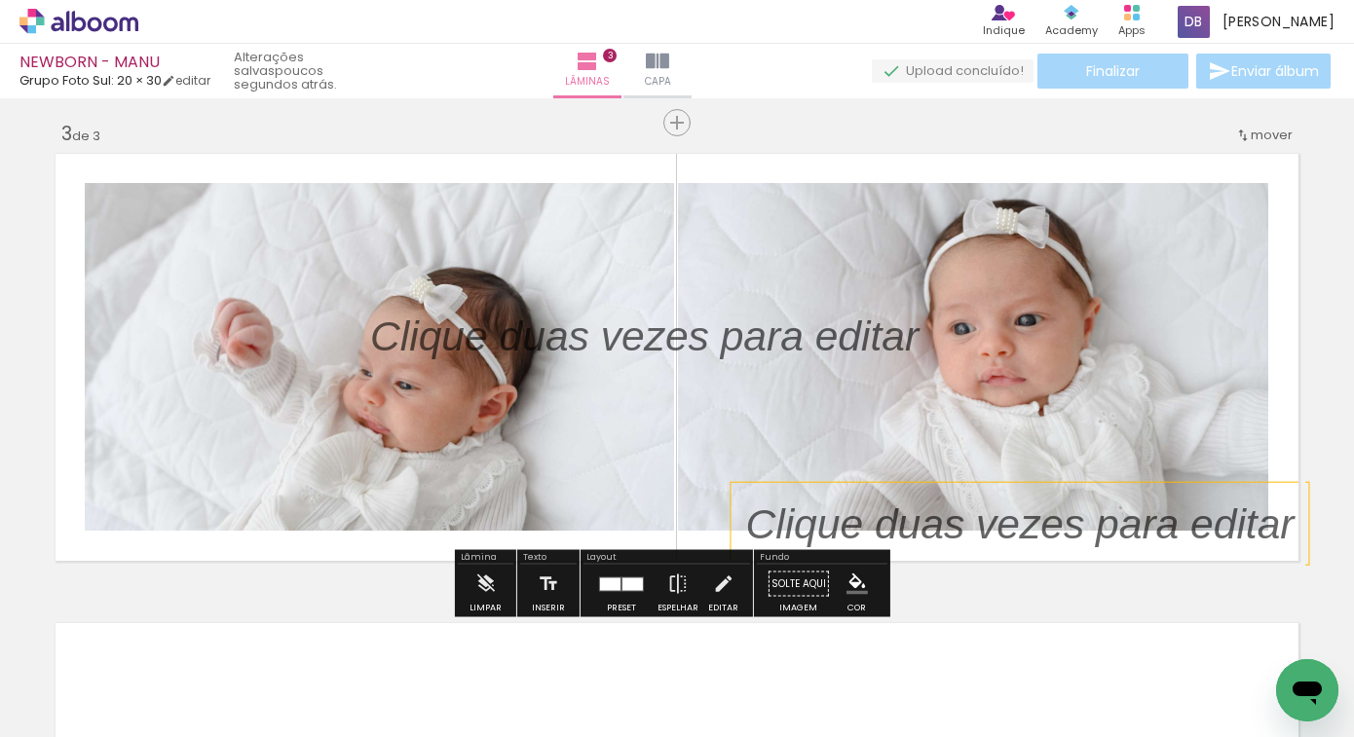
drag, startPoint x: 901, startPoint y: 354, endPoint x: 932, endPoint y: 420, distance: 73.2
click at [932, 420] on album-spread "3 de 3" at bounding box center [677, 357] width 1257 height 421
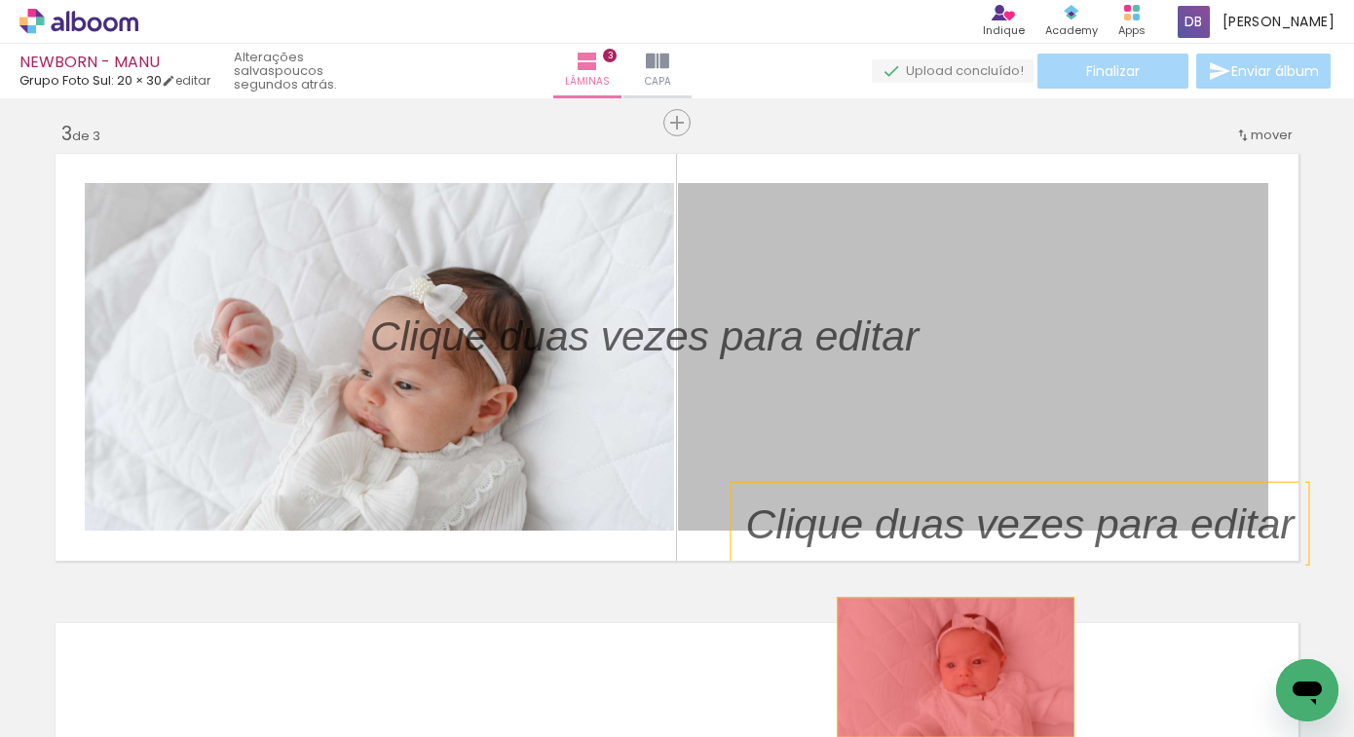
drag, startPoint x: 942, startPoint y: 431, endPoint x: 954, endPoint y: 720, distance: 289.6
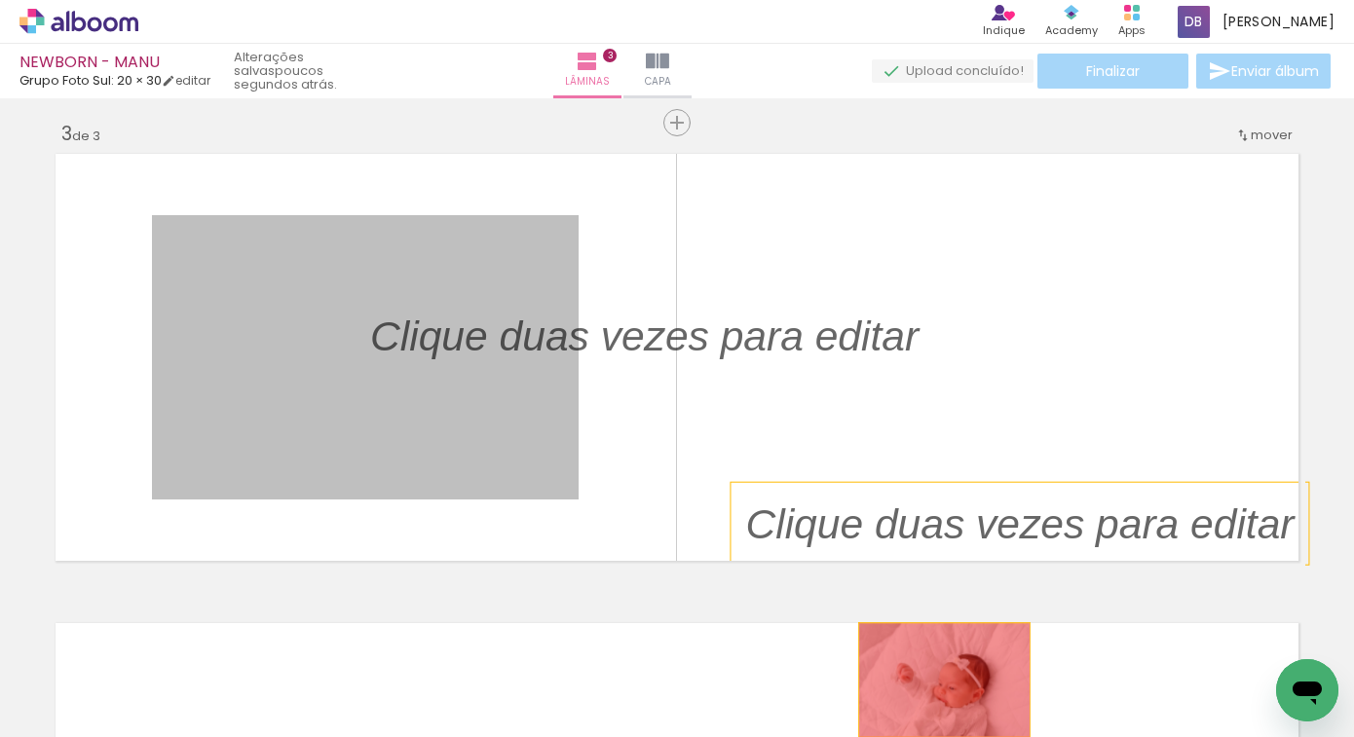
drag, startPoint x: 495, startPoint y: 402, endPoint x: 801, endPoint y: 533, distance: 332.6
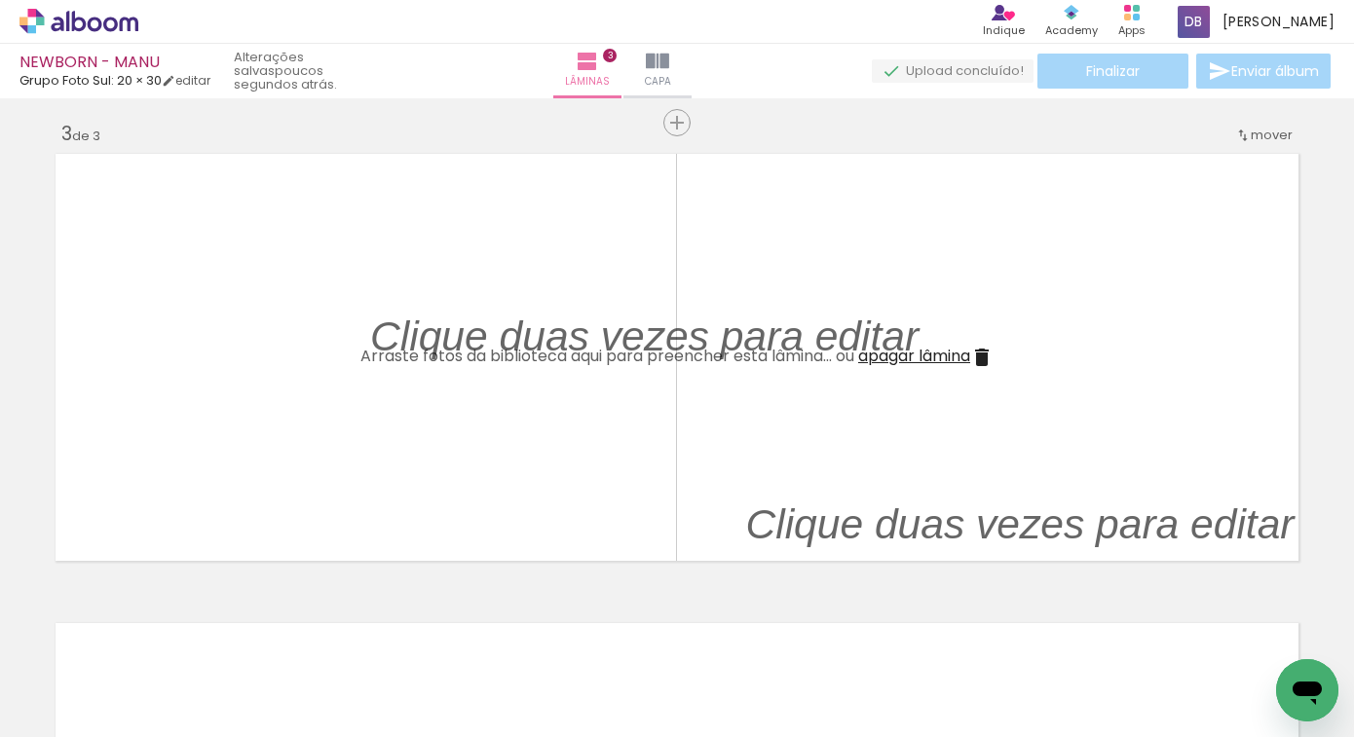
click at [920, 359] on p at bounding box center [659, 336] width 578 height 58
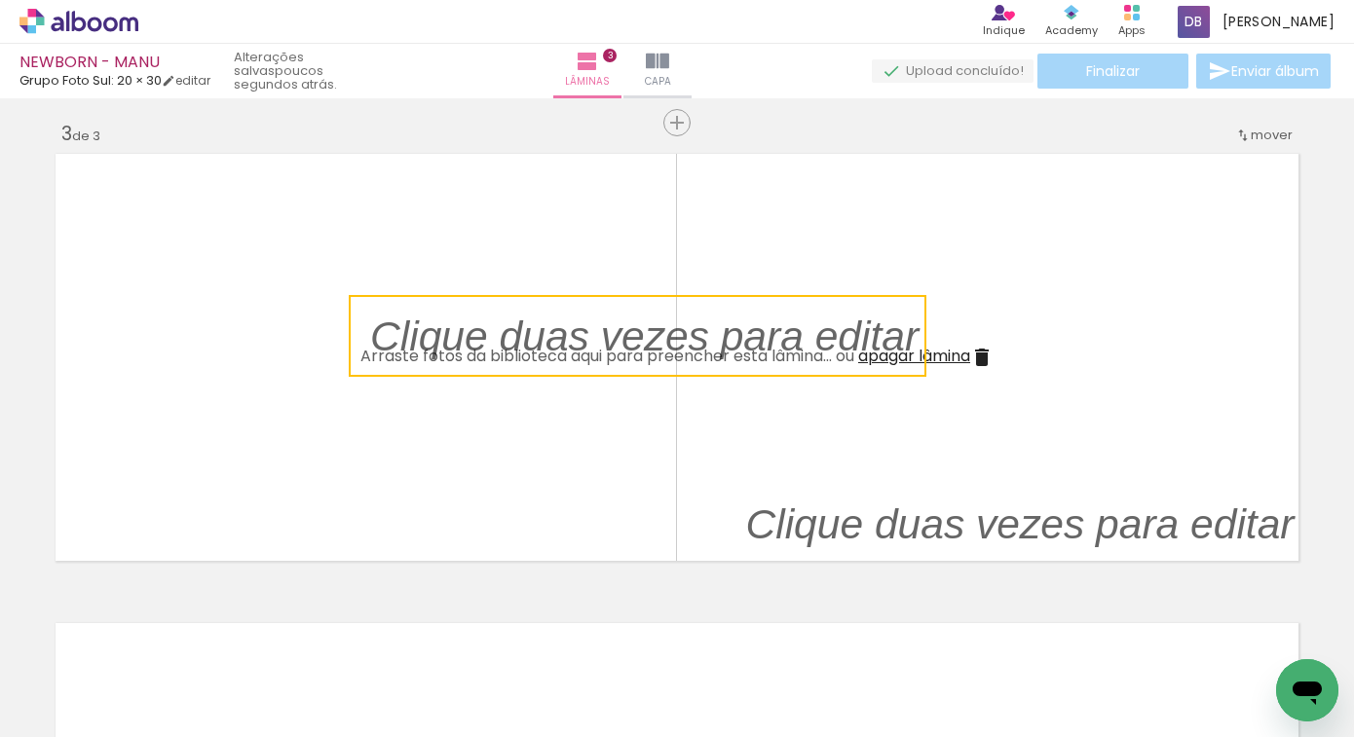
click at [979, 346] on iron-icon at bounding box center [981, 357] width 23 height 23
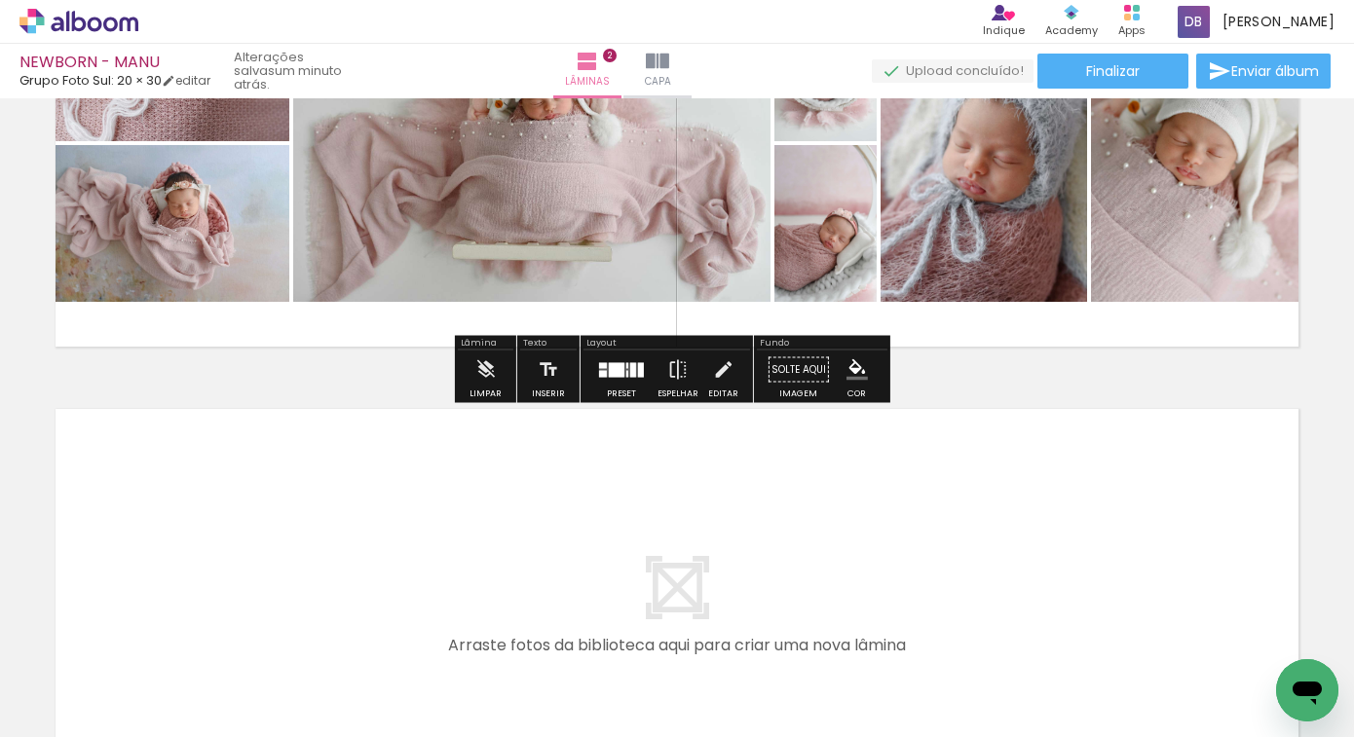
scroll to position [967, 0]
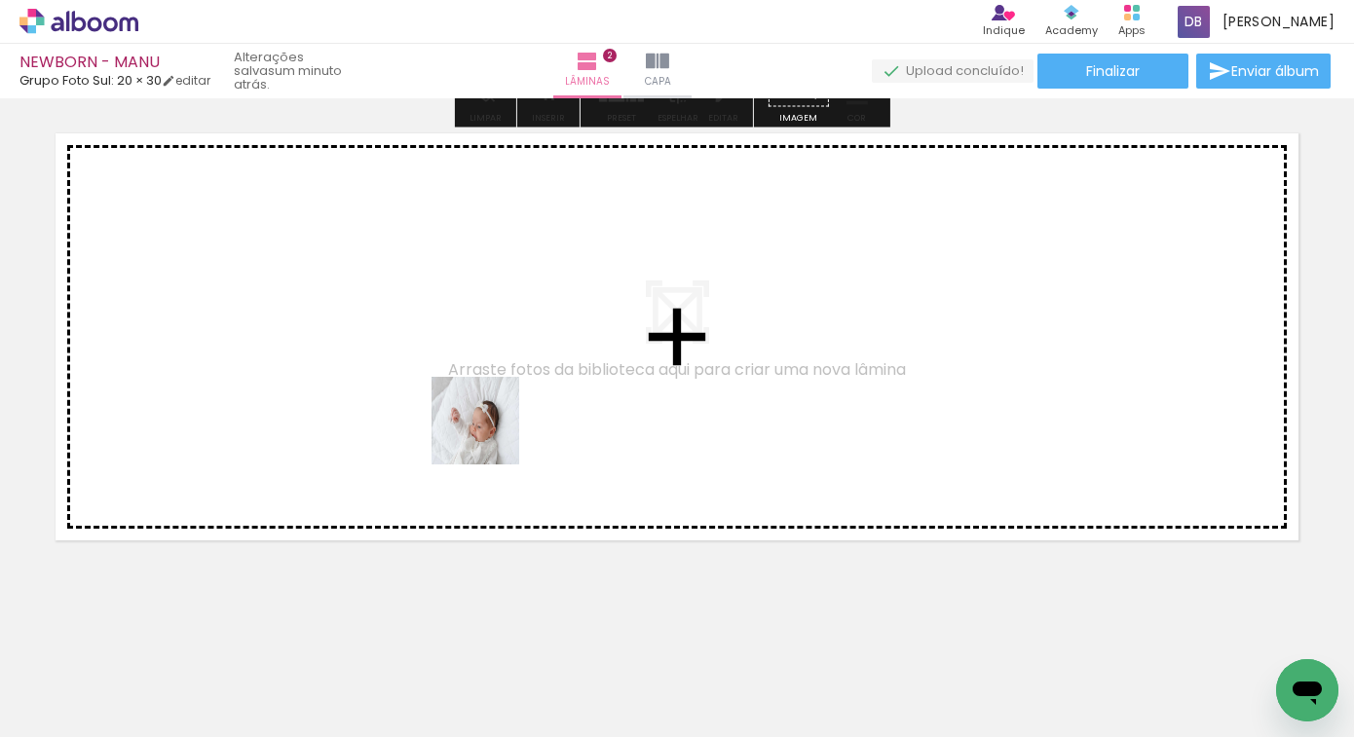
drag, startPoint x: 841, startPoint y: 635, endPoint x: 440, endPoint y: 390, distance: 469.6
click at [440, 390] on quentale-workspace at bounding box center [677, 368] width 1354 height 737
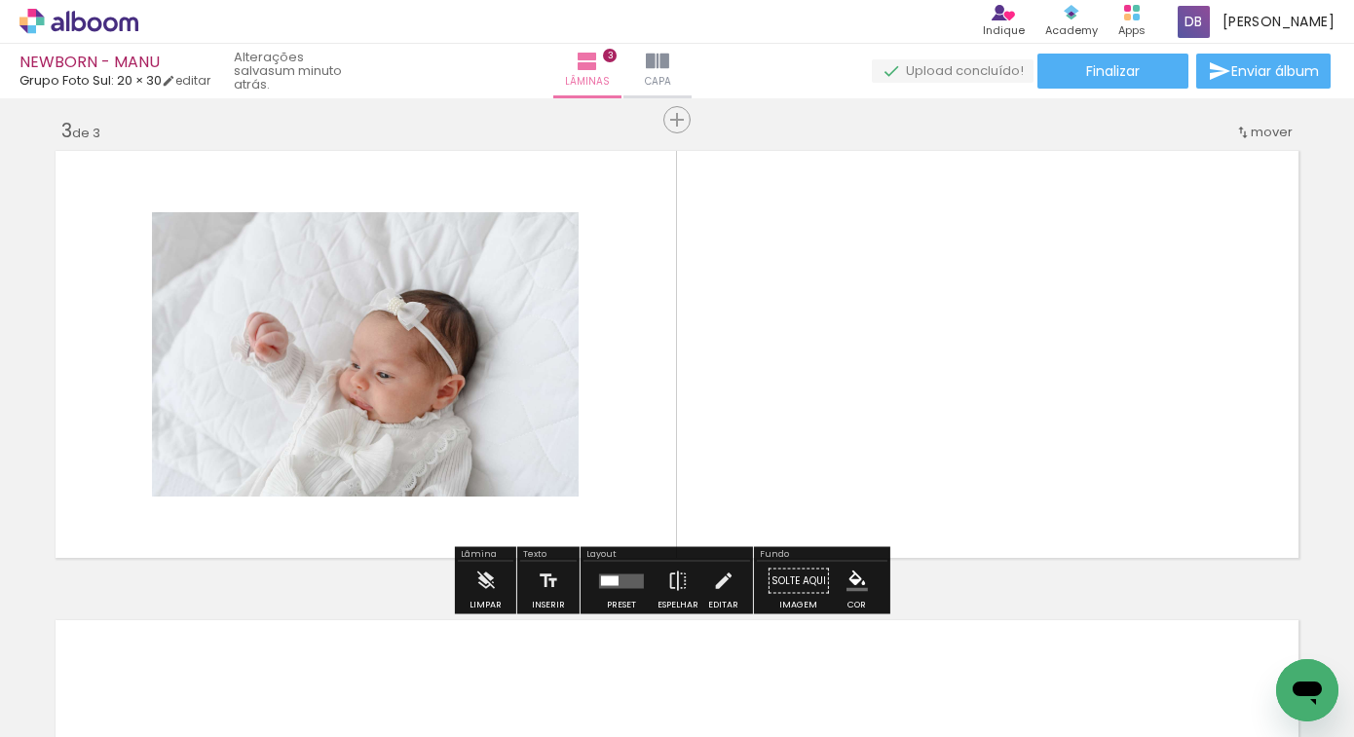
scroll to position [947, 0]
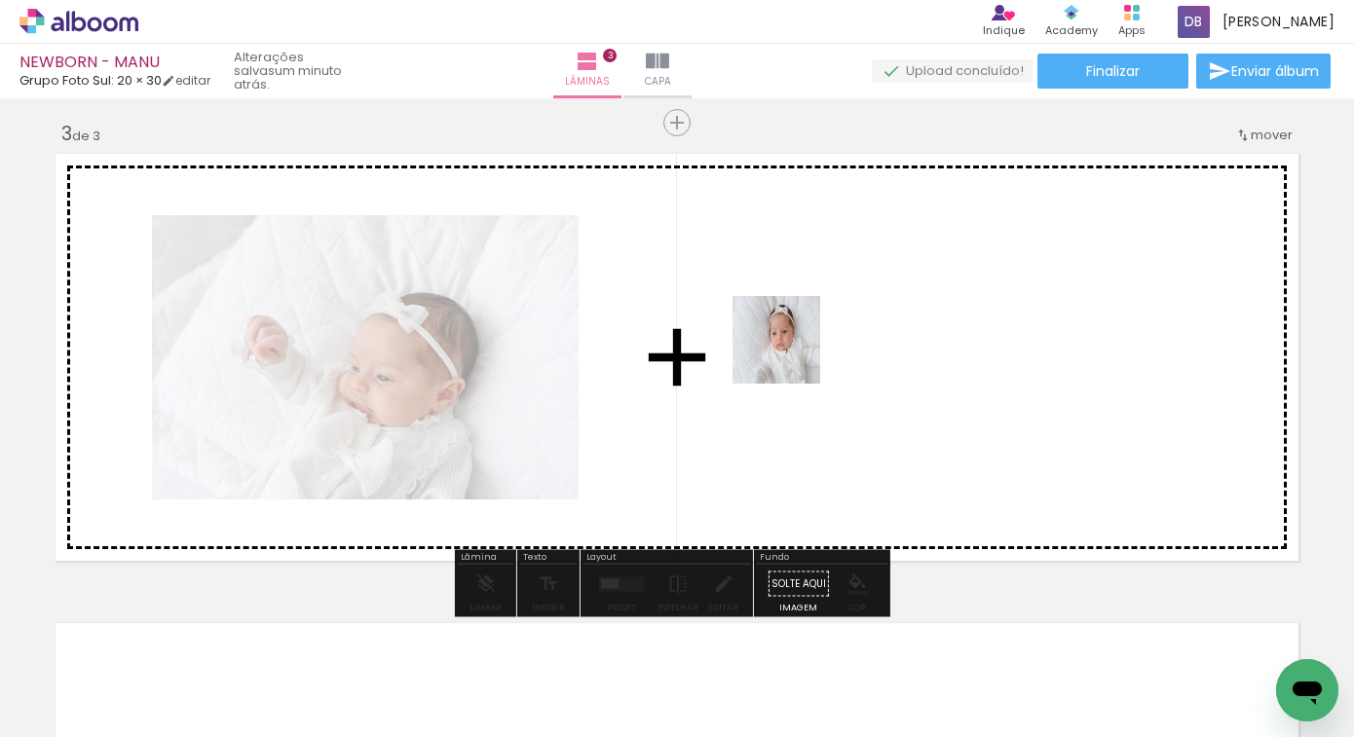
drag, startPoint x: 1036, startPoint y: 681, endPoint x: 791, endPoint y: 355, distance: 408.4
click at [791, 355] on quentale-workspace at bounding box center [677, 368] width 1354 height 737
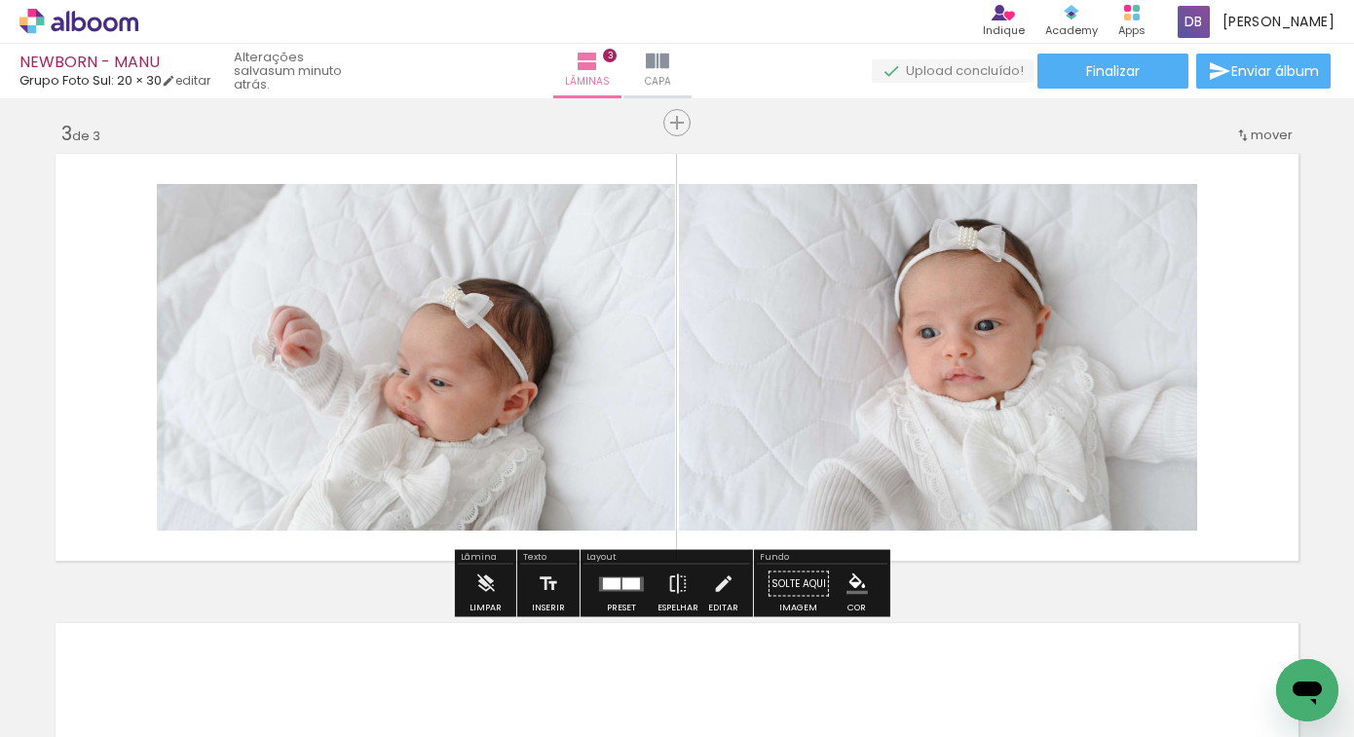
click at [628, 596] on div at bounding box center [621, 584] width 53 height 39
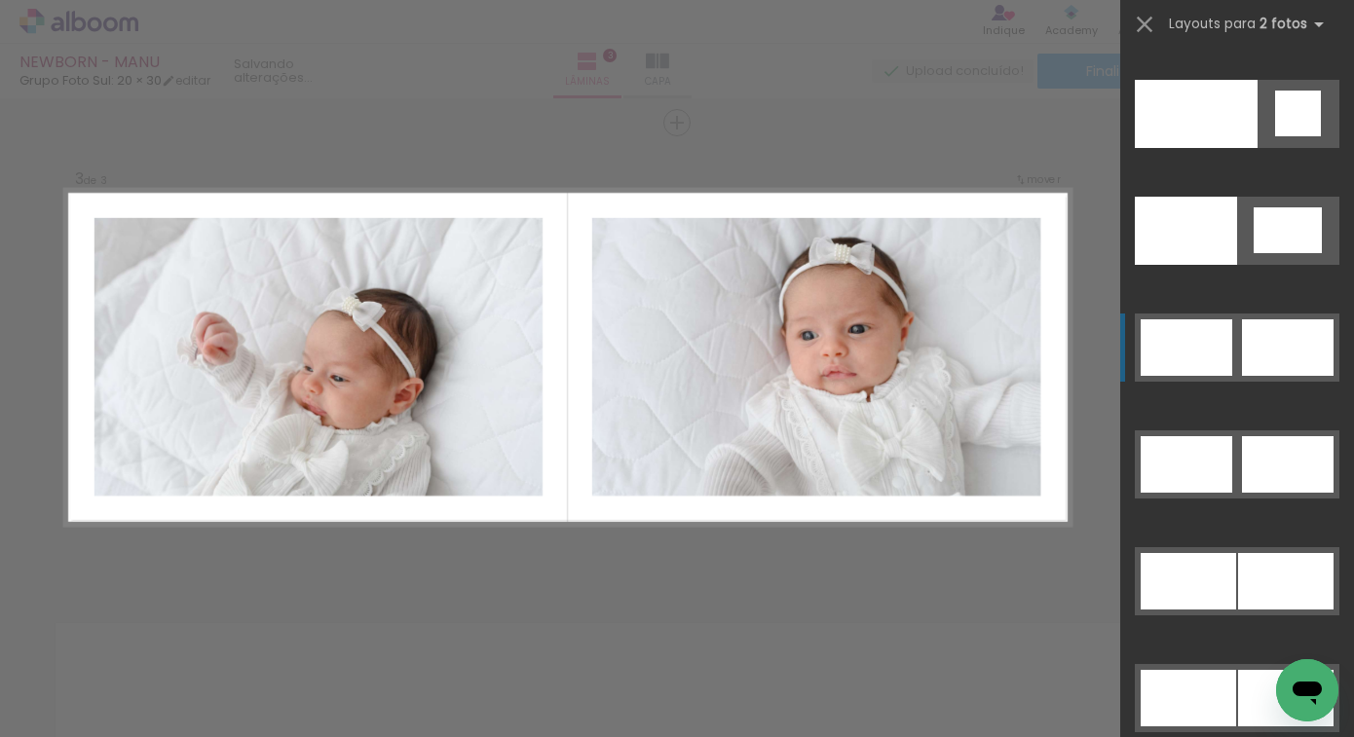
scroll to position [9895, 0]
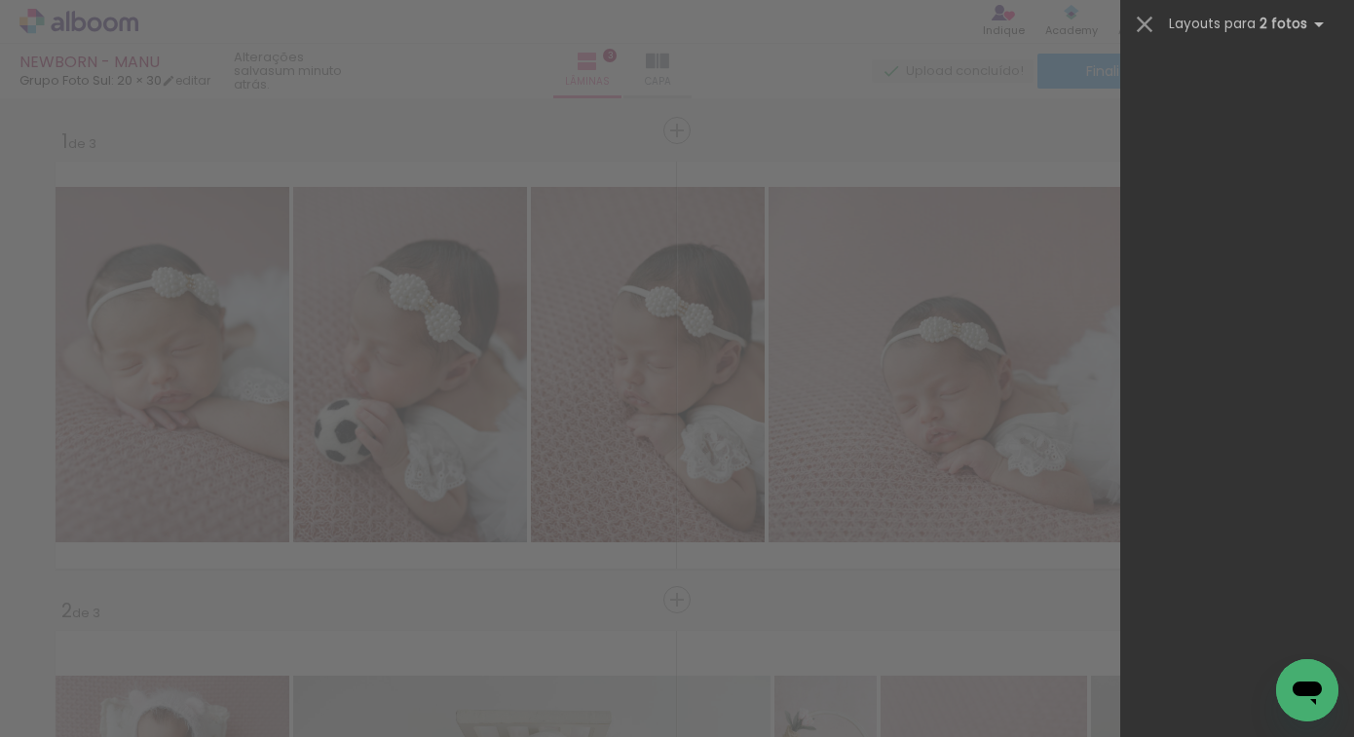
scroll to position [0, 469]
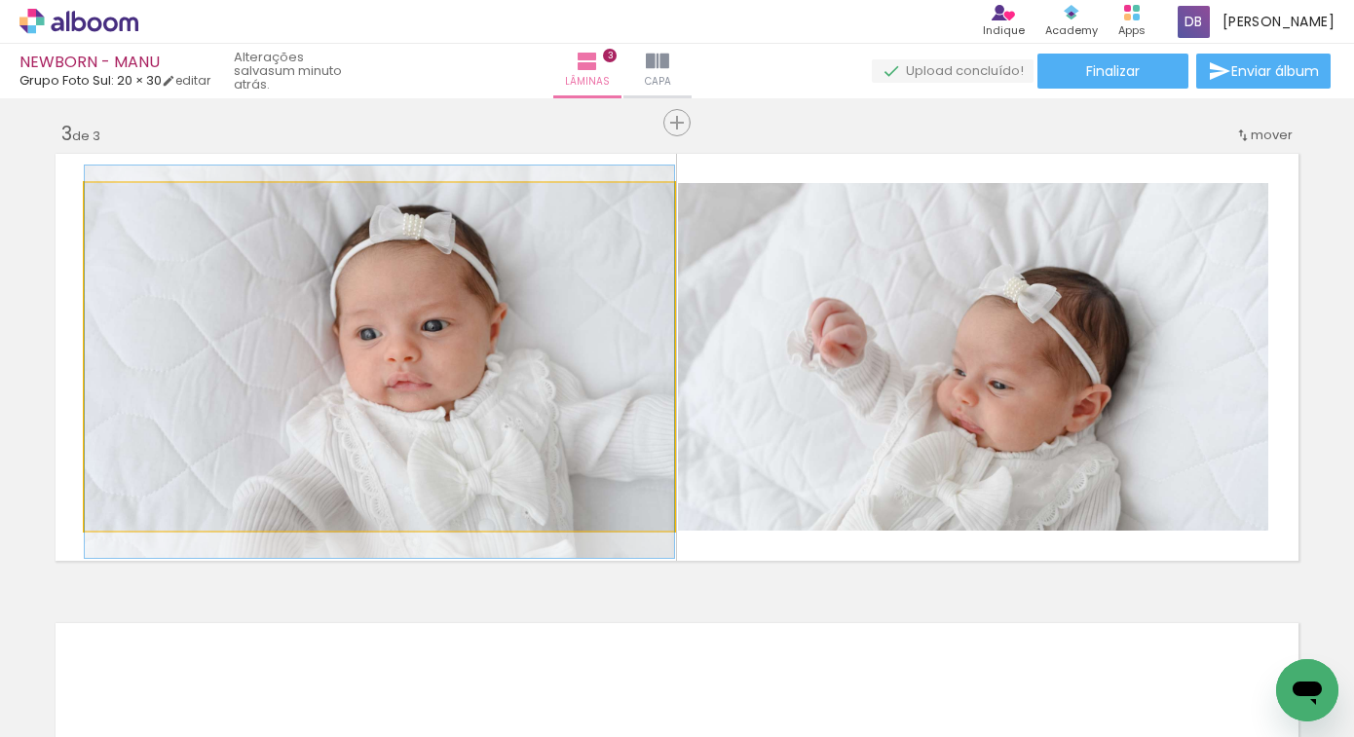
drag, startPoint x: 555, startPoint y: 299, endPoint x: 923, endPoint y: 320, distance: 367.9
click at [0, 0] on slot at bounding box center [0, 0] width 0 height 0
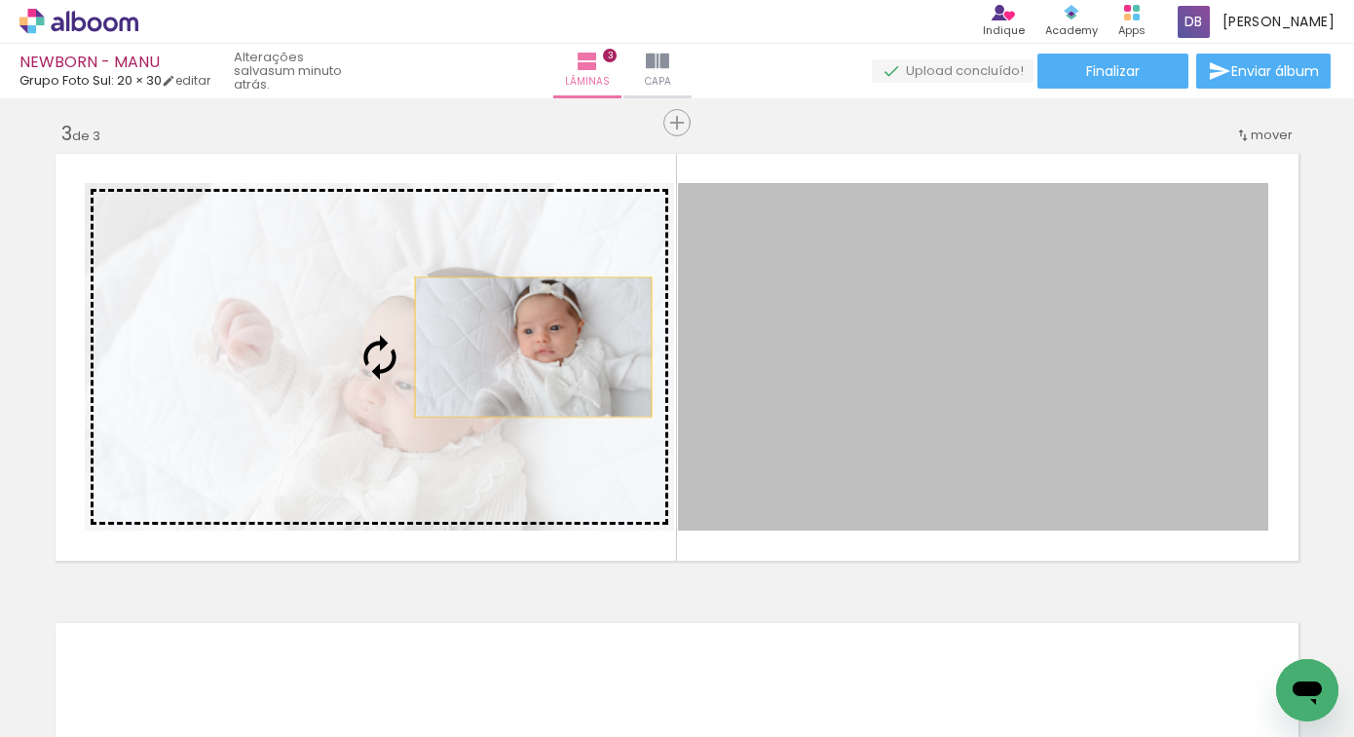
drag, startPoint x: 820, startPoint y: 380, endPoint x: 526, endPoint y: 347, distance: 296.0
click at [0, 0] on slot at bounding box center [0, 0] width 0 height 0
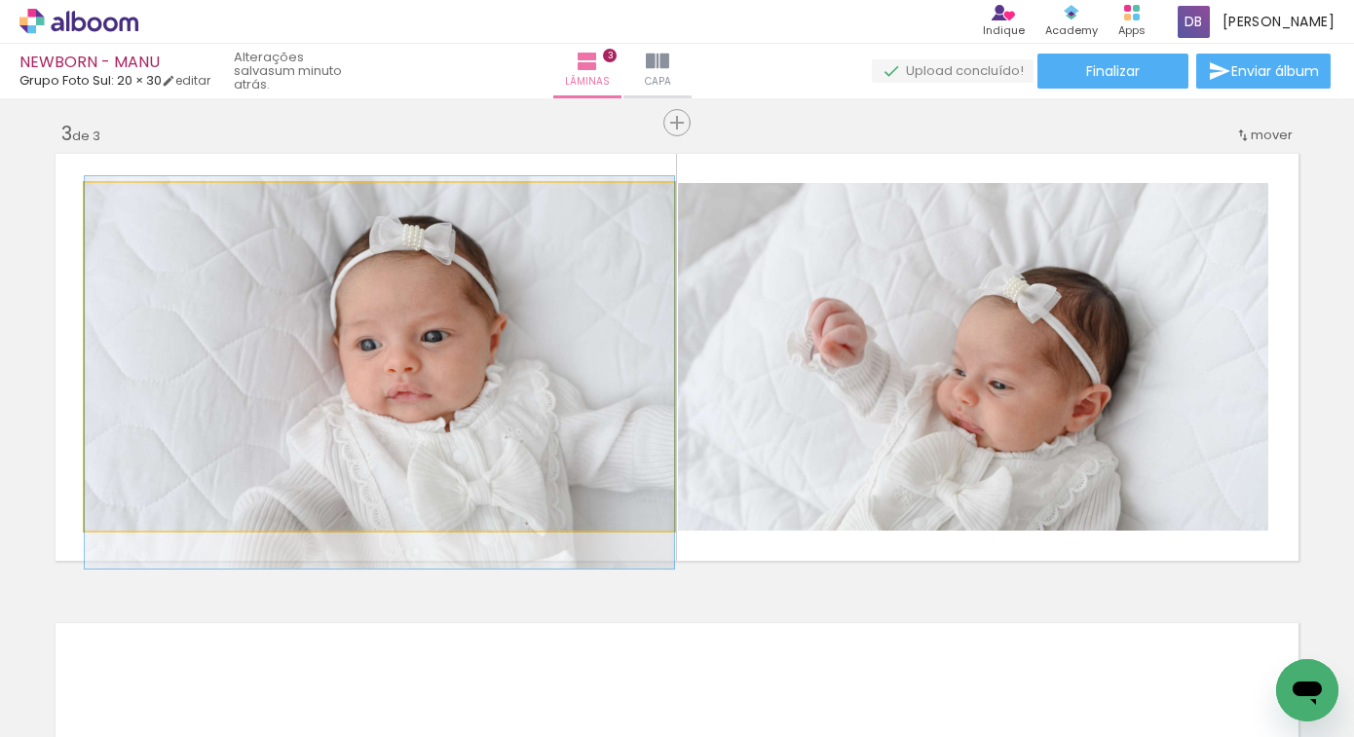
drag, startPoint x: 553, startPoint y: 387, endPoint x: 554, endPoint y: 396, distance: 9.8
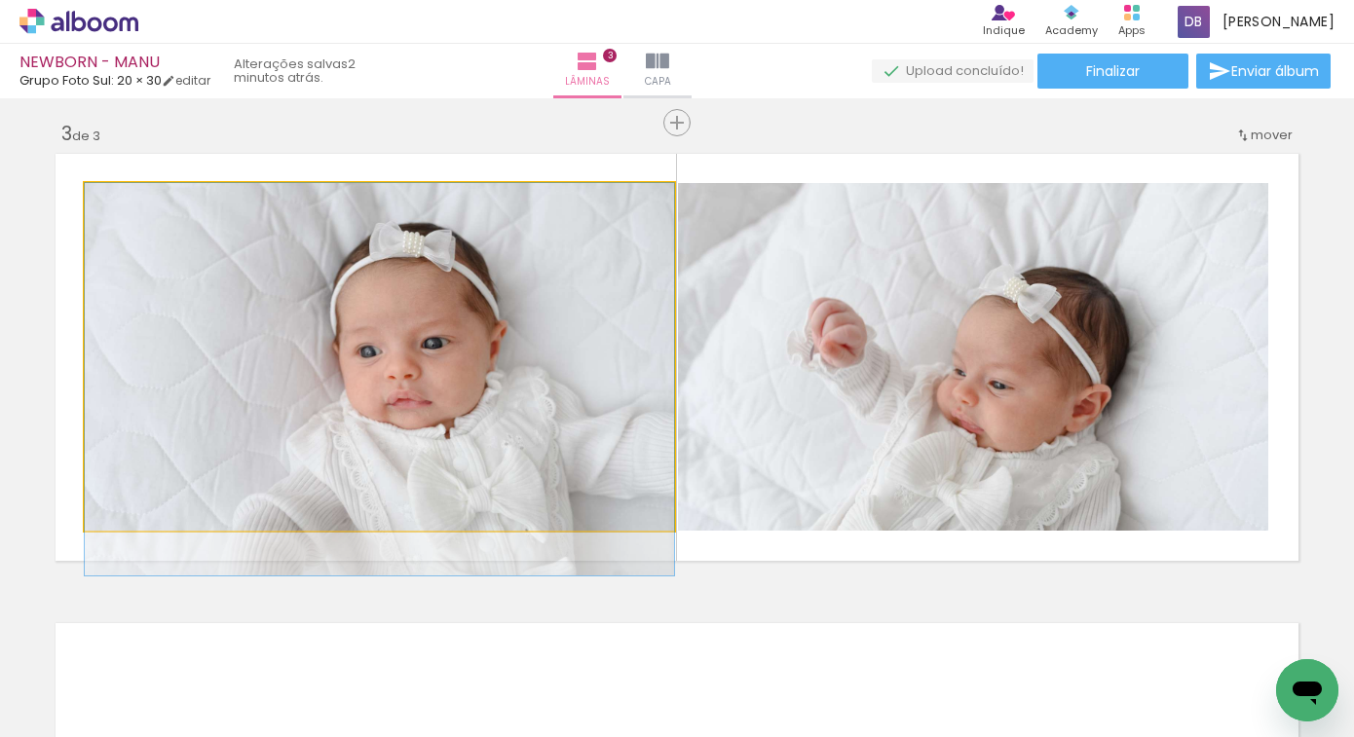
drag, startPoint x: 546, startPoint y: 396, endPoint x: 543, endPoint y: 409, distance: 14.2
drag, startPoint x: 543, startPoint y: 409, endPoint x: 652, endPoint y: 416, distance: 109.3
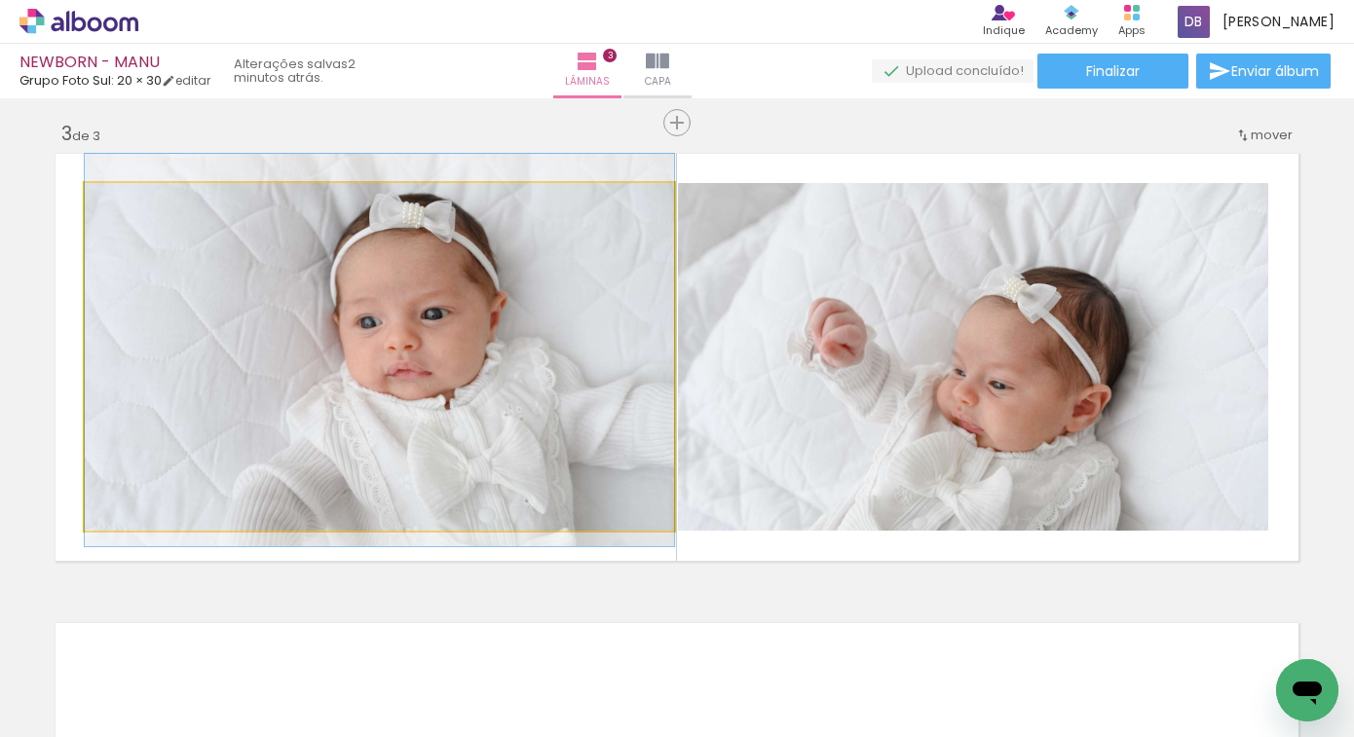
drag, startPoint x: 497, startPoint y: 382, endPoint x: 512, endPoint y: 333, distance: 51.1
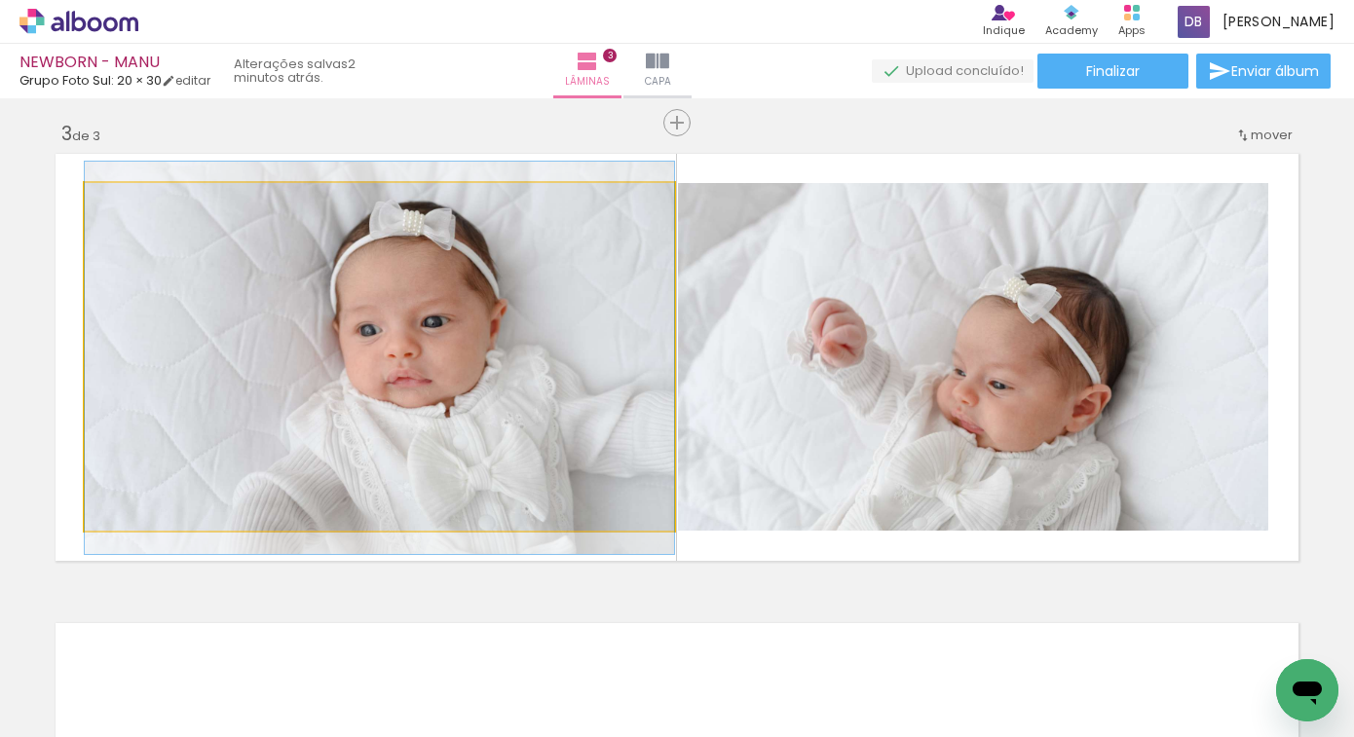
drag, startPoint x: 513, startPoint y: 334, endPoint x: 510, endPoint y: 358, distance: 23.6
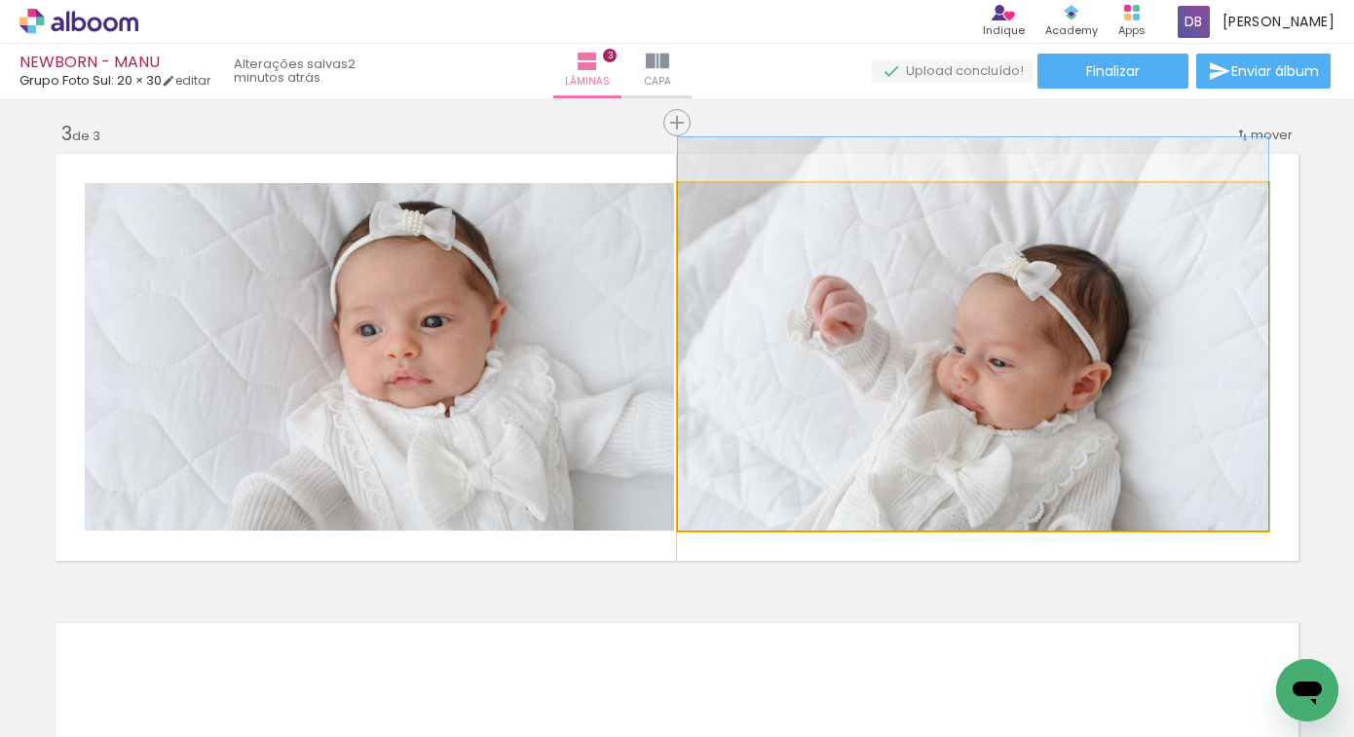
drag, startPoint x: 1072, startPoint y: 378, endPoint x: 1078, endPoint y: 322, distance: 55.9
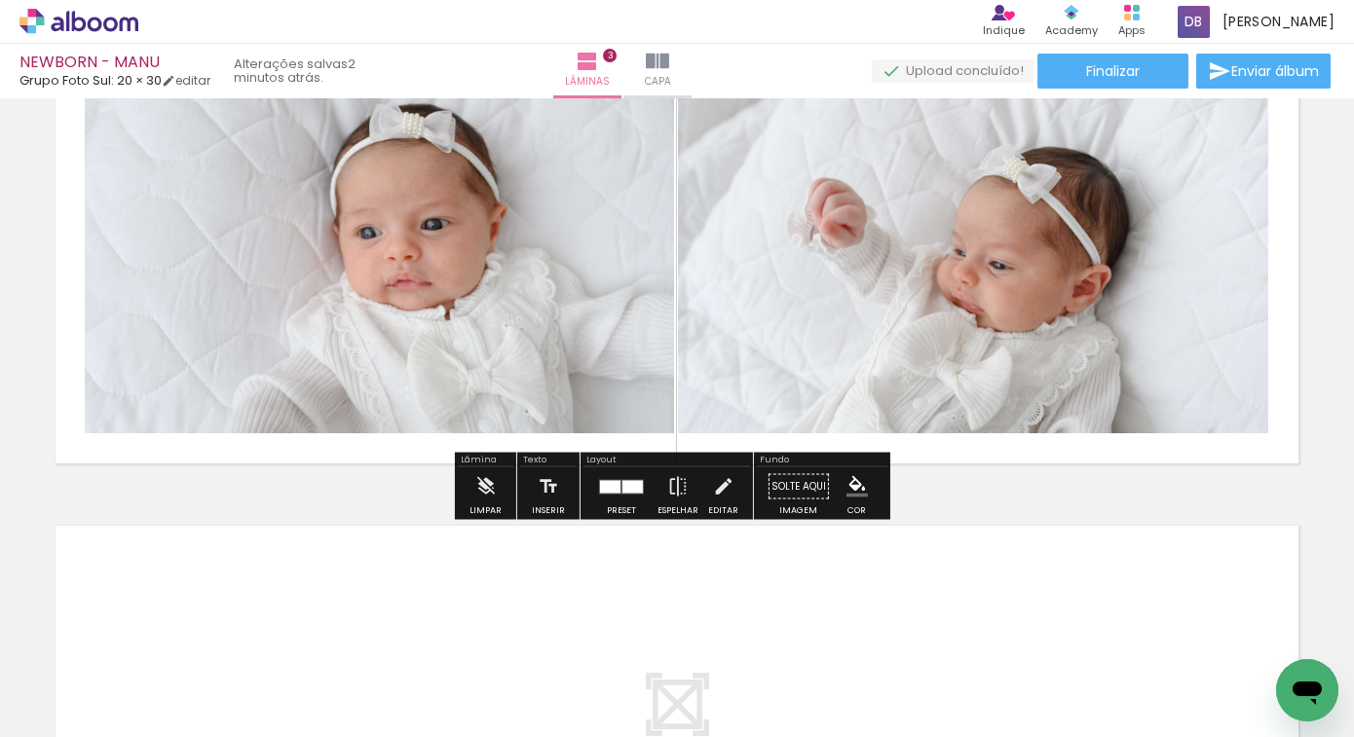
scroll to position [1437, 0]
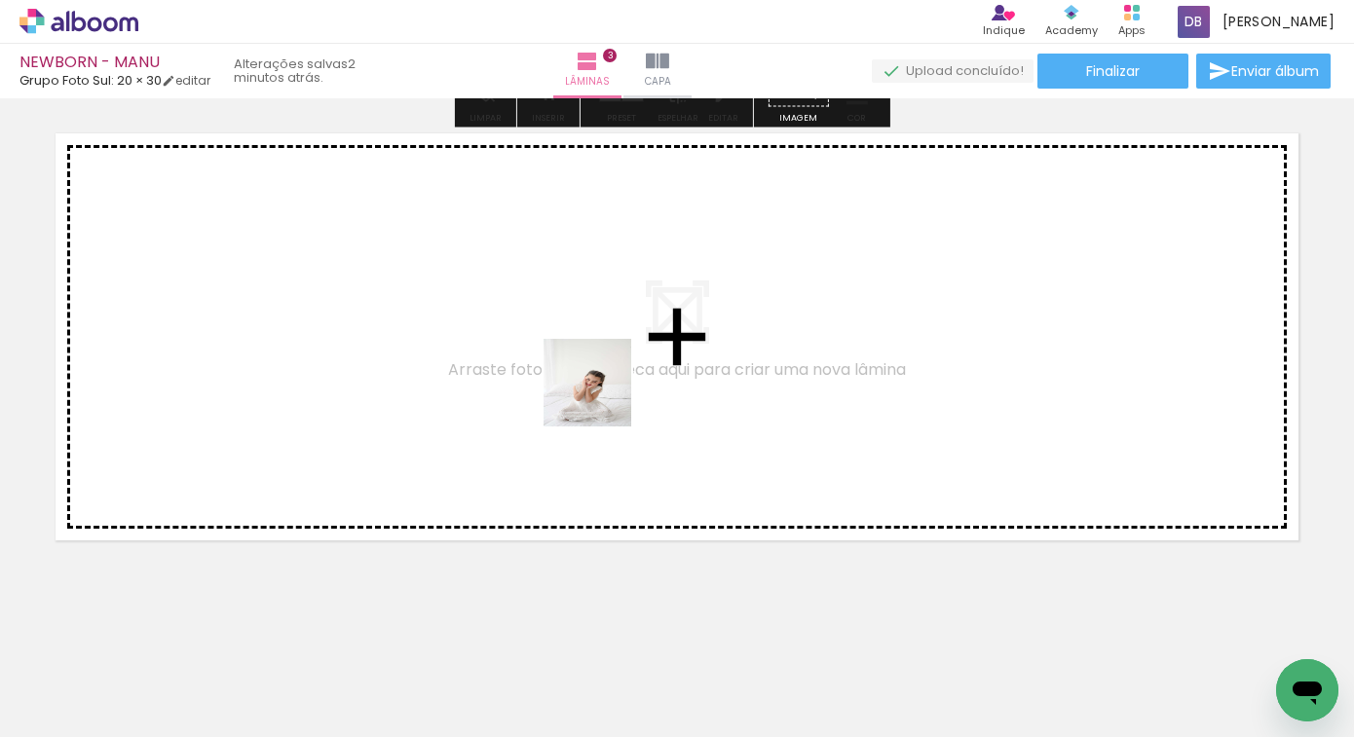
drag, startPoint x: 1162, startPoint y: 683, endPoint x: 592, endPoint y: 396, distance: 638.2
click at [592, 396] on quentale-workspace at bounding box center [677, 368] width 1354 height 737
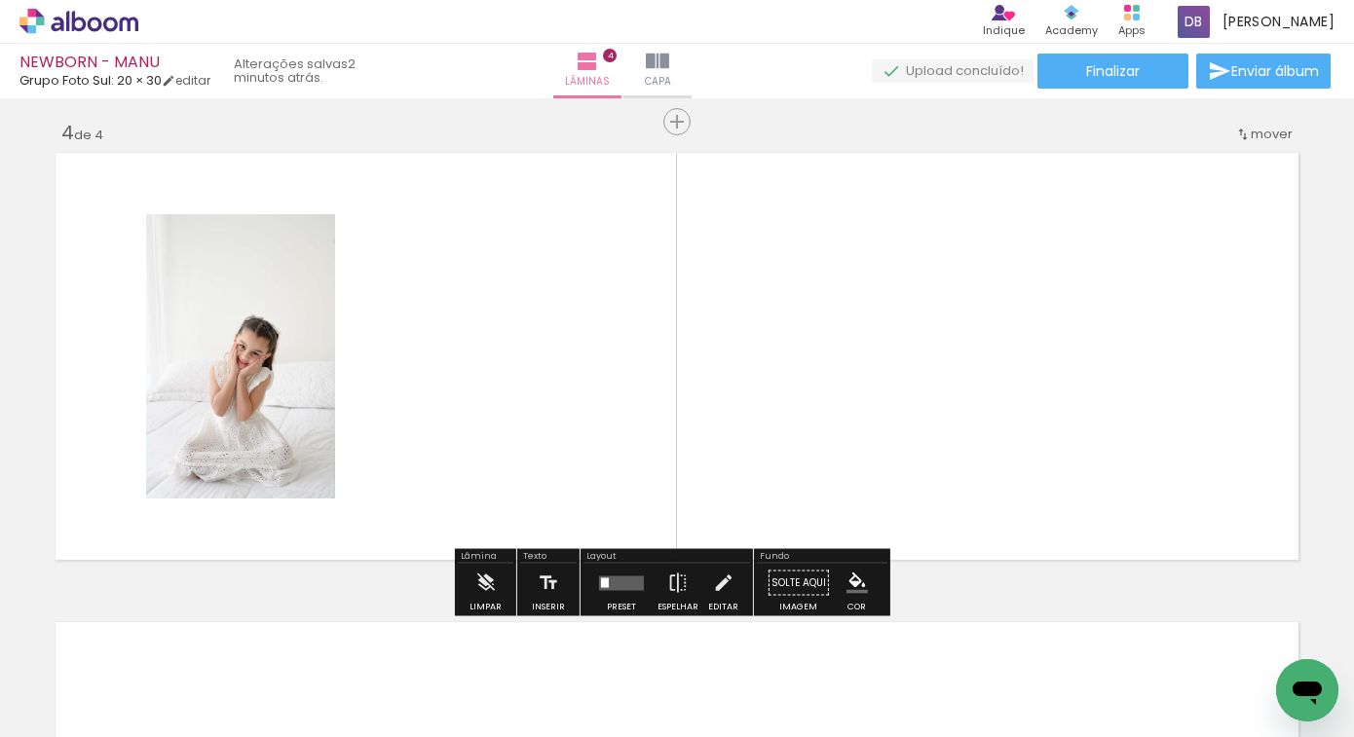
scroll to position [1416, 0]
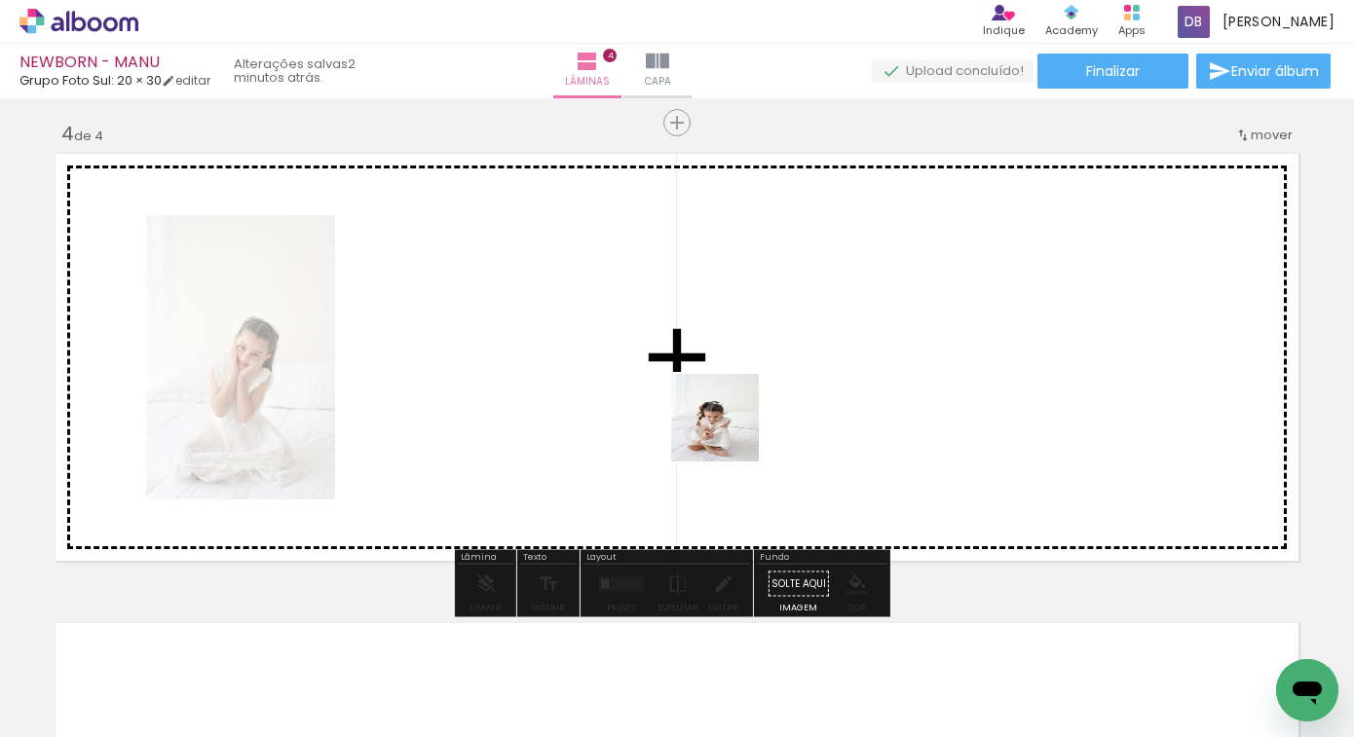
drag, startPoint x: 1241, startPoint y: 676, endPoint x: 708, endPoint y: 423, distance: 590.0
click at [708, 423] on quentale-workspace at bounding box center [677, 368] width 1354 height 737
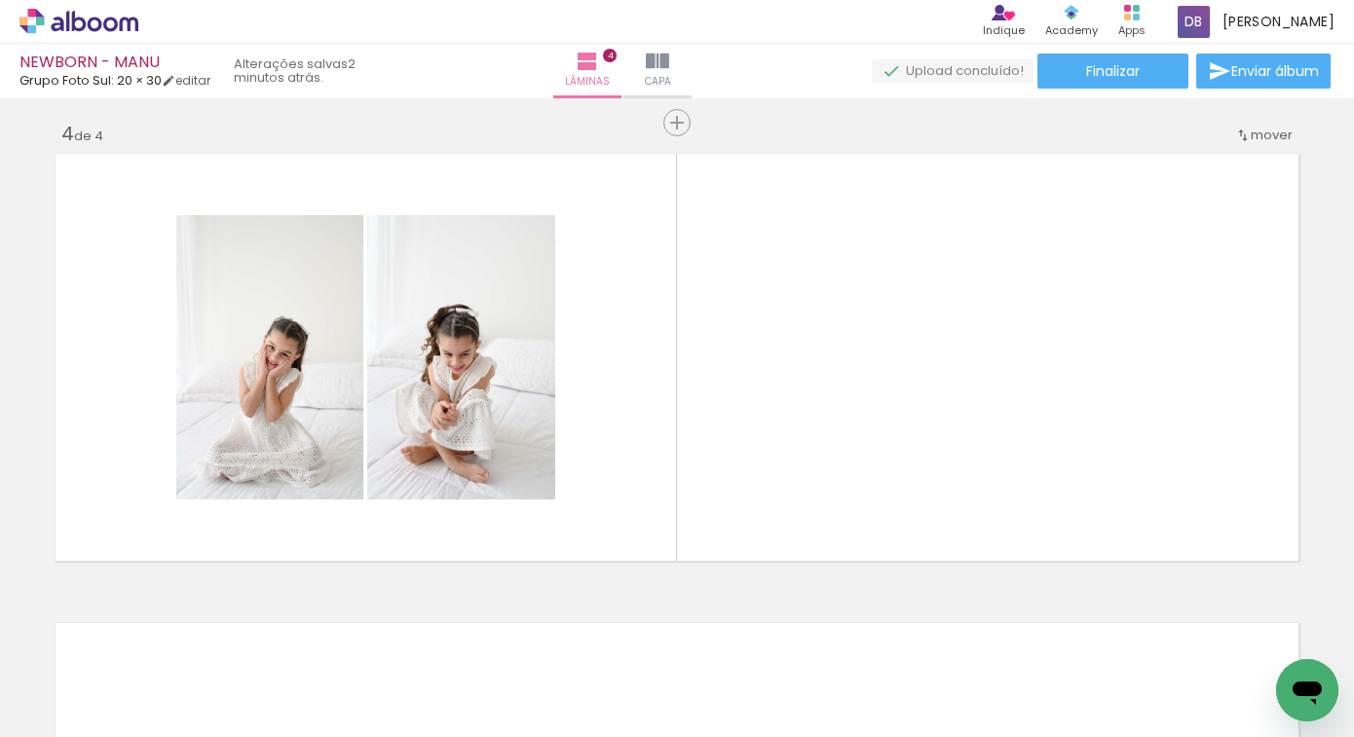
scroll to position [0, 1144]
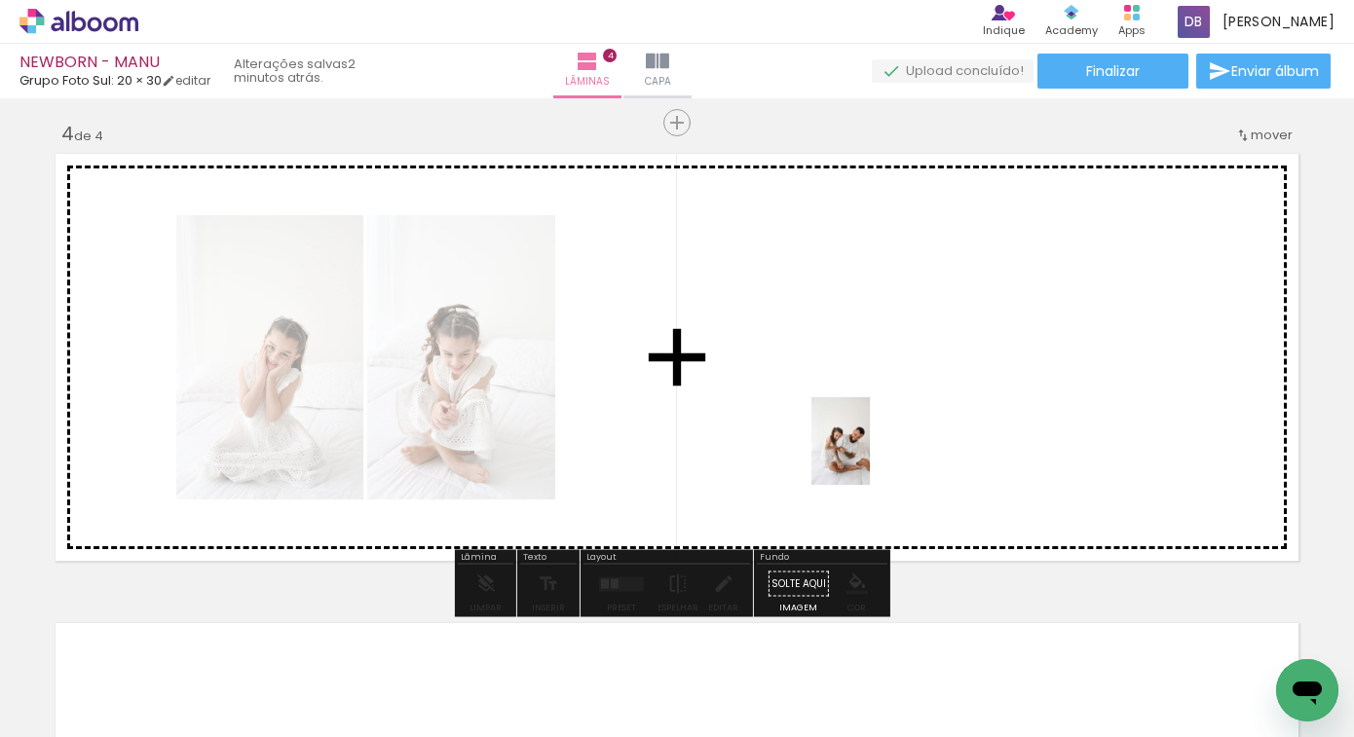
drag, startPoint x: 696, startPoint y: 677, endPoint x: 870, endPoint y: 456, distance: 281.6
click at [870, 456] on quentale-workspace at bounding box center [677, 368] width 1354 height 737
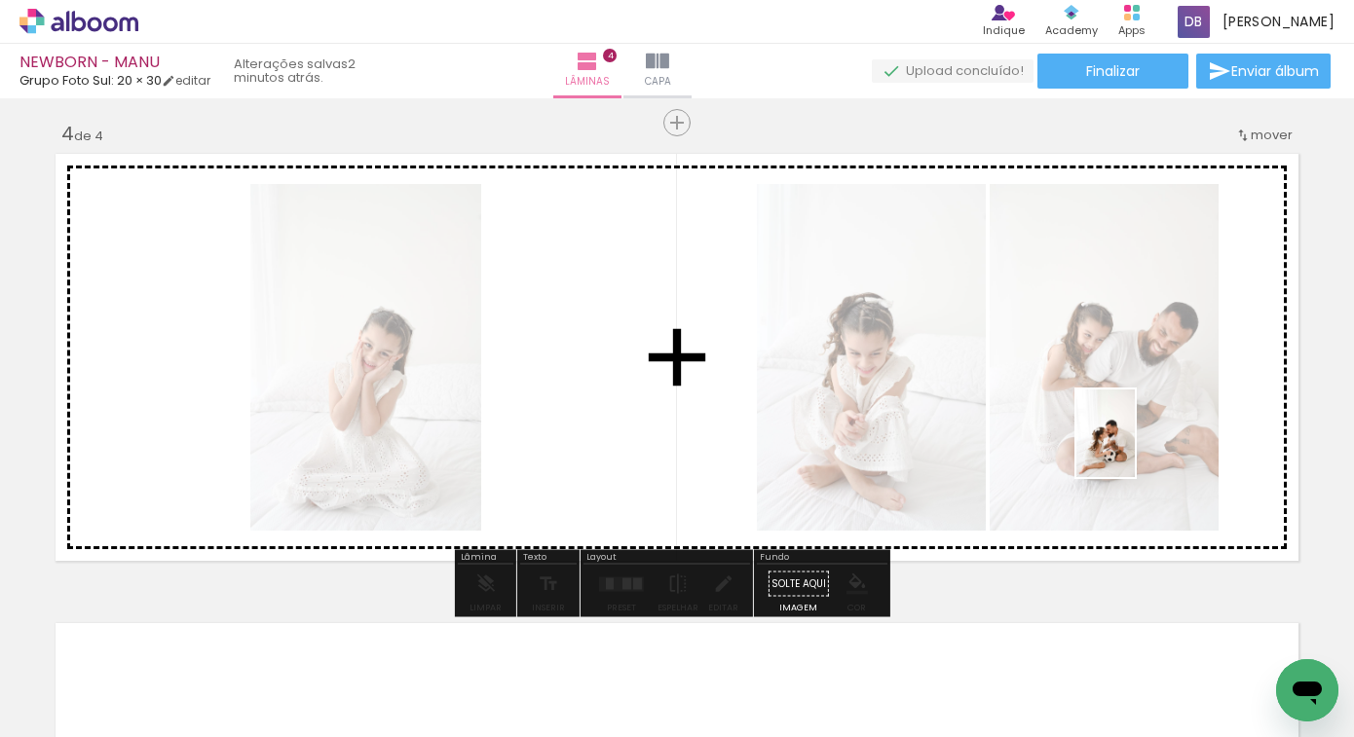
drag, startPoint x: 779, startPoint y: 682, endPoint x: 1112, endPoint y: 460, distance: 400.4
click at [1135, 448] on quentale-workspace at bounding box center [677, 368] width 1354 height 737
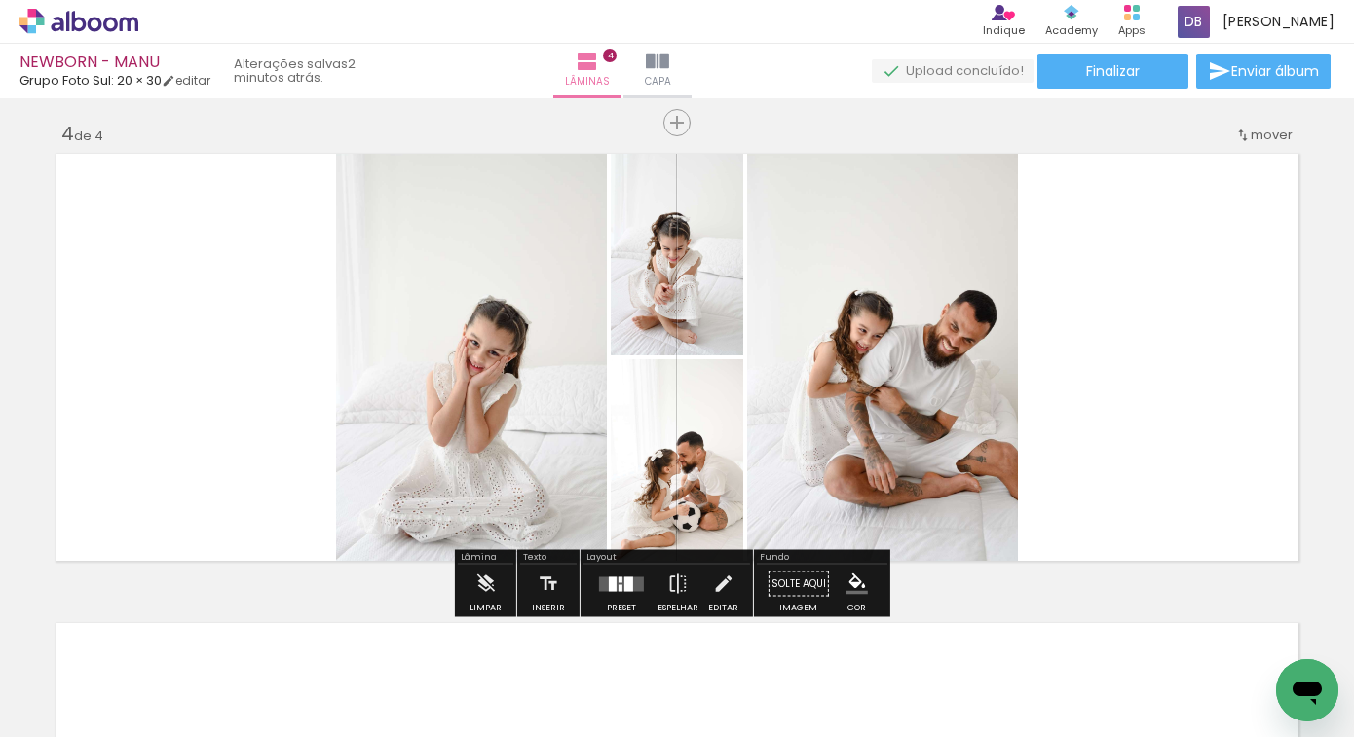
drag, startPoint x: 622, startPoint y: 587, endPoint x: 764, endPoint y: 488, distance: 173.5
click at [624, 587] on div at bounding box center [628, 584] width 9 height 15
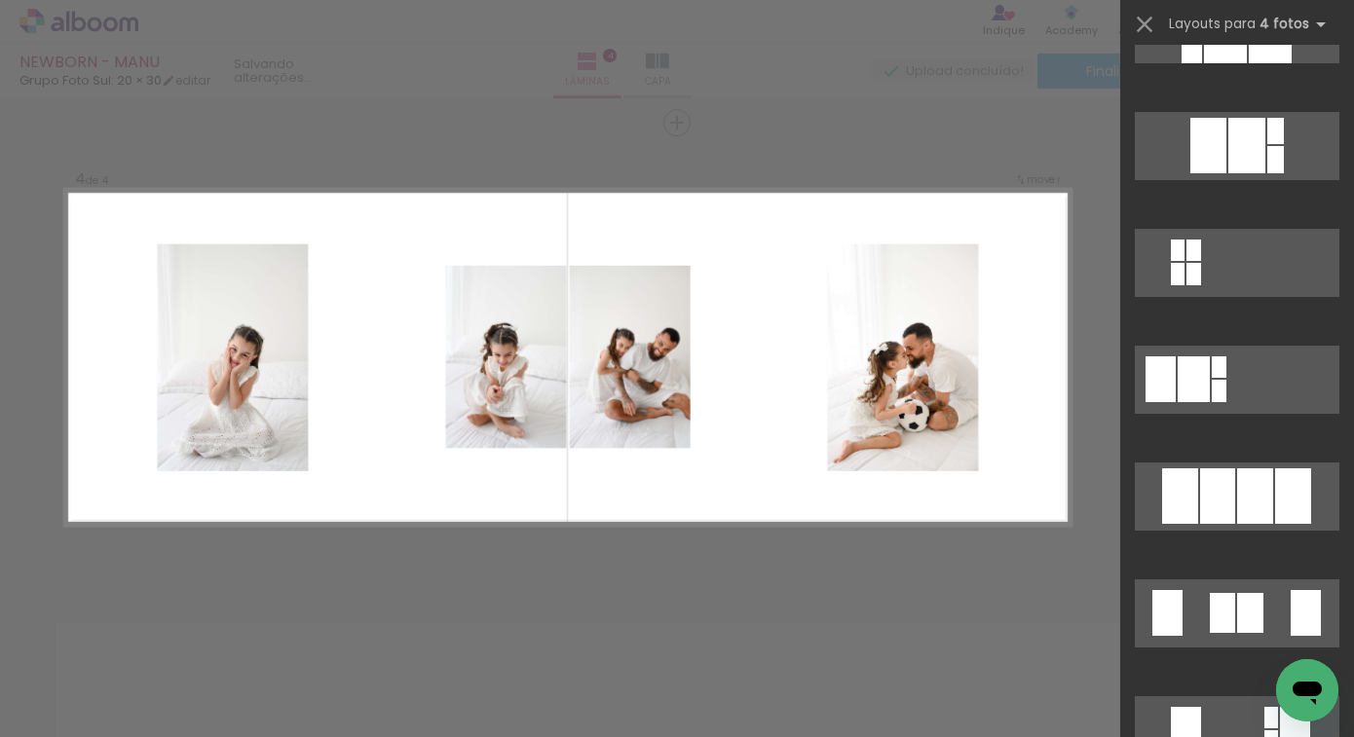
scroll to position [1762, 0]
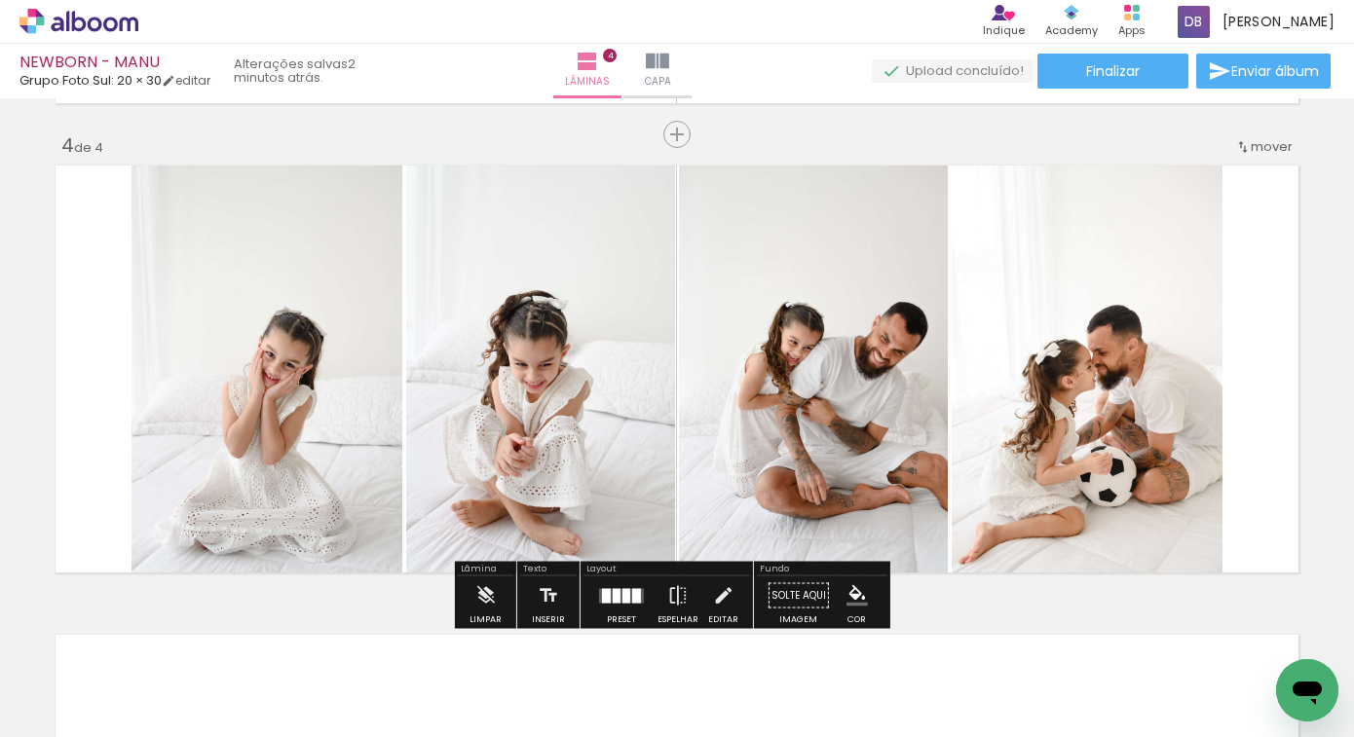
scroll to position [1412, 0]
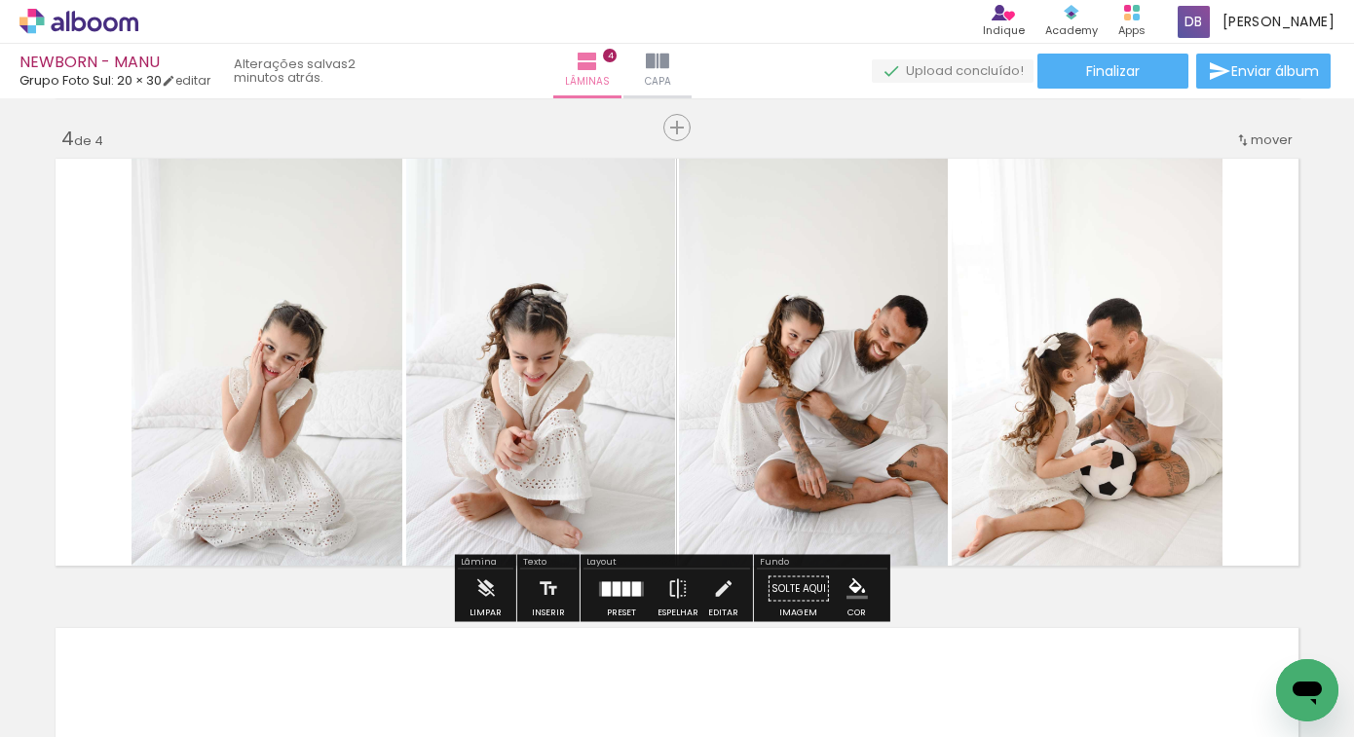
click at [622, 593] on div at bounding box center [626, 589] width 8 height 15
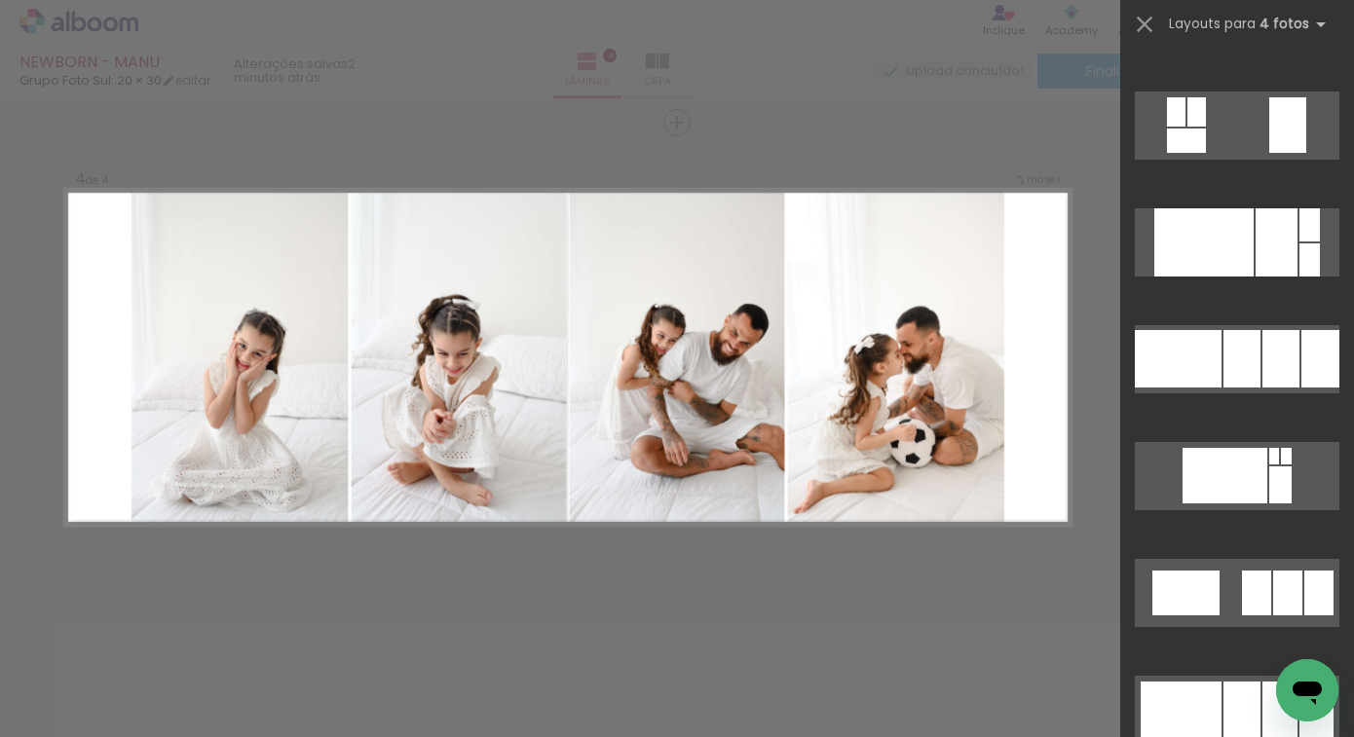
scroll to position [10890, 0]
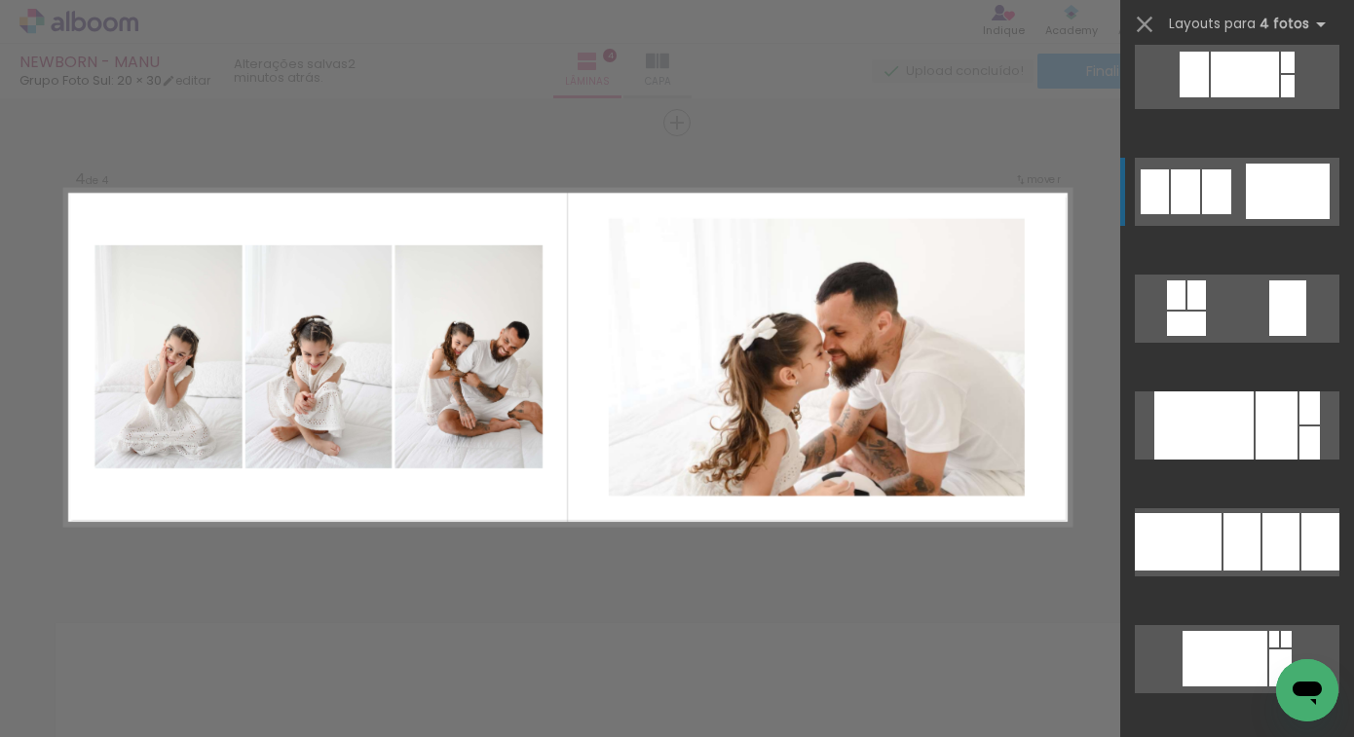
click at [1252, 220] on quentale-layouter at bounding box center [1237, 192] width 205 height 68
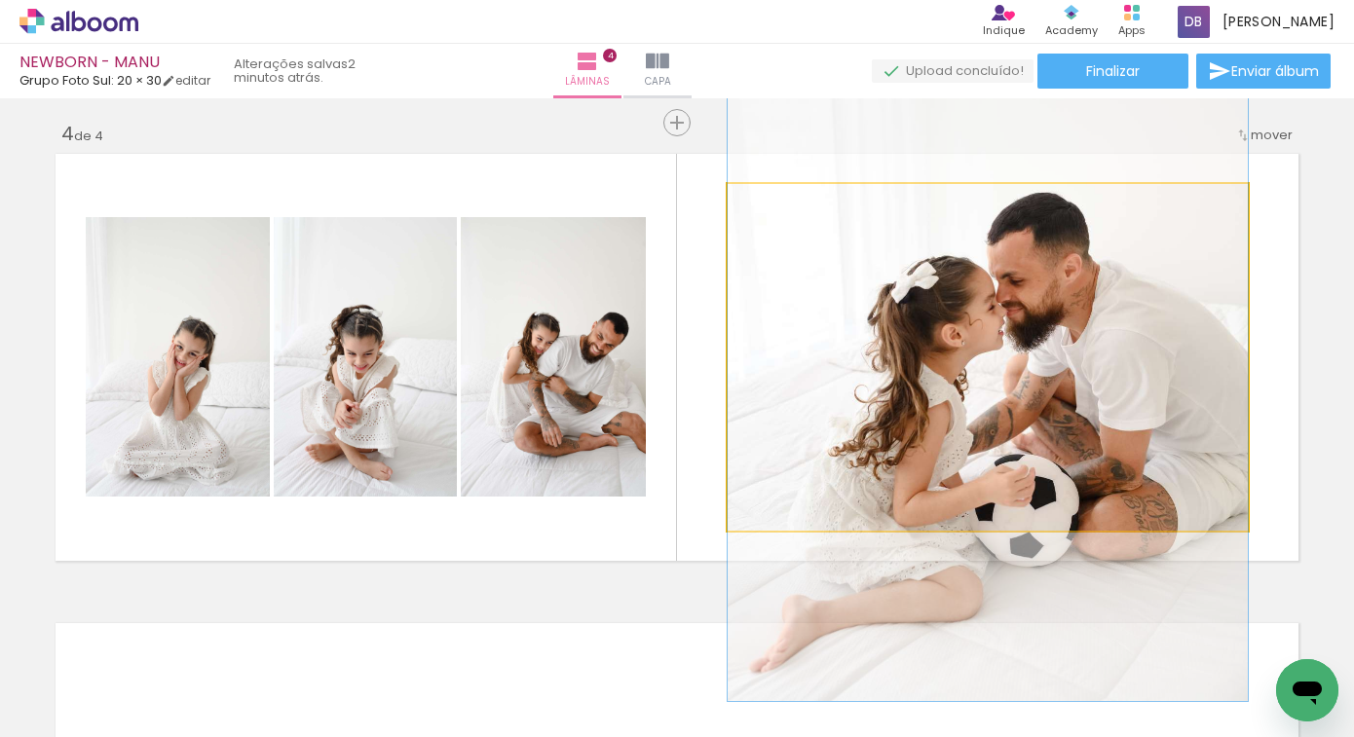
drag, startPoint x: 949, startPoint y: 326, endPoint x: 967, endPoint y: 281, distance: 49.4
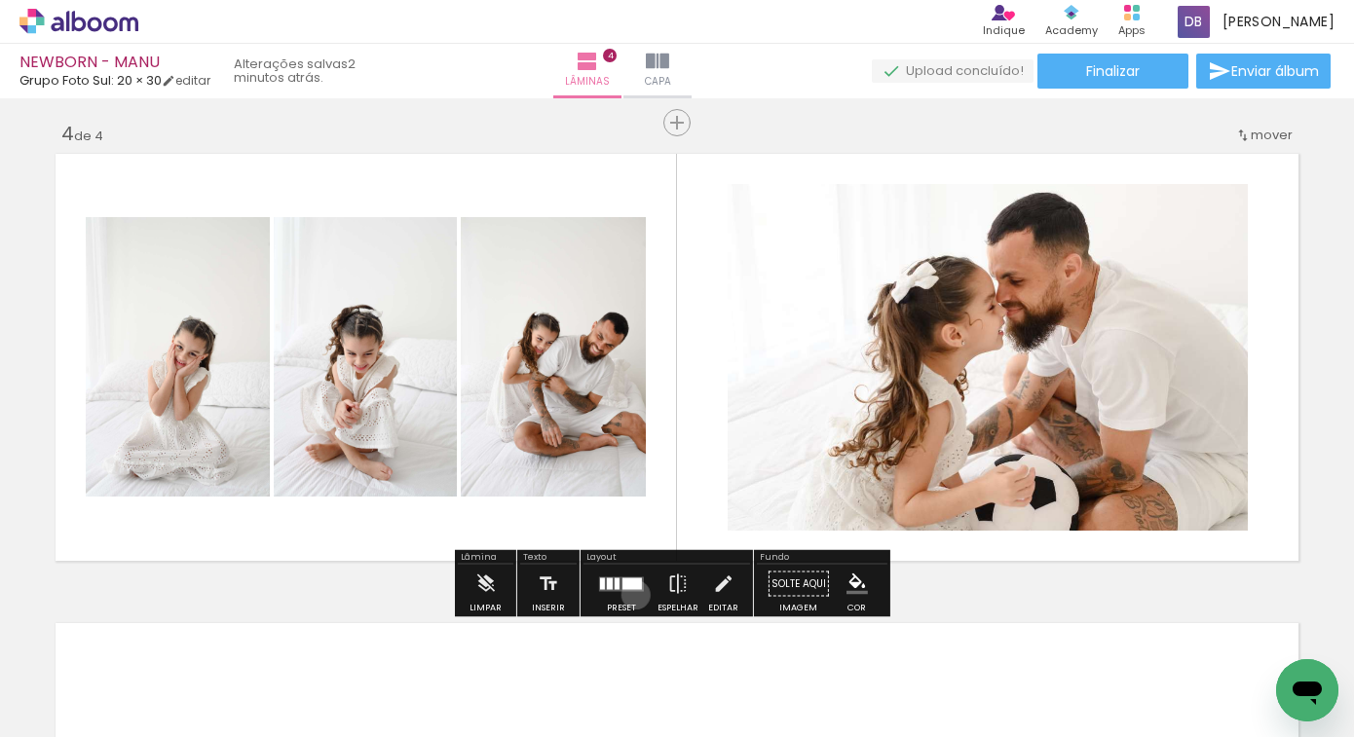
click at [631, 594] on div at bounding box center [621, 584] width 53 height 39
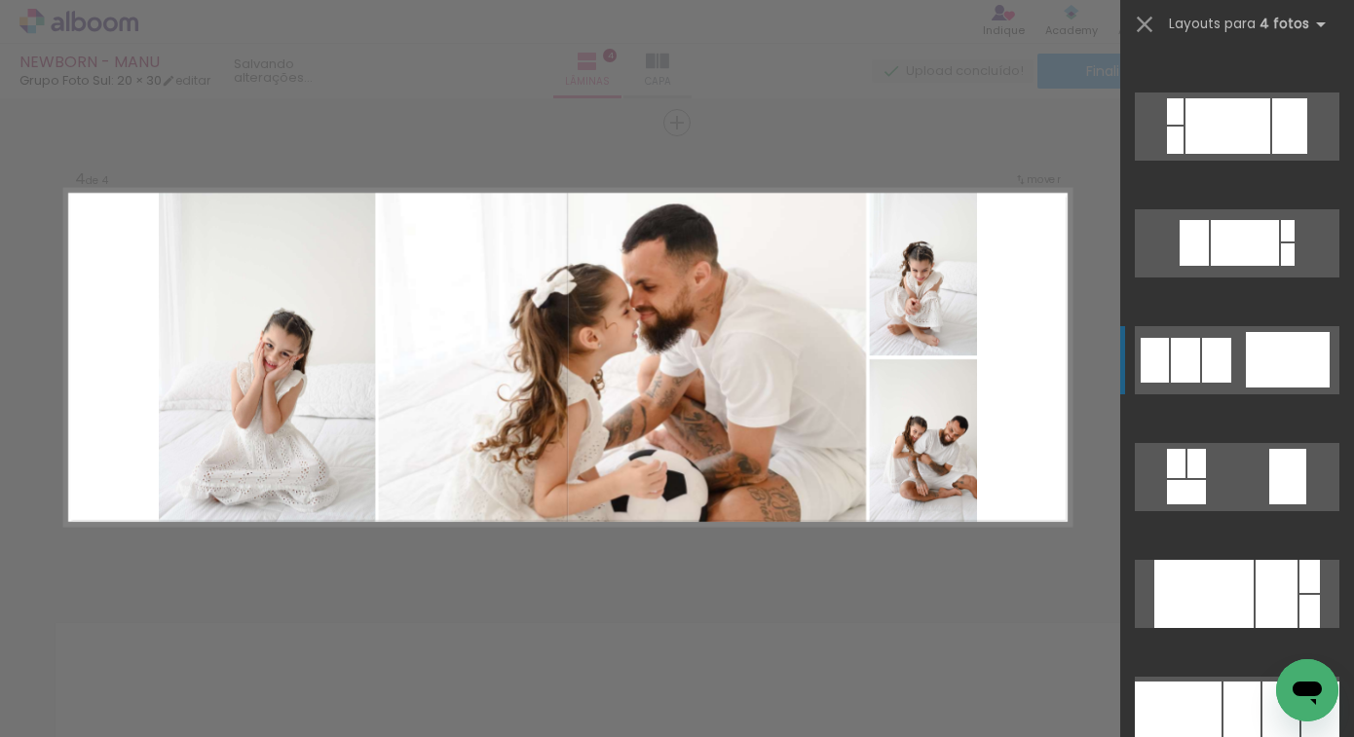
scroll to position [9750, 0]
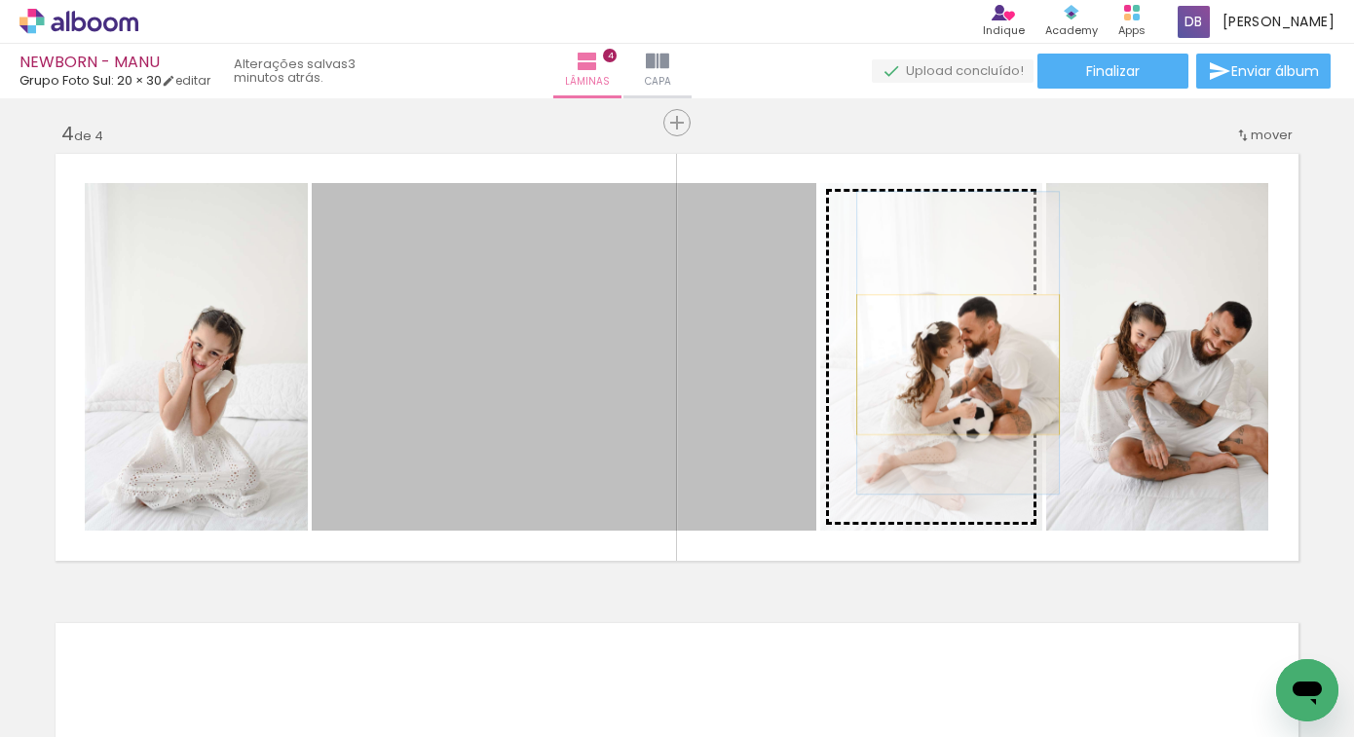
drag, startPoint x: 692, startPoint y: 392, endPoint x: 952, endPoint y: 364, distance: 261.5
click at [0, 0] on slot at bounding box center [0, 0] width 0 height 0
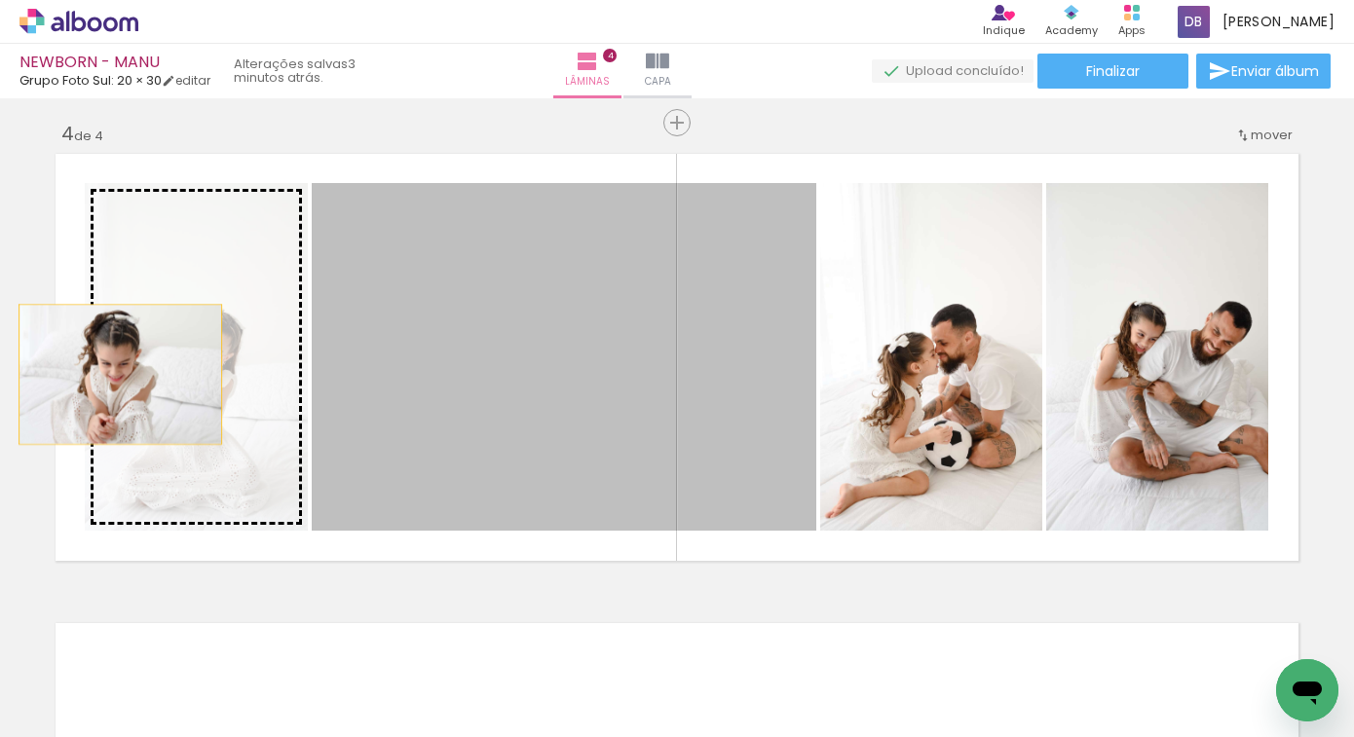
drag, startPoint x: 691, startPoint y: 395, endPoint x: 102, endPoint y: 378, distance: 588.6
click at [0, 0] on slot at bounding box center [0, 0] width 0 height 0
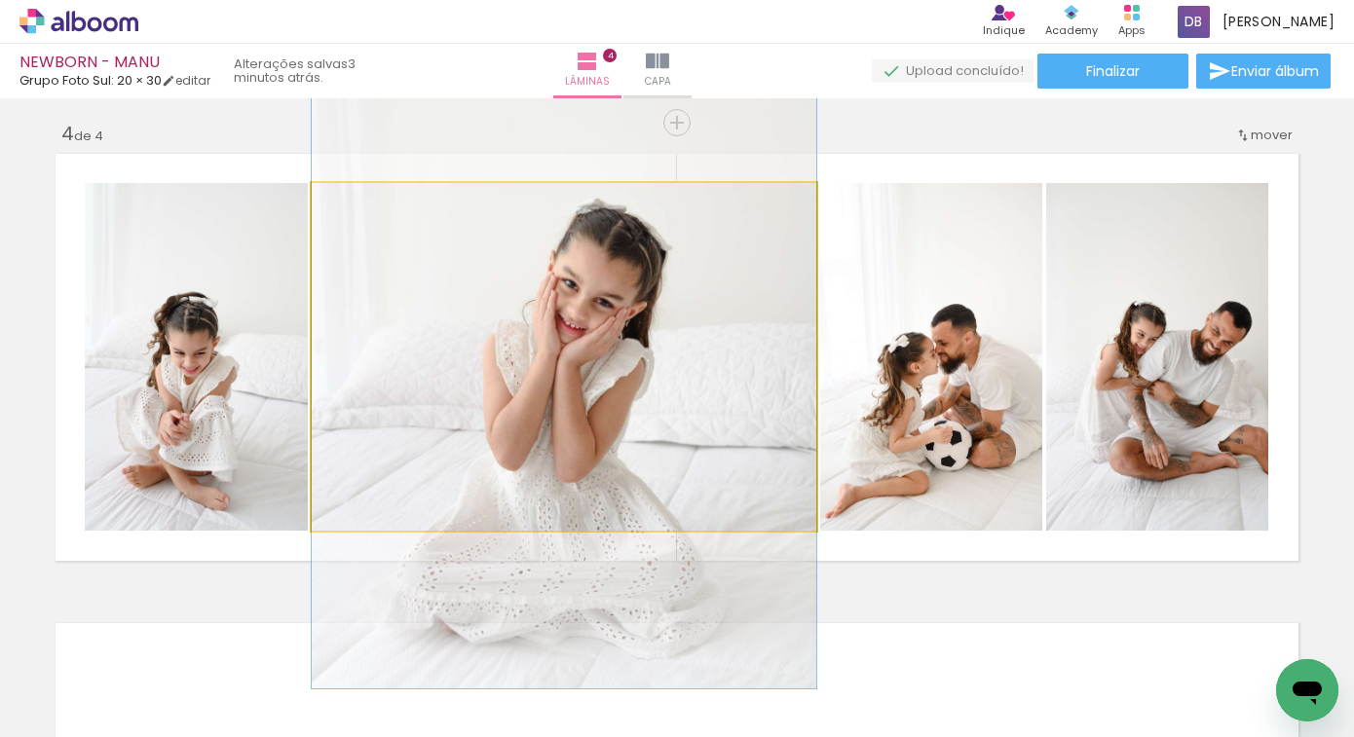
drag, startPoint x: 473, startPoint y: 410, endPoint x: 478, endPoint y: 363, distance: 47.0
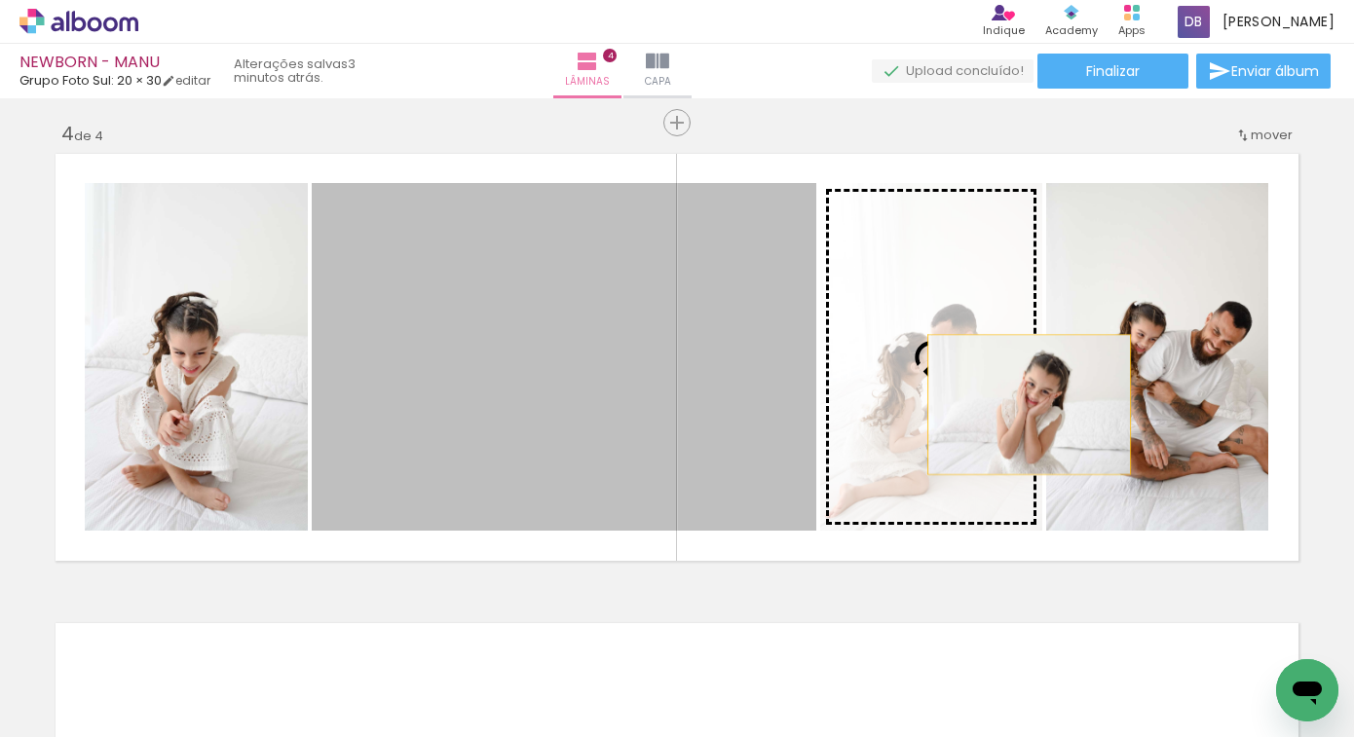
drag, startPoint x: 519, startPoint y: 376, endPoint x: 1020, endPoint y: 404, distance: 501.5
click at [0, 0] on slot at bounding box center [0, 0] width 0 height 0
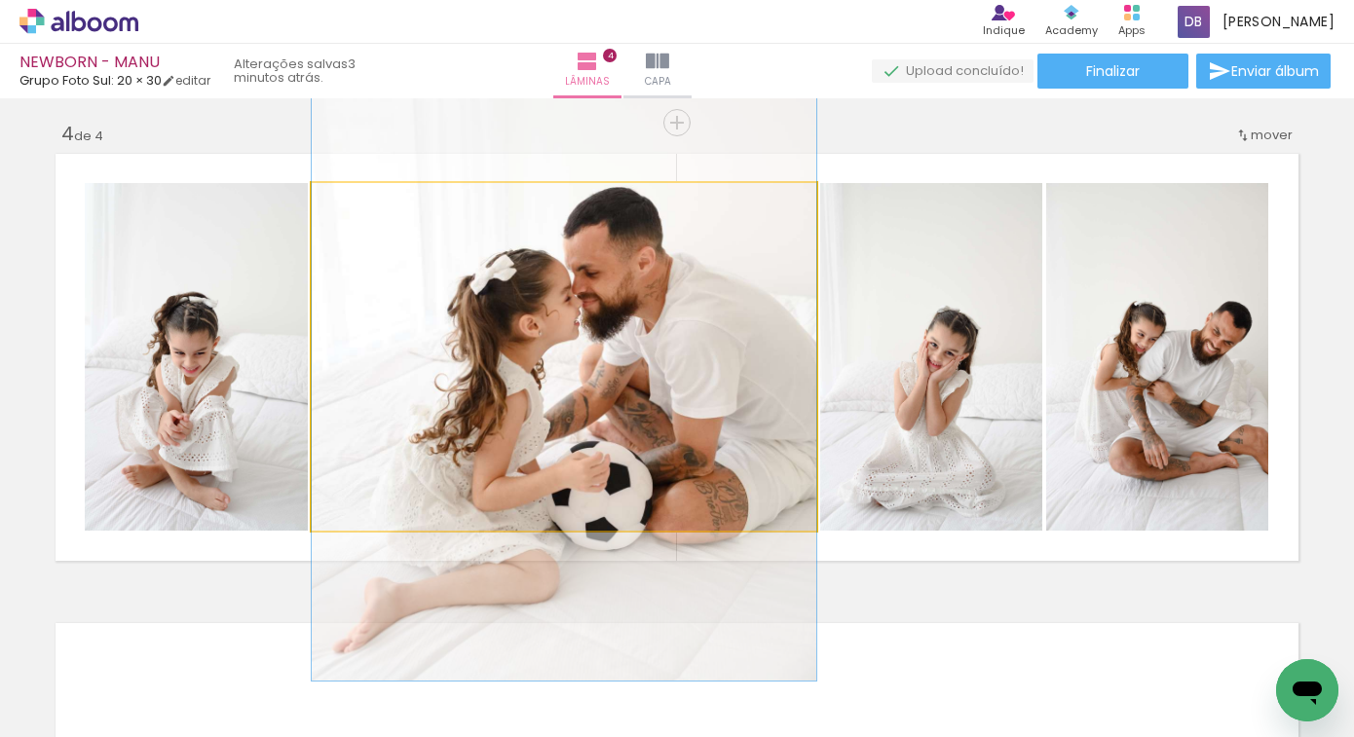
drag, startPoint x: 655, startPoint y: 441, endPoint x: 662, endPoint y: 387, distance: 55.1
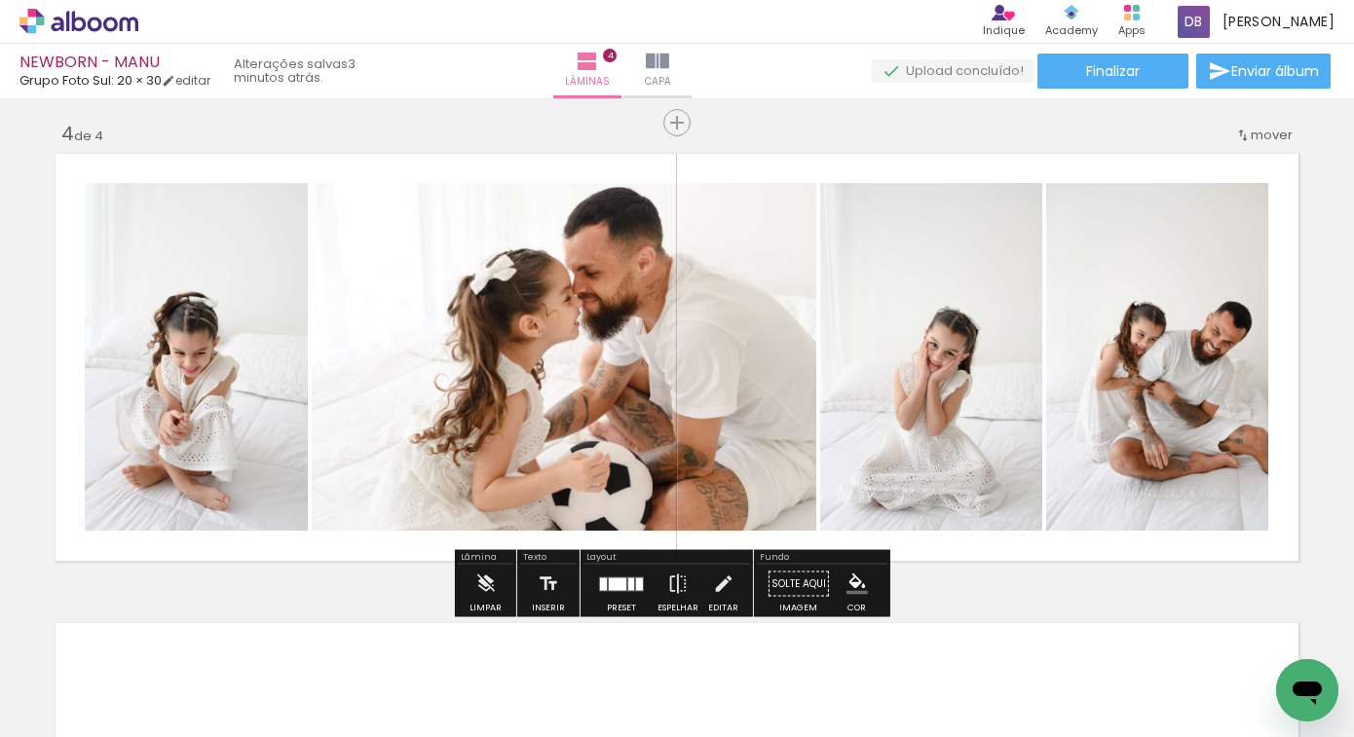
click at [612, 597] on div at bounding box center [621, 584] width 53 height 39
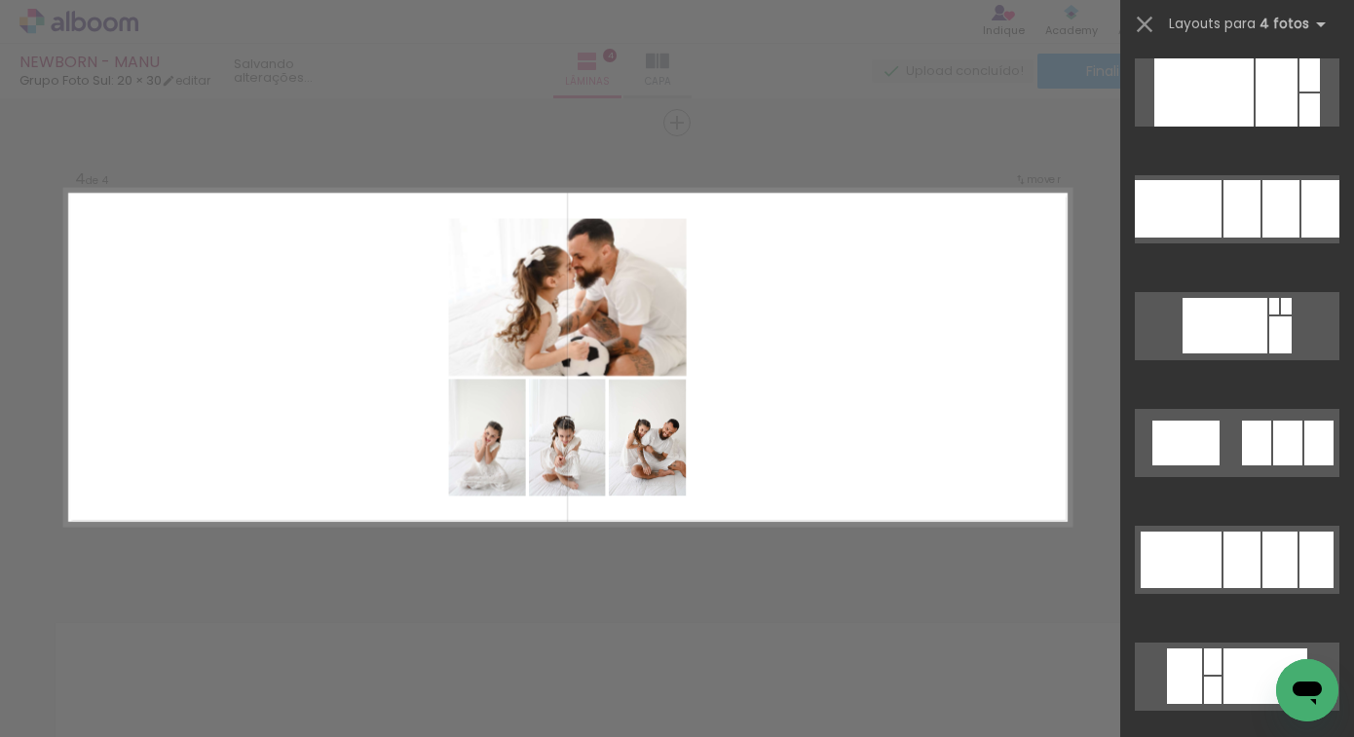
scroll to position [11478, 0]
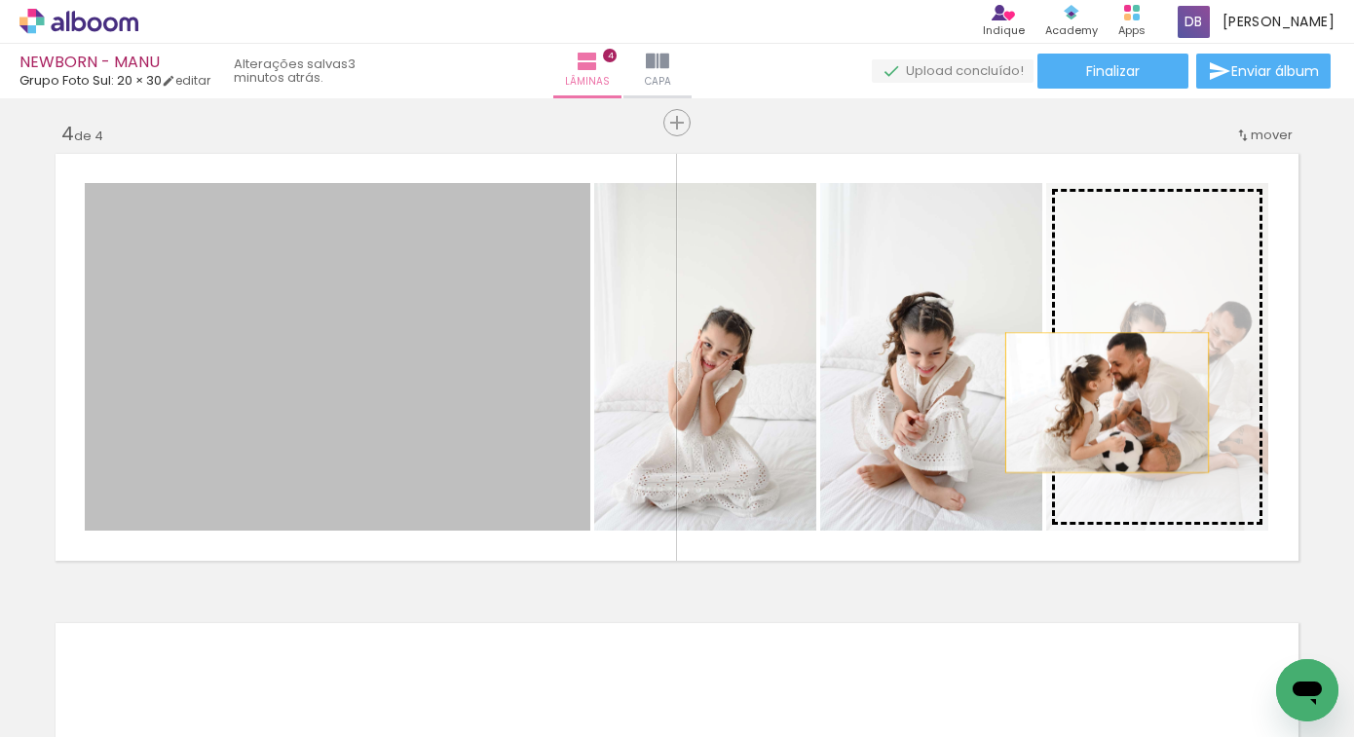
drag, startPoint x: 509, startPoint y: 467, endPoint x: 1100, endPoint y: 402, distance: 594.8
click at [0, 0] on slot at bounding box center [0, 0] width 0 height 0
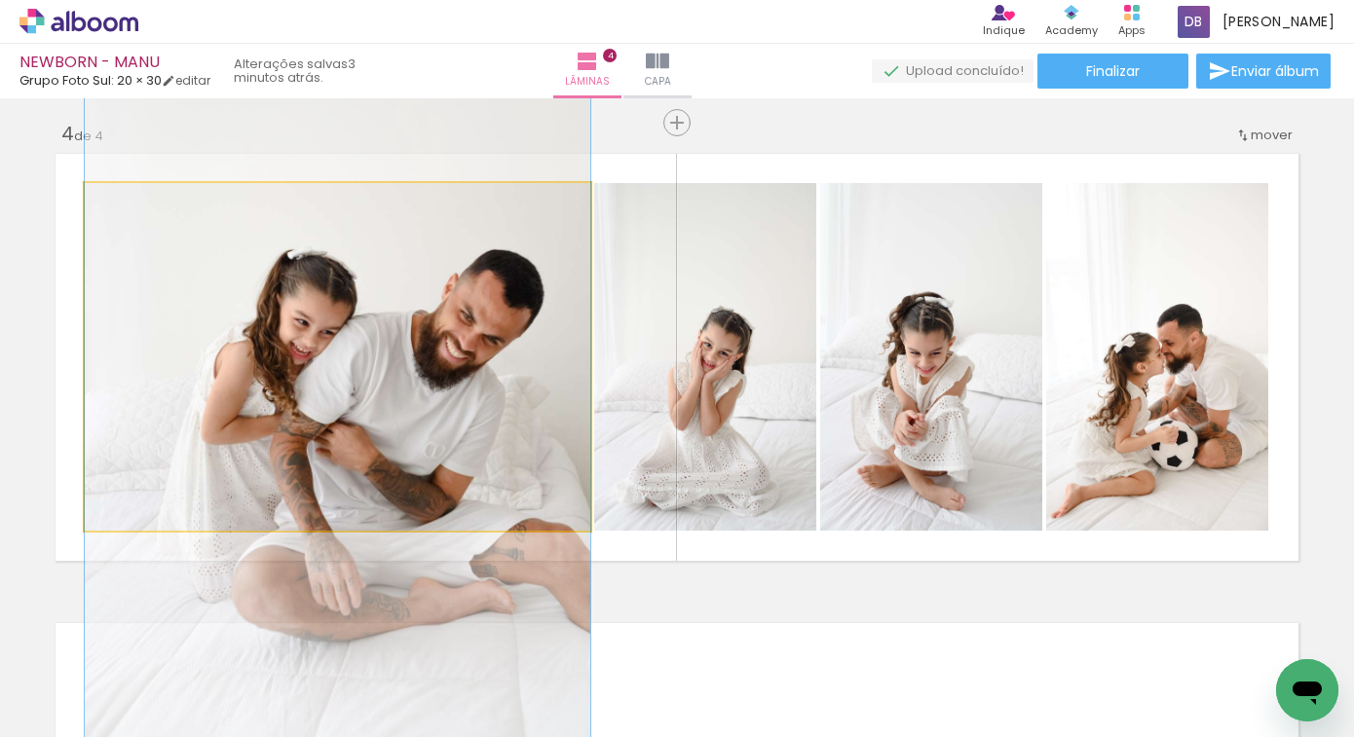
drag, startPoint x: 438, startPoint y: 453, endPoint x: 480, endPoint y: 467, distance: 44.1
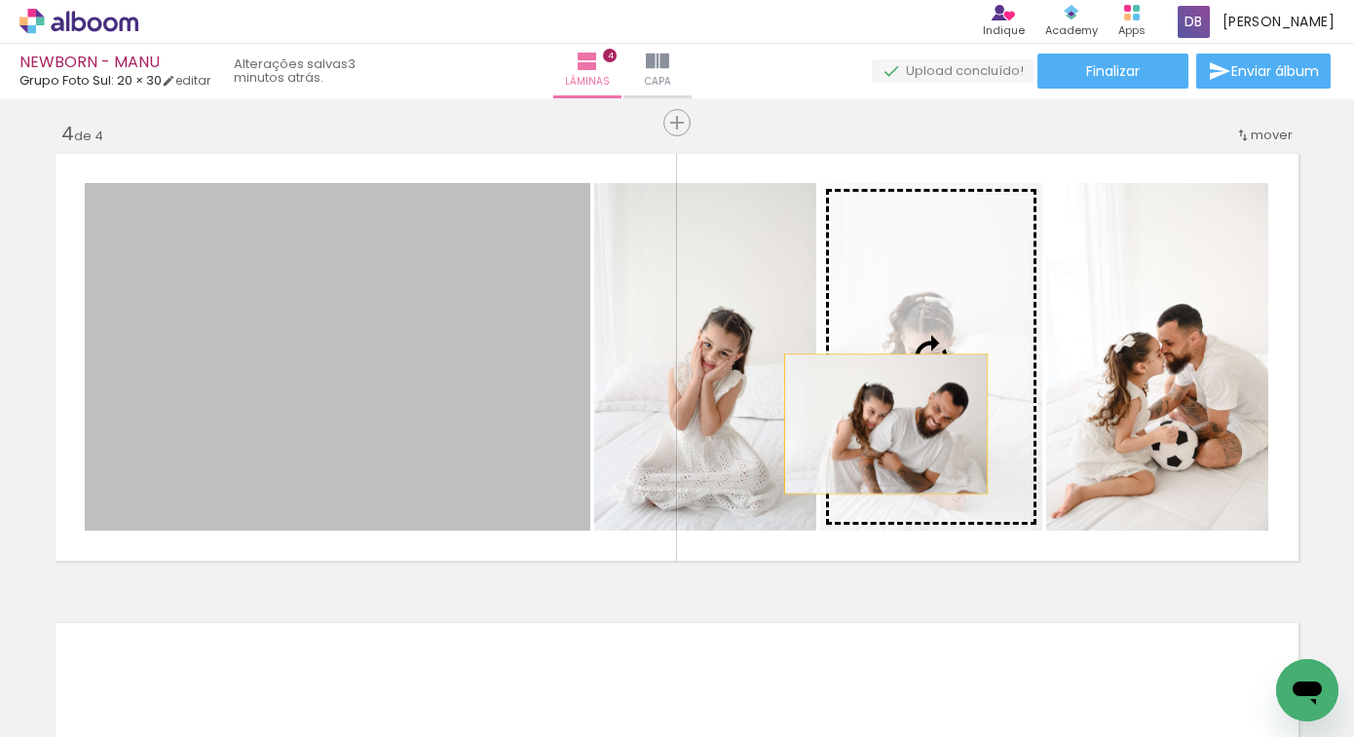
drag, startPoint x: 404, startPoint y: 430, endPoint x: 879, endPoint y: 424, distance: 474.4
click at [0, 0] on slot at bounding box center [0, 0] width 0 height 0
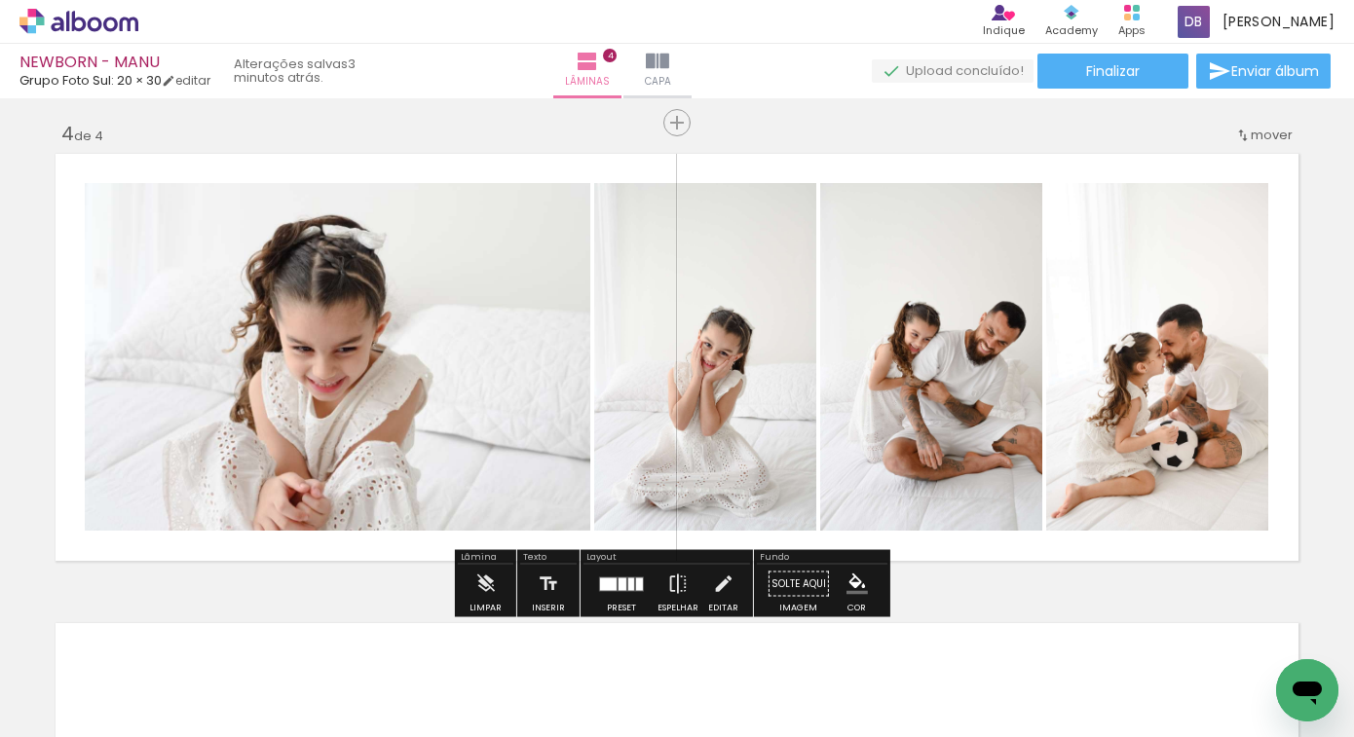
drag, startPoint x: 617, startPoint y: 604, endPoint x: 696, endPoint y: 563, distance: 88.9
click at [617, 604] on div "Preset" at bounding box center [621, 608] width 29 height 9
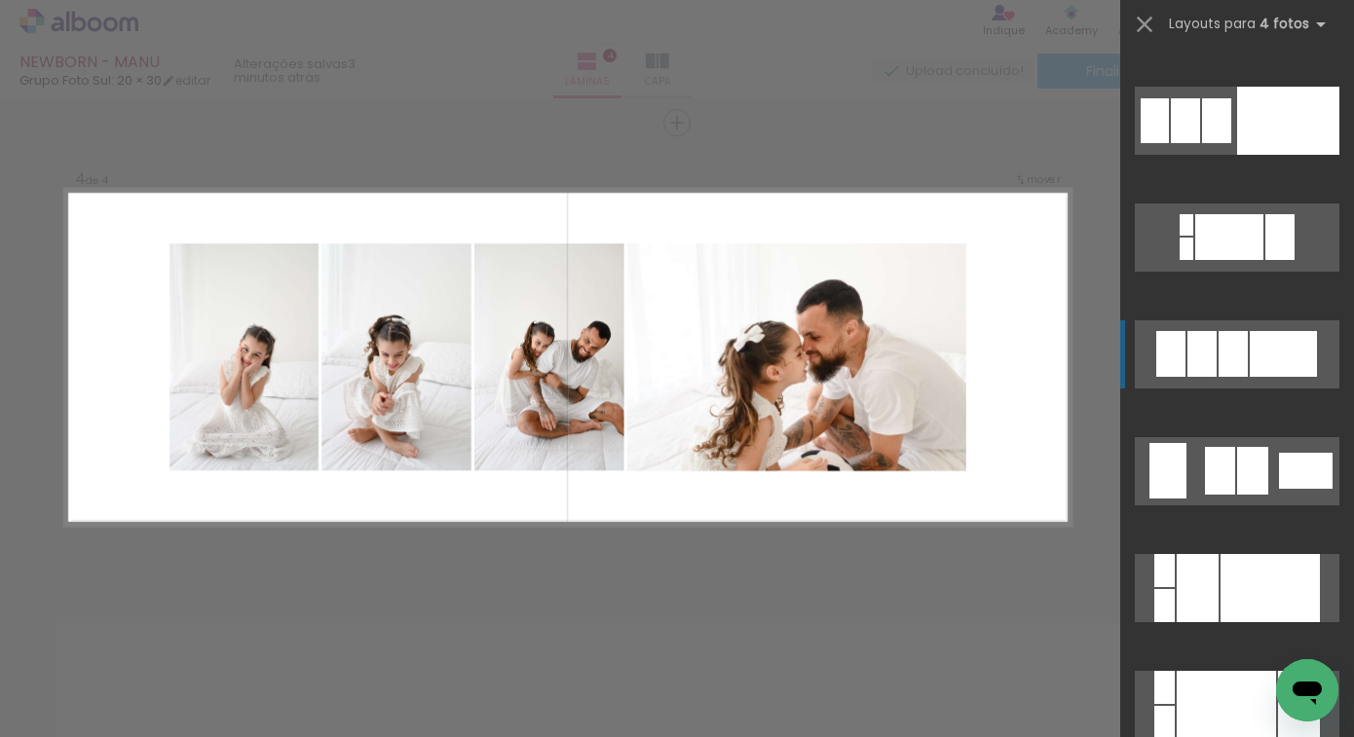
scroll to position [5759, 0]
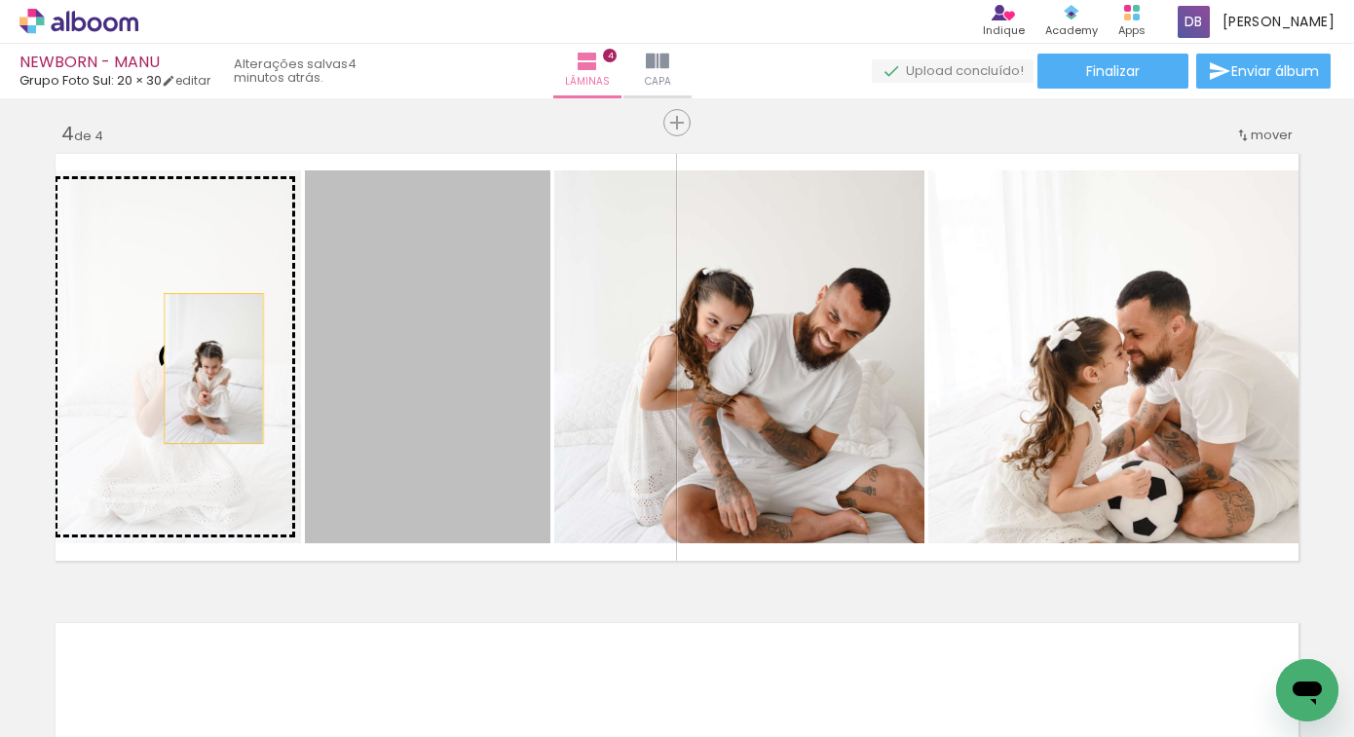
drag, startPoint x: 461, startPoint y: 396, endPoint x: 185, endPoint y: 362, distance: 277.7
click at [0, 0] on slot at bounding box center [0, 0] width 0 height 0
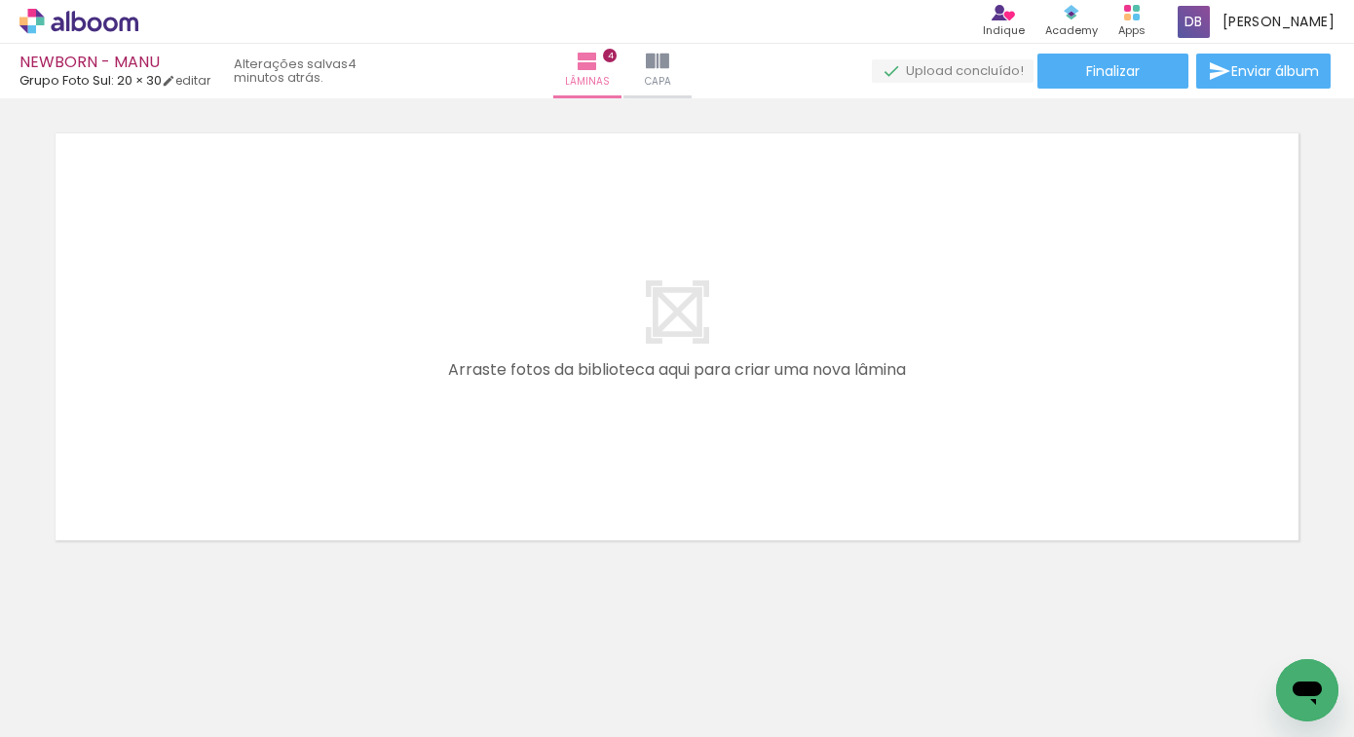
scroll to position [0, 1611]
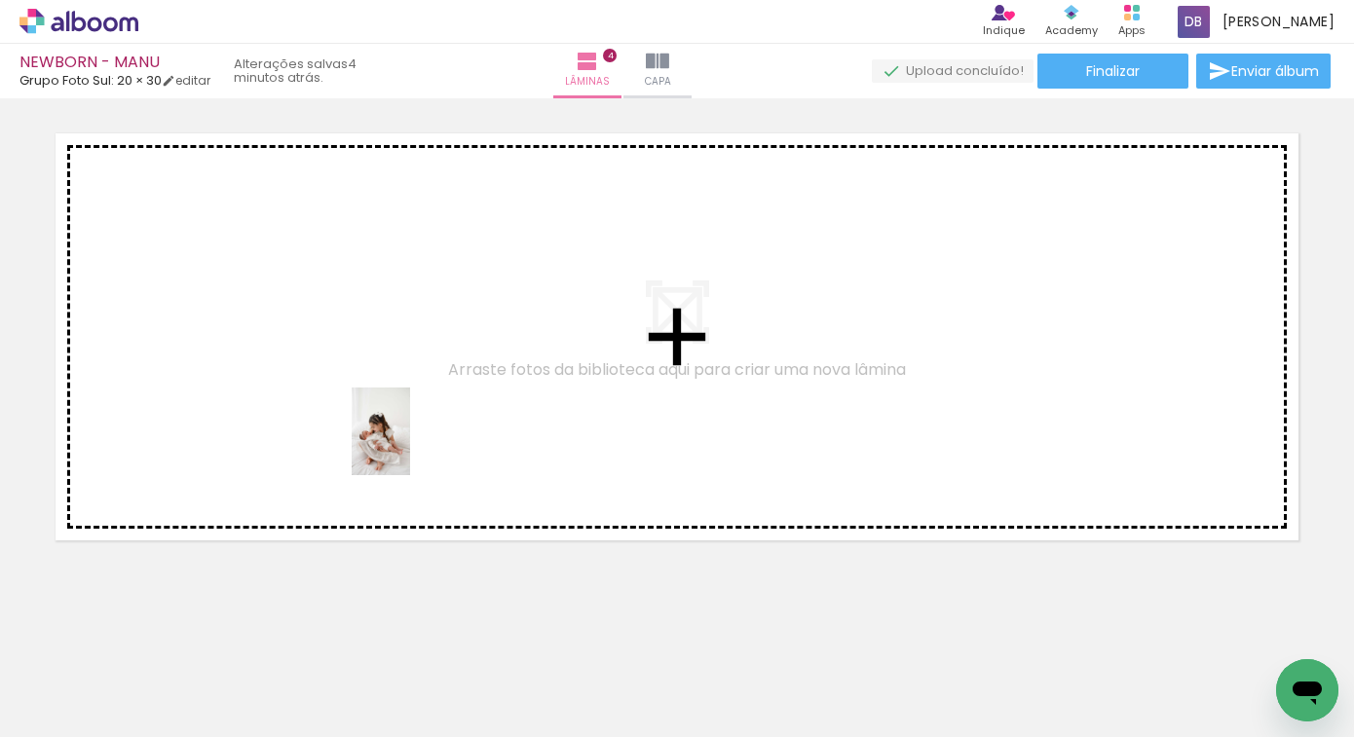
drag, startPoint x: 457, startPoint y: 682, endPoint x: 410, endPoint y: 446, distance: 240.3
click at [410, 446] on quentale-workspace at bounding box center [677, 368] width 1354 height 737
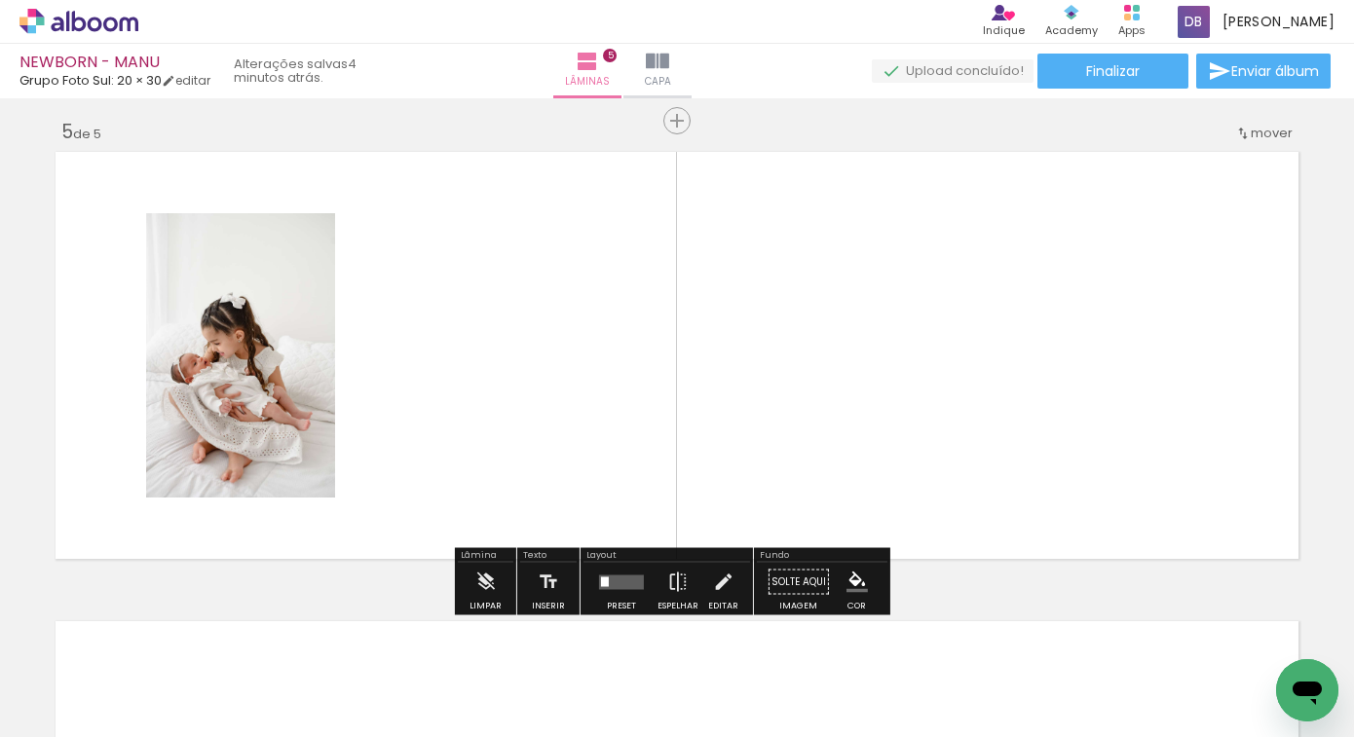
scroll to position [1886, 0]
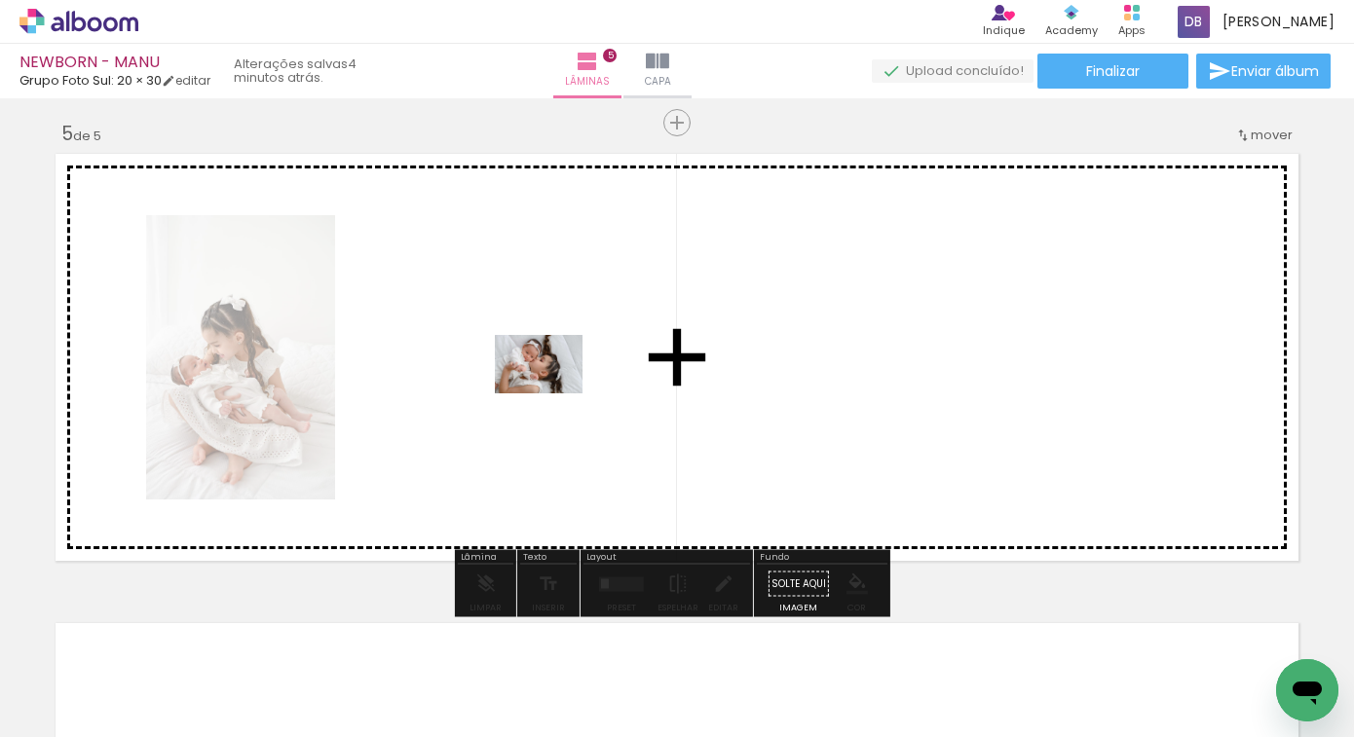
drag, startPoint x: 544, startPoint y: 649, endPoint x: 553, endPoint y: 394, distance: 255.4
click at [553, 394] on quentale-workspace at bounding box center [677, 368] width 1354 height 737
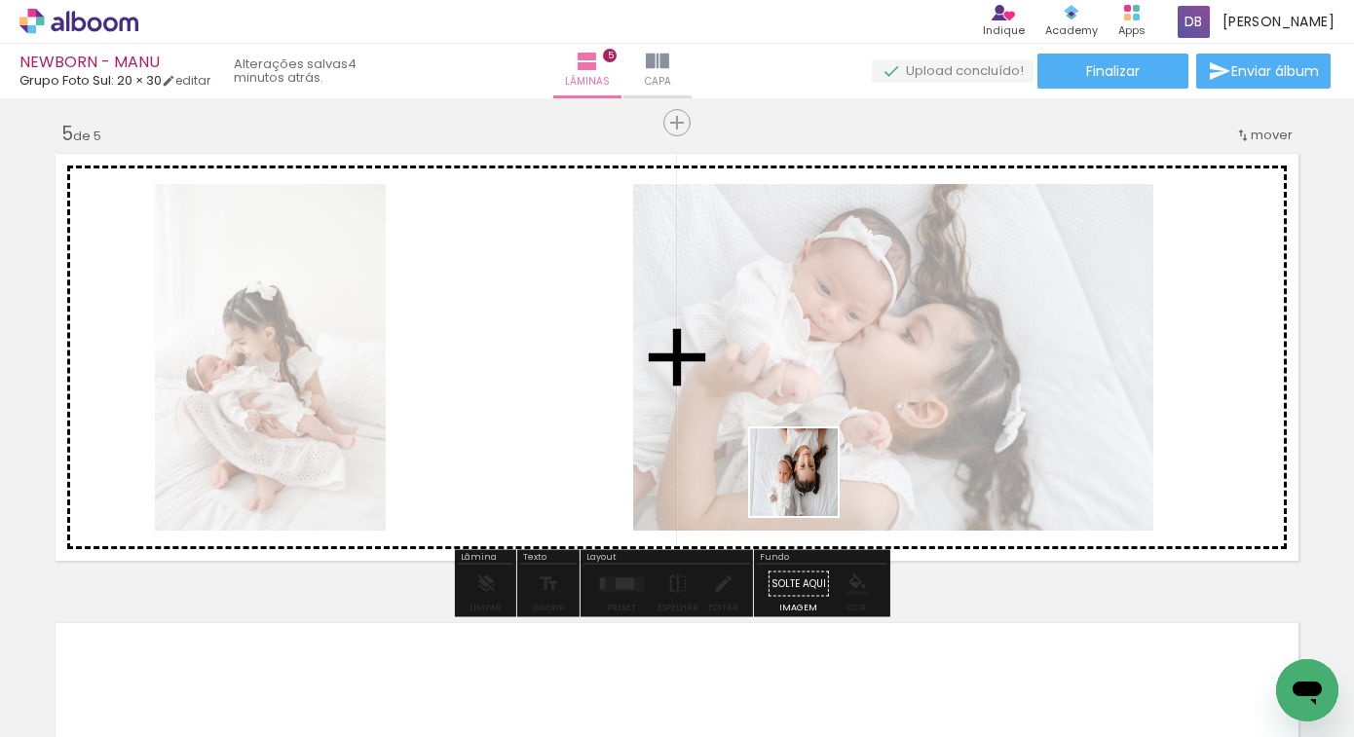
drag, startPoint x: 653, startPoint y: 667, endPoint x: 836, endPoint y: 471, distance: 268.8
click at [836, 471] on quentale-workspace at bounding box center [677, 368] width 1354 height 737
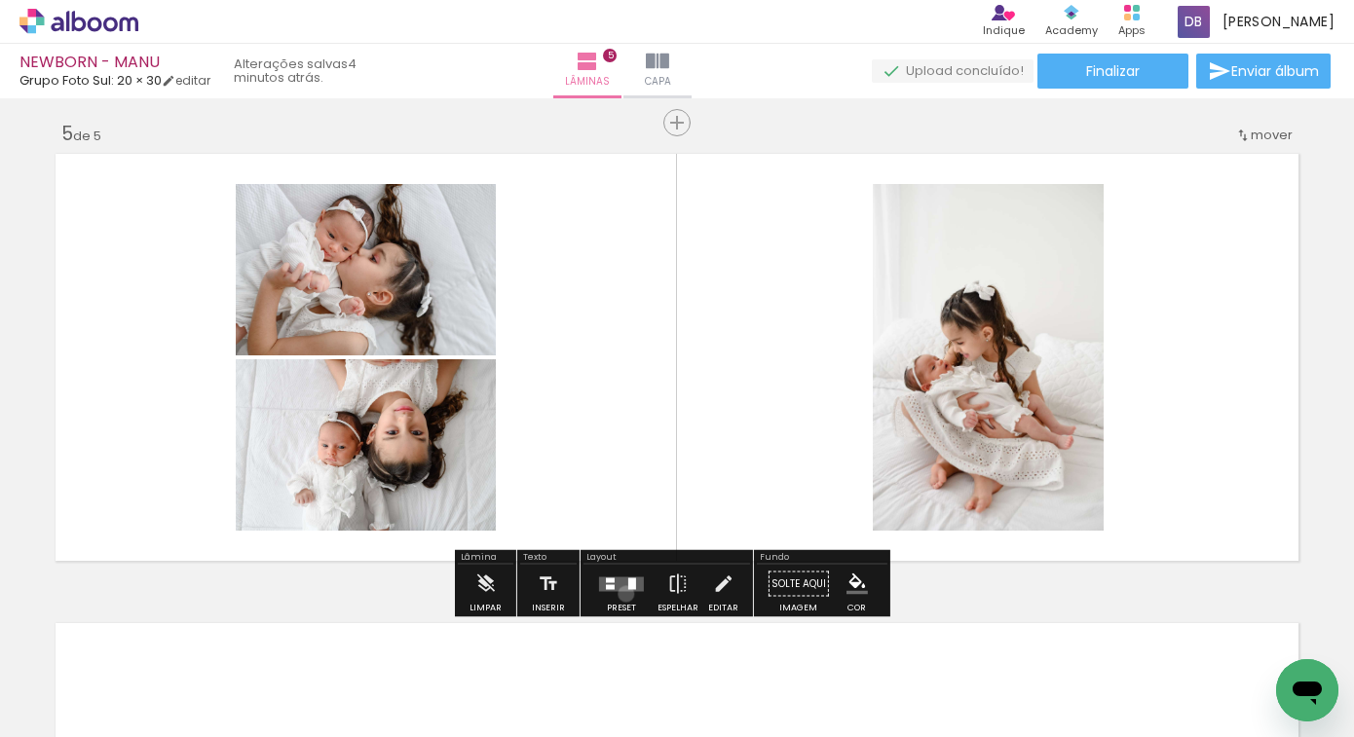
click at [622, 593] on div at bounding box center [621, 584] width 53 height 39
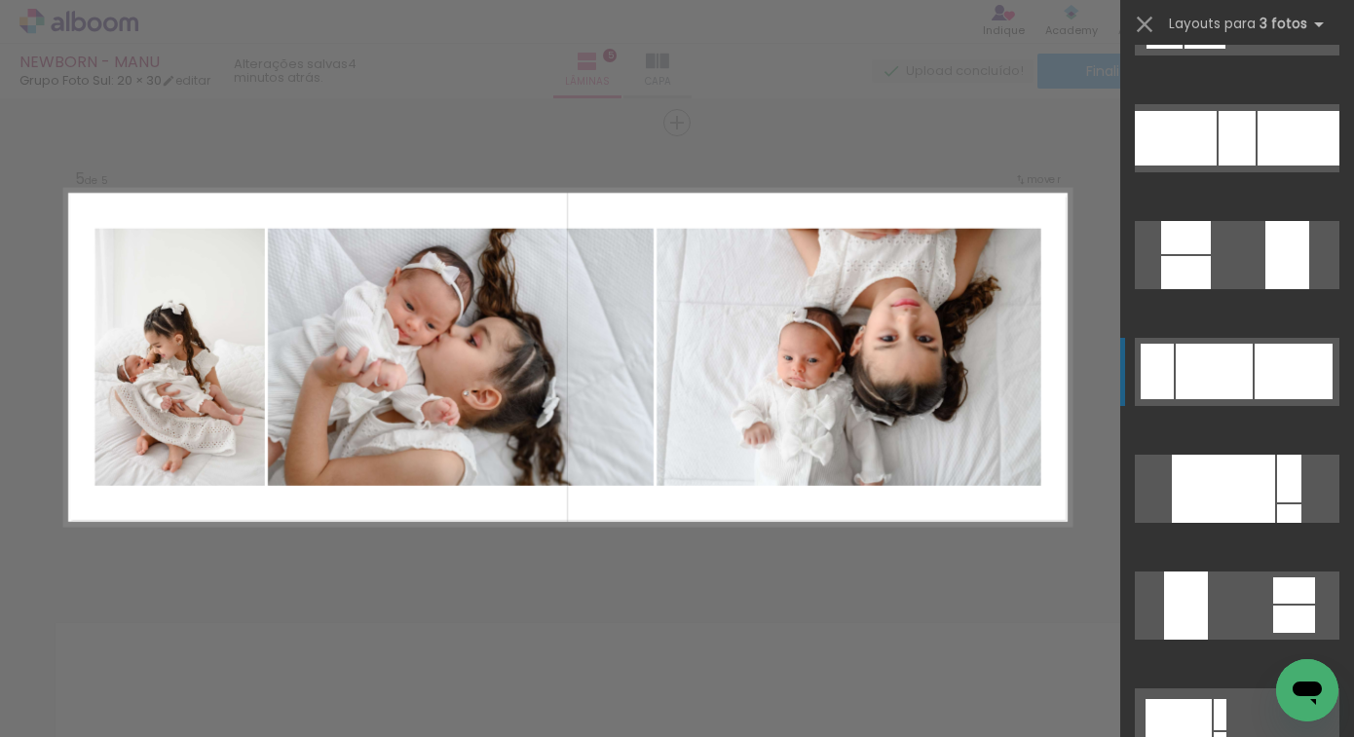
scroll to position [530, 0]
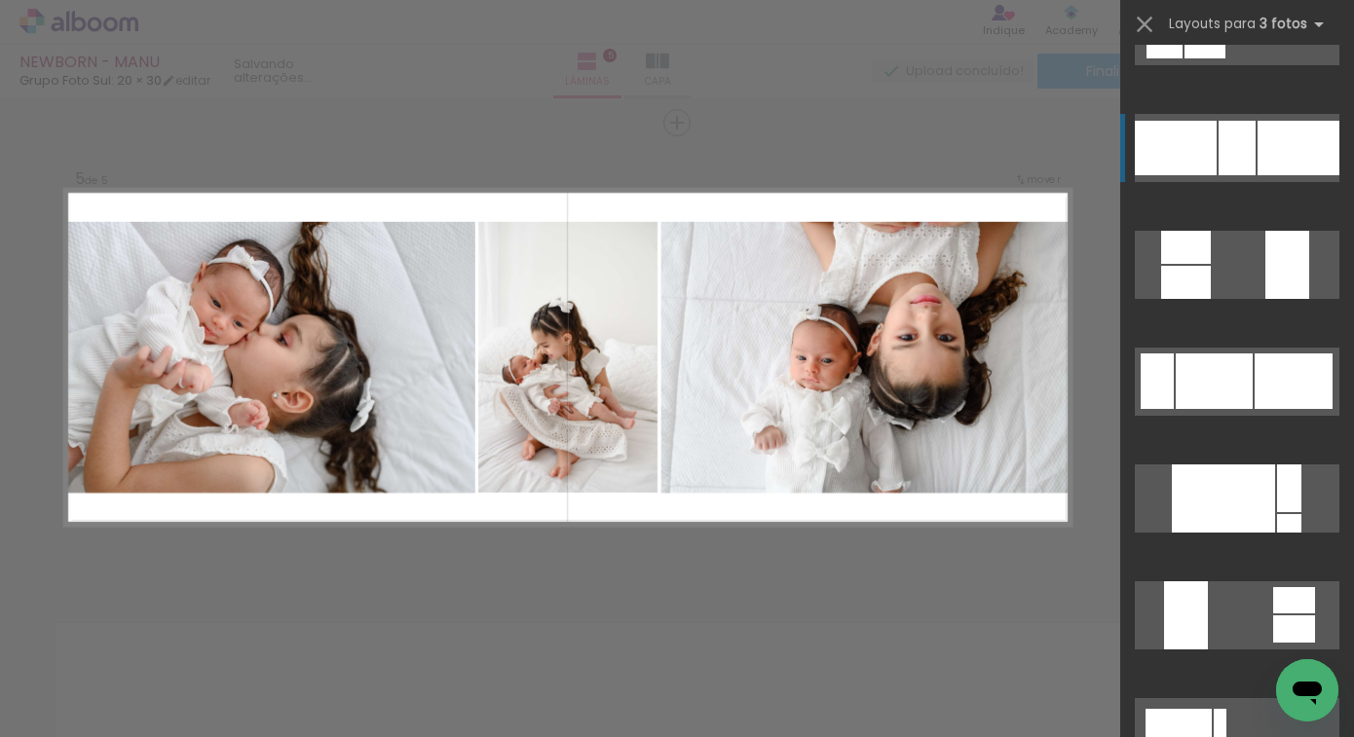
click at [1223, 140] on div at bounding box center [1237, 148] width 37 height 55
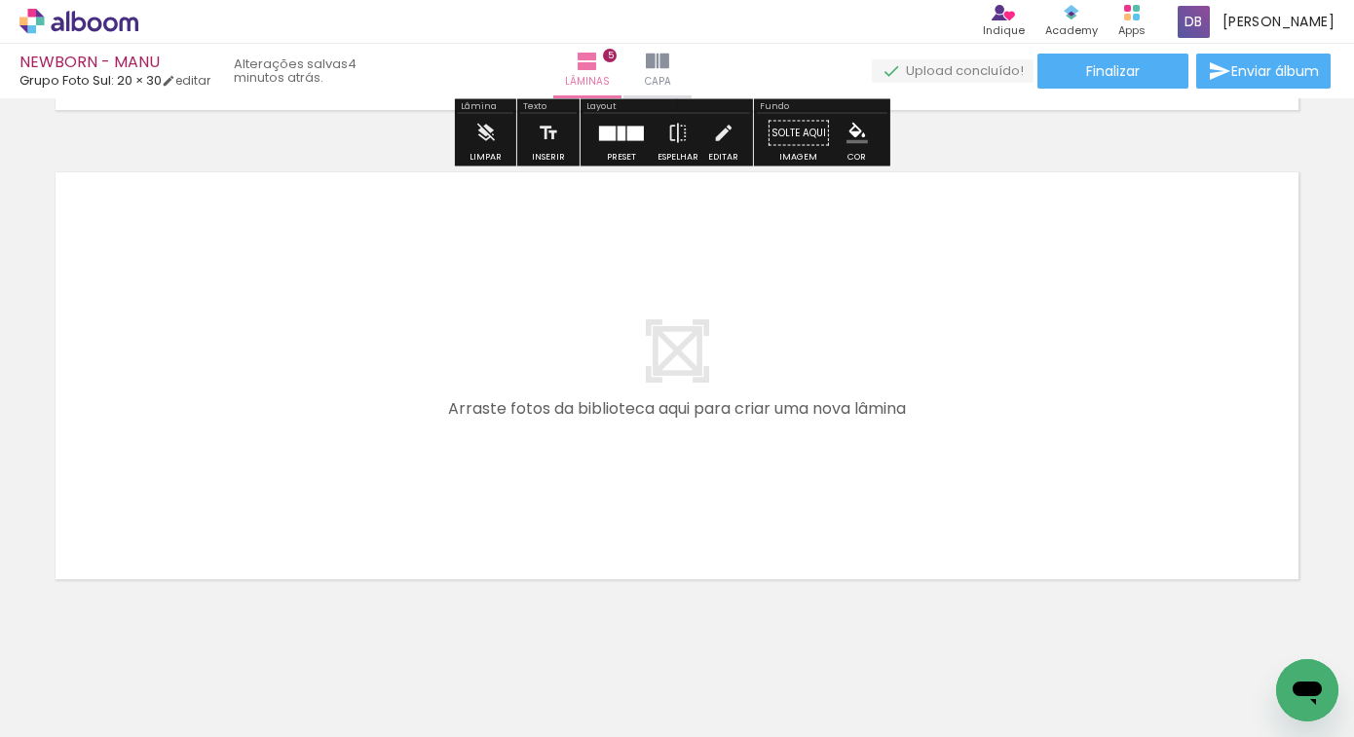
scroll to position [2376, 0]
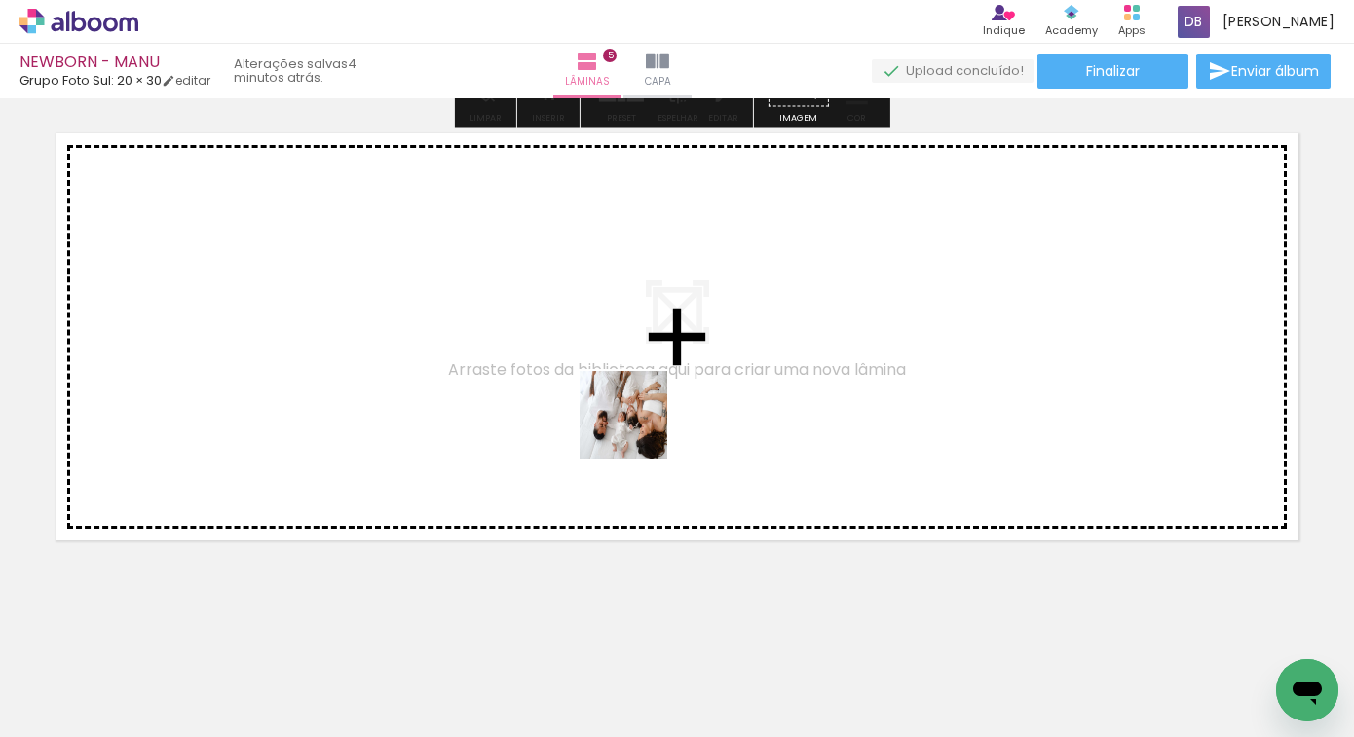
drag, startPoint x: 772, startPoint y: 664, endPoint x: 638, endPoint y: 429, distance: 271.4
click at [638, 429] on quentale-workspace at bounding box center [677, 368] width 1354 height 737
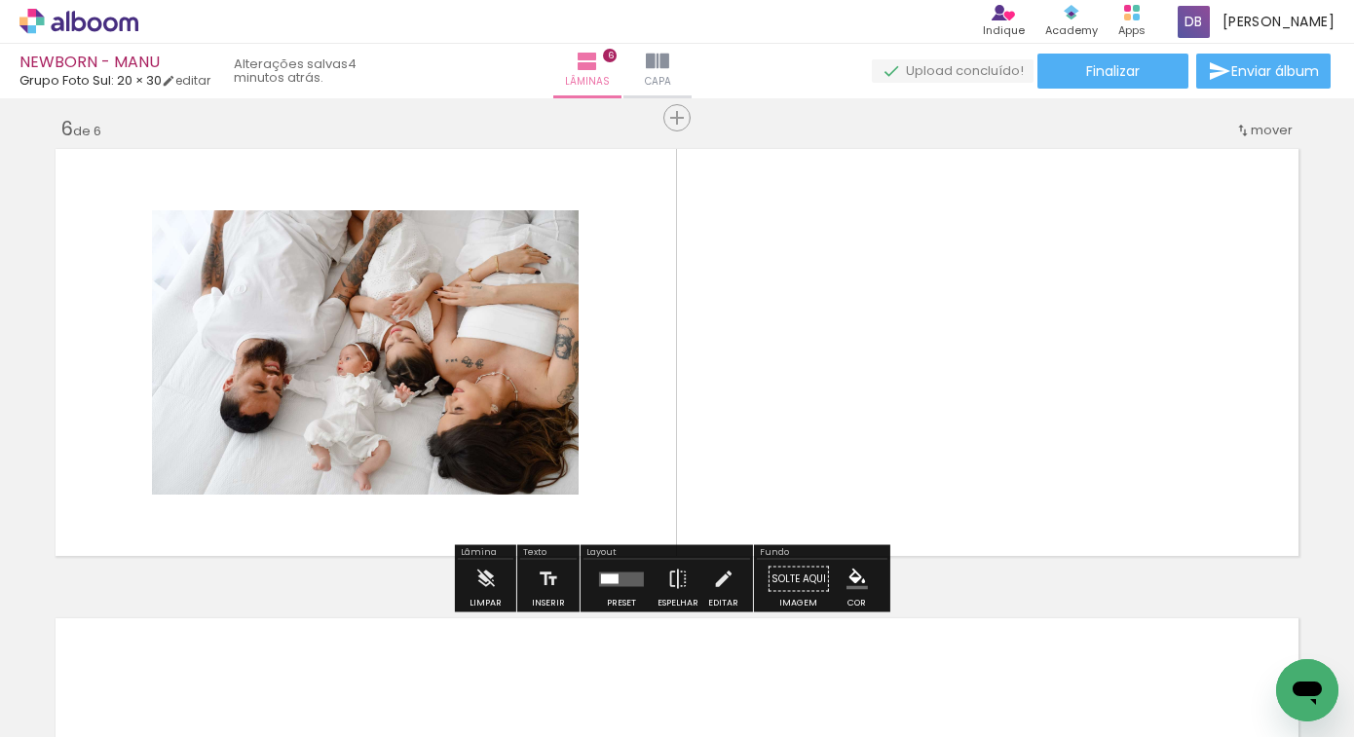
scroll to position [2355, 0]
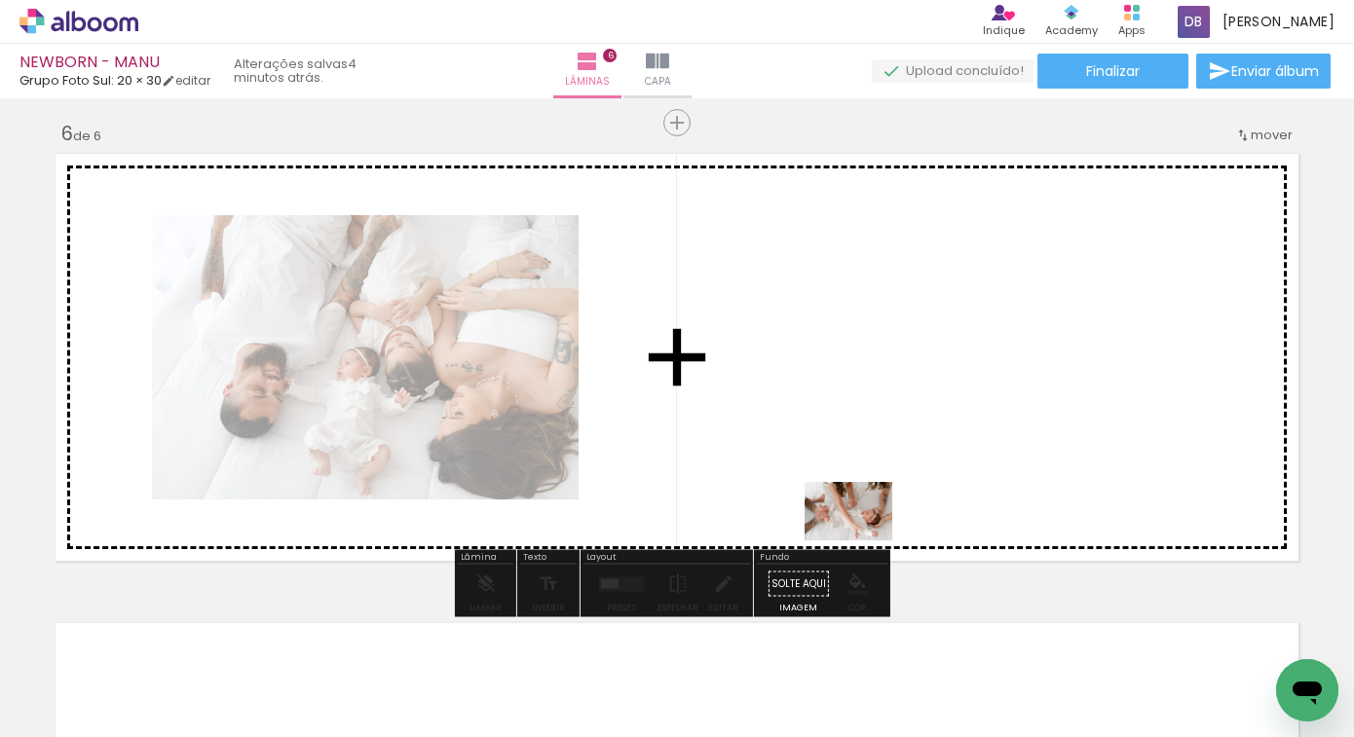
drag, startPoint x: 839, startPoint y: 654, endPoint x: 868, endPoint y: 530, distance: 127.1
click at [851, 474] on quentale-workspace at bounding box center [677, 368] width 1354 height 737
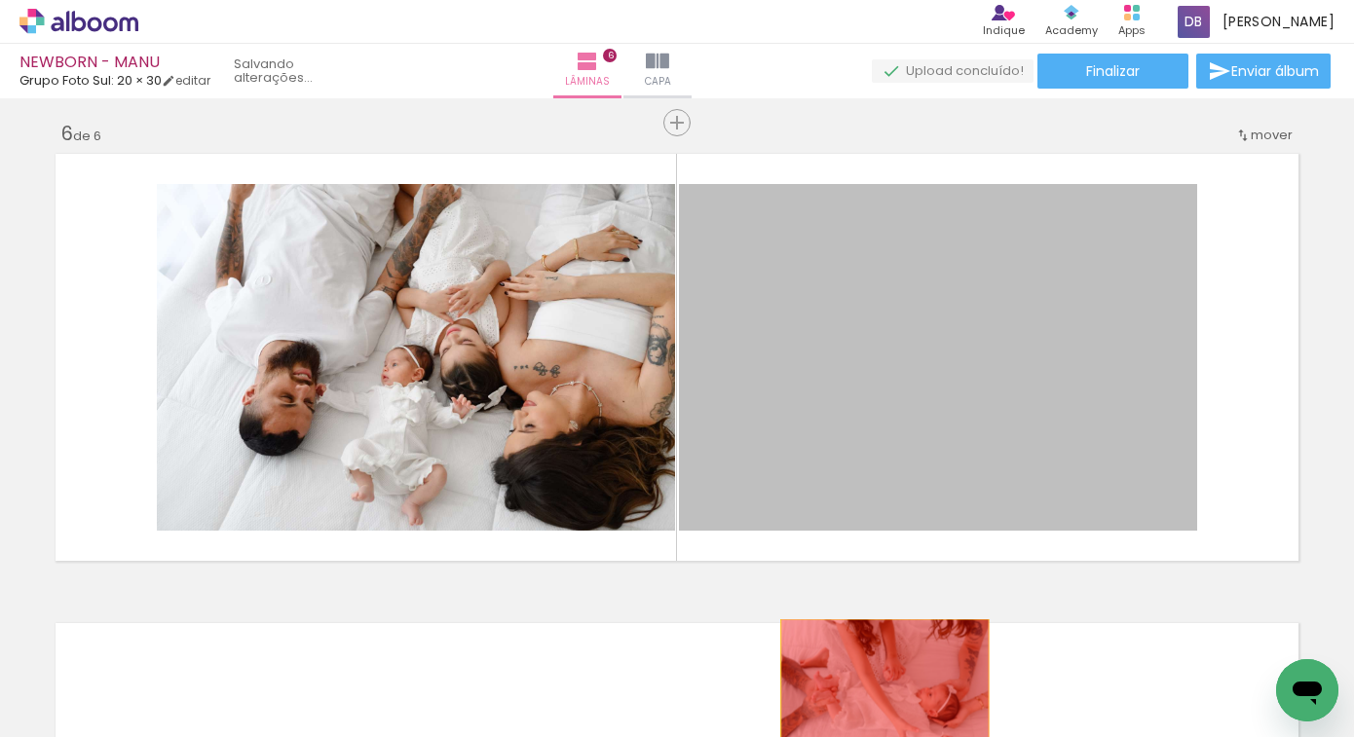
drag, startPoint x: 978, startPoint y: 435, endPoint x: 878, endPoint y: 689, distance: 272.4
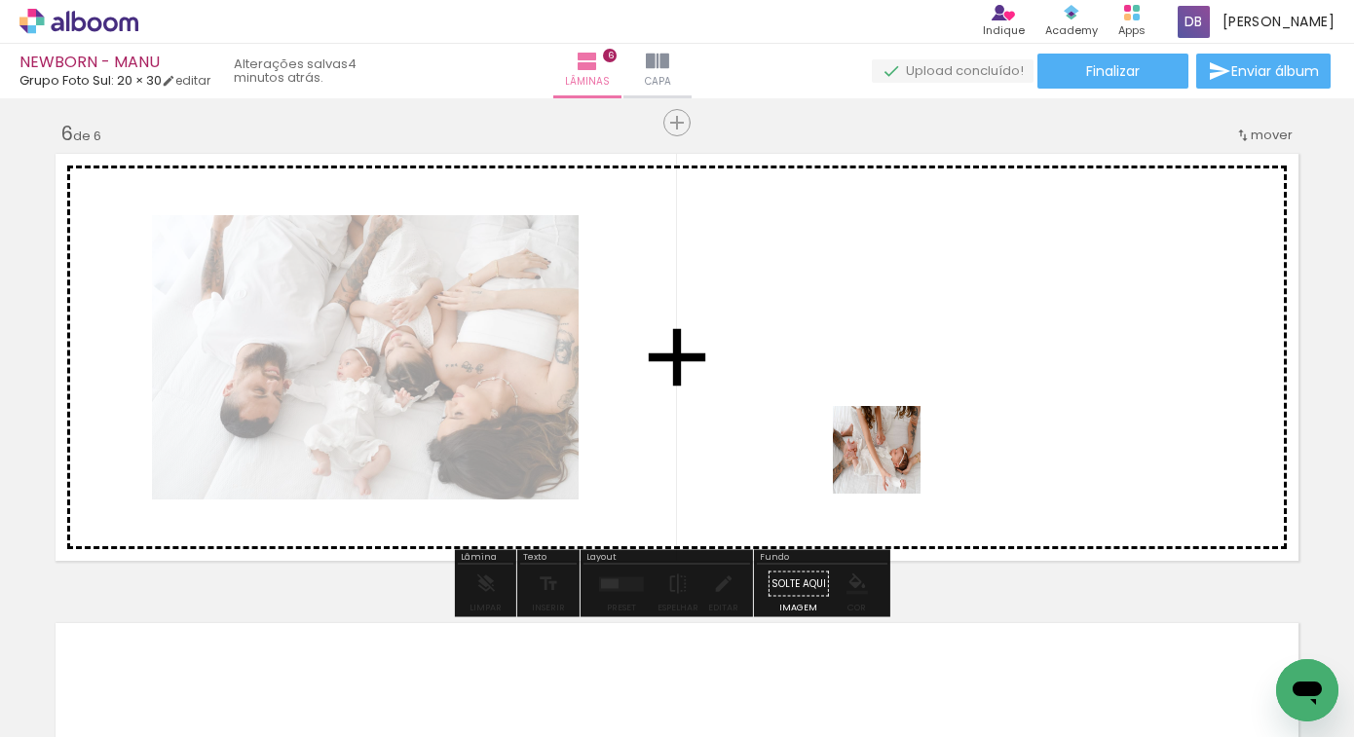
drag, startPoint x: 901, startPoint y: 685, endPoint x: 882, endPoint y: 433, distance: 252.1
click at [882, 433] on quentale-workspace at bounding box center [677, 368] width 1354 height 737
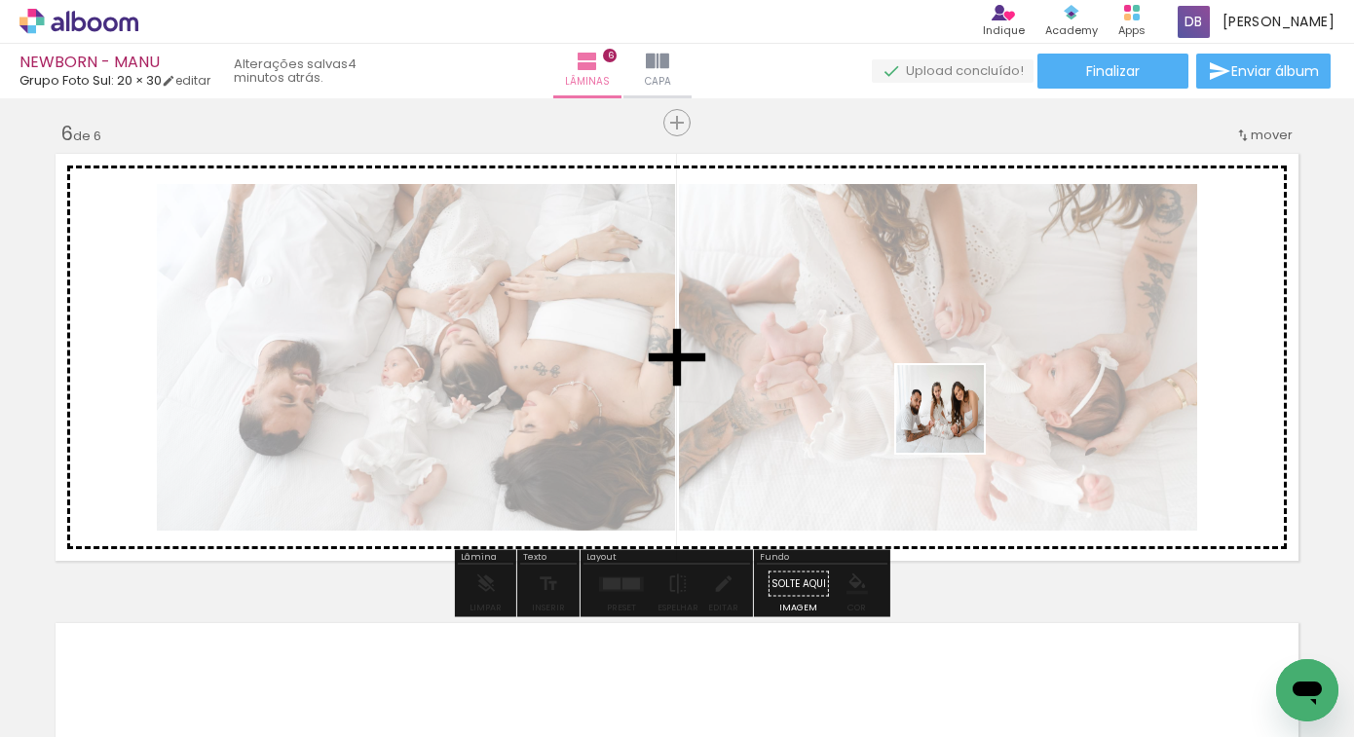
drag, startPoint x: 979, startPoint y: 675, endPoint x: 955, endPoint y: 424, distance: 252.5
click at [955, 424] on quentale-workspace at bounding box center [677, 368] width 1354 height 737
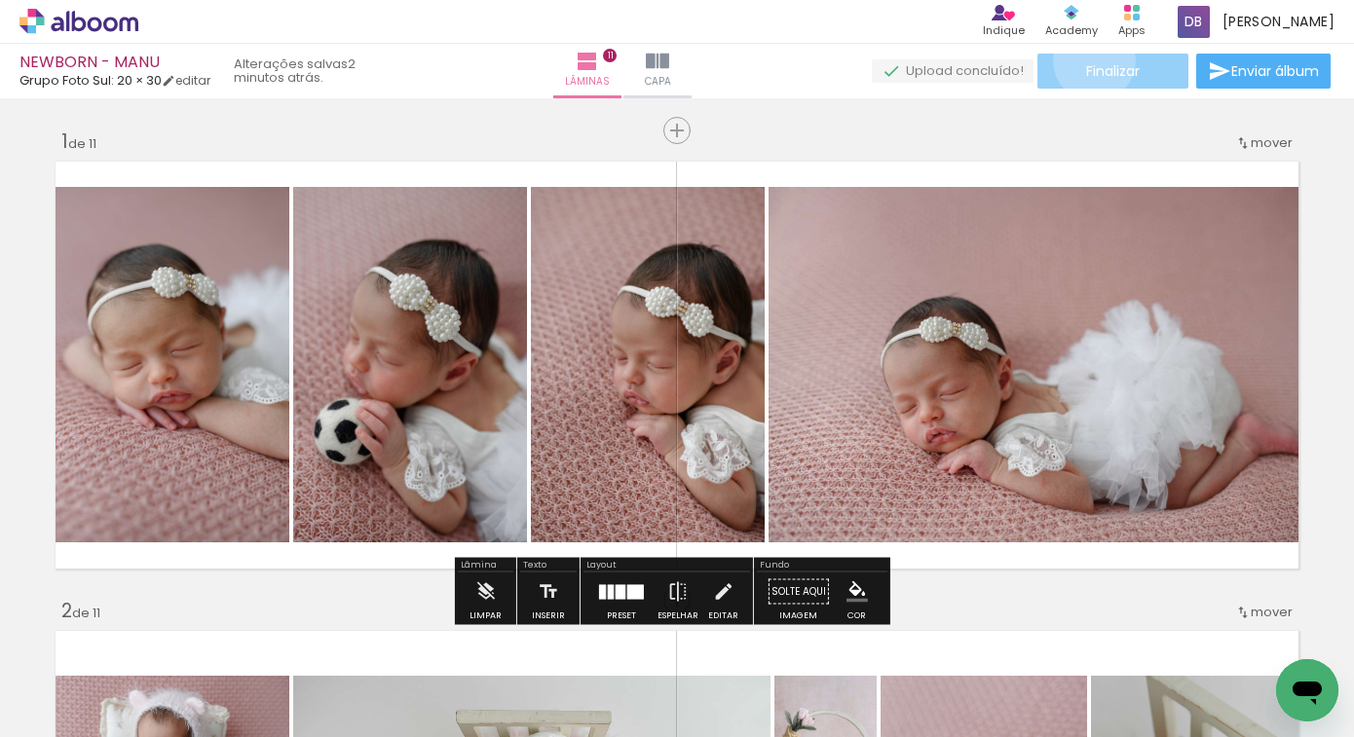
click at [1087, 64] on span "Finalizar" at bounding box center [1113, 71] width 54 height 14
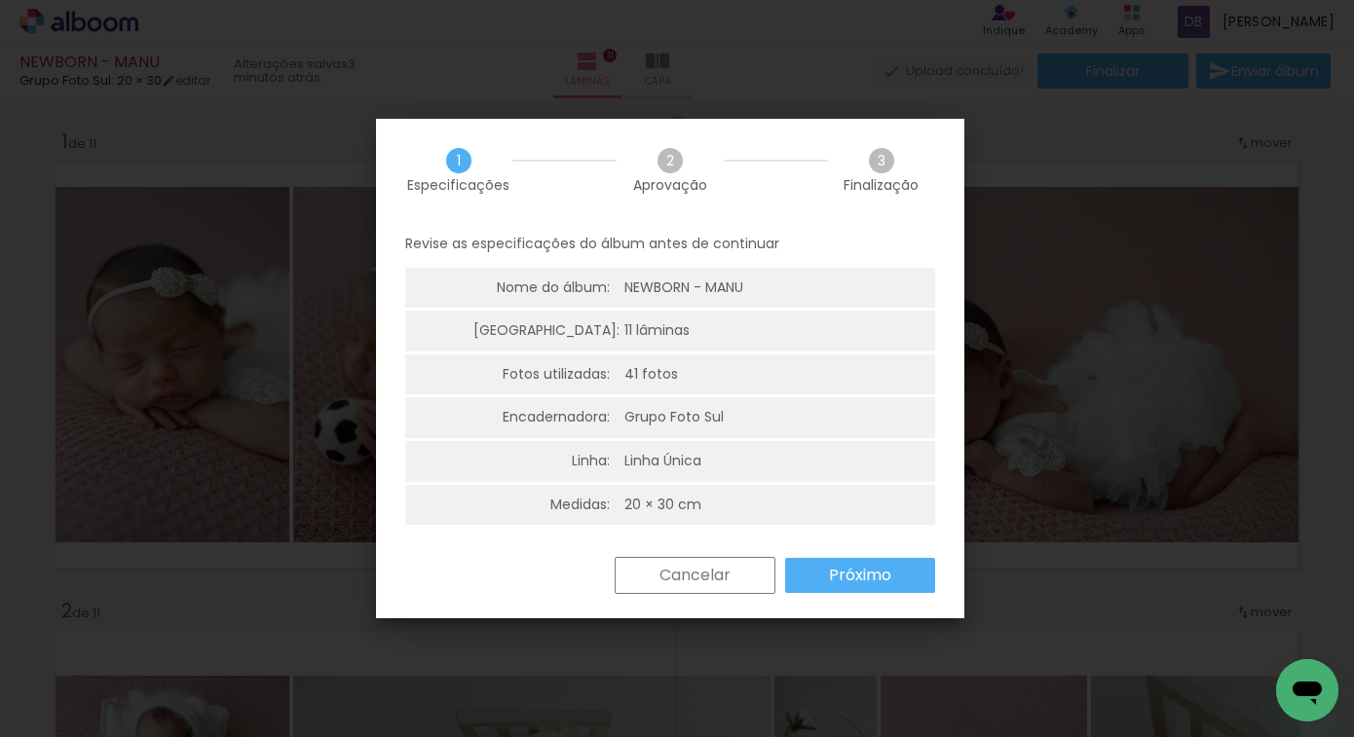
drag, startPoint x: 955, startPoint y: 315, endPoint x: 949, endPoint y: 330, distance: 16.6
click at [949, 330] on div "Revise as especificações do álbum antes de continuar Nome do álbum: NEWBORN - M…" at bounding box center [670, 389] width 588 height 336
drag, startPoint x: 956, startPoint y: 328, endPoint x: 955, endPoint y: 341, distance: 12.7
click at [955, 341] on div "Revise as especificações do álbum antes de continuar Nome do álbum: NEWBORN - M…" at bounding box center [670, 389] width 588 height 336
click at [836, 564] on paper-button "Próximo" at bounding box center [860, 575] width 150 height 35
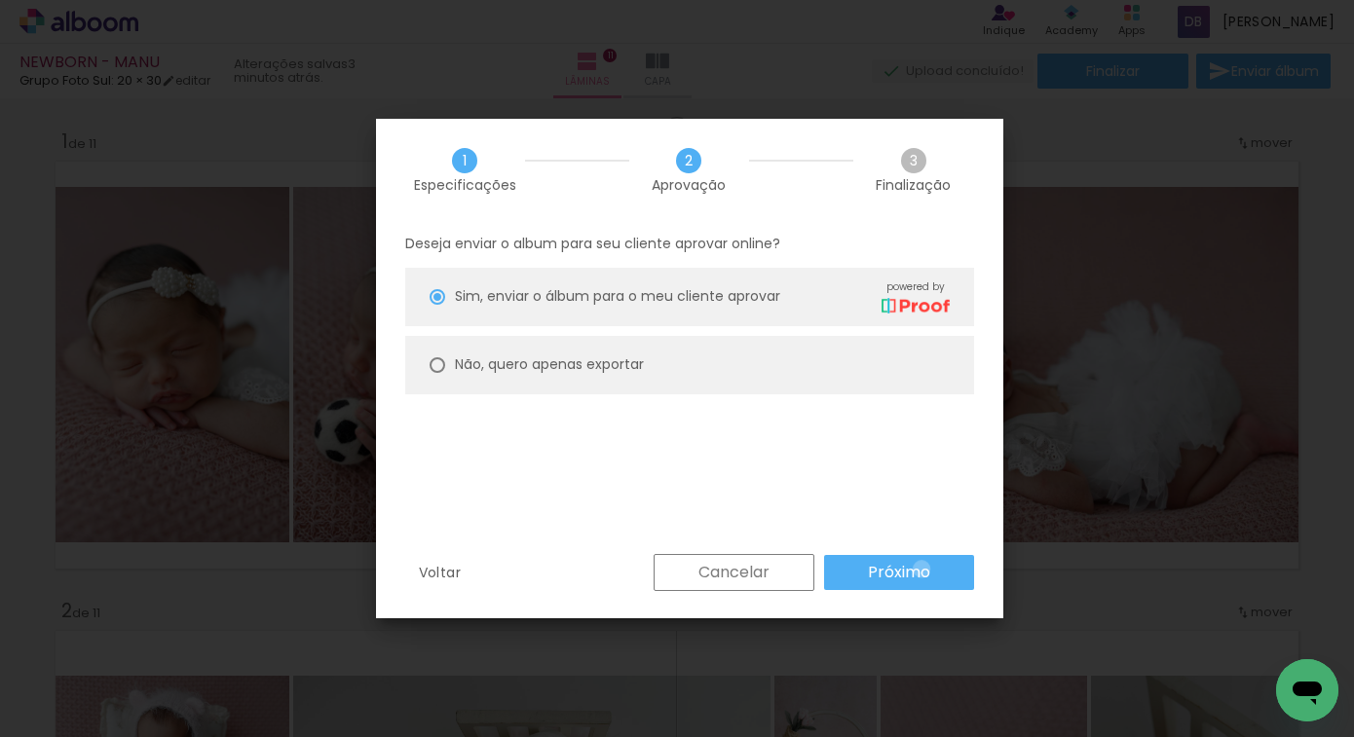
click at [0, 0] on slot "Próximo" at bounding box center [0, 0] width 0 height 0
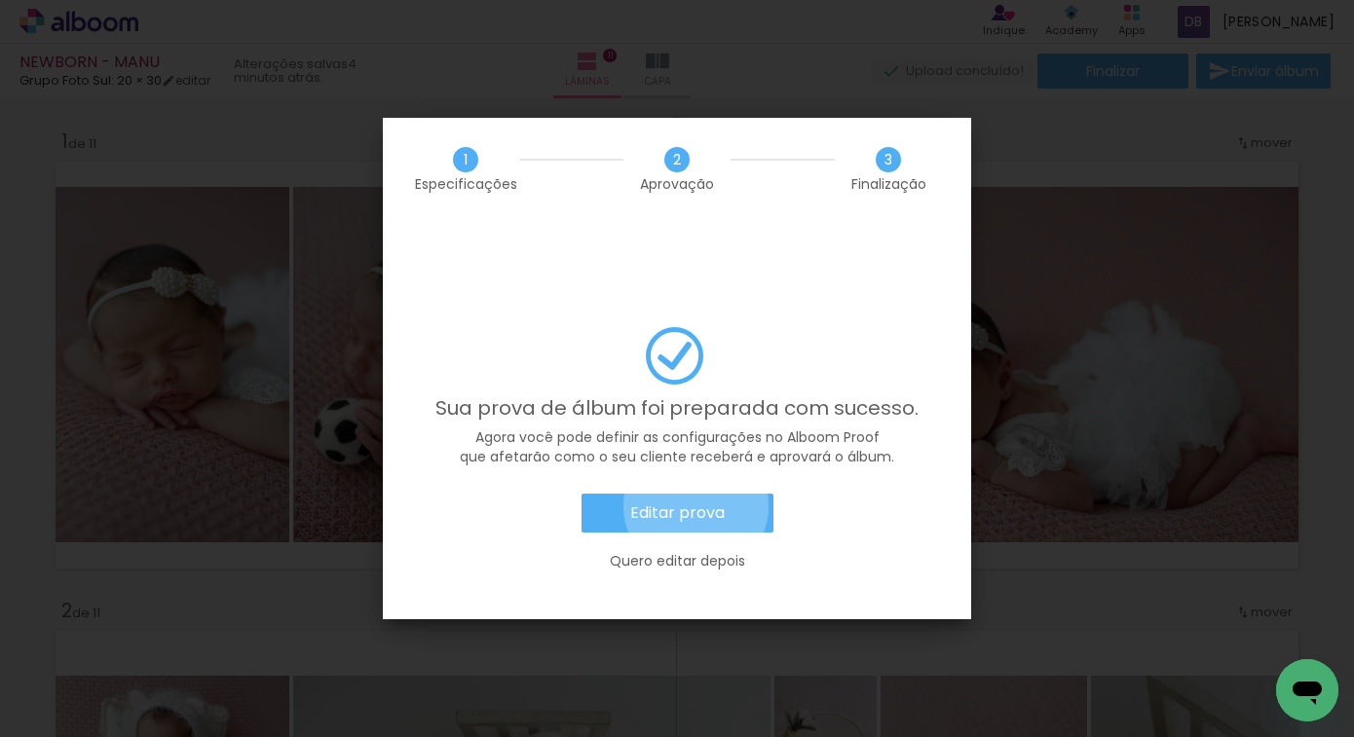
click at [0, 0] on slot "Editar prova" at bounding box center [0, 0] width 0 height 0
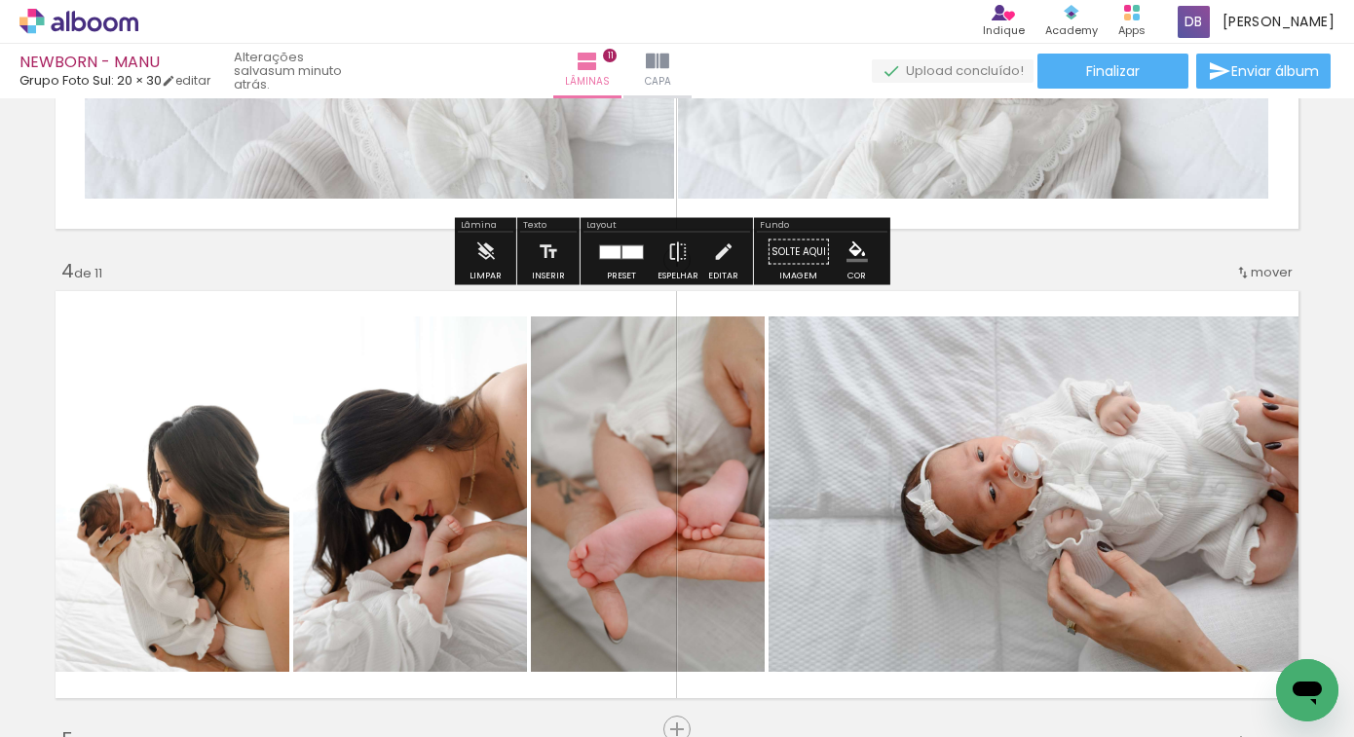
scroll to position [355, 0]
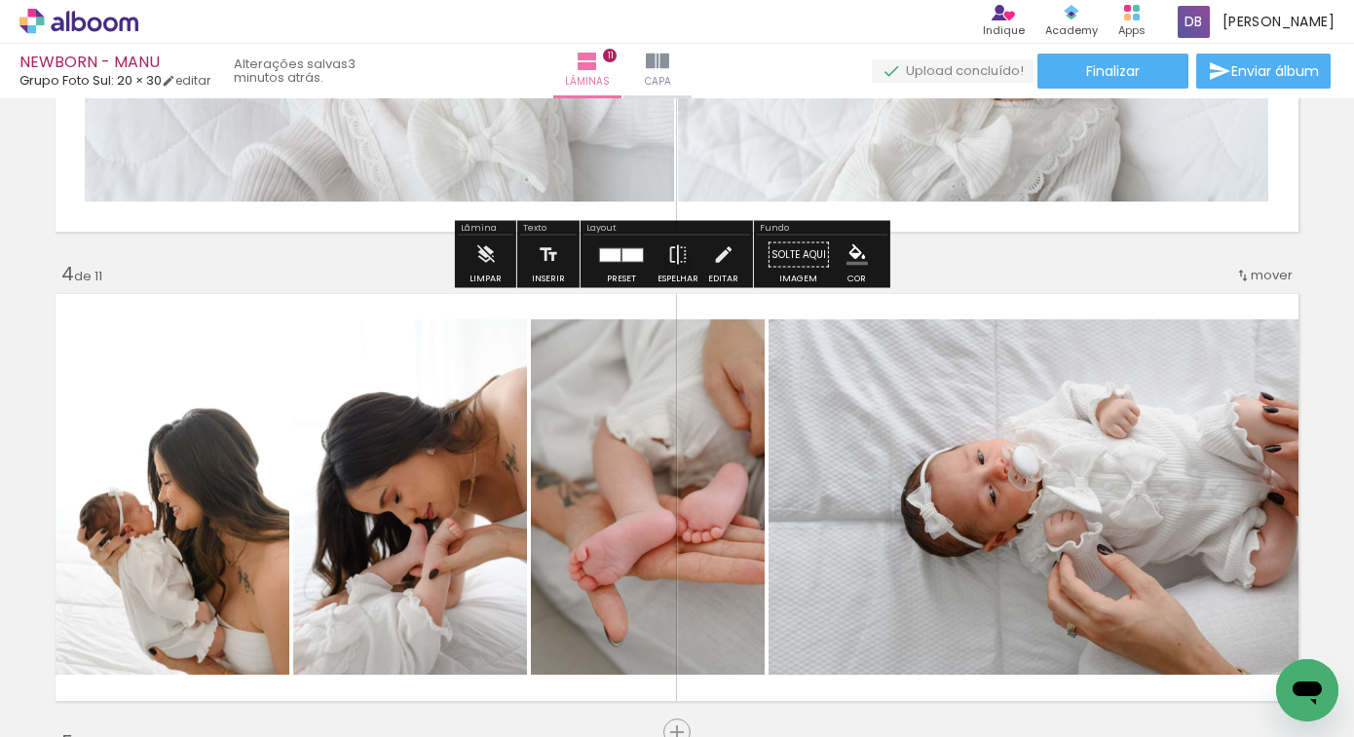
scroll to position [1305, 0]
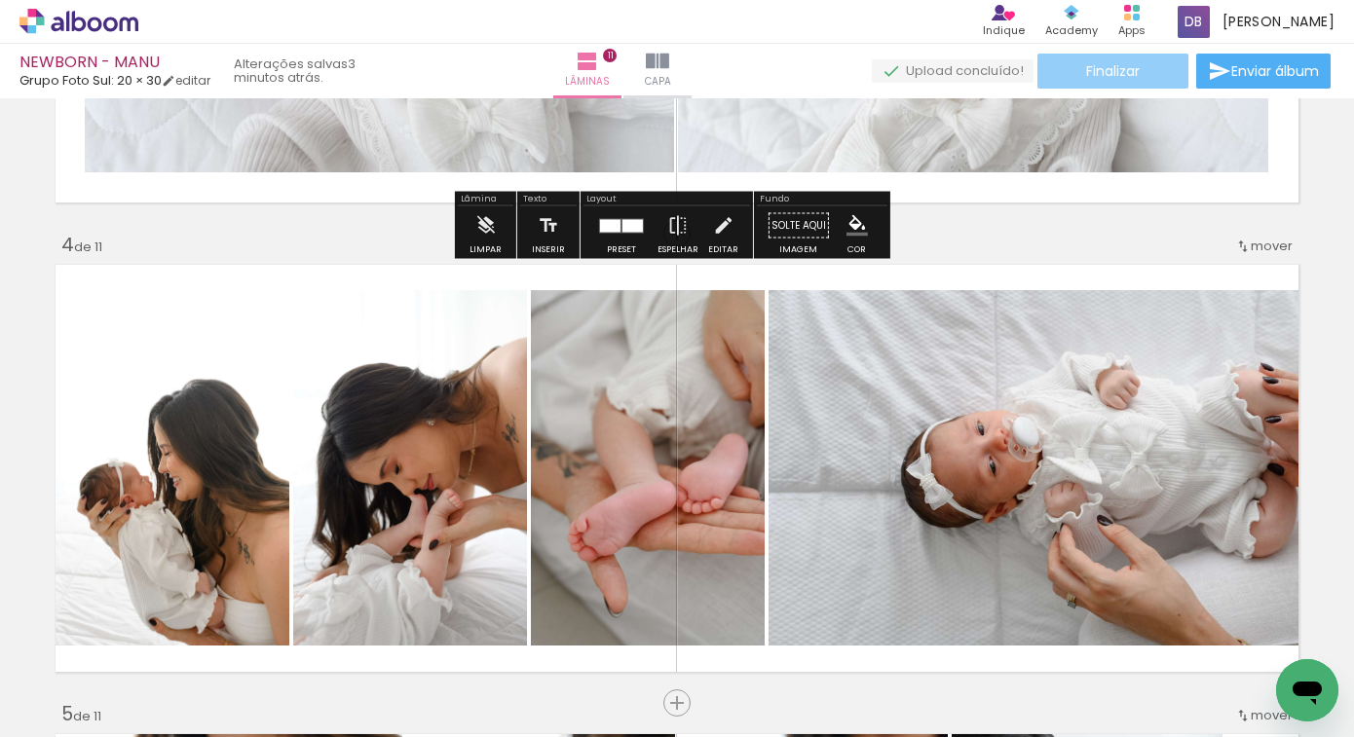
click at [1112, 57] on paper-button "Finalizar" at bounding box center [1112, 71] width 151 height 35
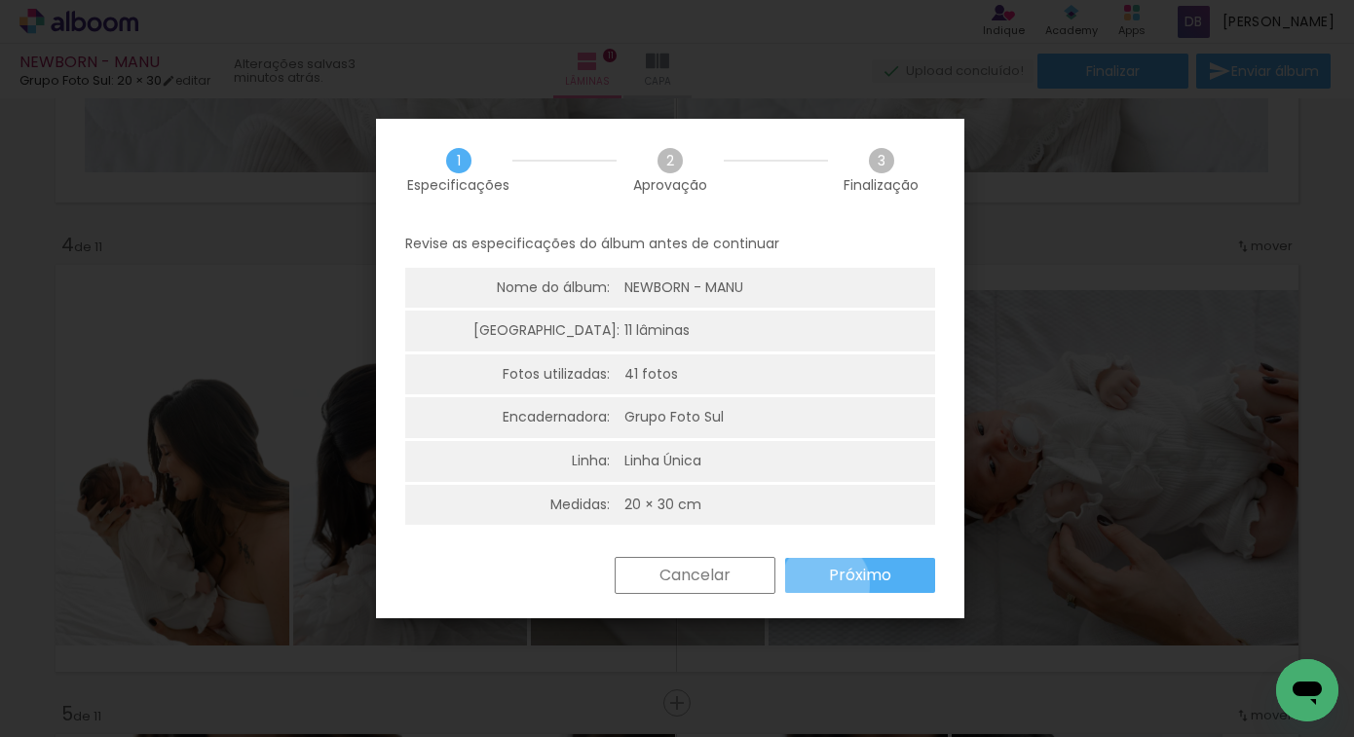
click at [825, 584] on paper-button "Próximo" at bounding box center [860, 575] width 150 height 35
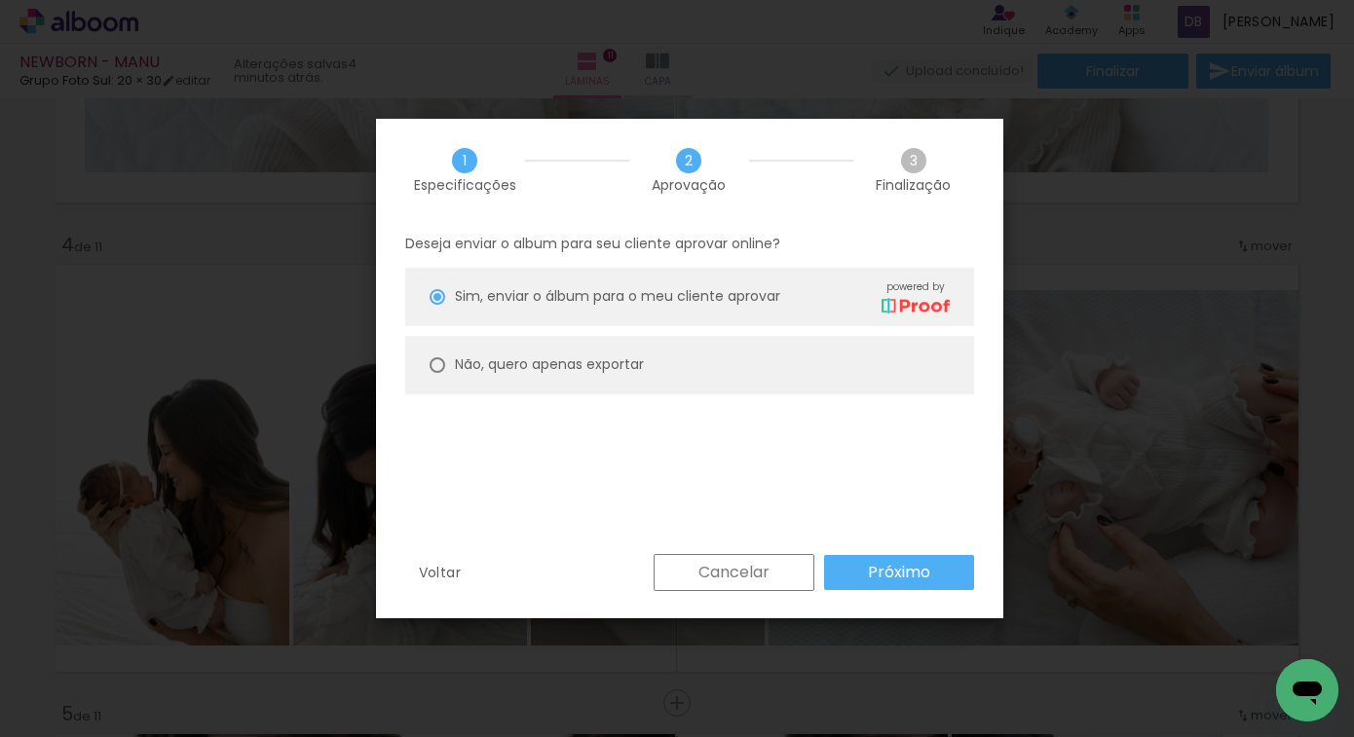
click at [0, 0] on slot "Próximo" at bounding box center [0, 0] width 0 height 0
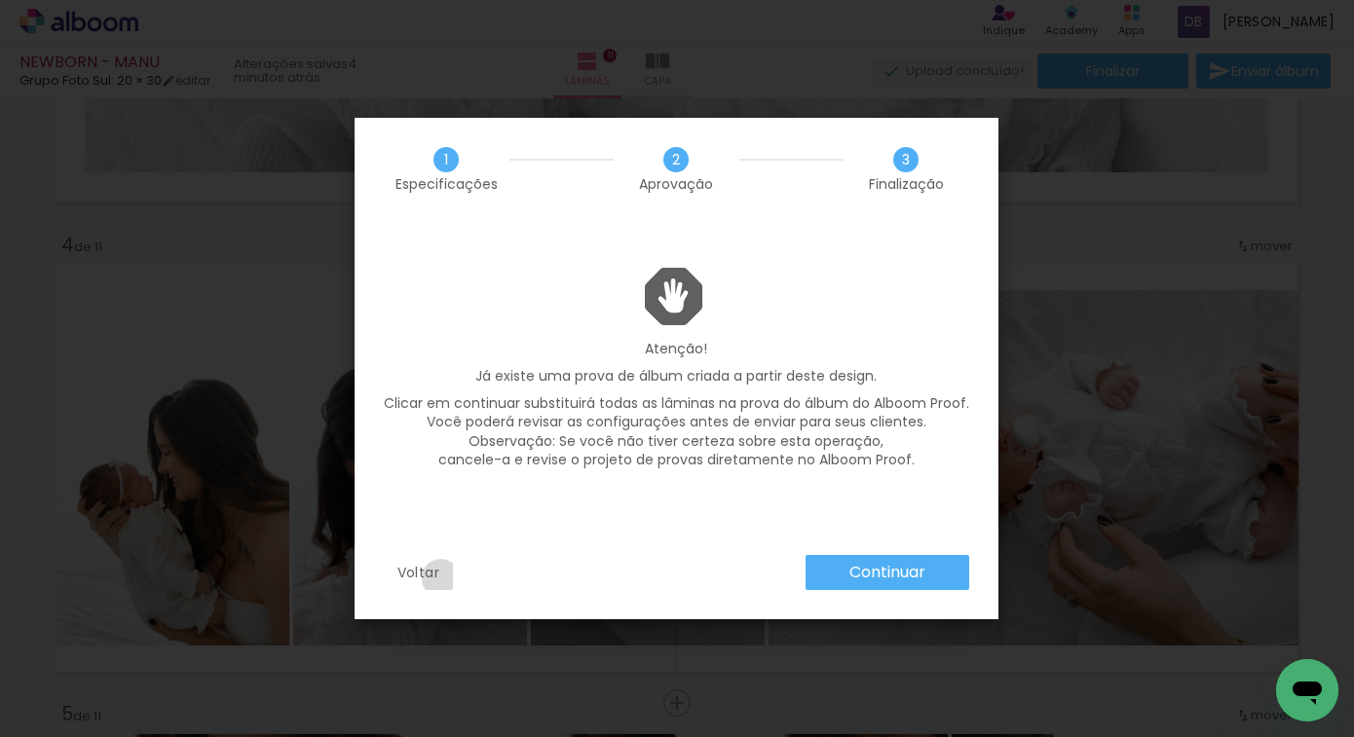
click at [440, 579] on paper-button "Voltar" at bounding box center [419, 572] width 70 height 35
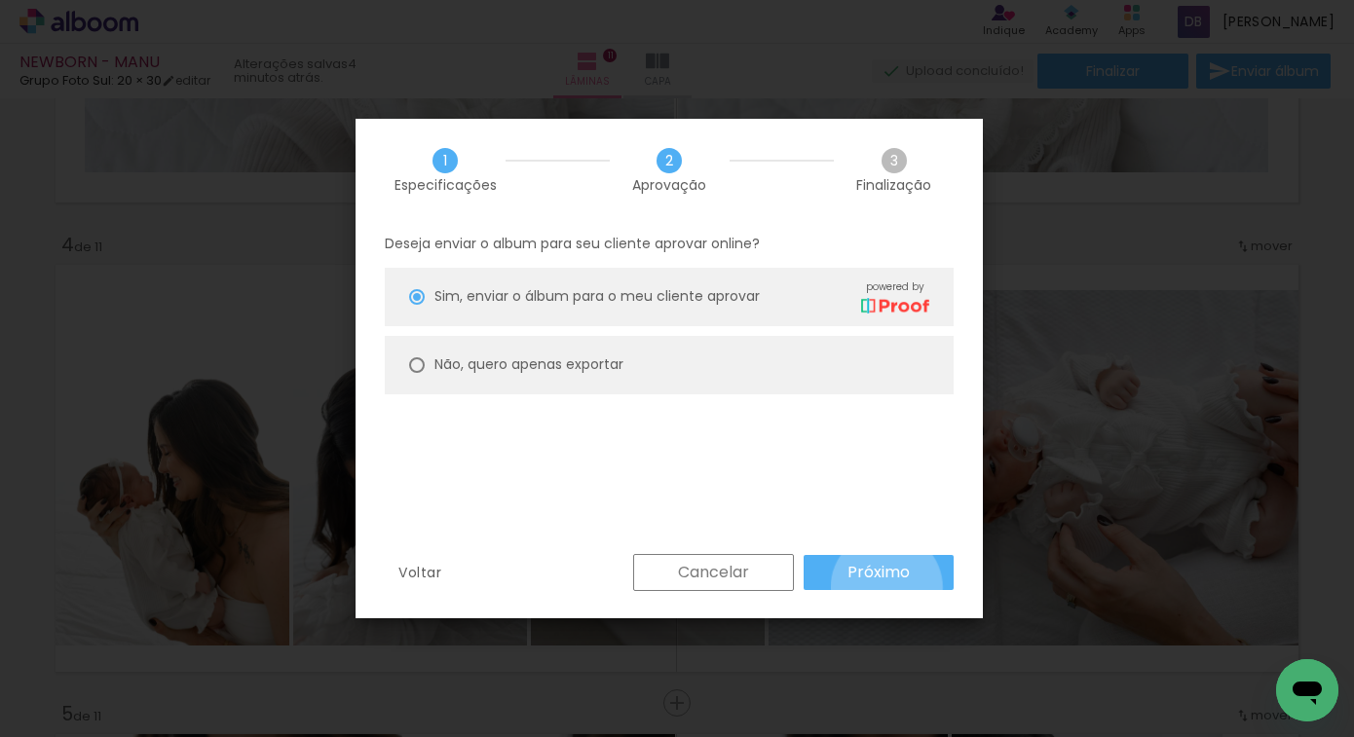
click at [887, 587] on paper-button "Próximo" at bounding box center [879, 572] width 150 height 35
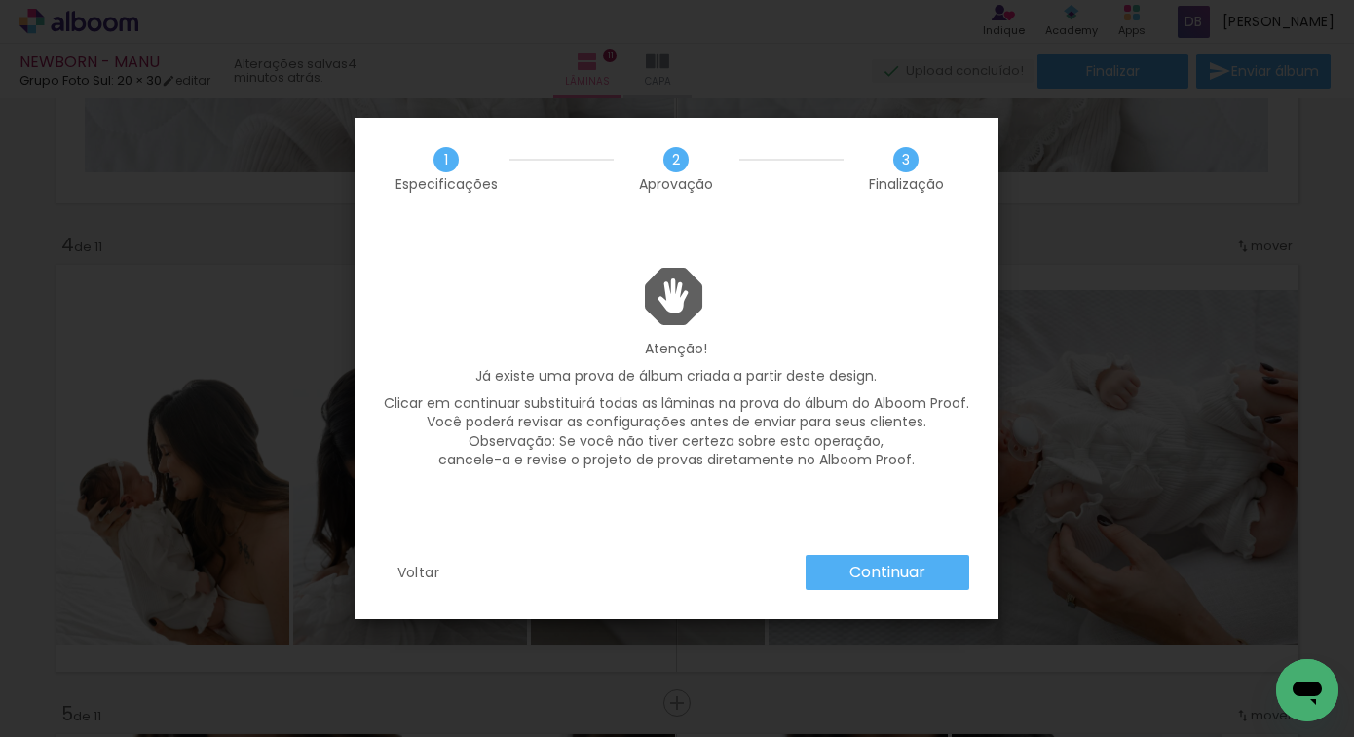
click at [404, 591] on div "Voltar Continuar" at bounding box center [677, 587] width 644 height 64
click at [0, 0] on slot "Voltar" at bounding box center [0, 0] width 0 height 0
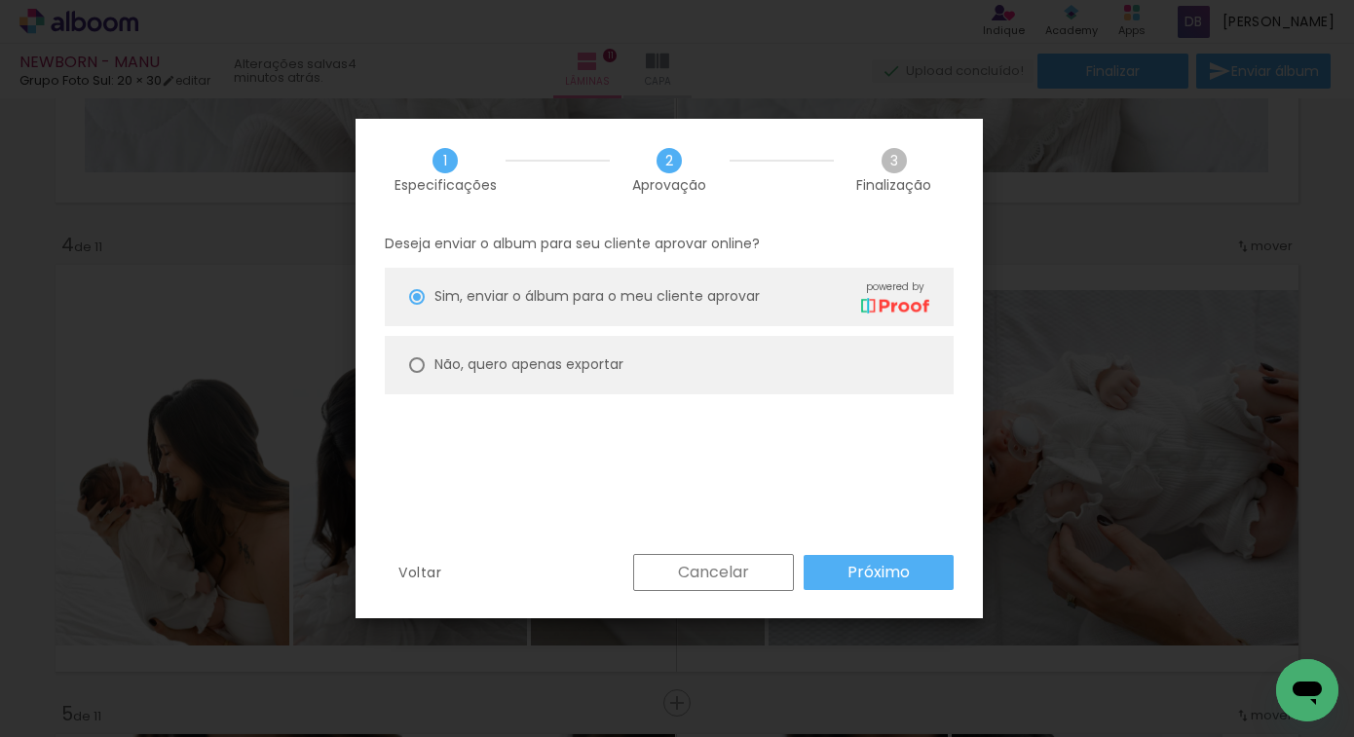
click at [0, 0] on slot "Cancelar" at bounding box center [0, 0] width 0 height 0
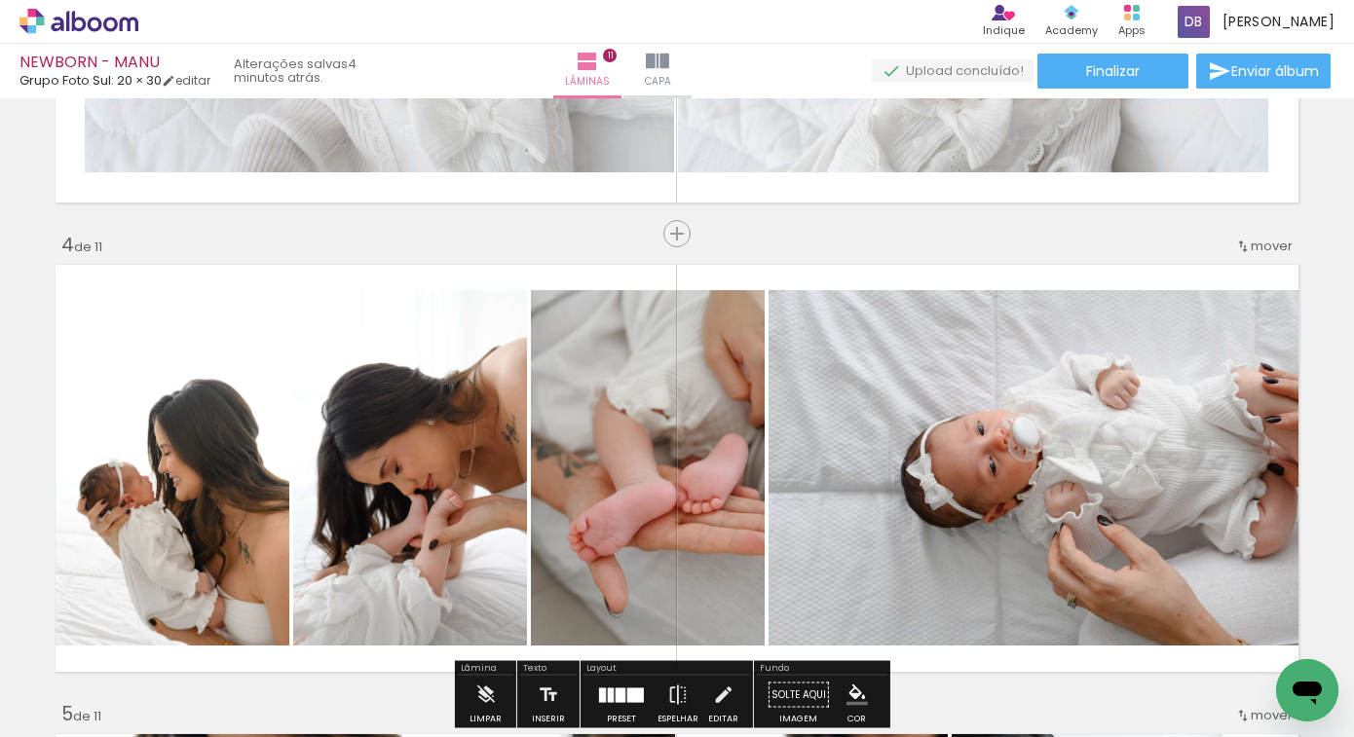
scroll to position [1963, 0]
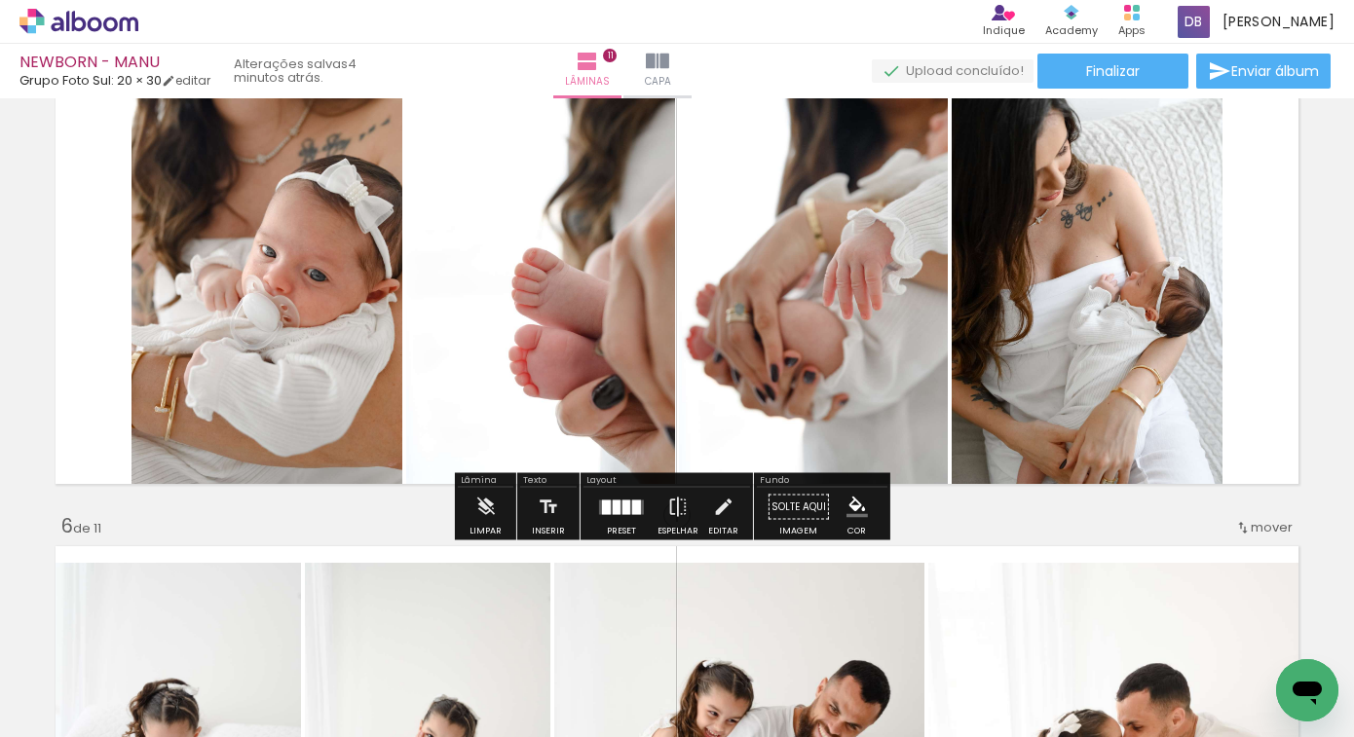
scroll to position [0, 427]
click at [1109, 80] on paper-button "Finalizar" at bounding box center [1112, 71] width 151 height 35
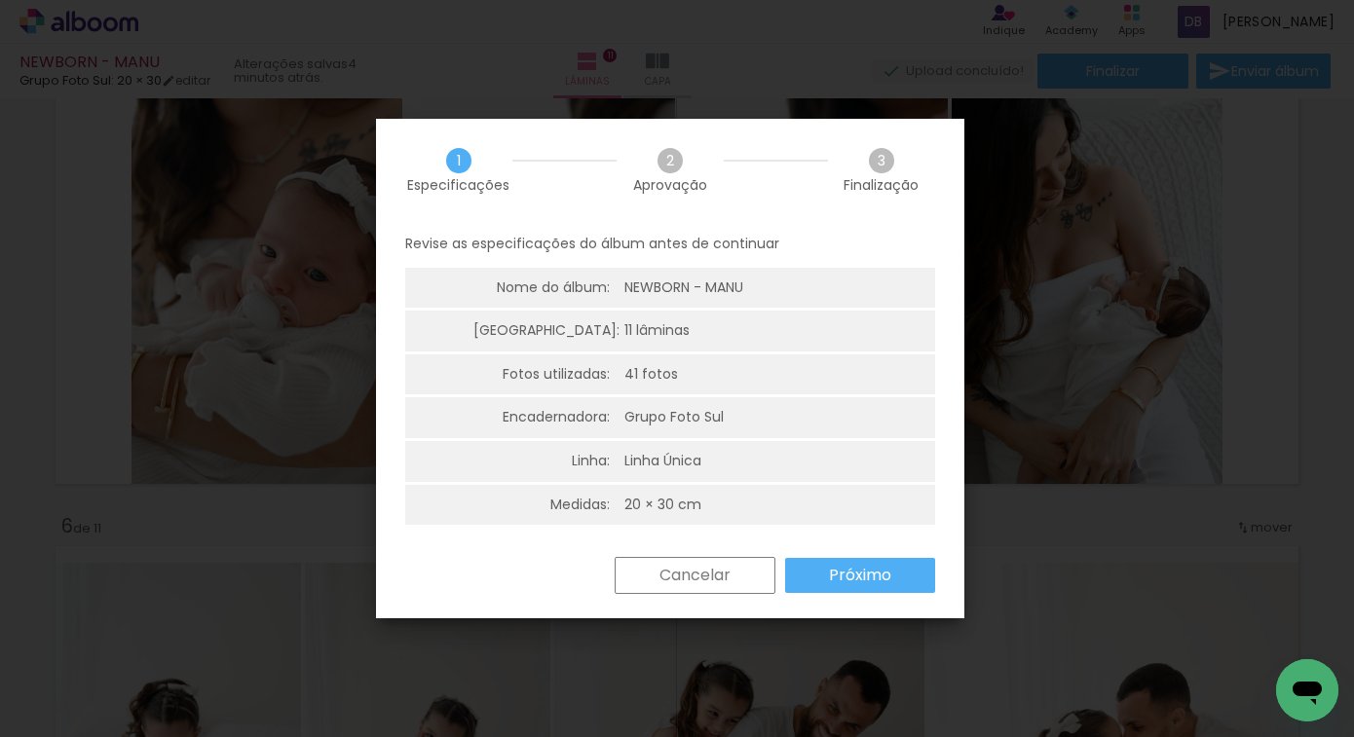
click at [883, 589] on paper-button "Próximo" at bounding box center [860, 575] width 150 height 35
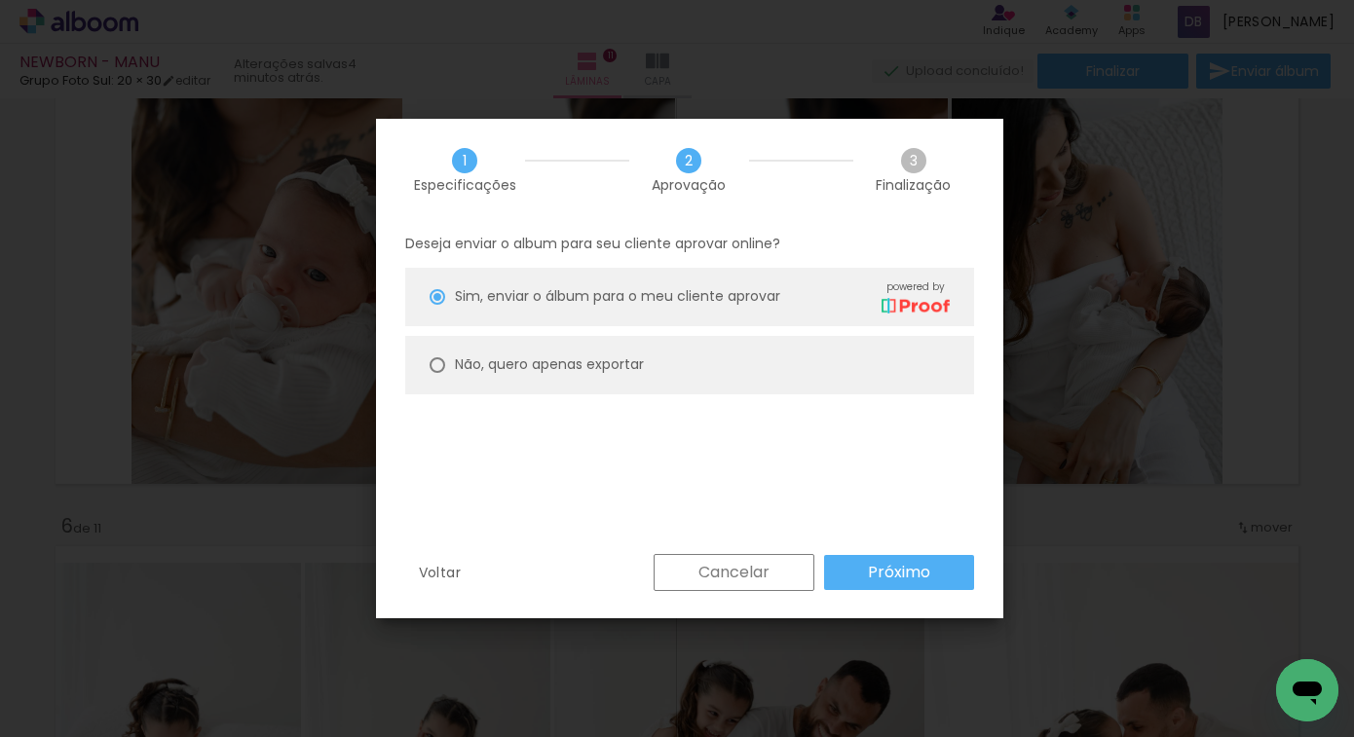
click at [0, 0] on slot "Próximo" at bounding box center [0, 0] width 0 height 0
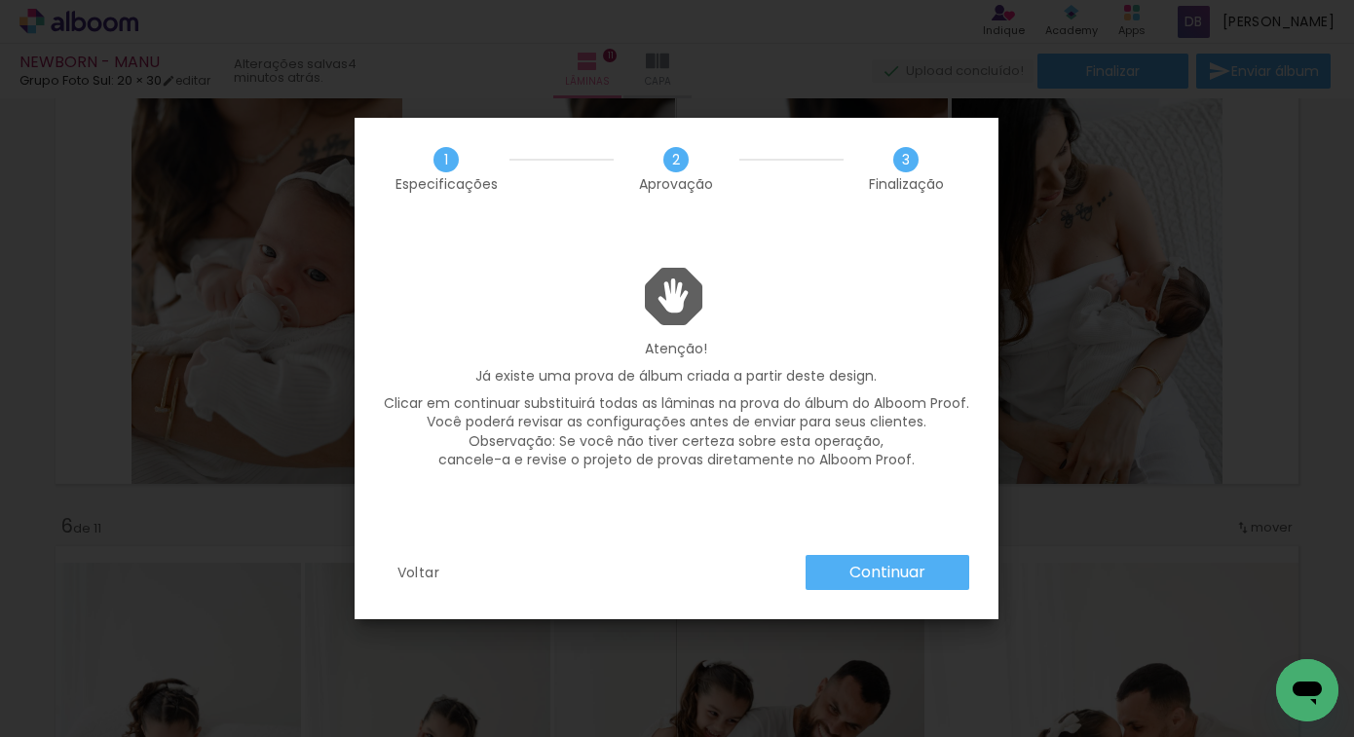
click at [0, 0] on slot "Continuar" at bounding box center [0, 0] width 0 height 0
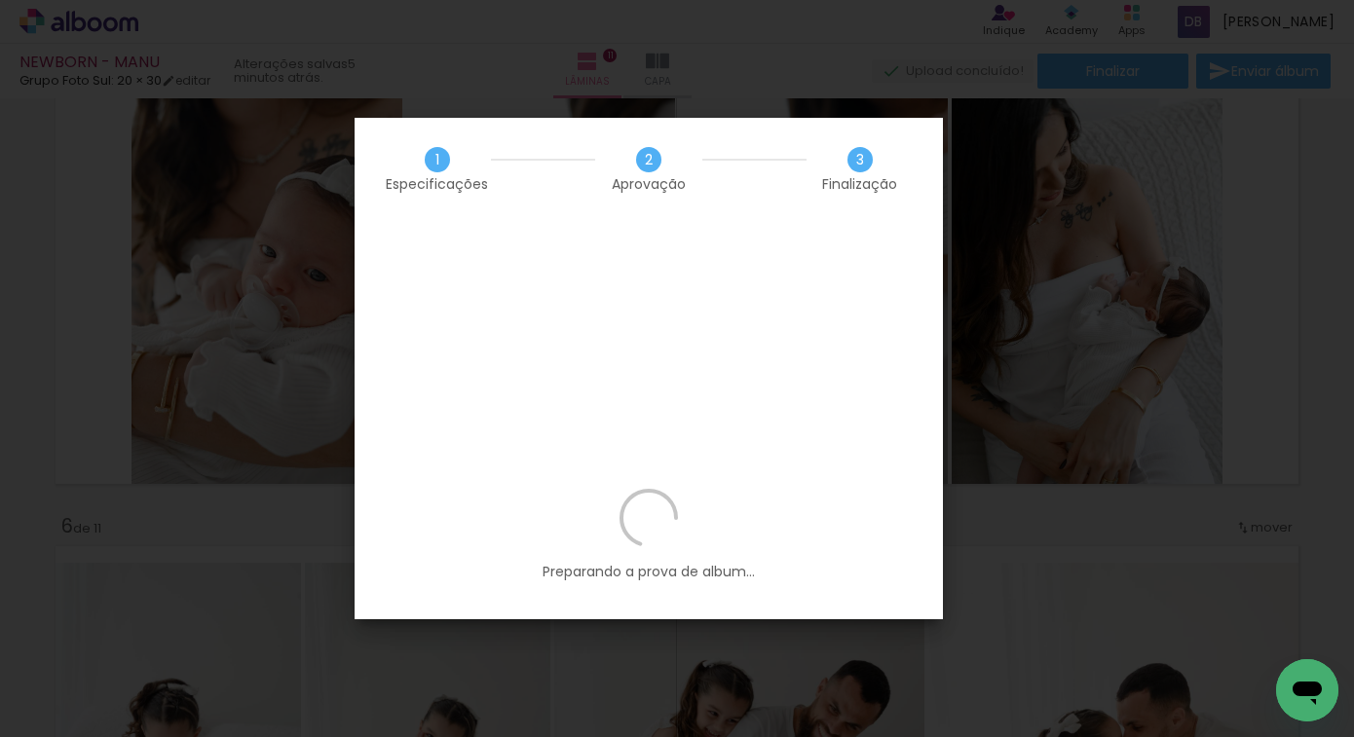
click at [488, 55] on iron-overlay-backdrop at bounding box center [677, 368] width 1354 height 737
click at [484, 89] on iron-overlay-backdrop at bounding box center [677, 368] width 1354 height 737
click at [645, 489] on icon at bounding box center [648, 518] width 58 height 58
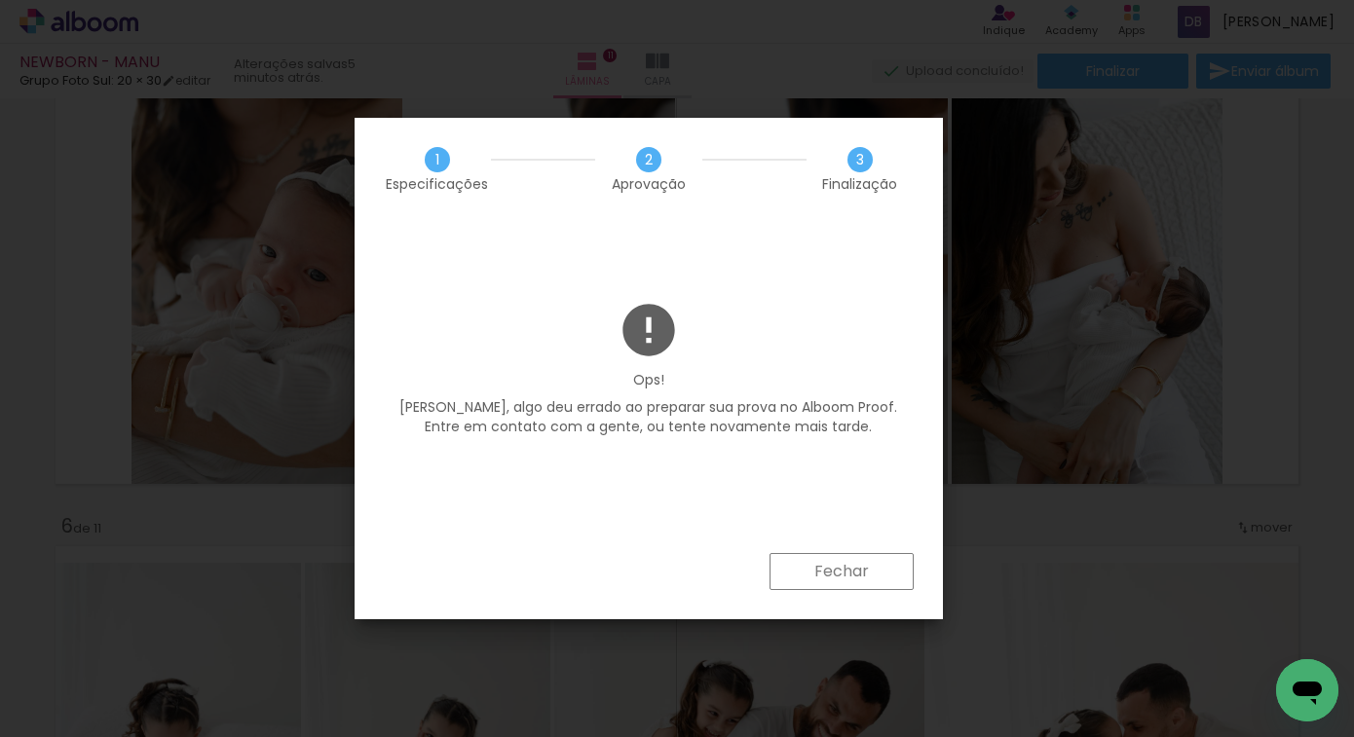
drag, startPoint x: 812, startPoint y: 546, endPoint x: 812, endPoint y: 560, distance: 14.6
click at [812, 474] on div "Ops! [PERSON_NAME], algo deu errado ao preparar sua prova no Alboom Proof. Entr…" at bounding box center [649, 386] width 588 height 175
click at [809, 570] on paper-button "Fechar" at bounding box center [842, 571] width 144 height 37
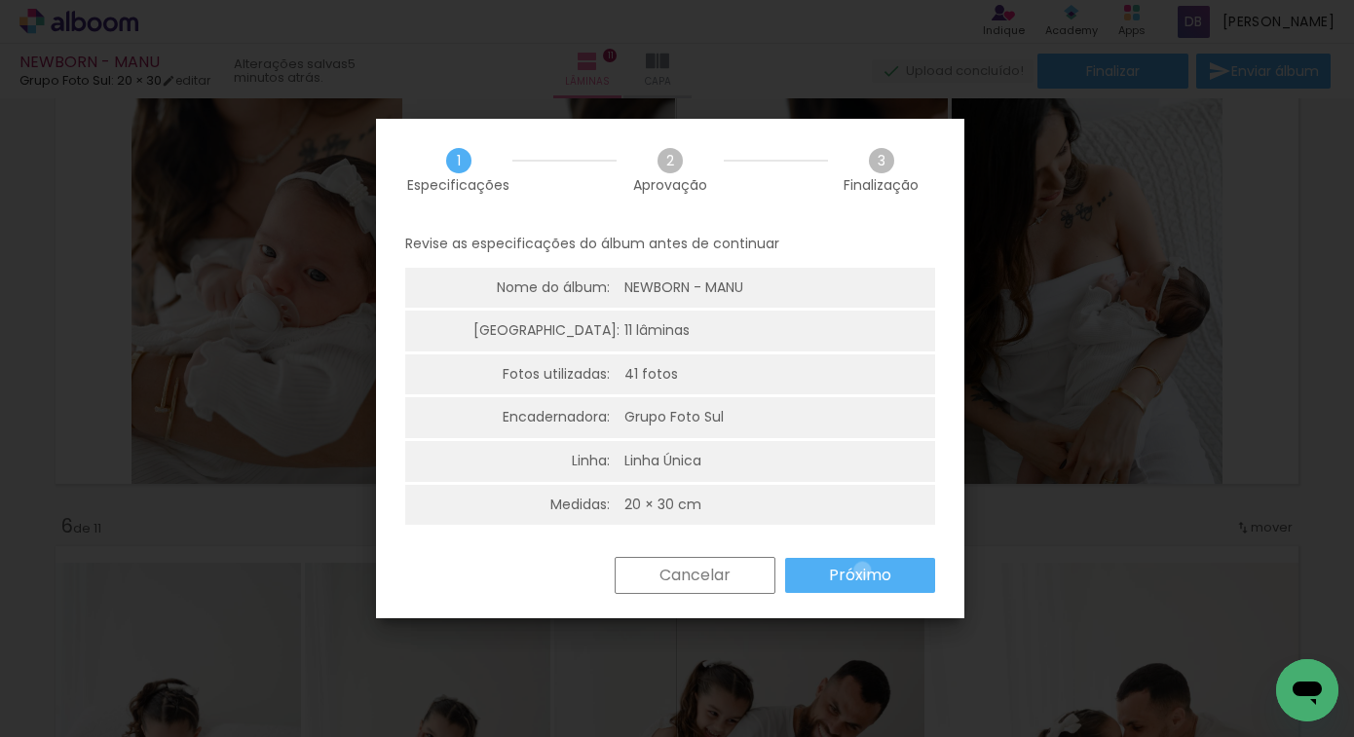
scroll to position [0, 427]
click at [0, 0] on slot "Próximo" at bounding box center [0, 0] width 0 height 0
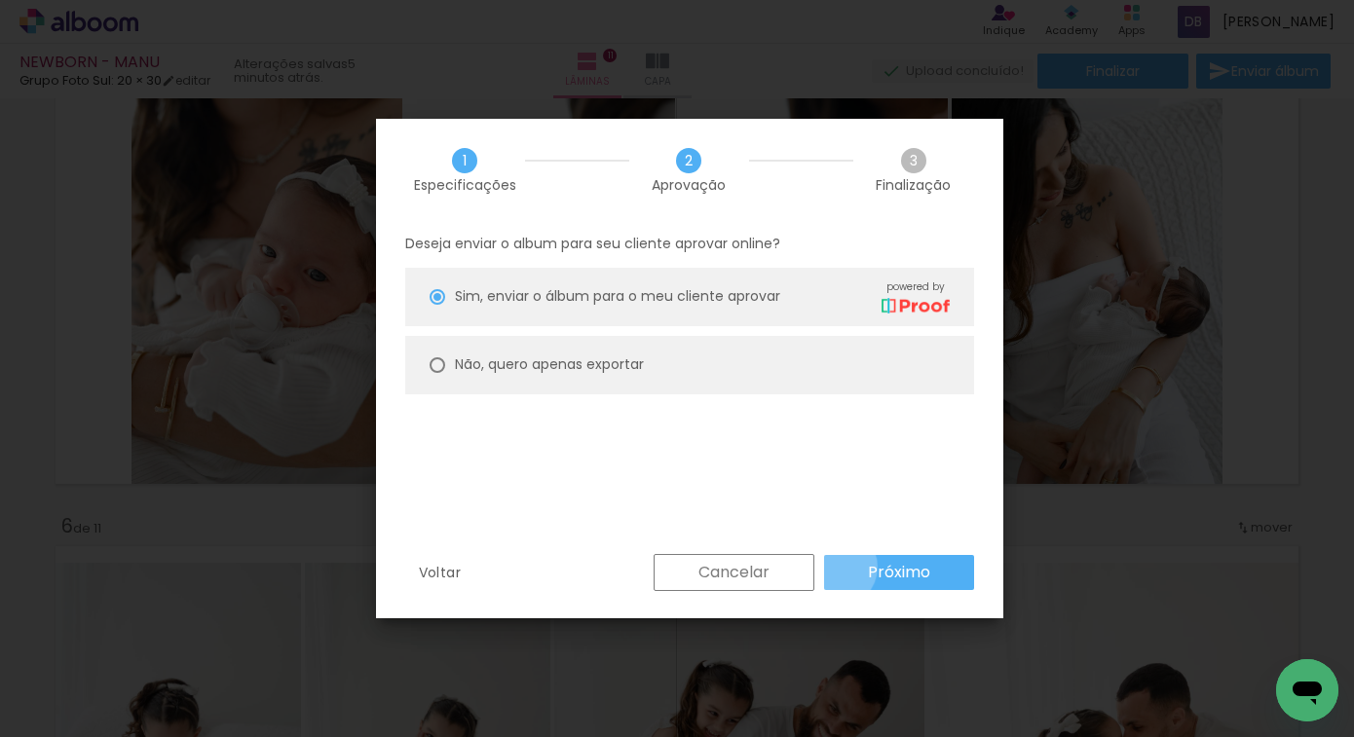
click at [837, 567] on paper-button "Próximo" at bounding box center [899, 572] width 150 height 35
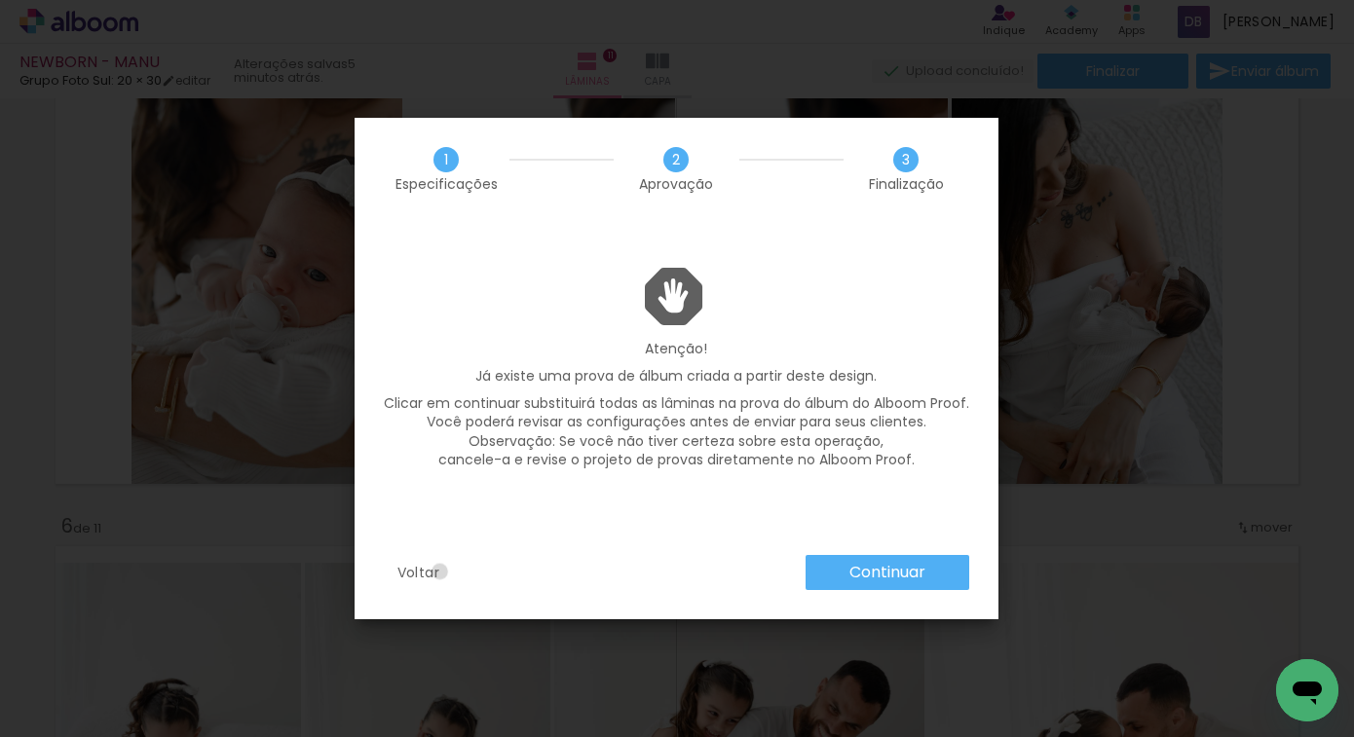
click at [0, 0] on slot "Voltar" at bounding box center [0, 0] width 0 height 0
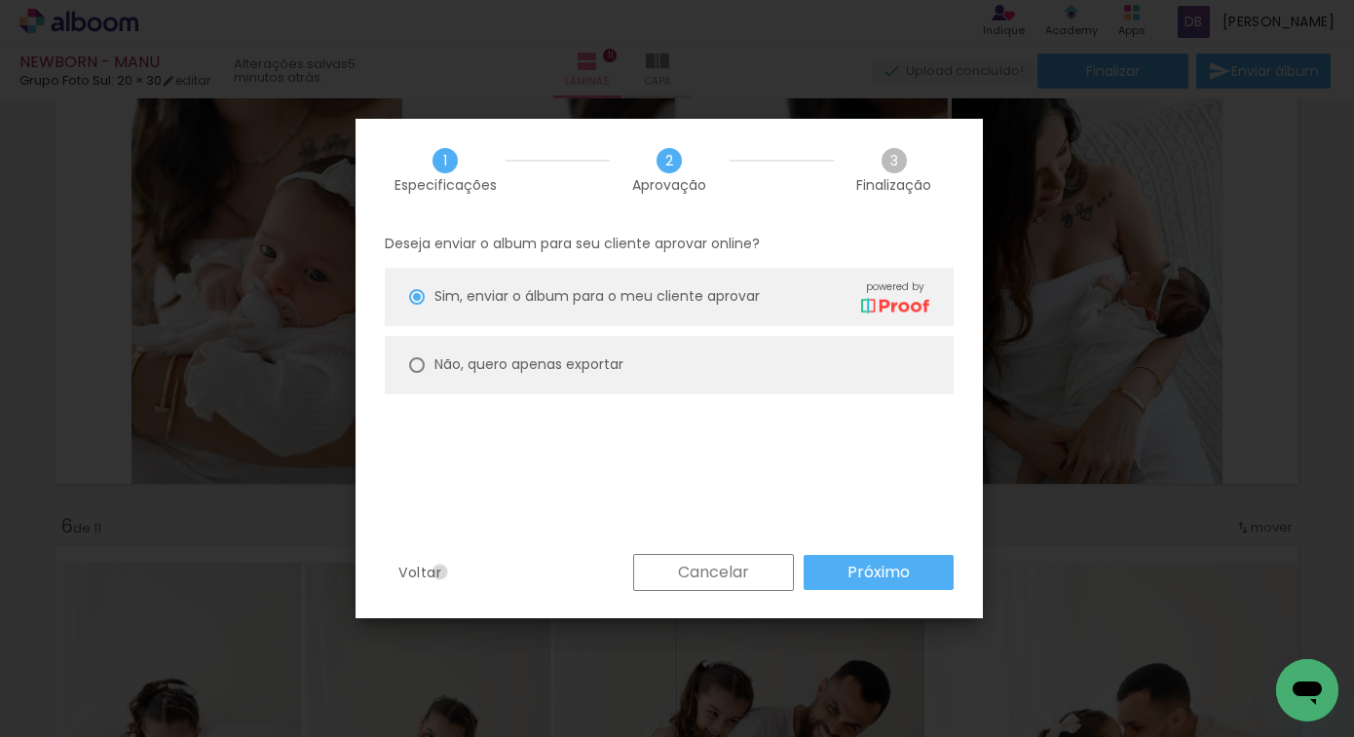
click at [0, 0] on slot "Voltar" at bounding box center [0, 0] width 0 height 0
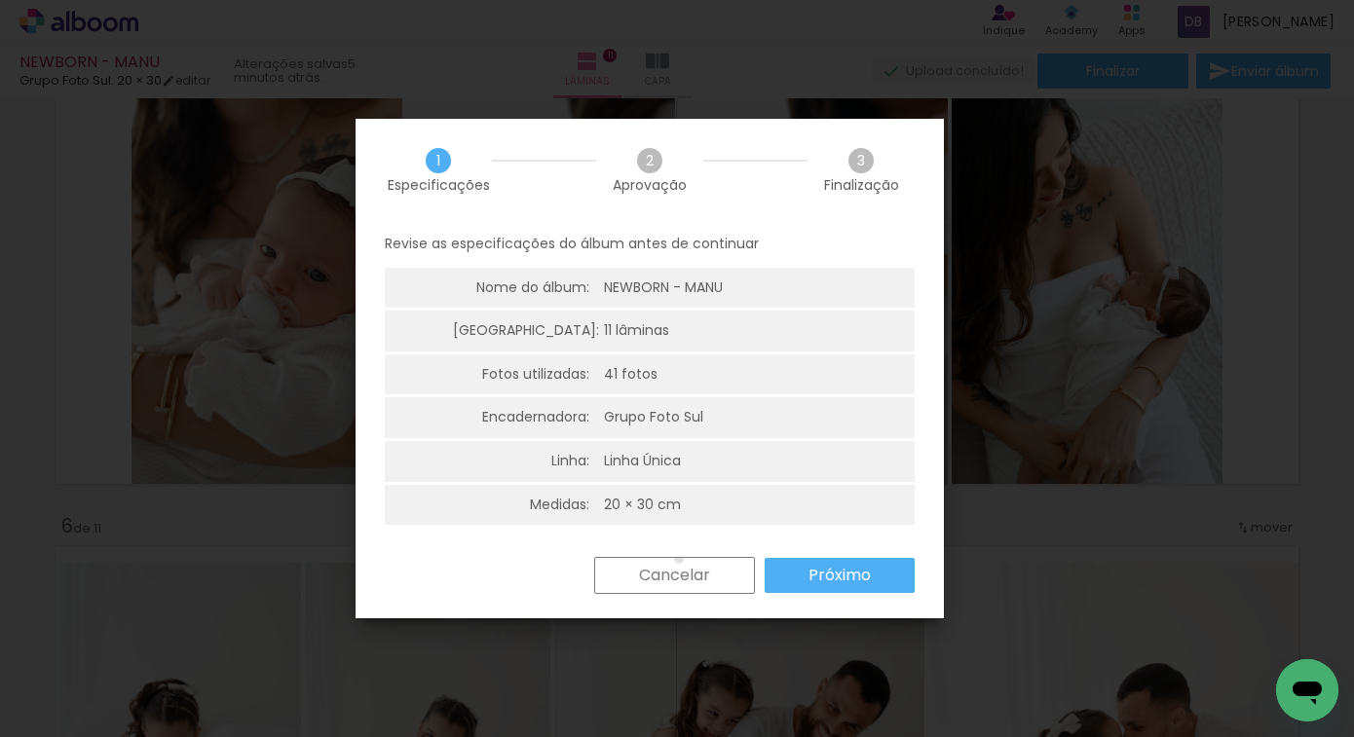
click at [679, 558] on paper-button "Cancelar" at bounding box center [674, 575] width 161 height 37
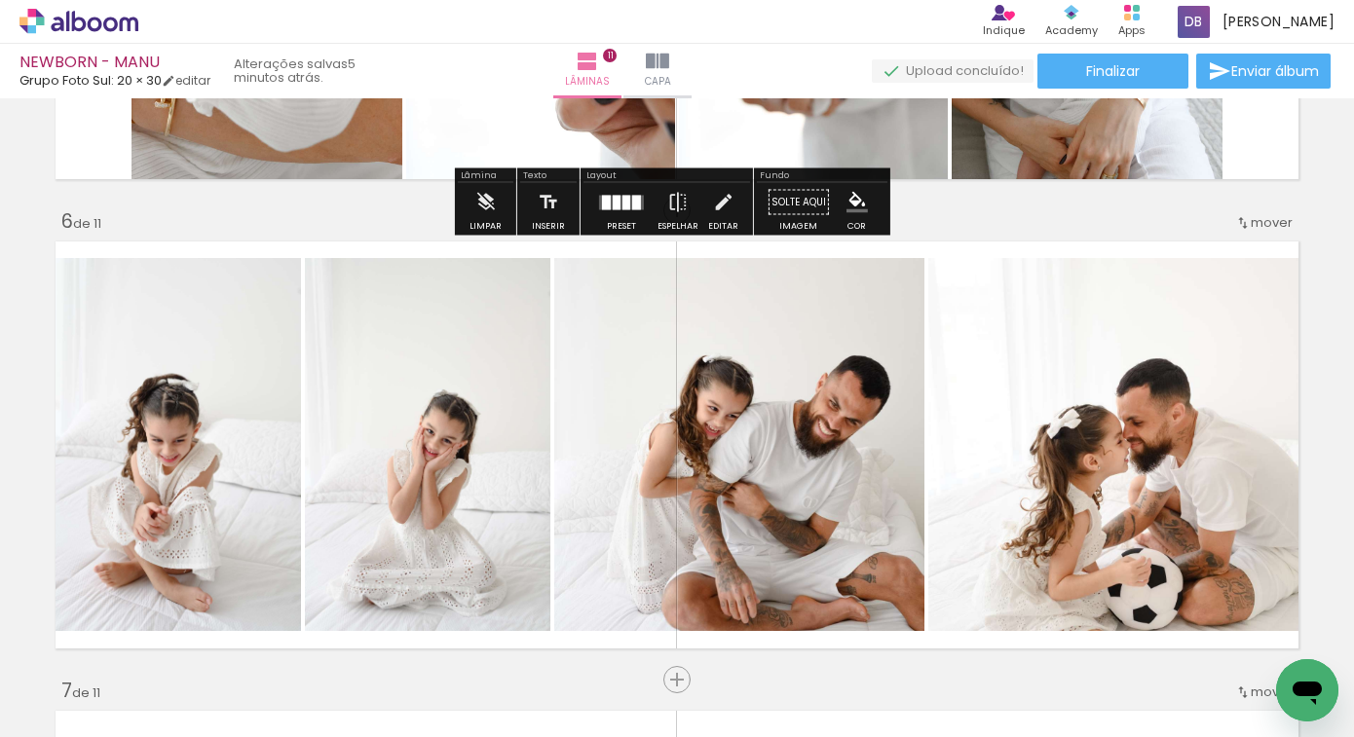
scroll to position [2620, 0]
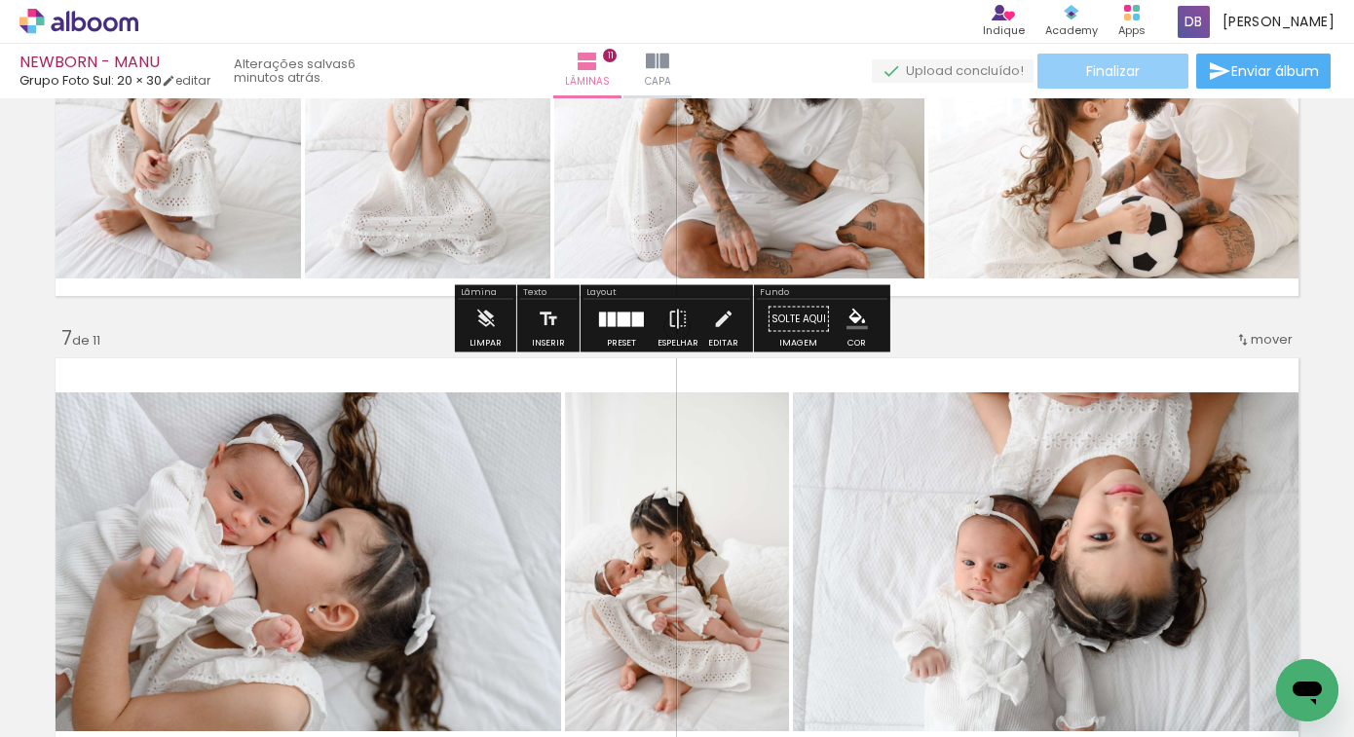
click at [1099, 64] on span "Finalizar" at bounding box center [1113, 71] width 54 height 14
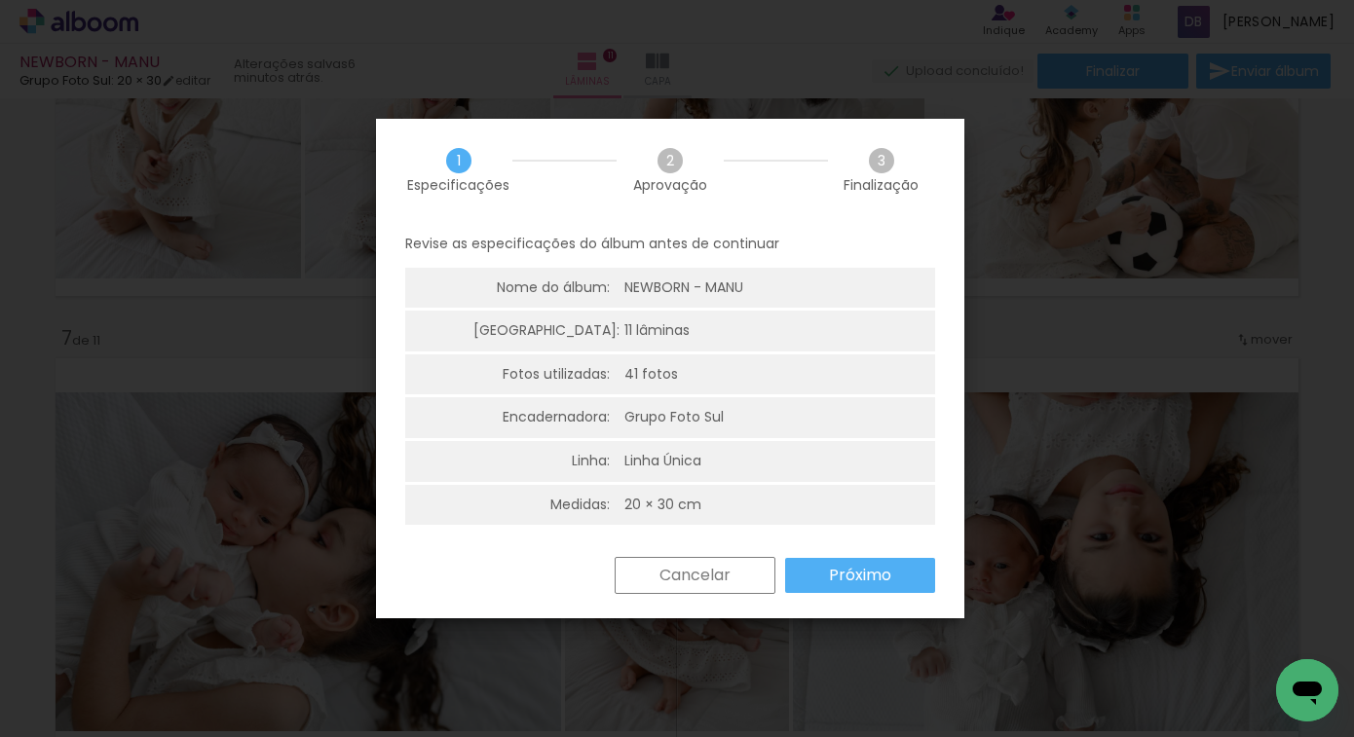
click at [867, 562] on paper-button "Próximo" at bounding box center [860, 575] width 150 height 35
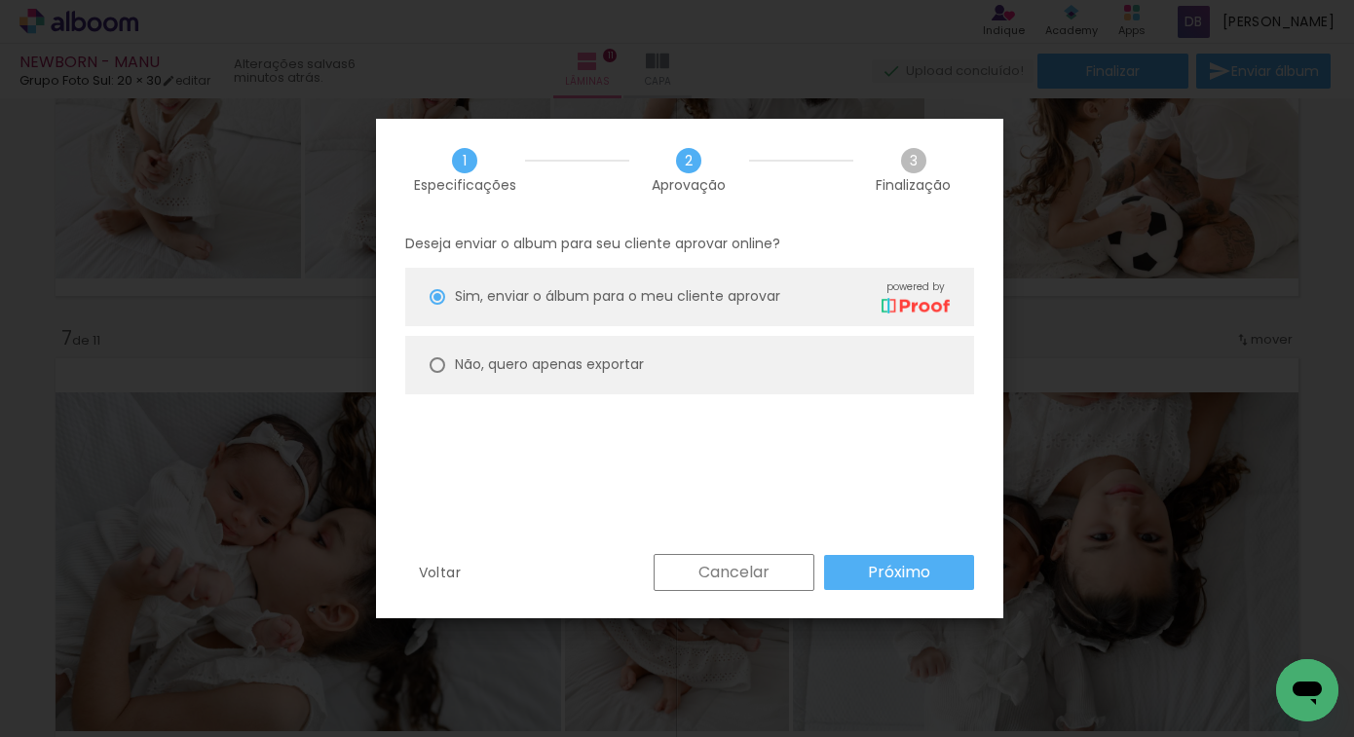
click at [0, 0] on slot "Próximo" at bounding box center [0, 0] width 0 height 0
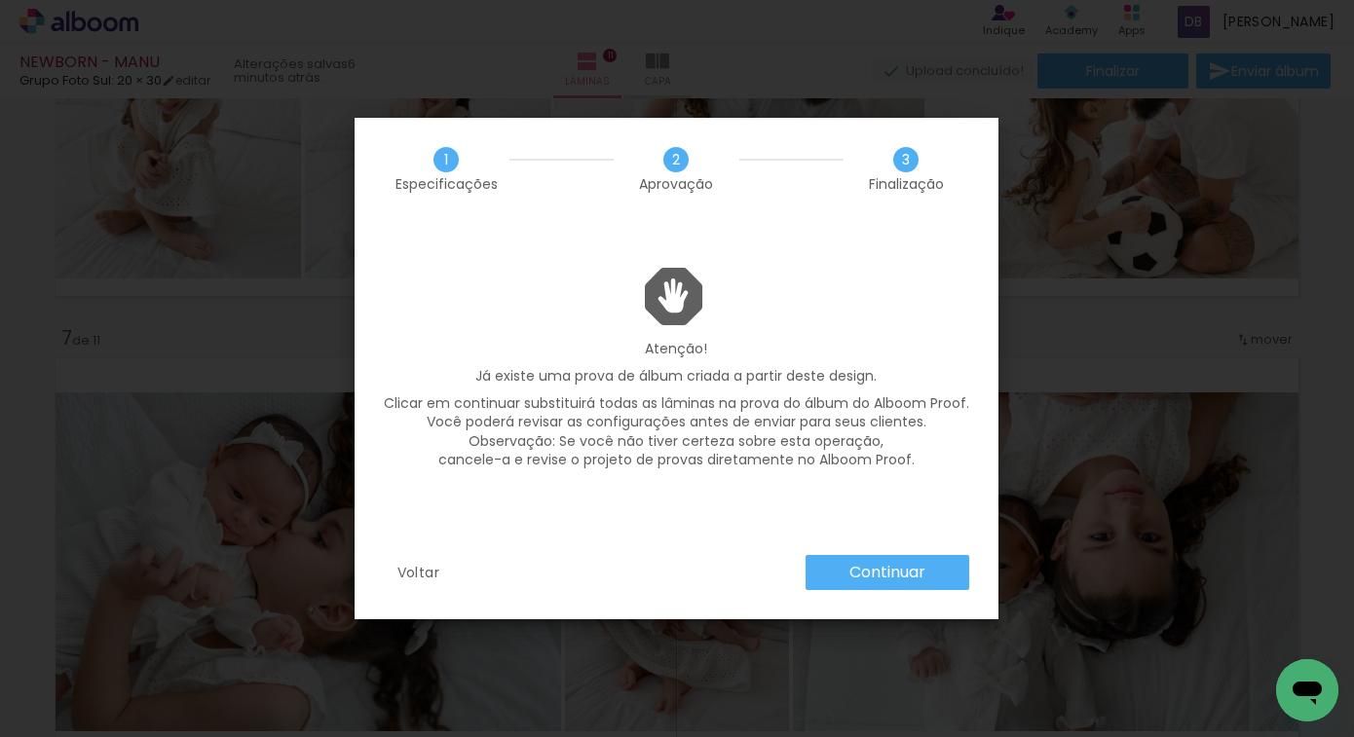
click at [871, 597] on div "Voltar Continuar" at bounding box center [677, 587] width 644 height 64
click at [0, 0] on slot "Continuar" at bounding box center [0, 0] width 0 height 0
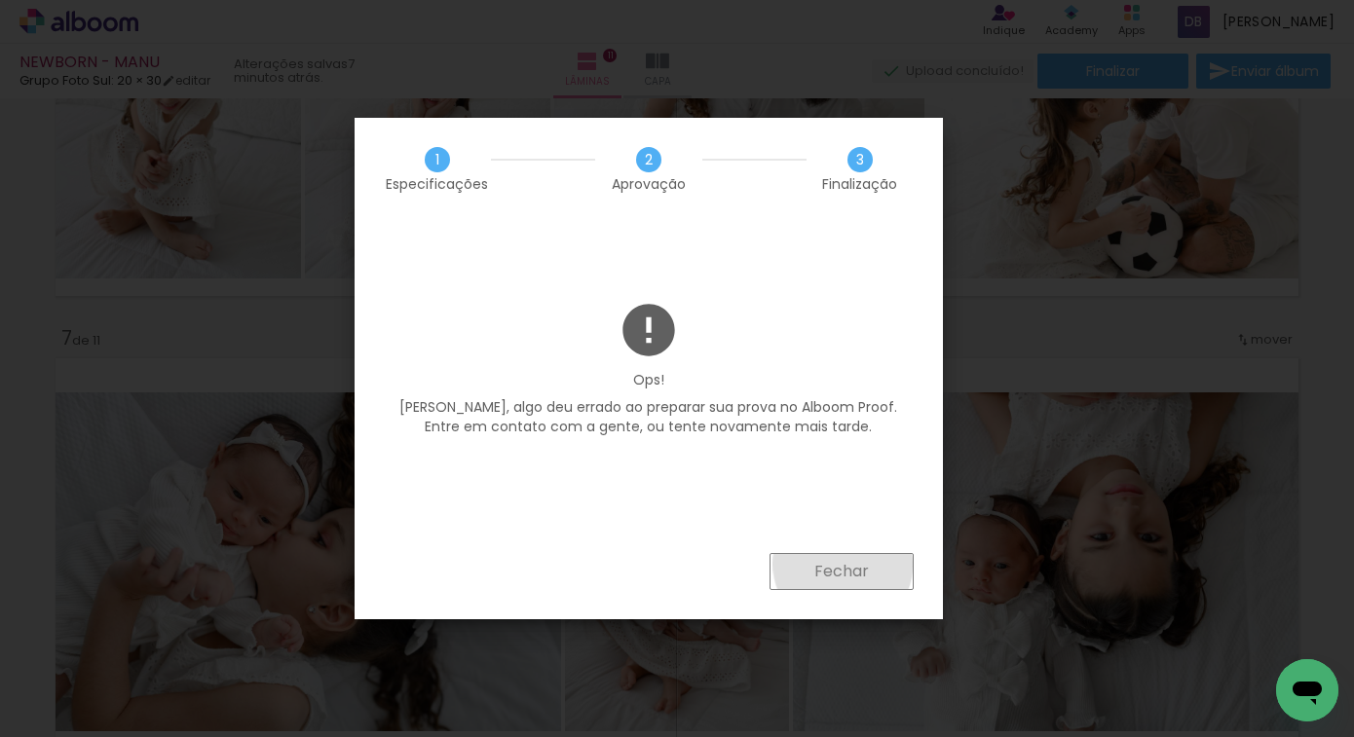
click at [0, 0] on slot "Fechar" at bounding box center [0, 0] width 0 height 0
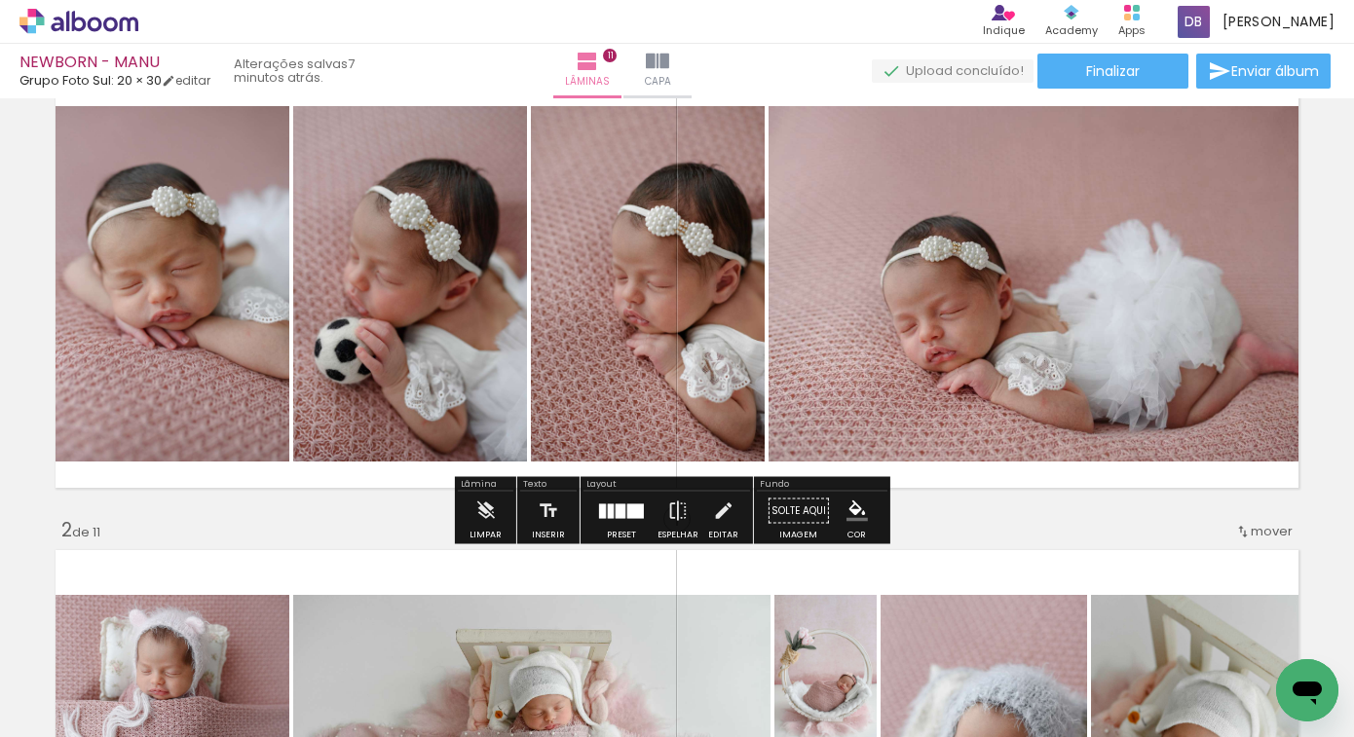
scroll to position [0, 0]
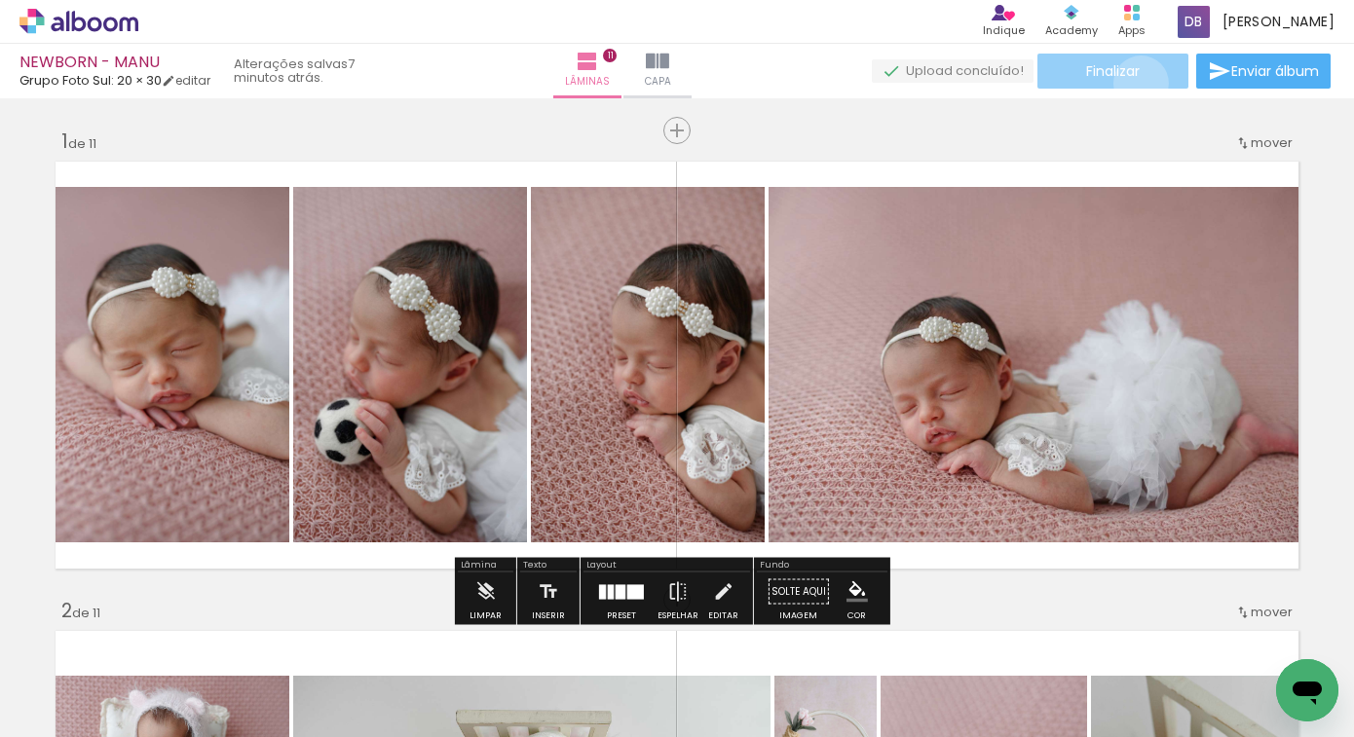
click at [1134, 83] on paper-button "Finalizar" at bounding box center [1112, 71] width 151 height 35
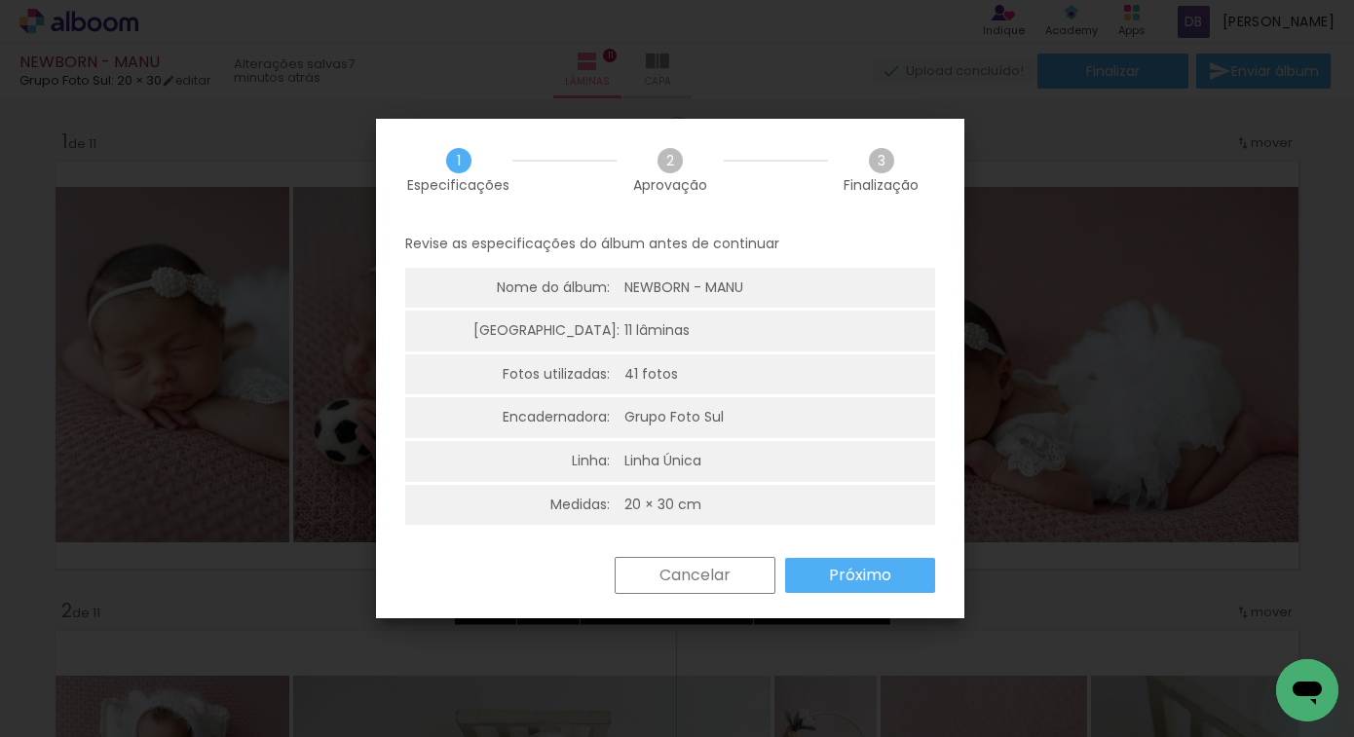
click at [852, 591] on paper-button "Próximo" at bounding box center [860, 575] width 150 height 35
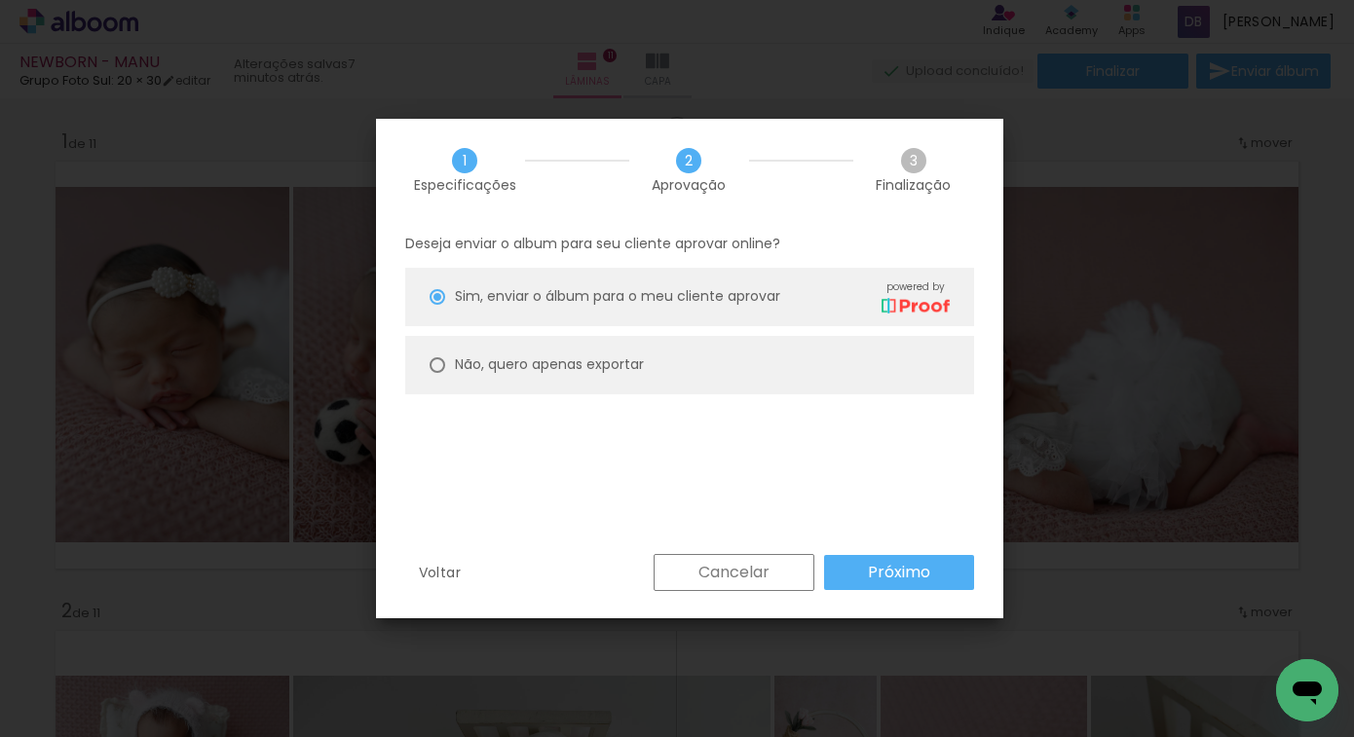
click at [856, 581] on paper-button "Próximo" at bounding box center [899, 572] width 150 height 35
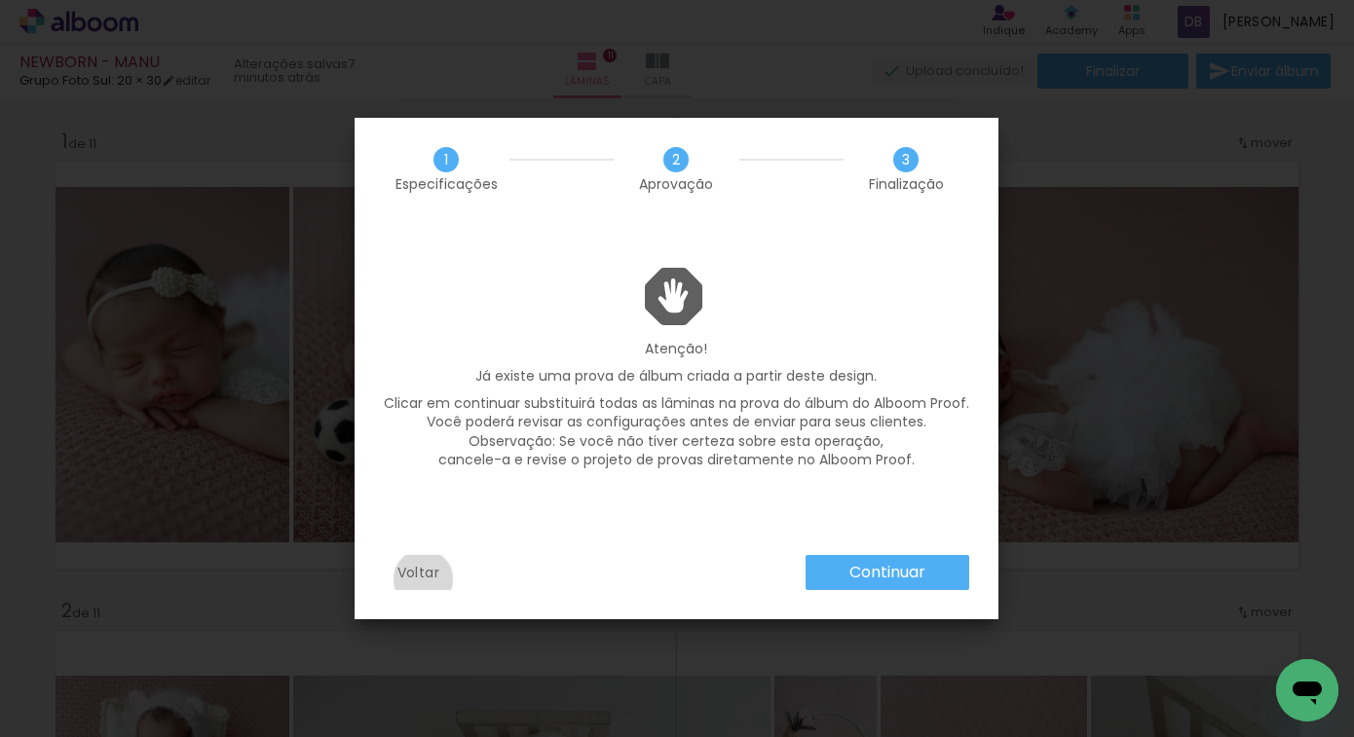
click at [0, 0] on slot "Voltar" at bounding box center [0, 0] width 0 height 0
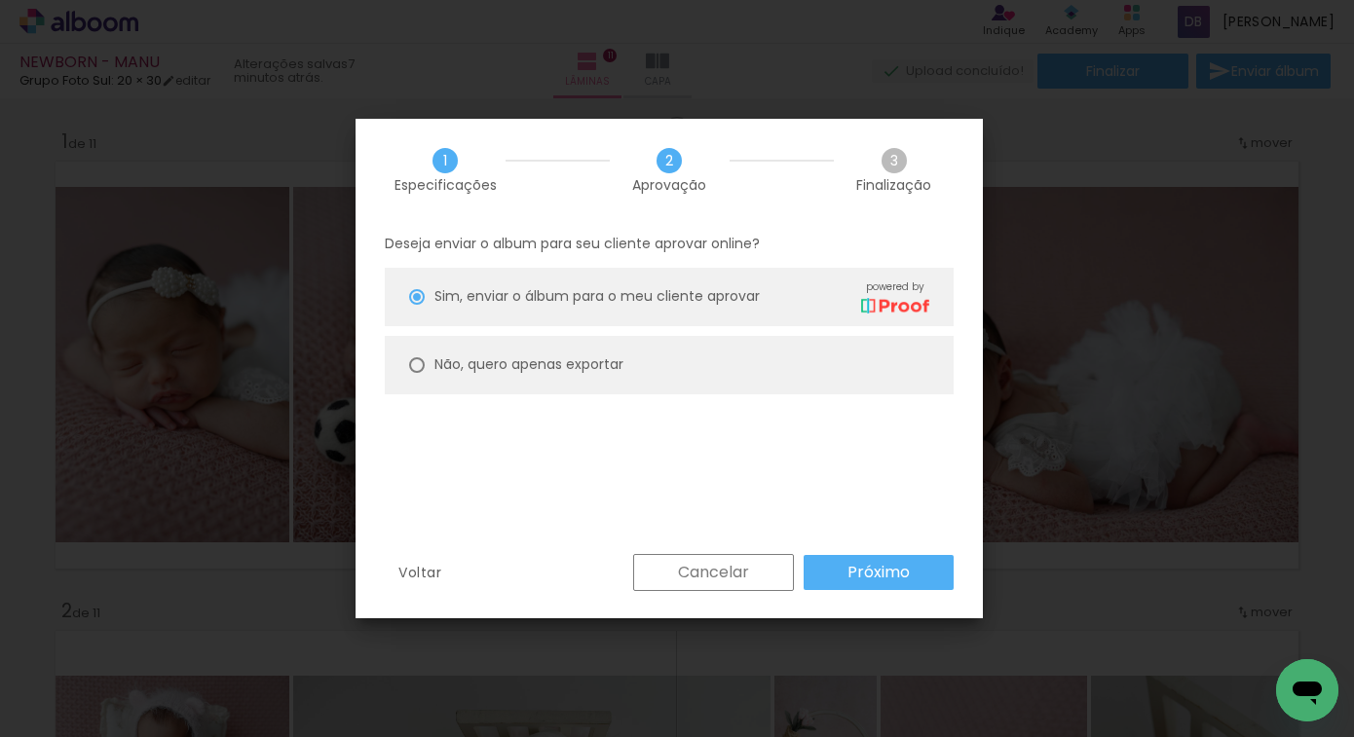
click at [424, 583] on paper-button "Voltar" at bounding box center [420, 572] width 70 height 37
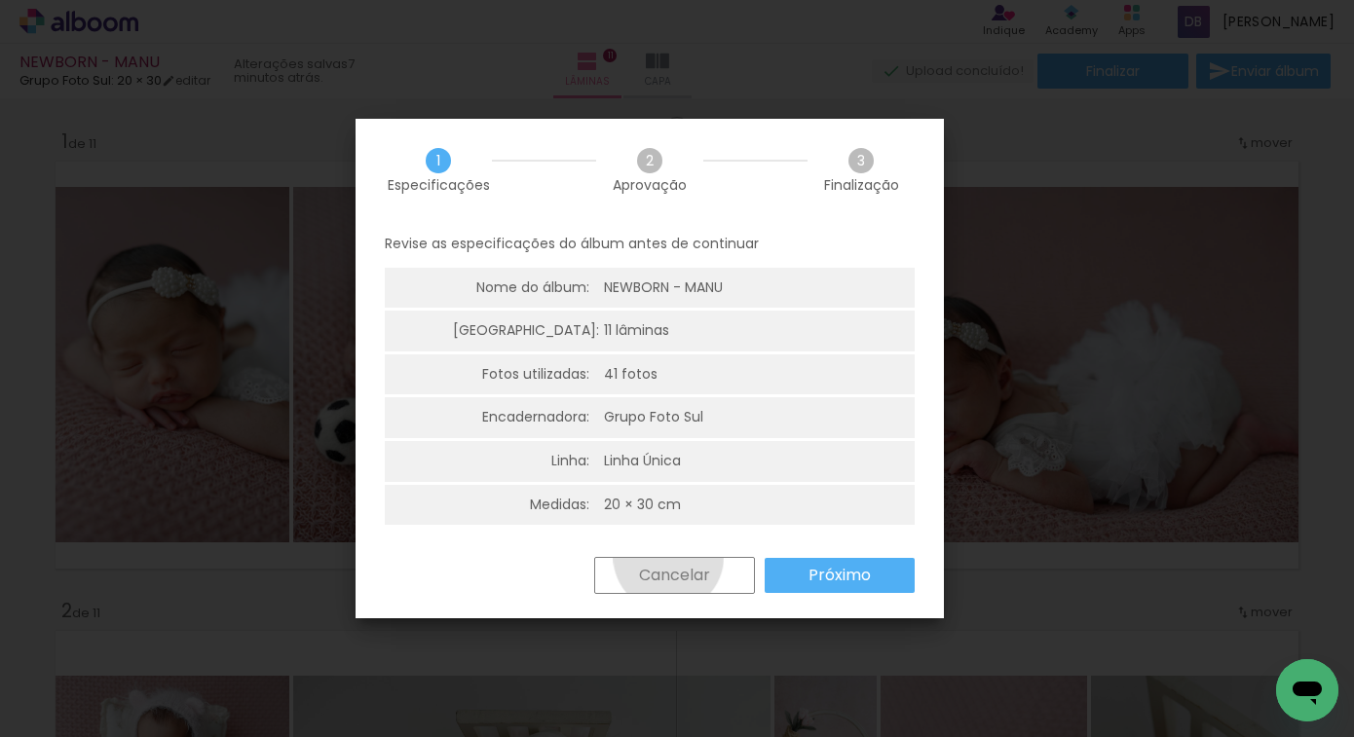
click at [668, 557] on paper-button "Cancelar" at bounding box center [674, 575] width 161 height 37
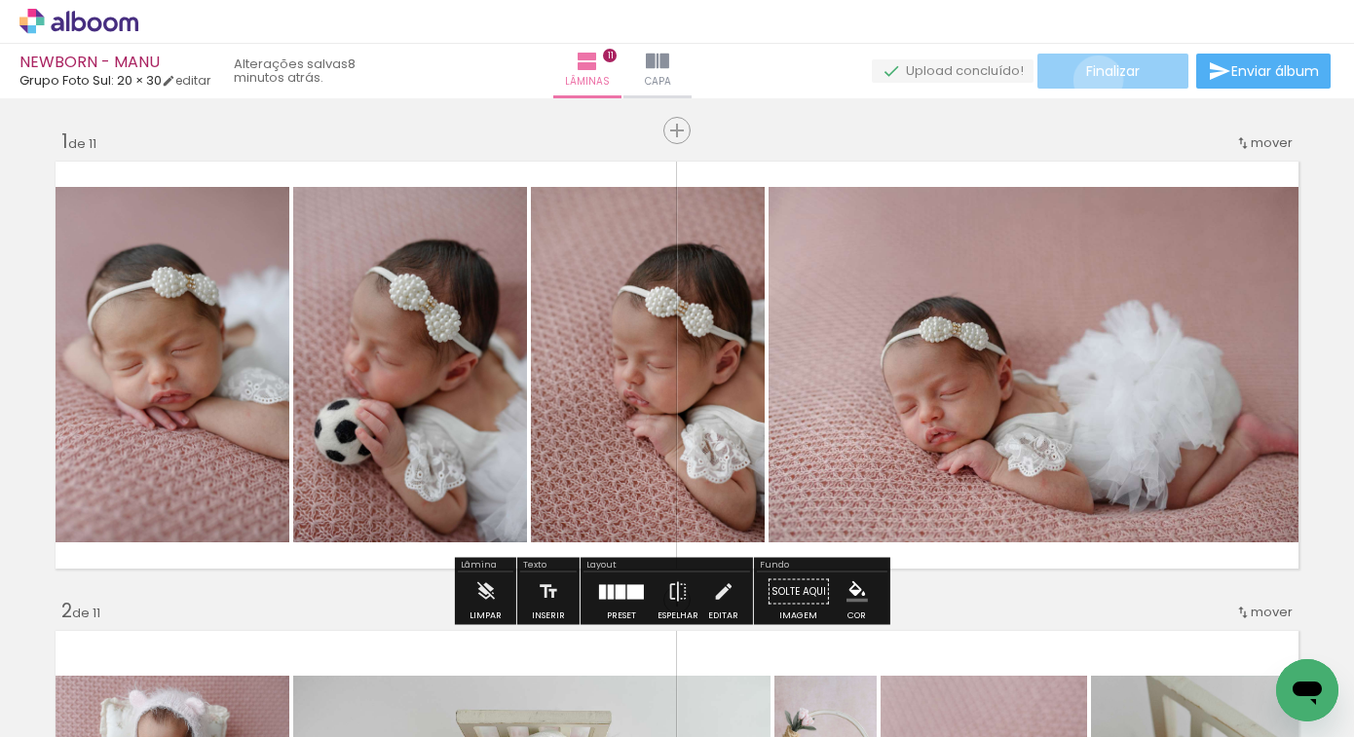
click at [1091, 80] on paper-button "Finalizar" at bounding box center [1112, 71] width 151 height 35
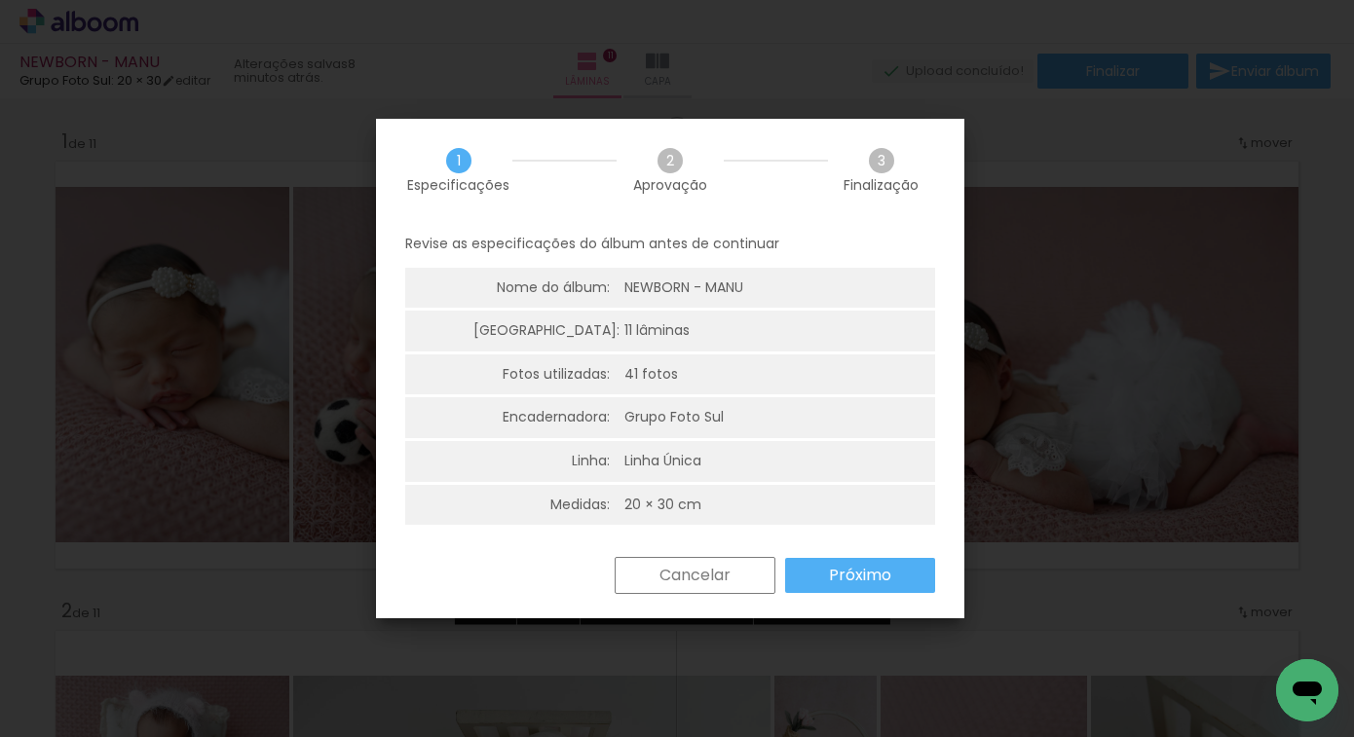
click at [848, 592] on paper-button "Próximo" at bounding box center [860, 575] width 150 height 35
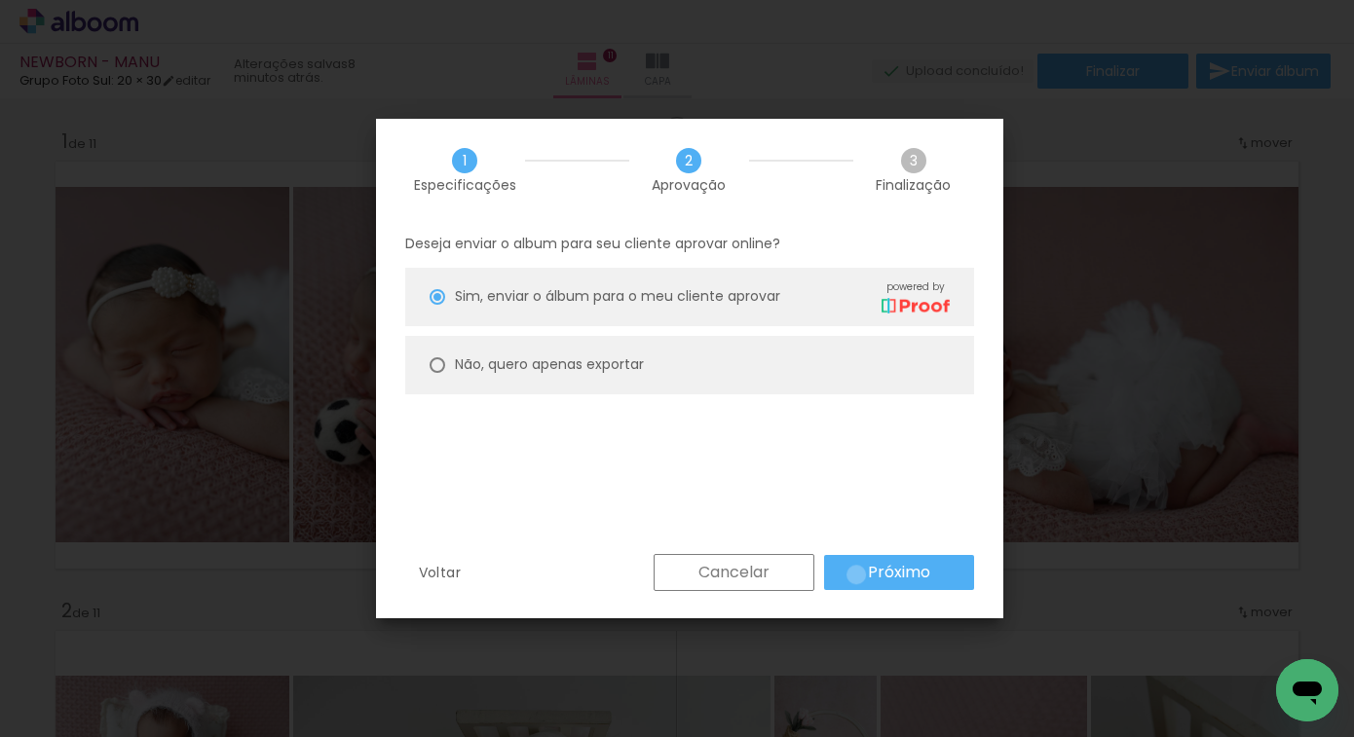
click at [856, 576] on paper-button "Próximo" at bounding box center [899, 572] width 150 height 35
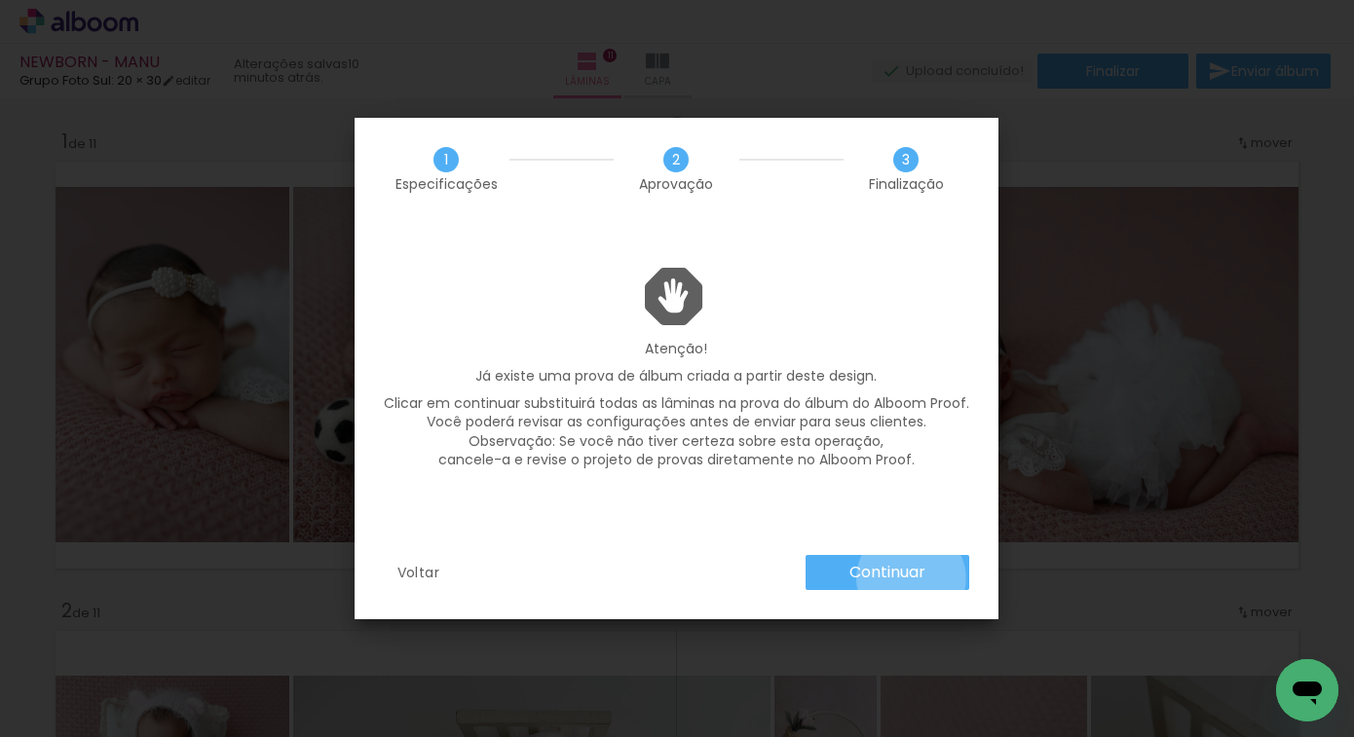
click at [0, 0] on slot "Continuar" at bounding box center [0, 0] width 0 height 0
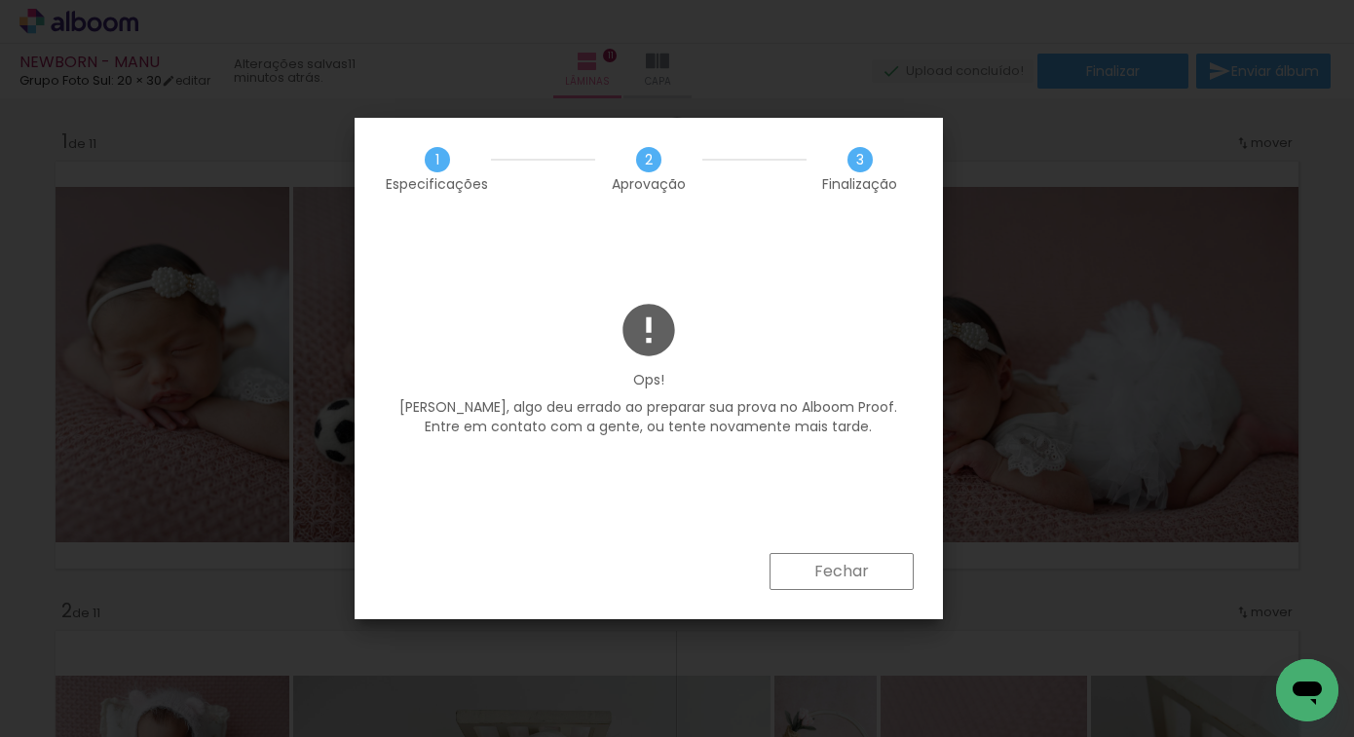
click at [0, 0] on slot "Fechar" at bounding box center [0, 0] width 0 height 0
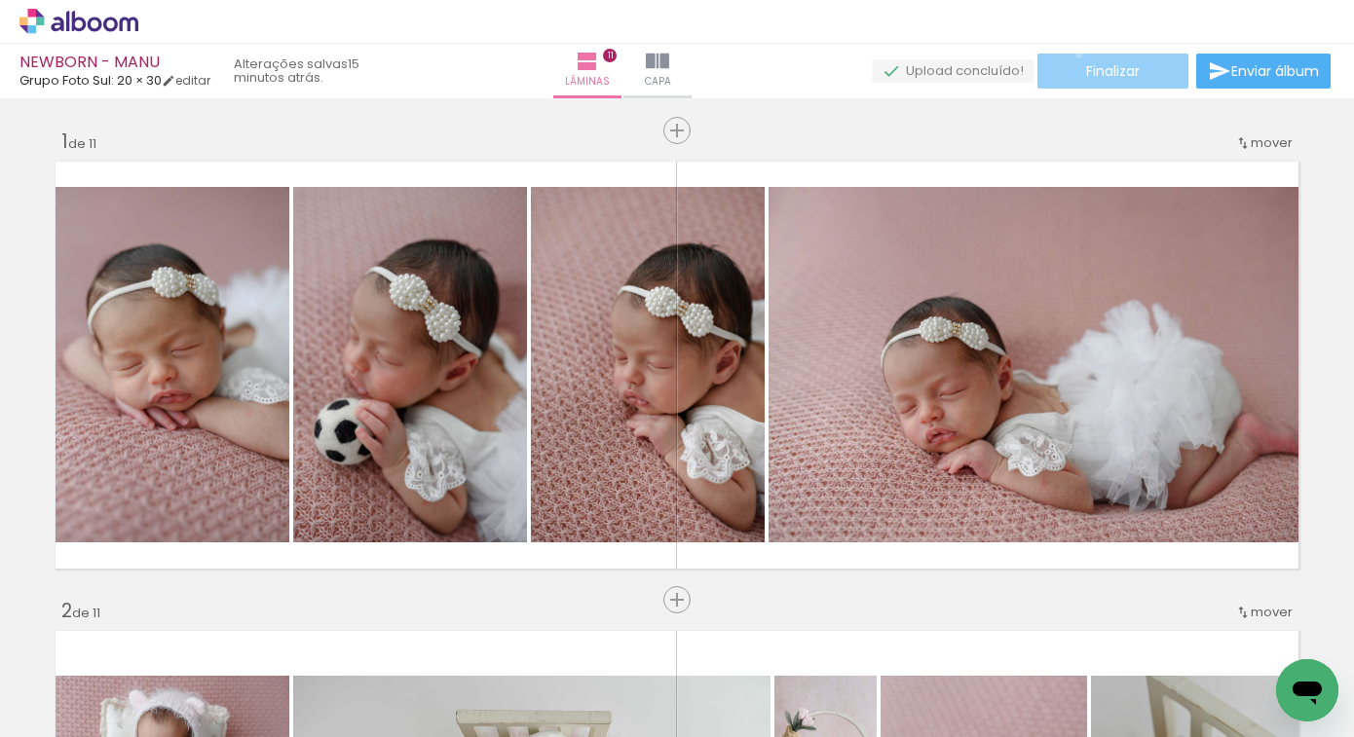
click at [1072, 55] on paper-button "Finalizar" at bounding box center [1112, 71] width 151 height 35
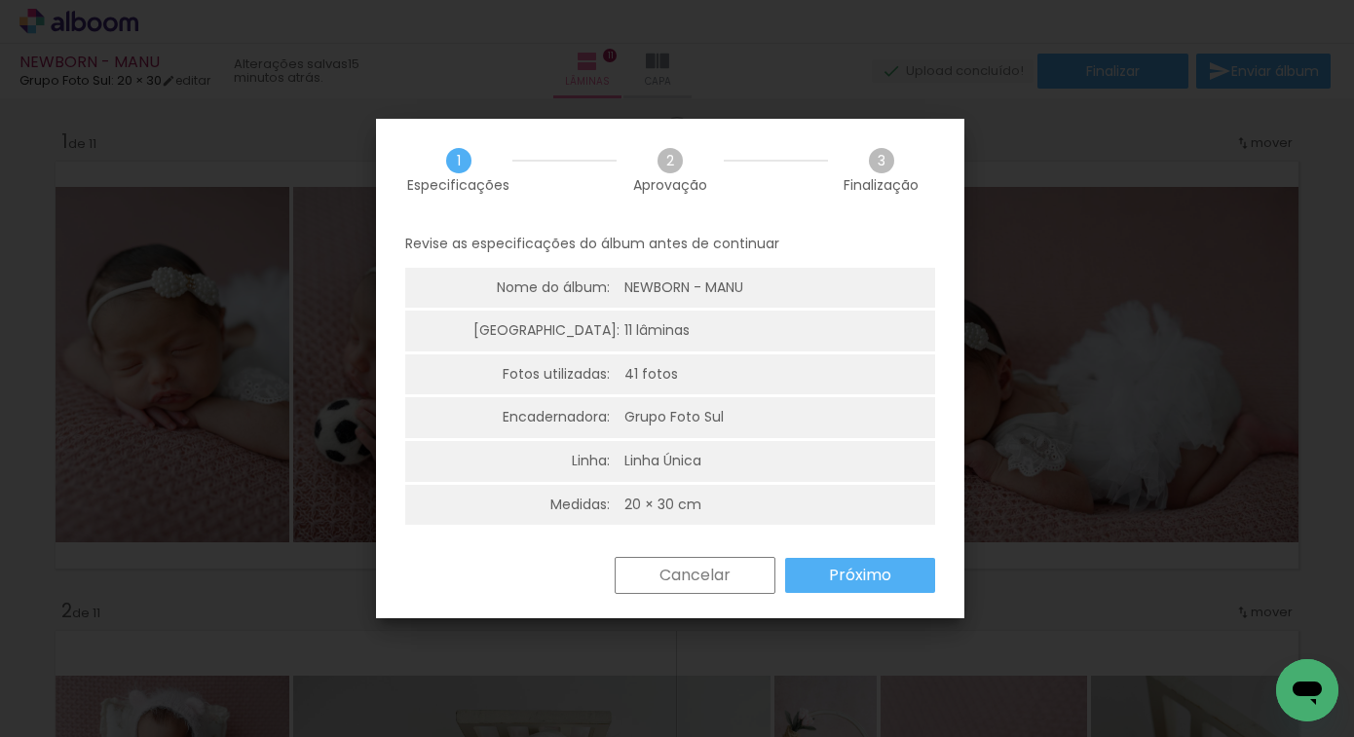
click at [0, 0] on slot "Próximo" at bounding box center [0, 0] width 0 height 0
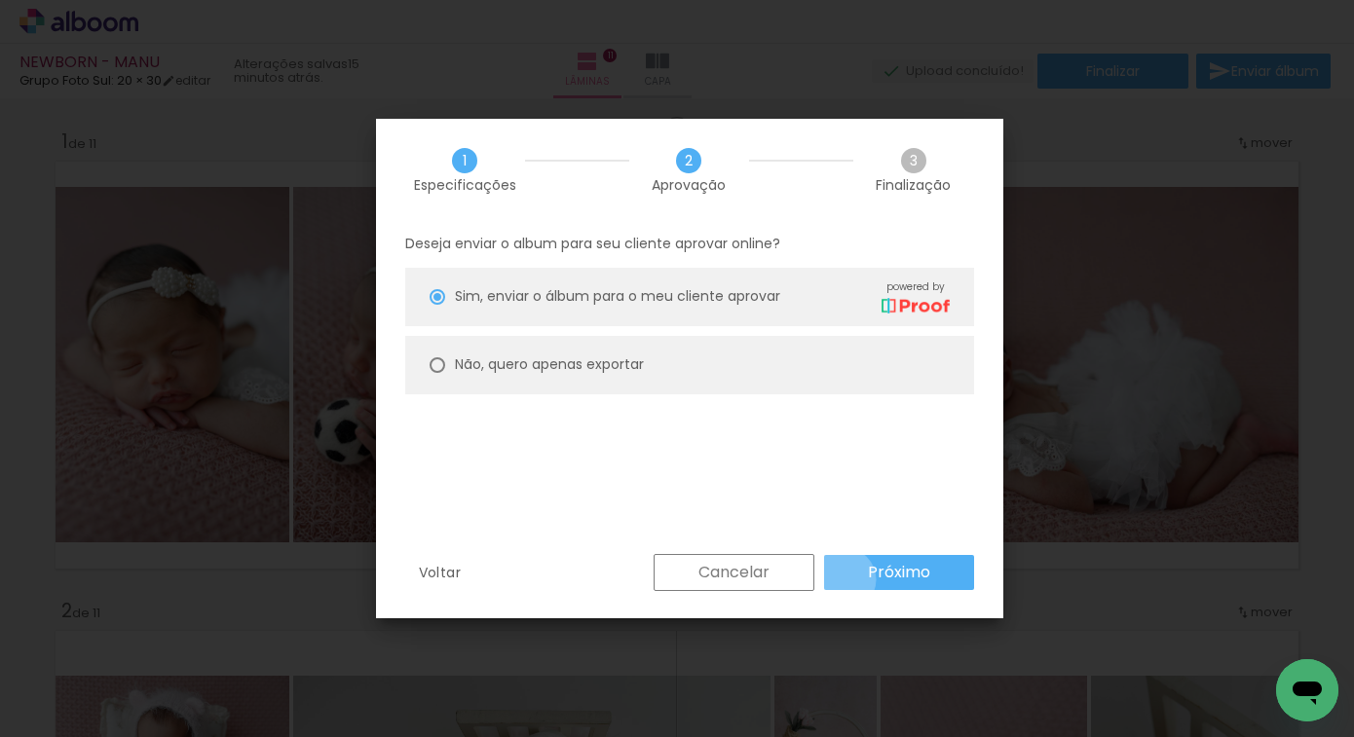
click at [845, 579] on paper-button "Próximo" at bounding box center [899, 572] width 150 height 35
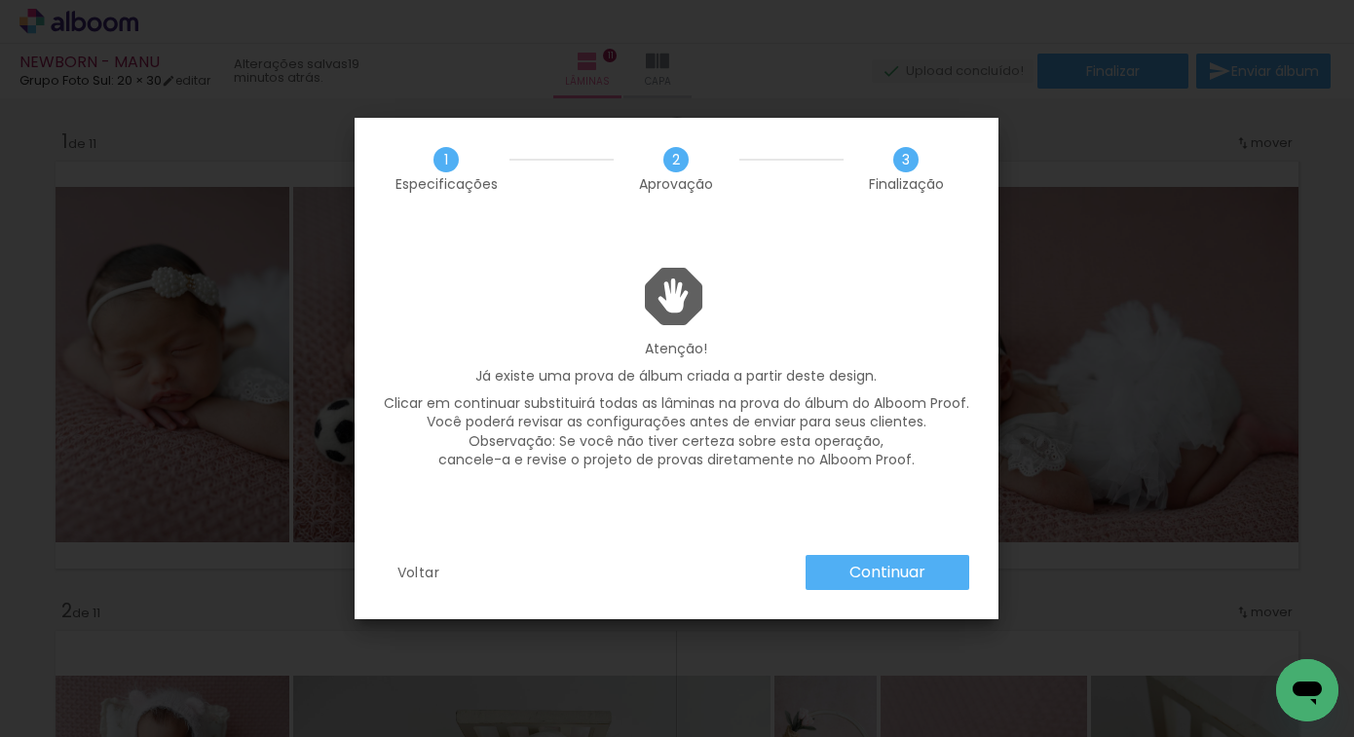
click at [0, 0] on slot "Continuar" at bounding box center [0, 0] width 0 height 0
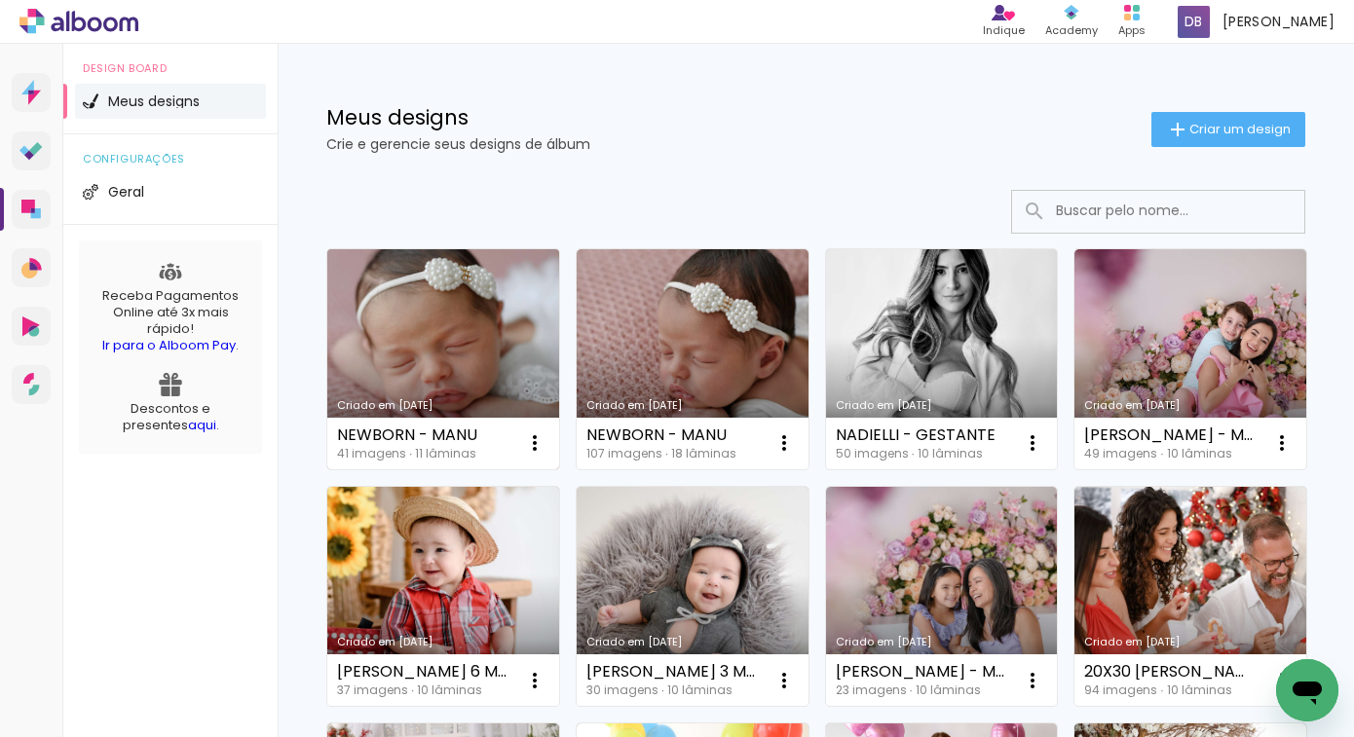
click at [446, 322] on link "Criado em [DATE]" at bounding box center [443, 359] width 232 height 220
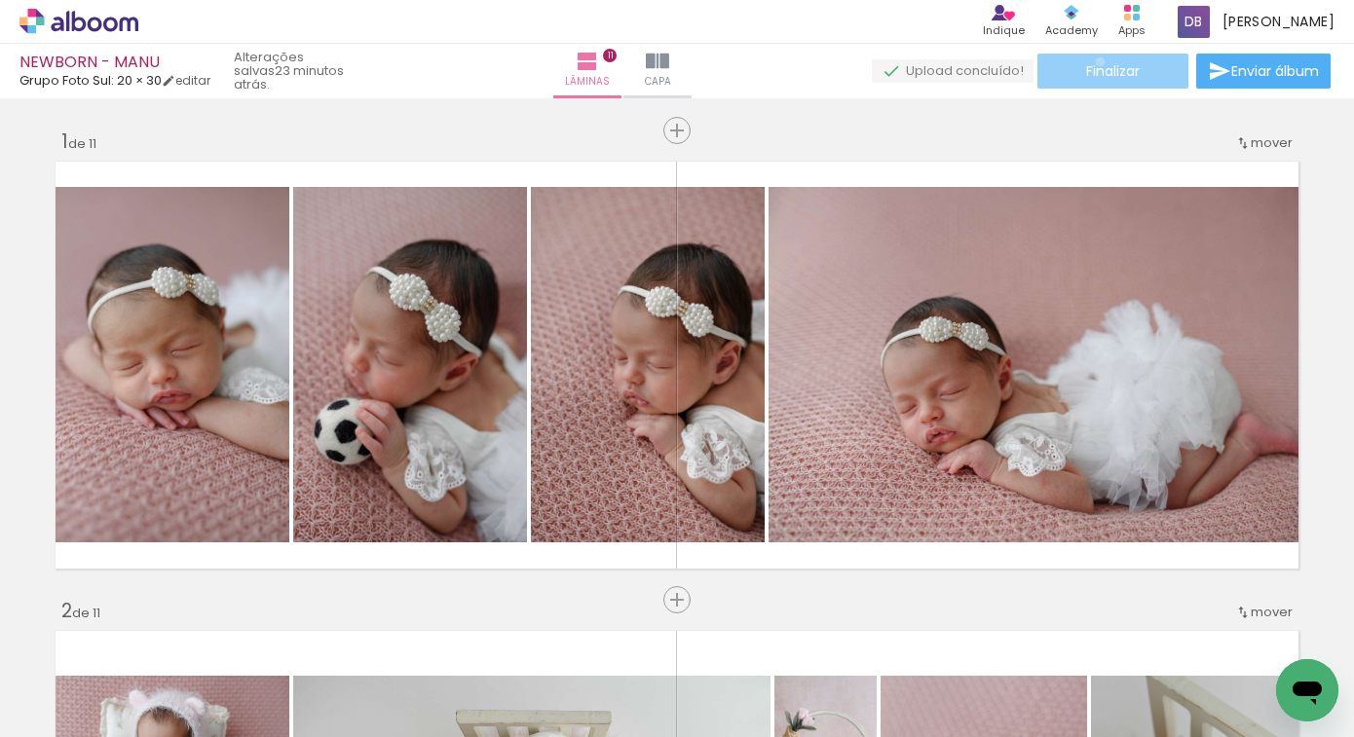
click at [1093, 64] on span "Finalizar" at bounding box center [1113, 71] width 54 height 14
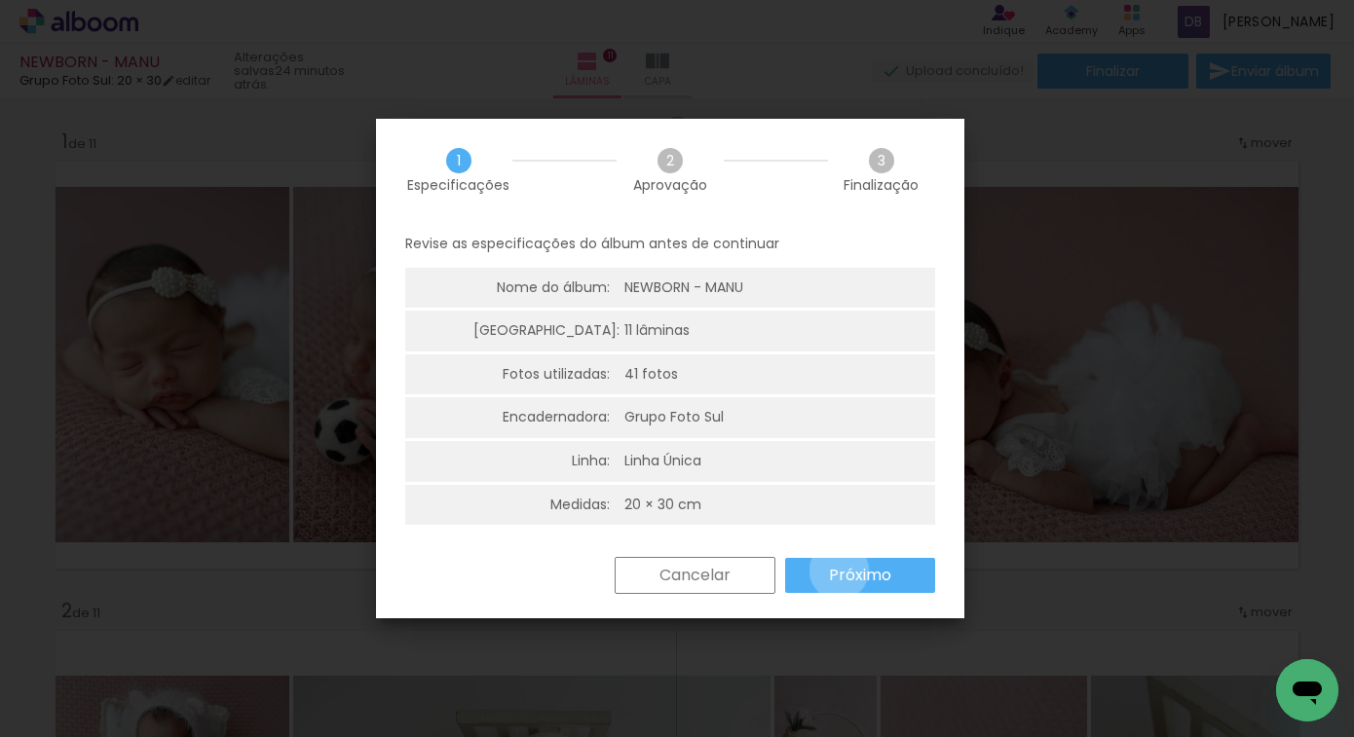
click at [0, 0] on slot "Próximo" at bounding box center [0, 0] width 0 height 0
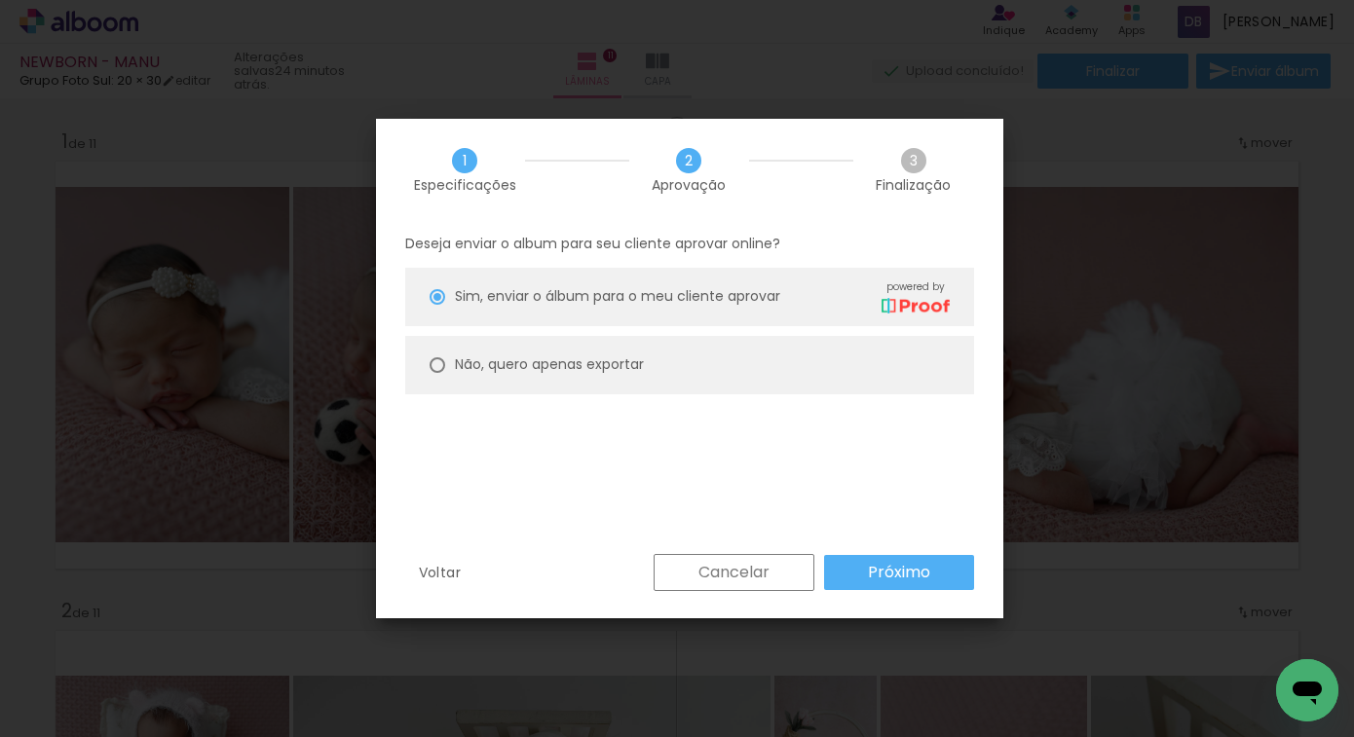
click at [840, 566] on paper-button "Próximo" at bounding box center [899, 572] width 150 height 35
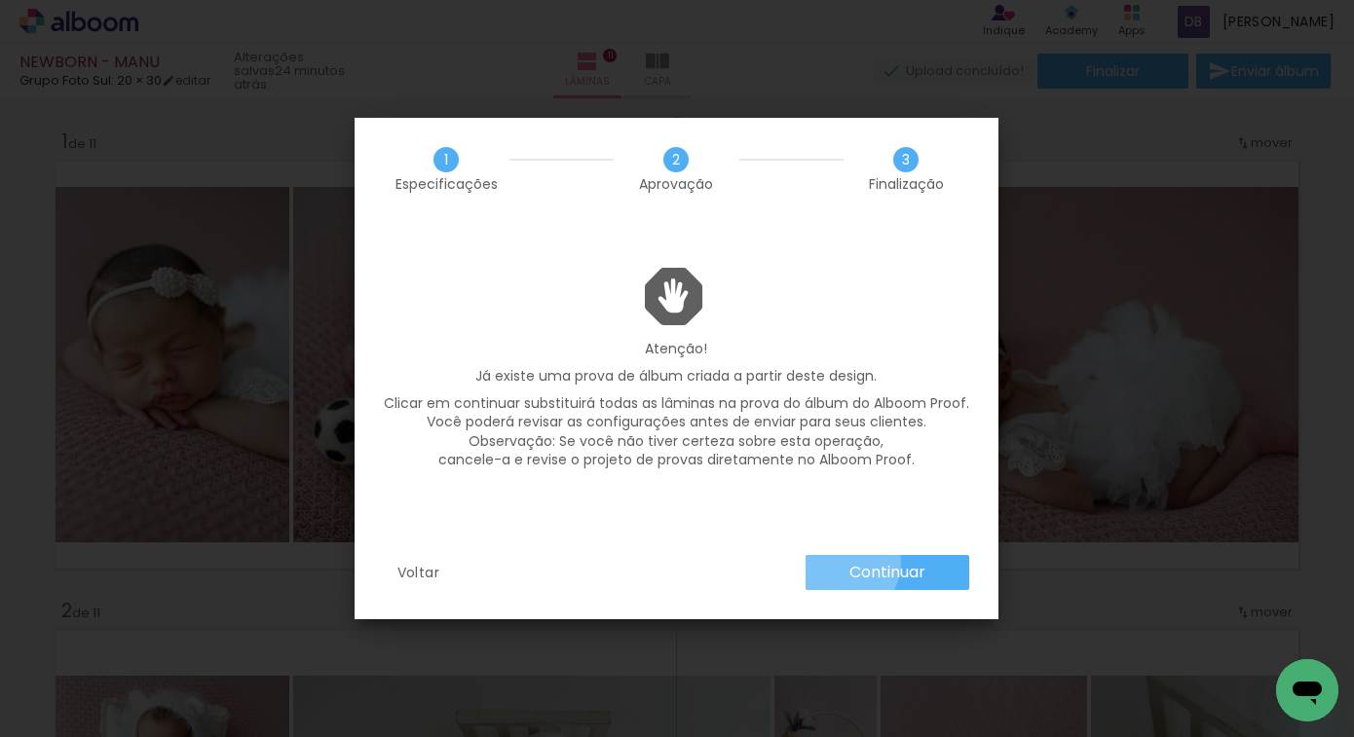
click at [840, 562] on paper-button "Continuar" at bounding box center [888, 572] width 164 height 35
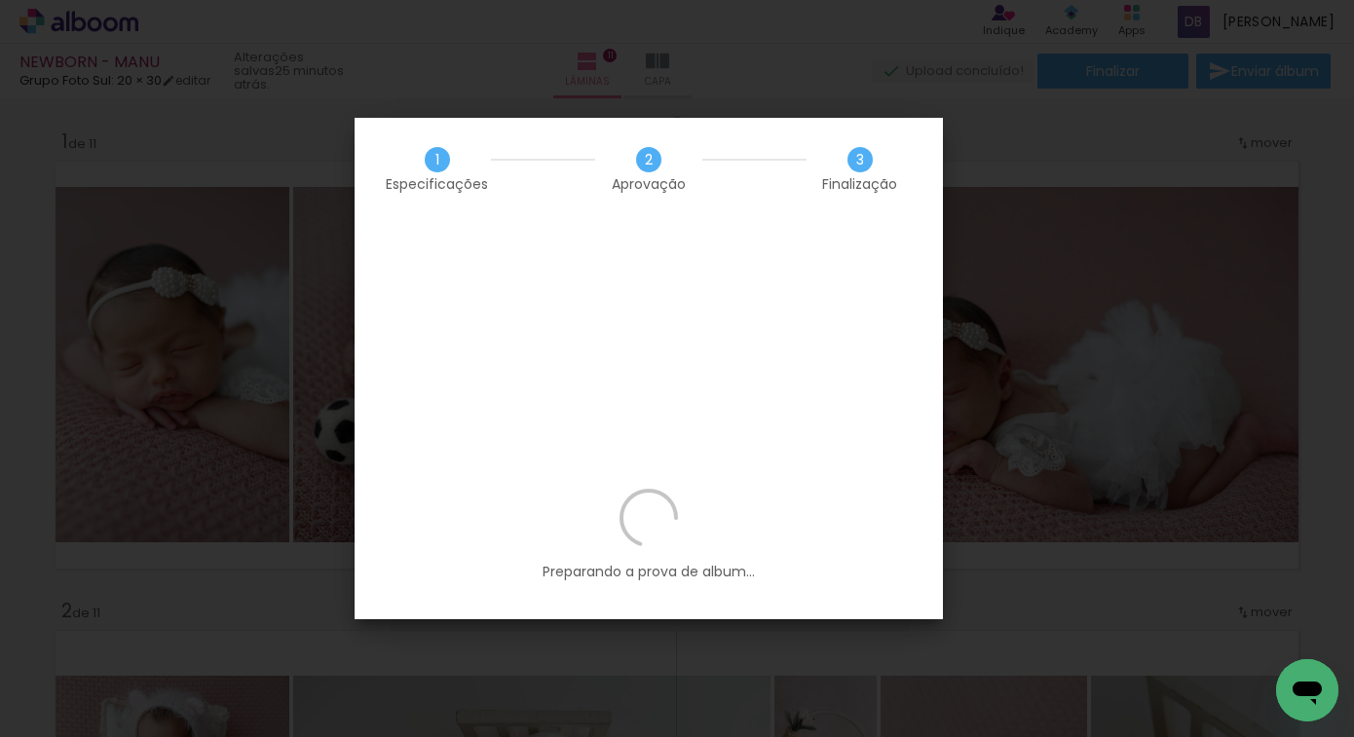
click at [712, 489] on p "Preparando a prova de album..." at bounding box center [649, 535] width 530 height 93
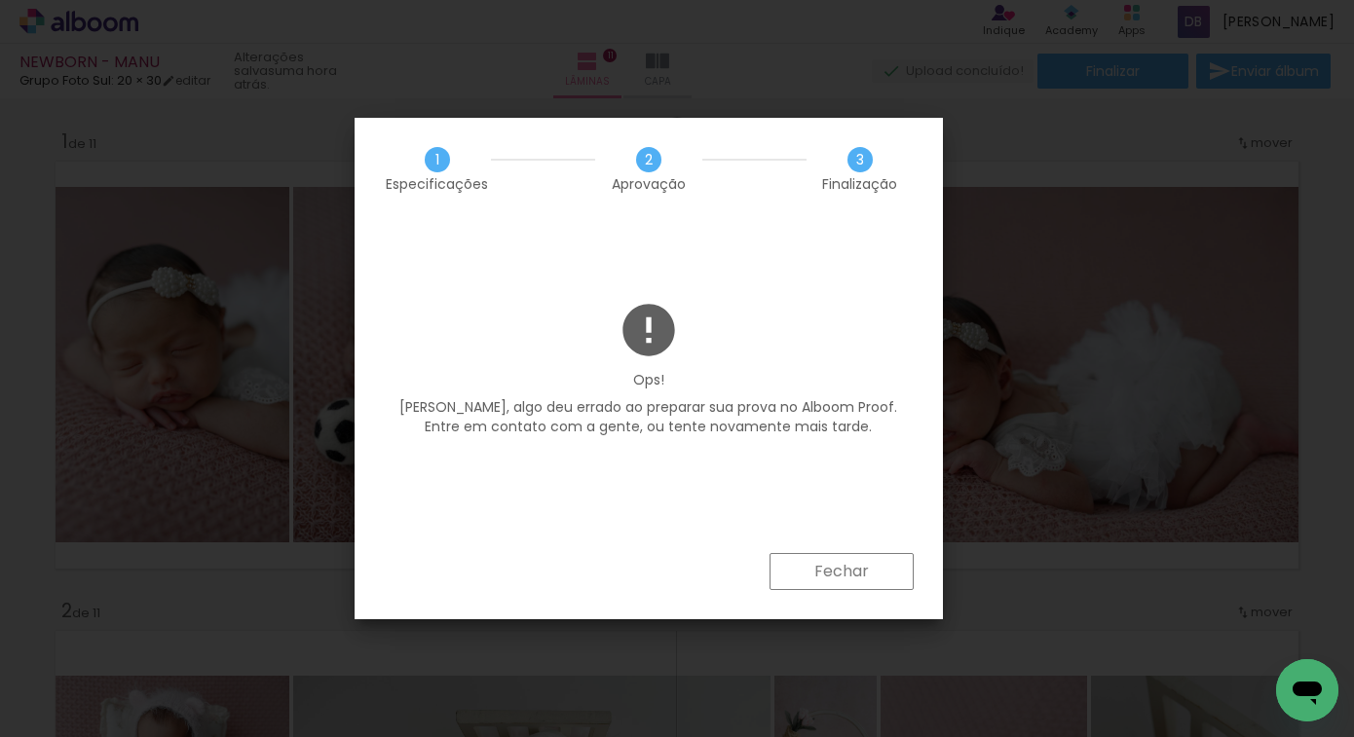
click at [858, 584] on paper-button "Fechar" at bounding box center [842, 571] width 144 height 37
